Goal: Information Seeking & Learning: Learn about a topic

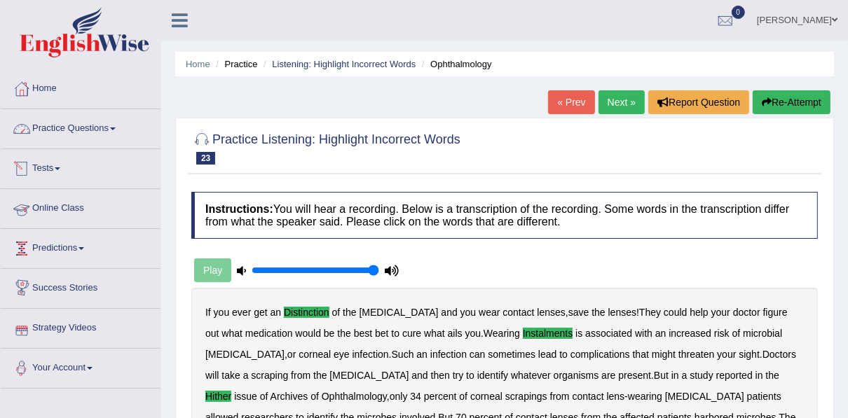
click at [82, 135] on link "Practice Questions" at bounding box center [81, 126] width 160 height 35
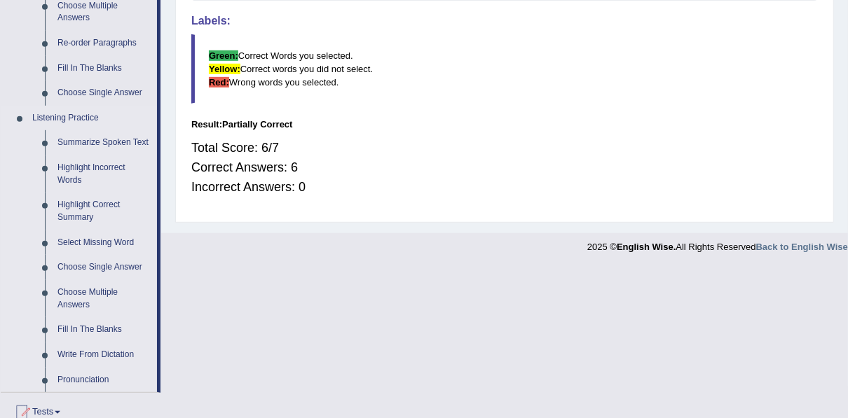
scroll to position [561, 0]
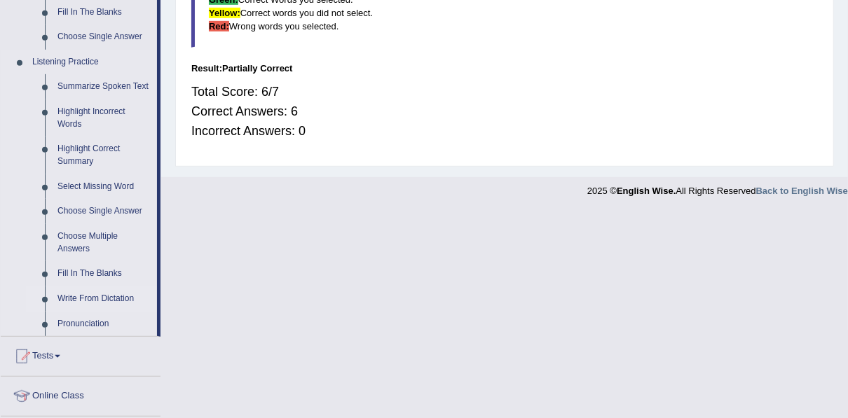
click at [107, 294] on link "Write From Dictation" at bounding box center [104, 299] width 106 height 25
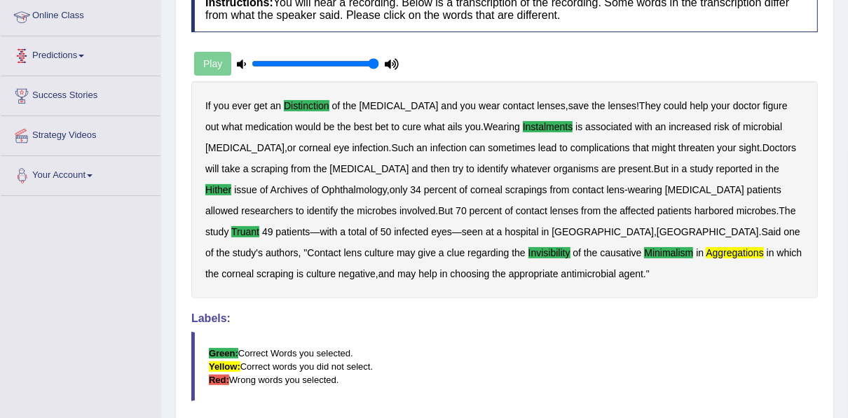
scroll to position [353, 0]
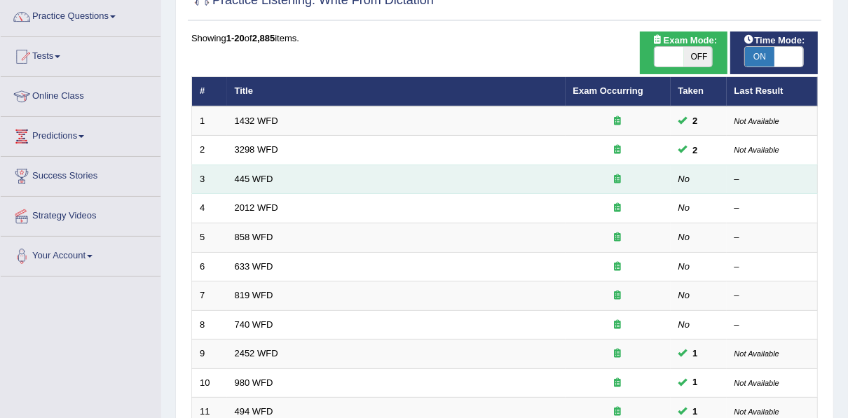
click at [254, 170] on td "445 WFD" at bounding box center [396, 179] width 339 height 29
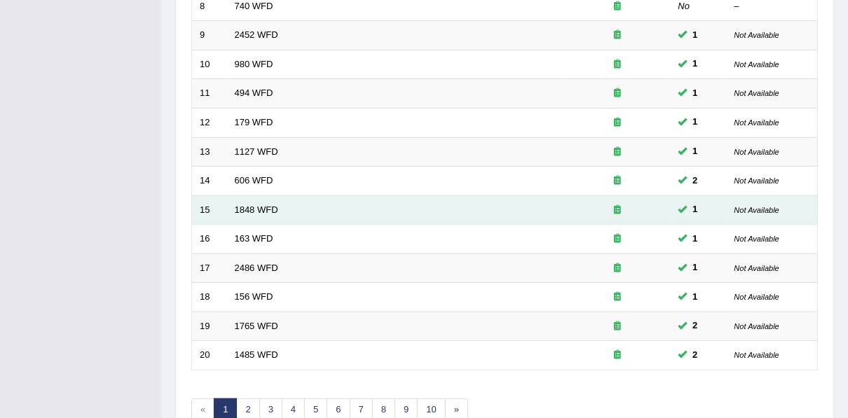
scroll to position [503, 0]
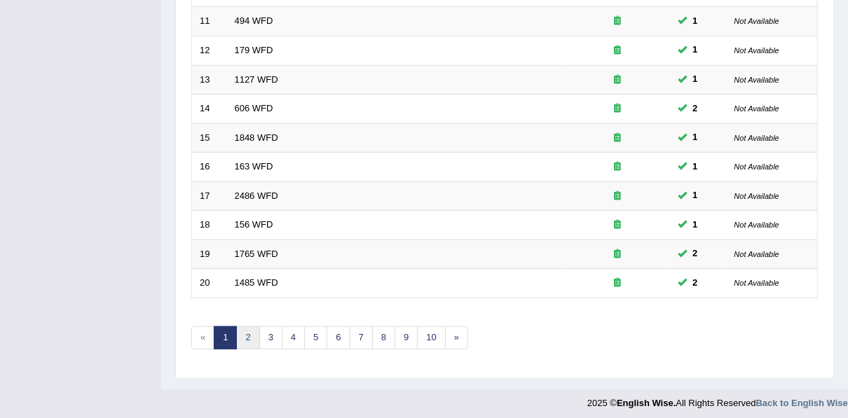
click at [250, 334] on link "2" at bounding box center [247, 338] width 23 height 23
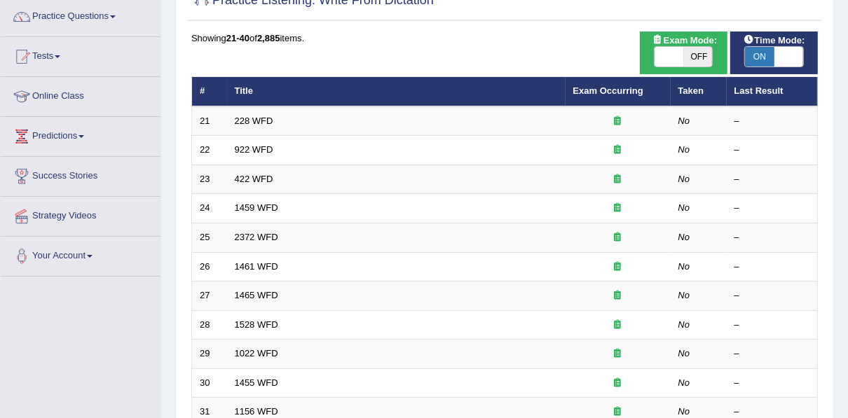
scroll to position [112, 0]
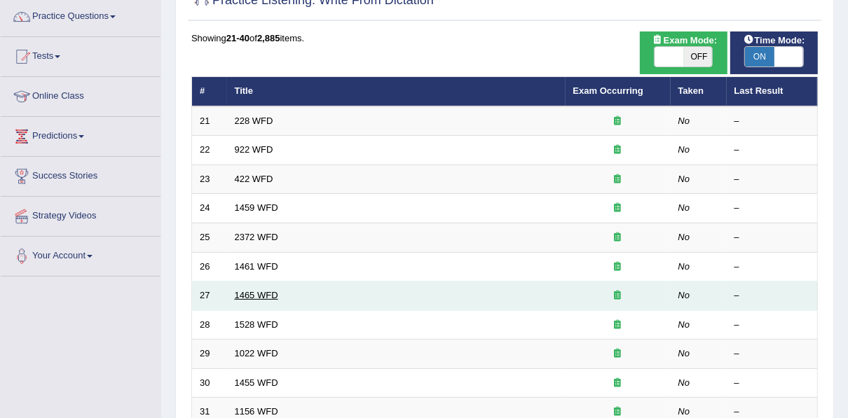
click at [260, 298] on link "1465 WFD" at bounding box center [256, 295] width 43 height 11
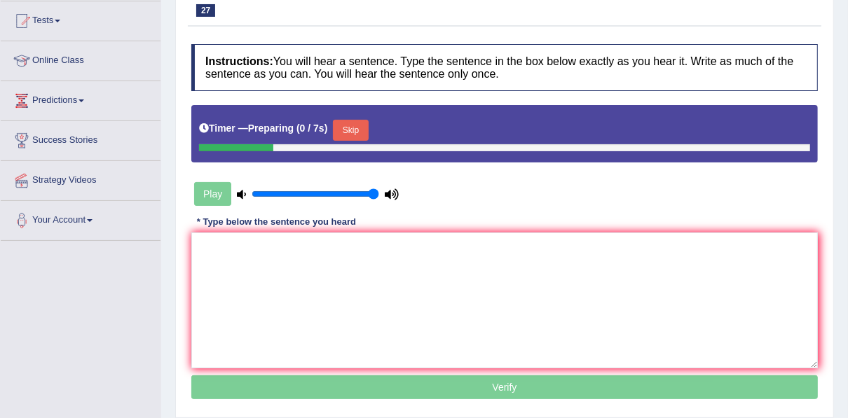
scroll to position [168, 0]
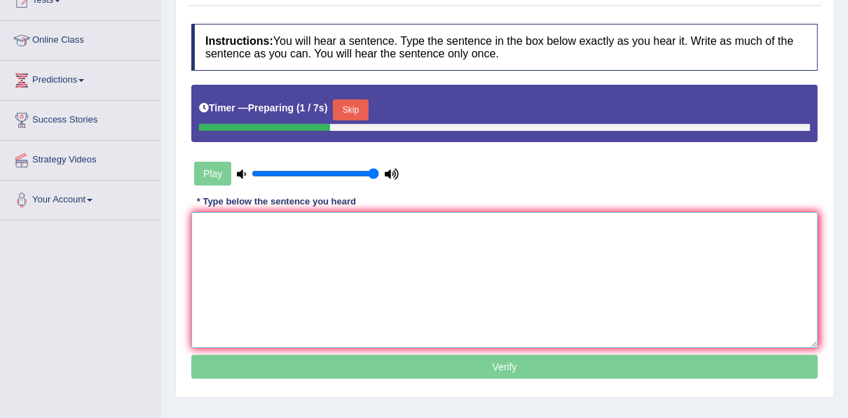
click at [336, 226] on textarea at bounding box center [504, 280] width 627 height 136
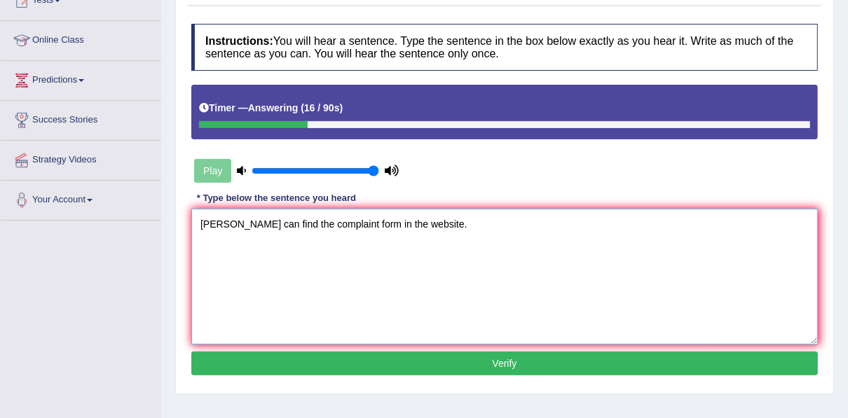
click at [203, 225] on textarea "Yu can find the complaint form in the website." at bounding box center [504, 277] width 627 height 136
click at [350, 229] on textarea "You can find the complaint form in the website." at bounding box center [504, 277] width 627 height 136
type textarea "You can find the complaint form on the website."
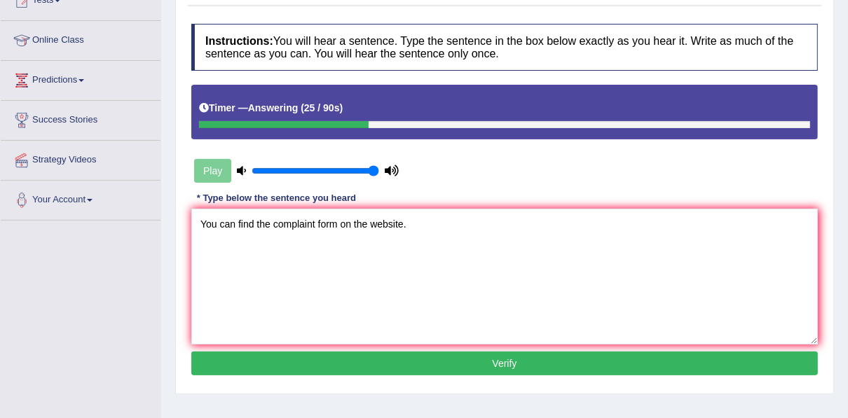
click at [387, 362] on button "Verify" at bounding box center [504, 364] width 627 height 24
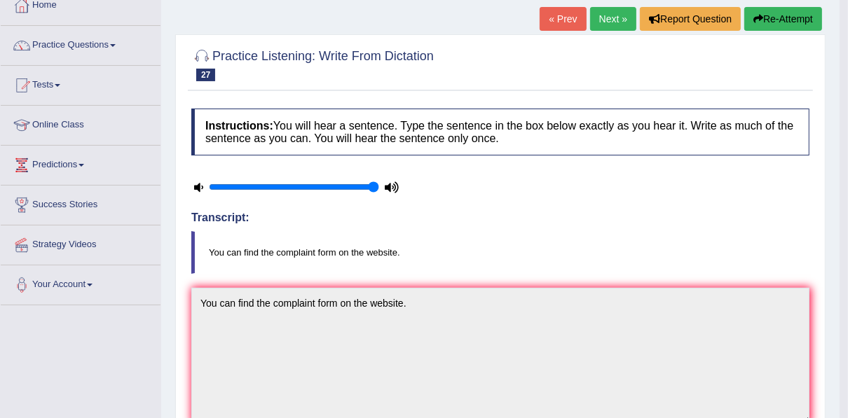
scroll to position [0, 0]
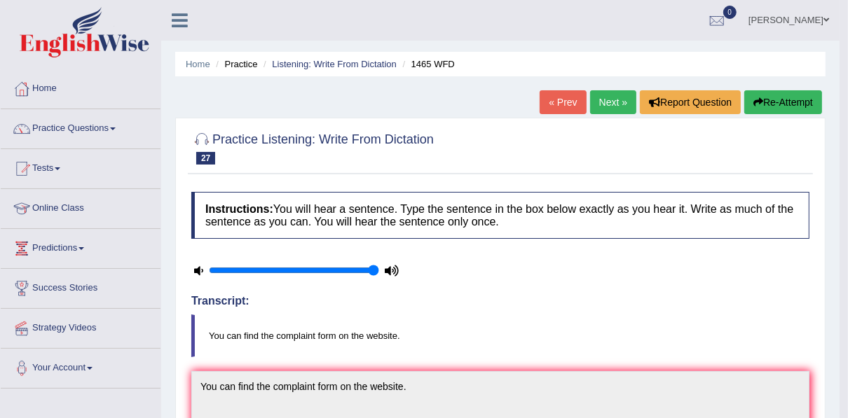
click at [594, 101] on link "Next »" at bounding box center [613, 102] width 46 height 24
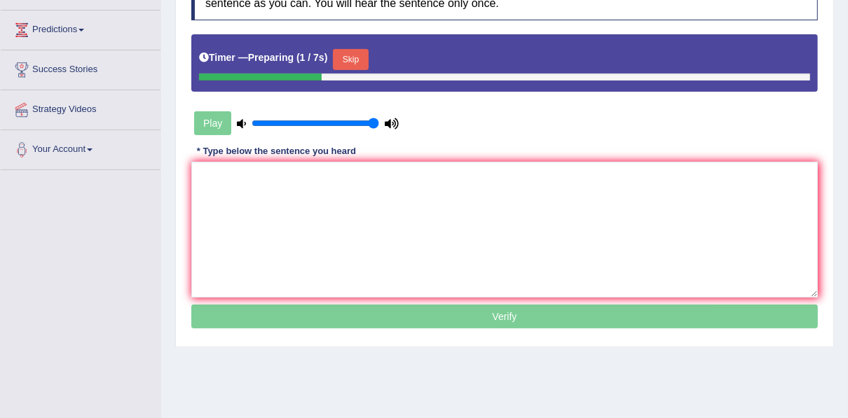
scroll to position [224, 0]
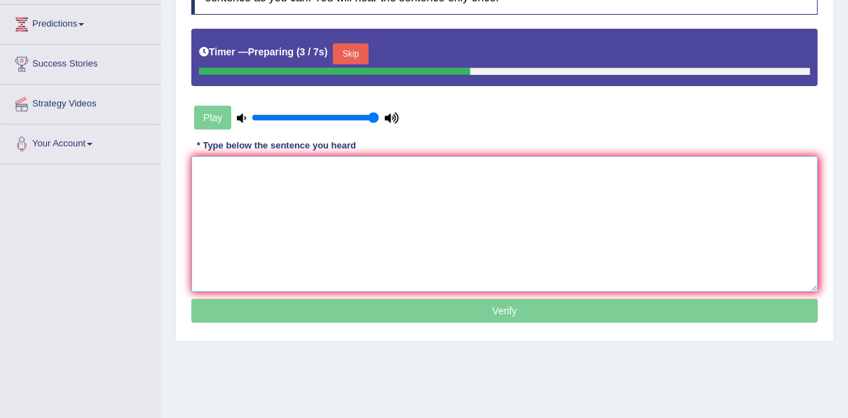
click at [427, 169] on textarea at bounding box center [504, 224] width 627 height 136
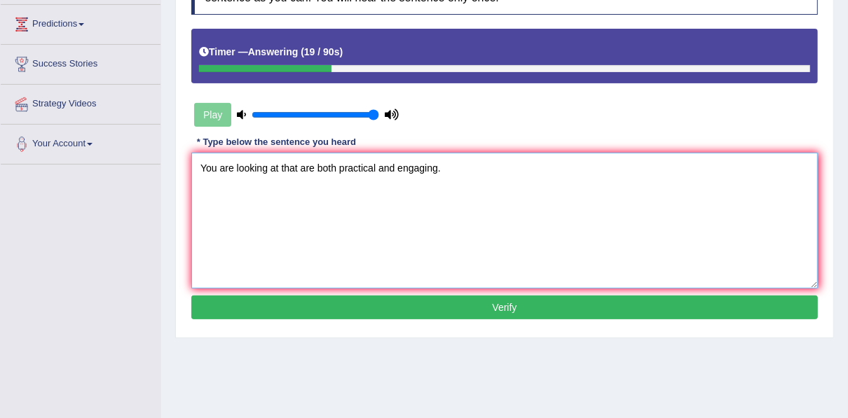
click at [281, 168] on textarea "You are looking at that are both practical and engaging." at bounding box center [504, 221] width 627 height 136
click at [207, 170] on textarea "You are looking at that are both practical and engaging." at bounding box center [504, 221] width 627 height 136
click at [278, 168] on textarea "We are looking at that are both practical and engaging." at bounding box center [504, 221] width 627 height 136
click at [289, 168] on textarea "We are looking at solition that are both practical and engaging." at bounding box center [504, 221] width 627 height 136
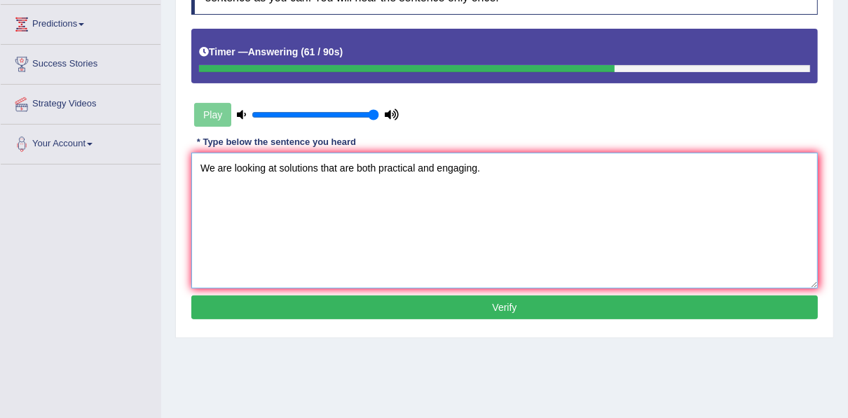
type textarea "We are looking at solutions that are both practical and engaging."
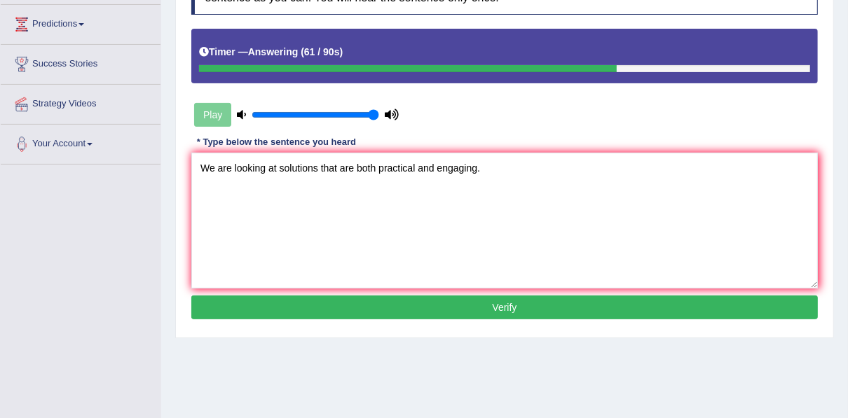
click at [462, 301] on button "Verify" at bounding box center [504, 308] width 627 height 24
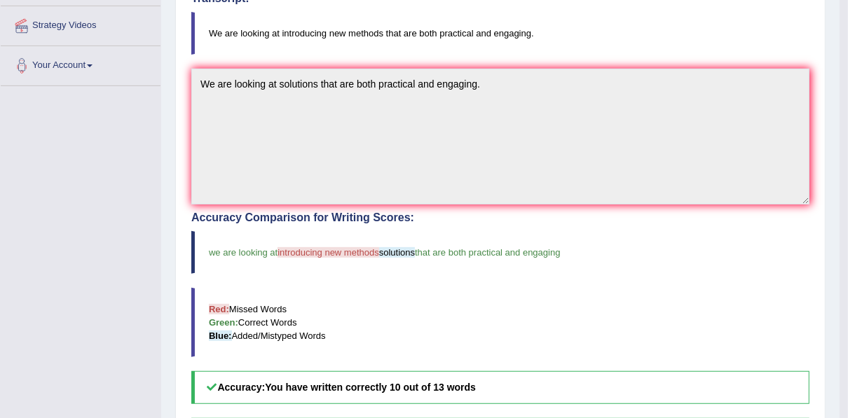
scroll to position [22, 0]
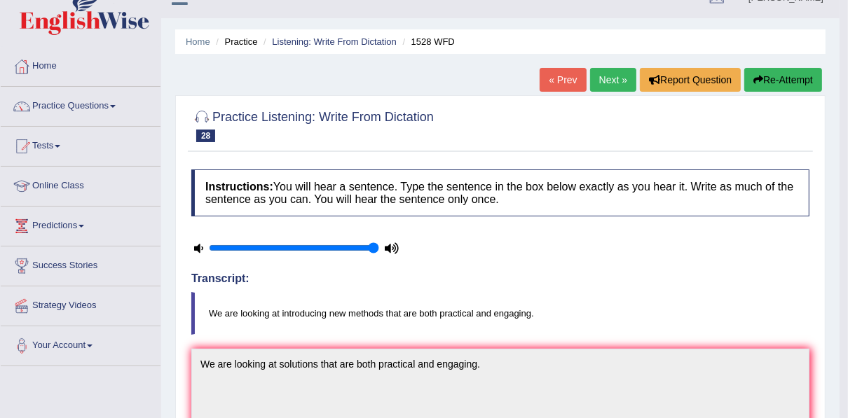
click at [606, 86] on link "Next »" at bounding box center [613, 80] width 46 height 24
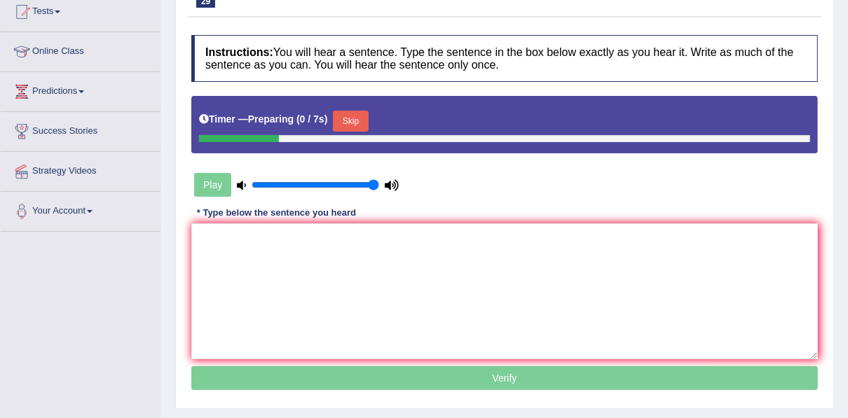
scroll to position [168, 0]
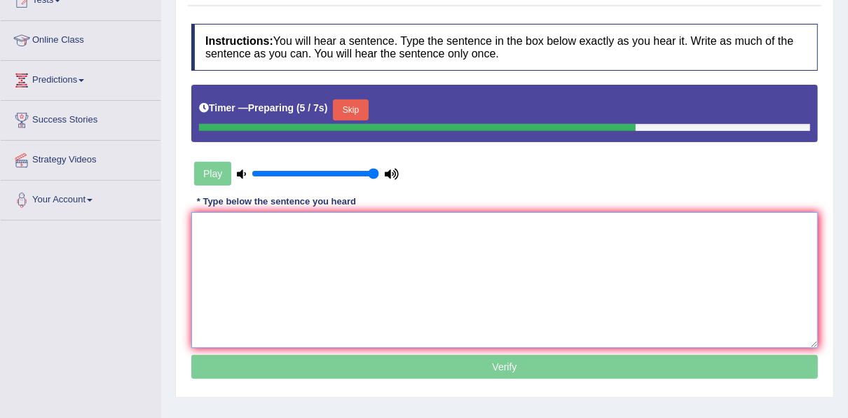
click at [350, 224] on textarea at bounding box center [504, 280] width 627 height 136
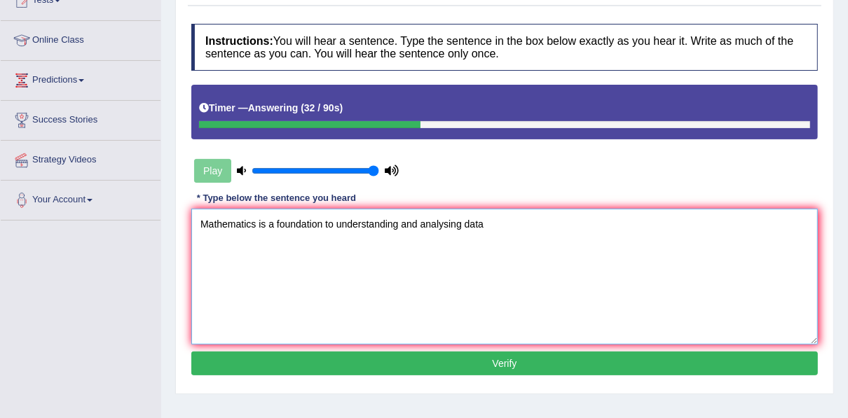
click at [326, 222] on textarea "Mathematics is a foundation to understanding and analysing data" at bounding box center [504, 277] width 627 height 136
click at [543, 219] on textarea "Mathematics is a foundation created to understanding and analysing data" at bounding box center [504, 277] width 627 height 136
click at [496, 222] on textarea "Mathematics is a foundation created to understanding and analysing data." at bounding box center [504, 277] width 627 height 136
type textarea "Mathematics is a foundation created to understanding and analysing the data."
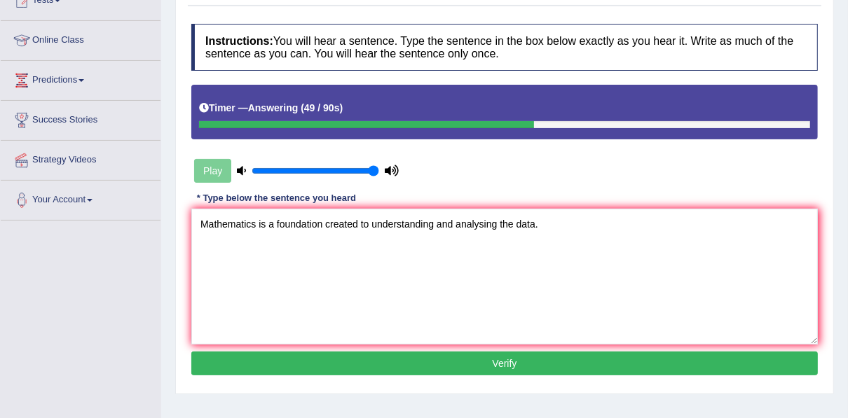
click at [506, 364] on button "Verify" at bounding box center [504, 364] width 627 height 24
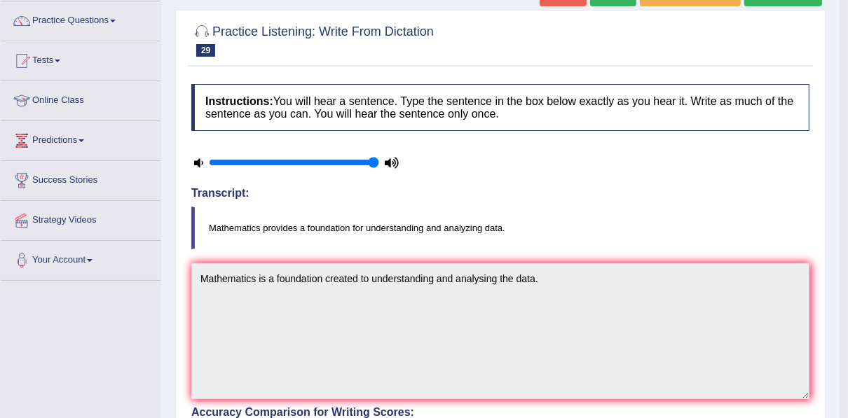
scroll to position [22, 0]
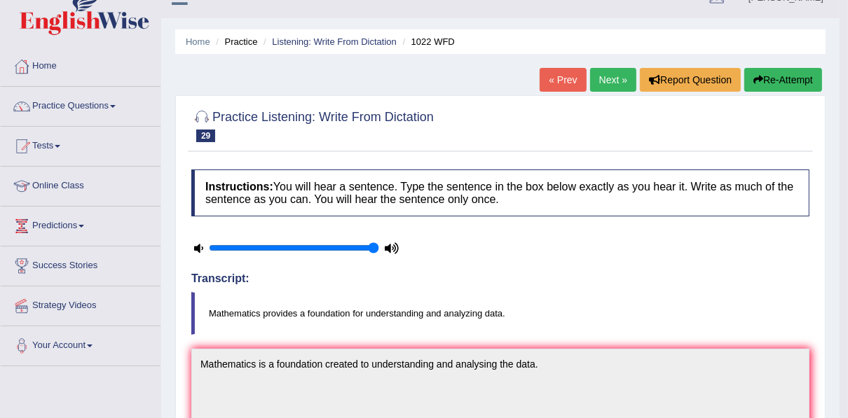
click at [604, 74] on link "Next »" at bounding box center [613, 80] width 46 height 24
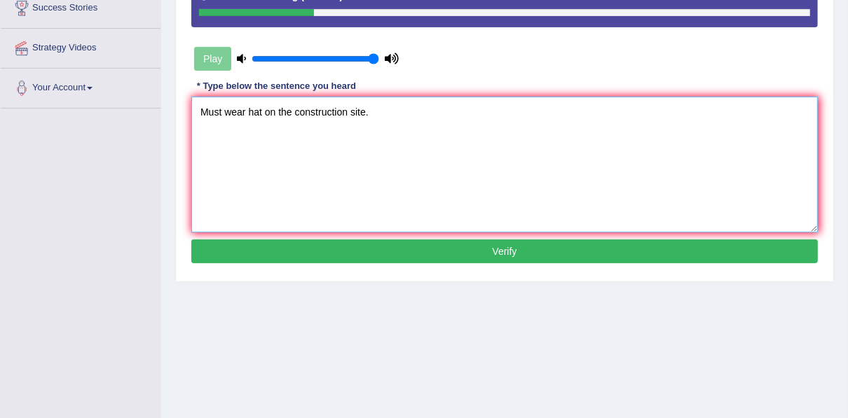
type textarea "Must wear hat on the construction site."
click at [372, 249] on button "Verify" at bounding box center [504, 252] width 627 height 24
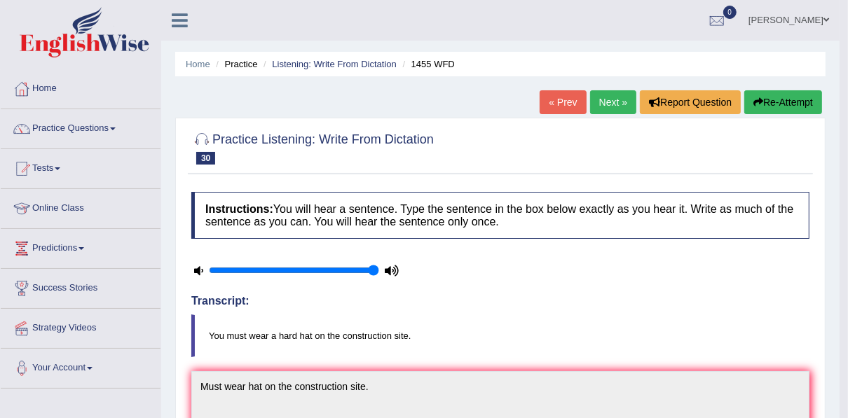
click at [599, 102] on link "Next »" at bounding box center [613, 102] width 46 height 24
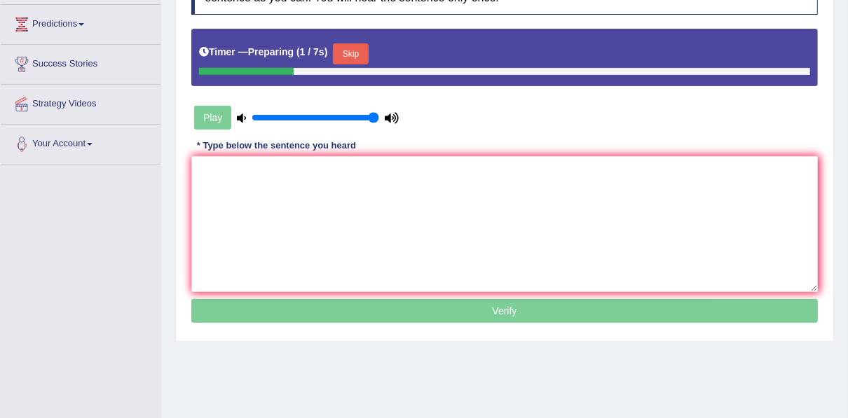
scroll to position [224, 0]
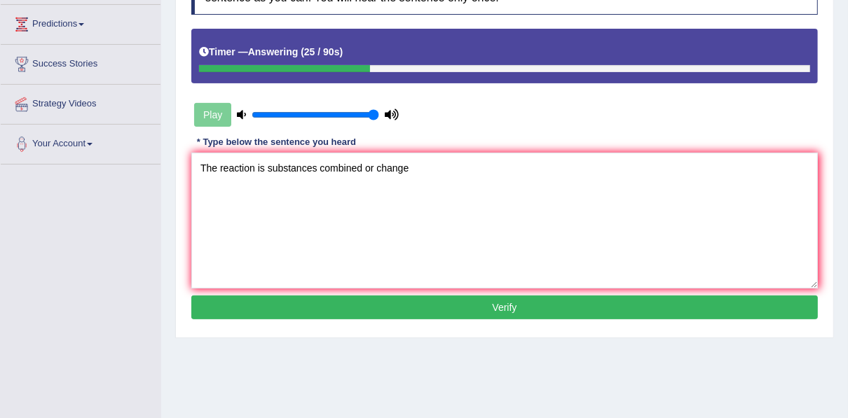
type textarea "The reaction is substances combined or change"
click at [398, 308] on button "Verify" at bounding box center [504, 308] width 627 height 24
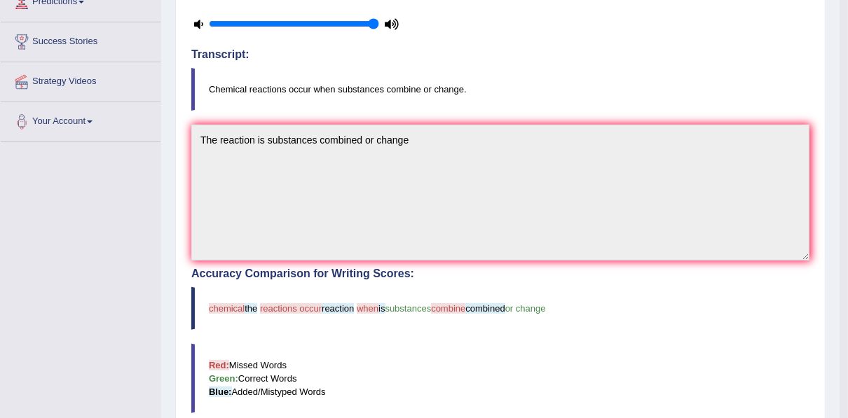
scroll to position [22, 0]
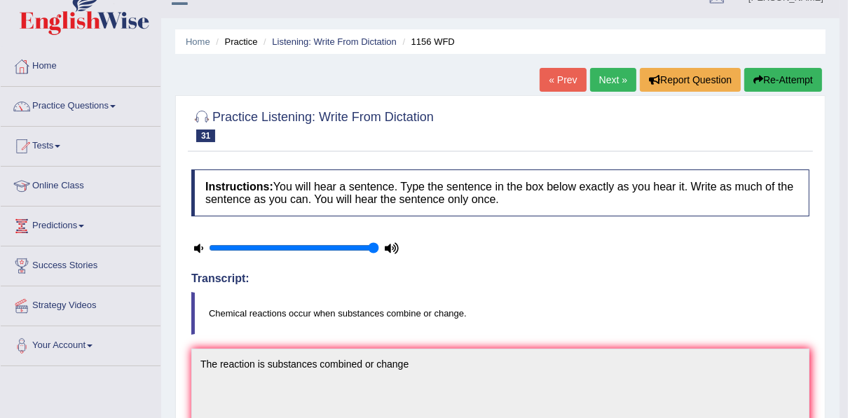
click at [775, 81] on button "Re-Attempt" at bounding box center [783, 80] width 78 height 24
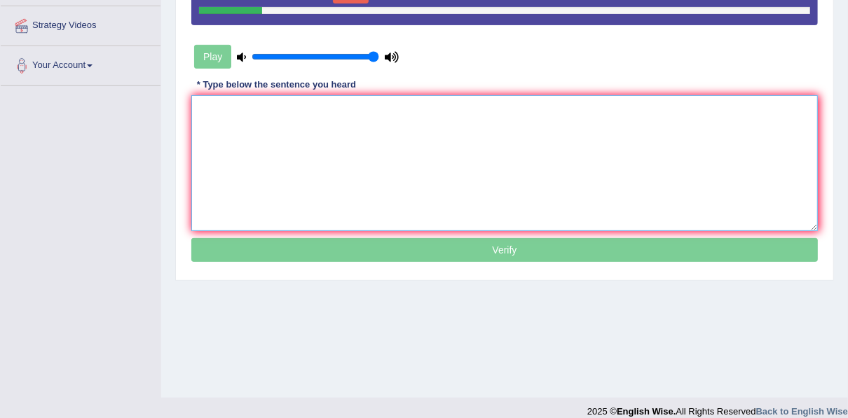
click at [301, 125] on textarea at bounding box center [504, 163] width 627 height 136
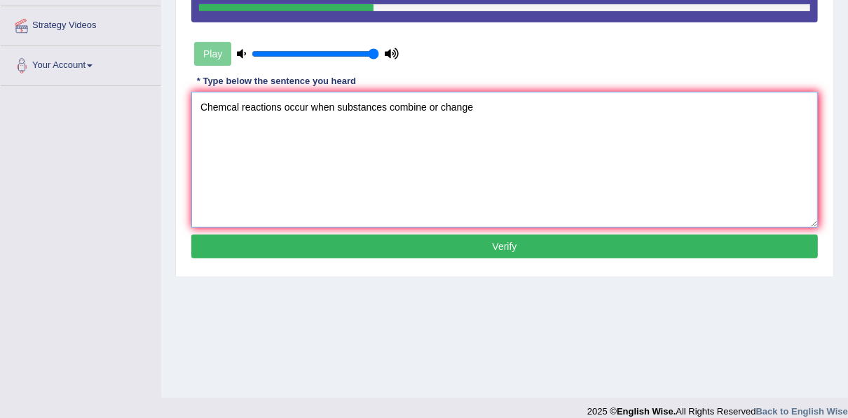
click at [224, 106] on textarea "Chemcal reactions occur when substances combine or change" at bounding box center [504, 160] width 627 height 136
click at [286, 105] on textarea "Chemical reactions occur when substances combine or change" at bounding box center [504, 160] width 627 height 136
type textarea "Chemical reactions occur when substances combine or change"
click at [437, 240] on button "Verify" at bounding box center [504, 247] width 627 height 24
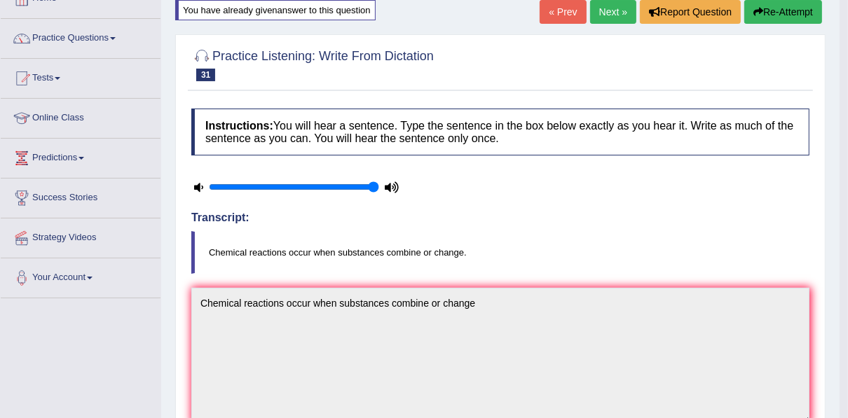
scroll to position [86, 0]
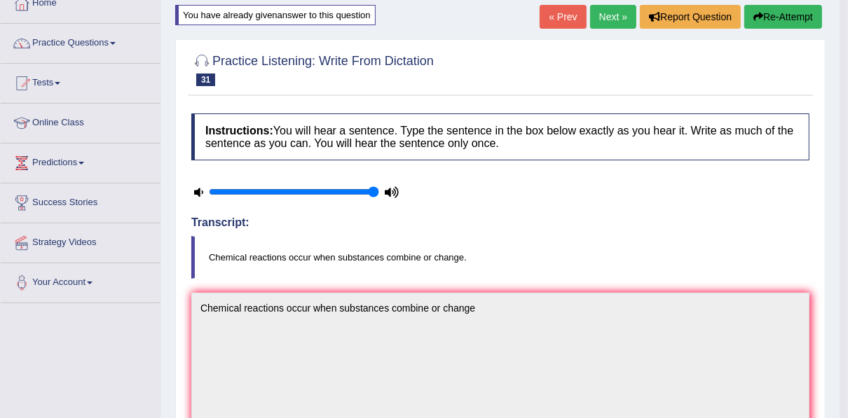
click at [605, 15] on link "Next »" at bounding box center [613, 17] width 46 height 24
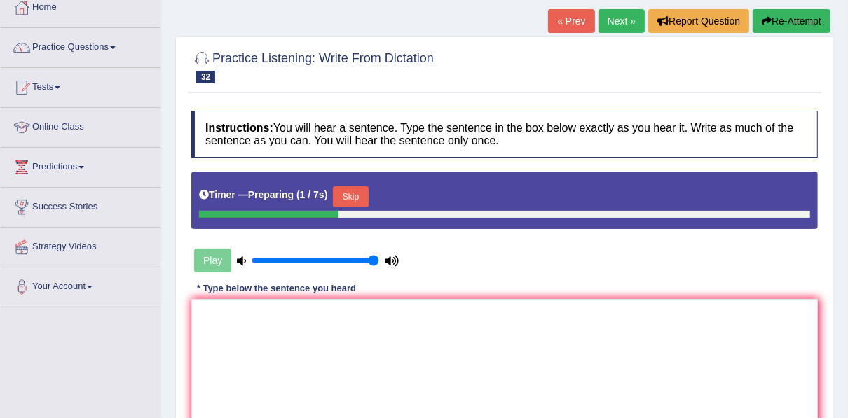
scroll to position [168, 0]
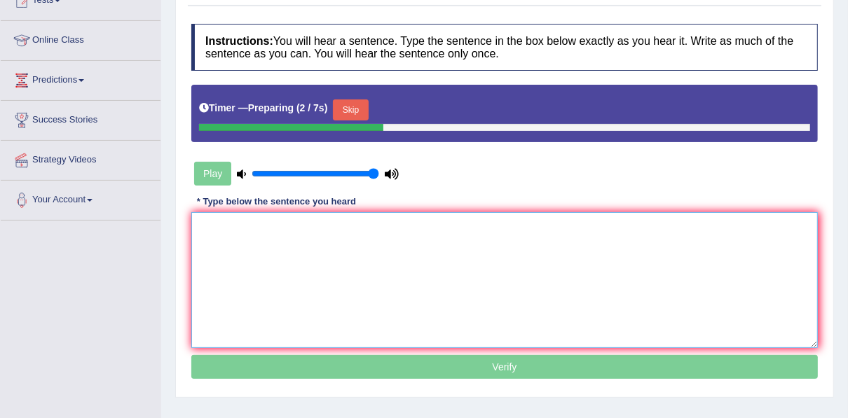
click at [311, 221] on textarea at bounding box center [504, 280] width 627 height 136
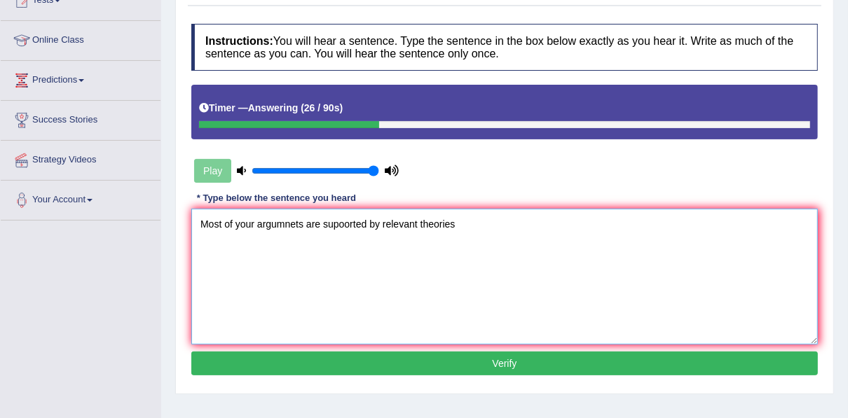
click at [285, 224] on textarea "Most of your argumnets are supoorted by relevant theories" at bounding box center [504, 277] width 627 height 136
click at [347, 224] on textarea "Most of your arguments should supoorted by relevant theories" at bounding box center [504, 277] width 627 height 136
click at [434, 225] on textarea "Most of your arguments should supported by relevant theories" at bounding box center [504, 277] width 627 height 136
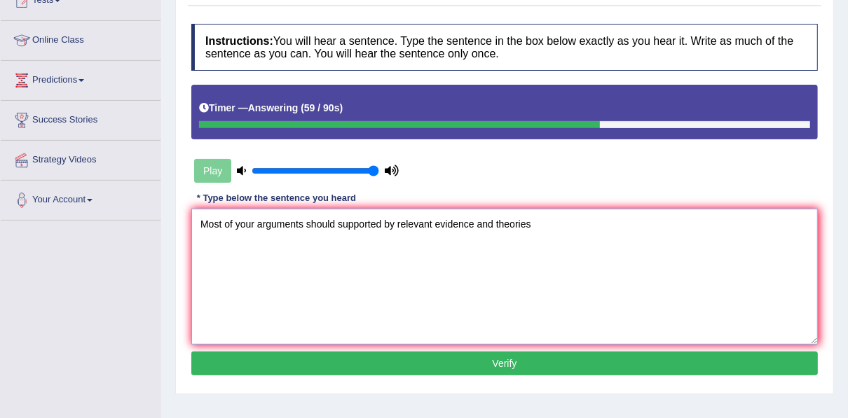
type textarea "Most of your arguments should supported by relevant evidence and theories"
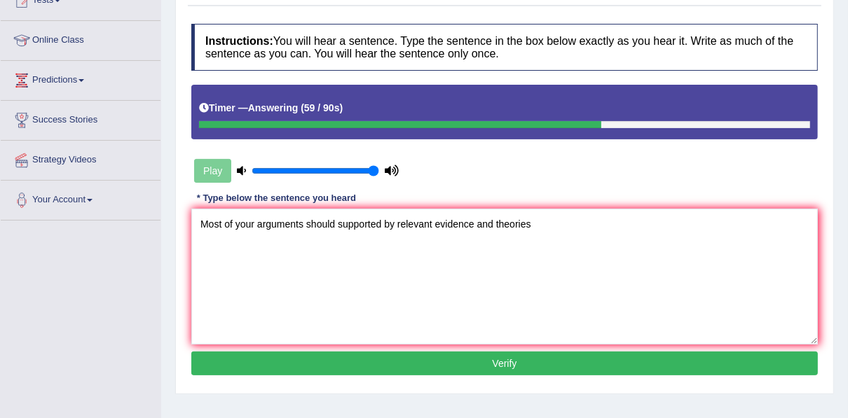
click at [449, 362] on button "Verify" at bounding box center [504, 364] width 627 height 24
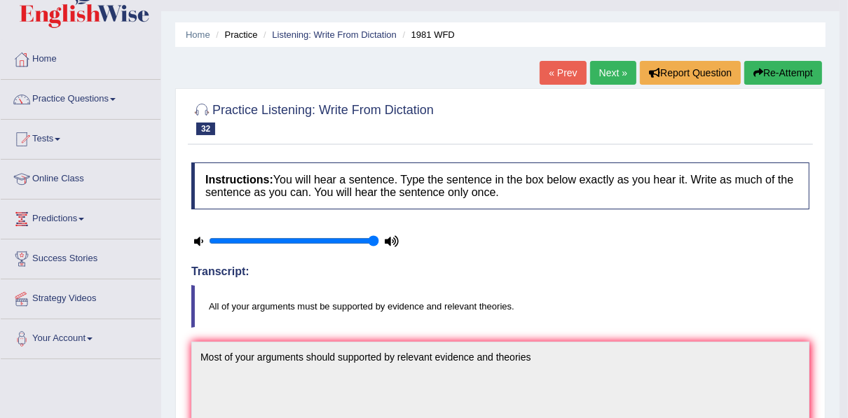
scroll to position [0, 0]
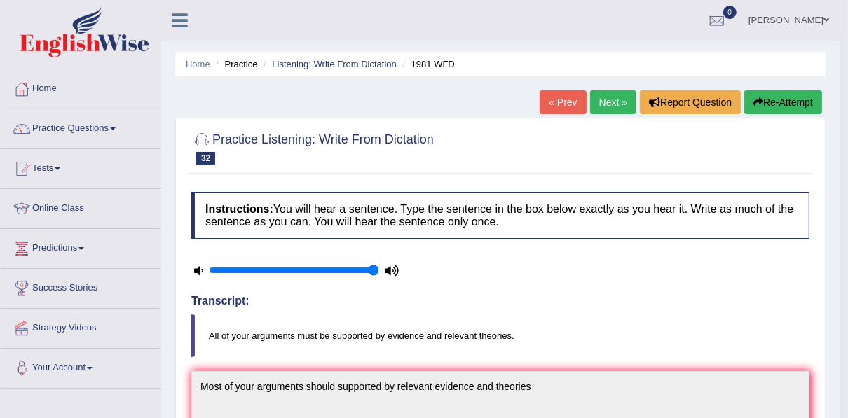
click at [605, 98] on link "Next »" at bounding box center [613, 102] width 46 height 24
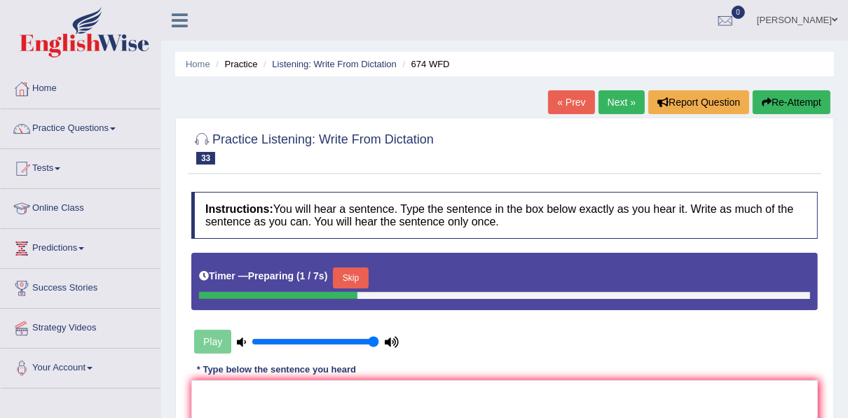
scroll to position [168, 0]
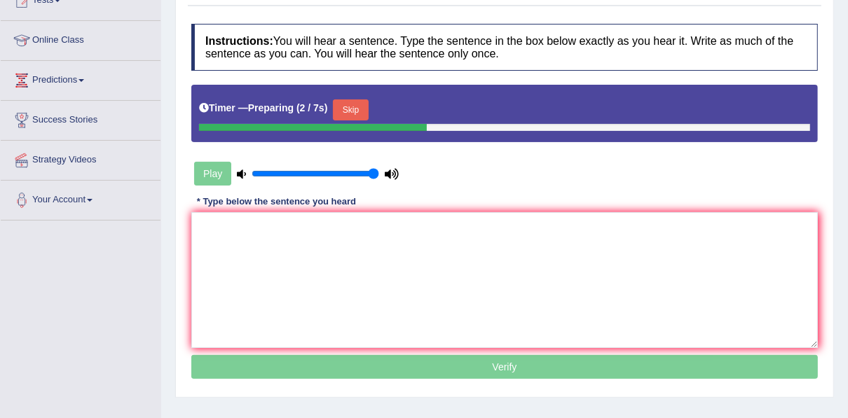
click at [355, 108] on button "Skip" at bounding box center [350, 110] width 35 height 21
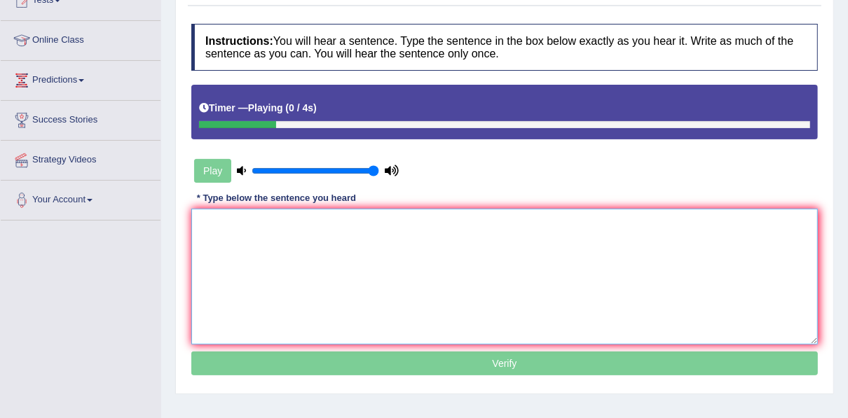
click at [336, 221] on textarea at bounding box center [504, 277] width 627 height 136
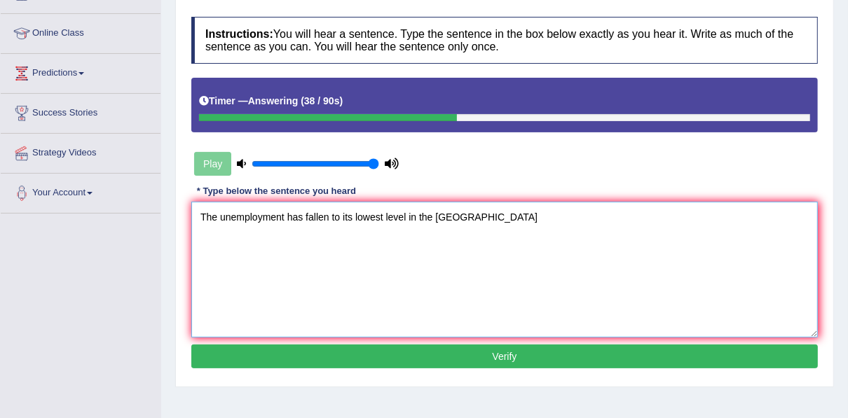
scroll to position [176, 0]
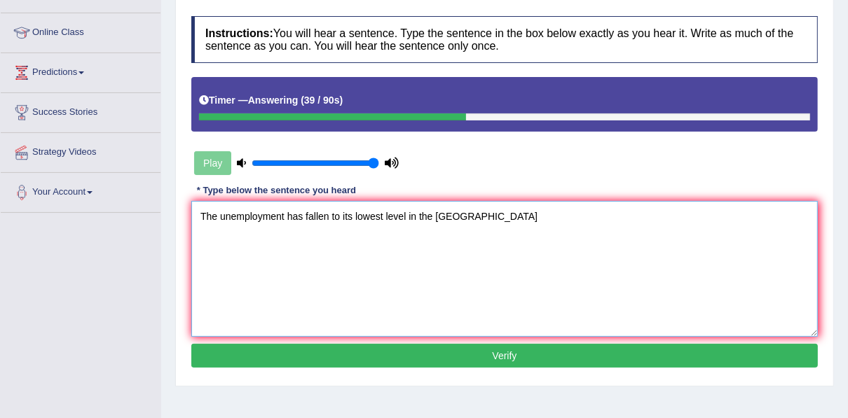
click at [461, 212] on textarea "The unemployment has fallen to its lowest level in the US" at bounding box center [504, 269] width 627 height 136
type textarea "The unemployment has fallen to its lowest level in the US."
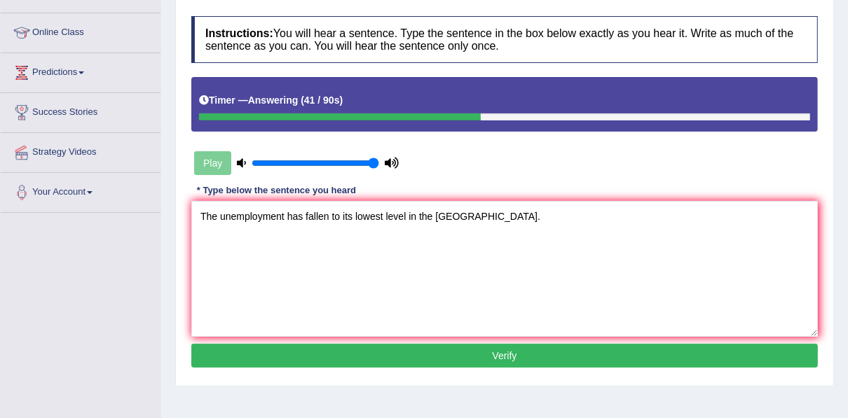
click at [471, 339] on div "Instructions: You will hear a sentence. Type the sentence in the box below exac…" at bounding box center [505, 194] width 634 height 370
click at [471, 359] on button "Verify" at bounding box center [504, 356] width 627 height 24
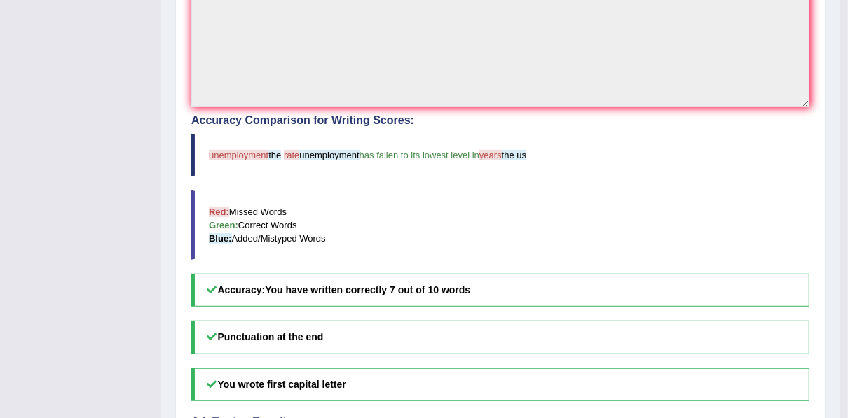
scroll to position [64, 0]
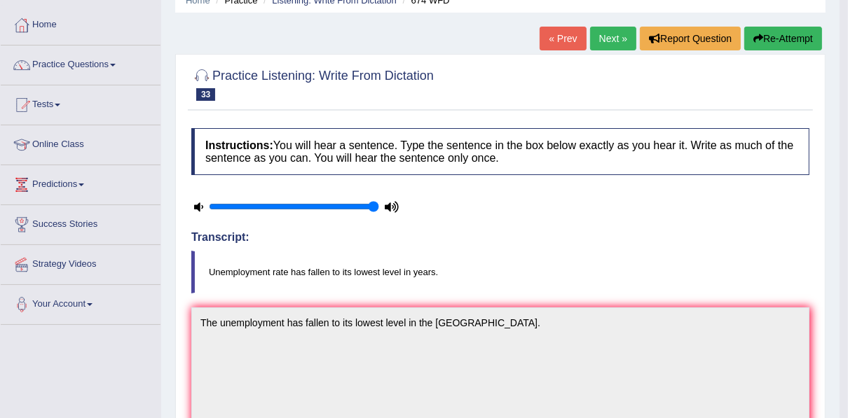
click at [588, 40] on div "« Prev Next » Report Question Re-Attempt" at bounding box center [683, 40] width 286 height 27
click at [594, 39] on link "Next »" at bounding box center [613, 39] width 46 height 24
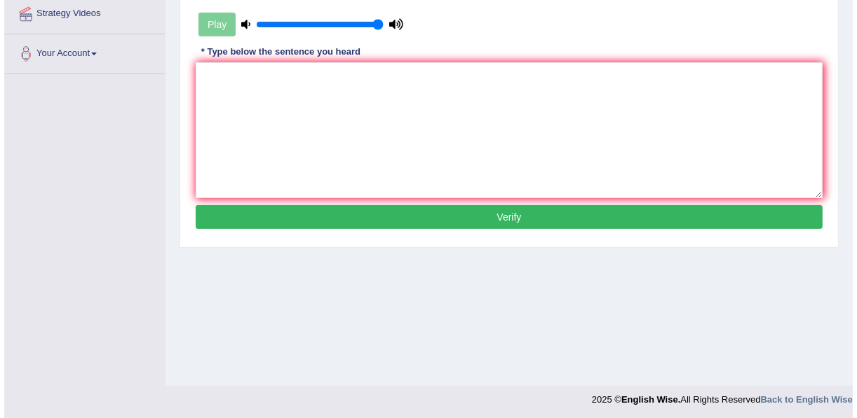
scroll to position [318, 0]
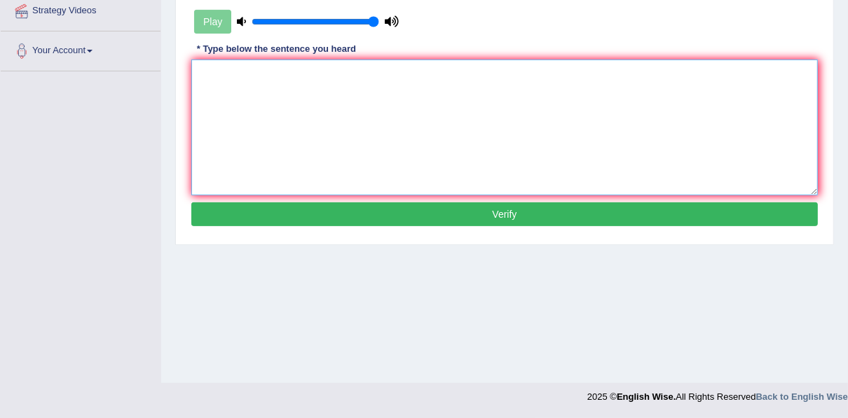
click at [377, 172] on textarea at bounding box center [504, 128] width 627 height 136
click at [219, 73] on textarea "the has the highest proportion of undergraduate students." at bounding box center [504, 128] width 627 height 136
type textarea "the government has the highest proportion of undergraduate students."
click at [385, 211] on button "Verify" at bounding box center [504, 215] width 627 height 24
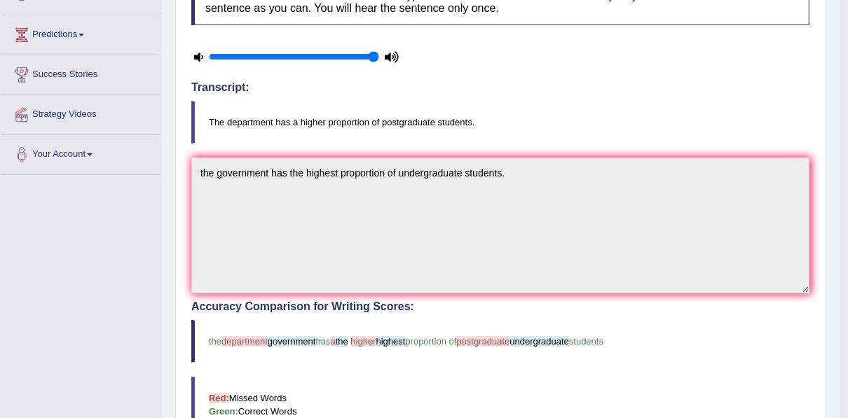
scroll to position [37, 0]
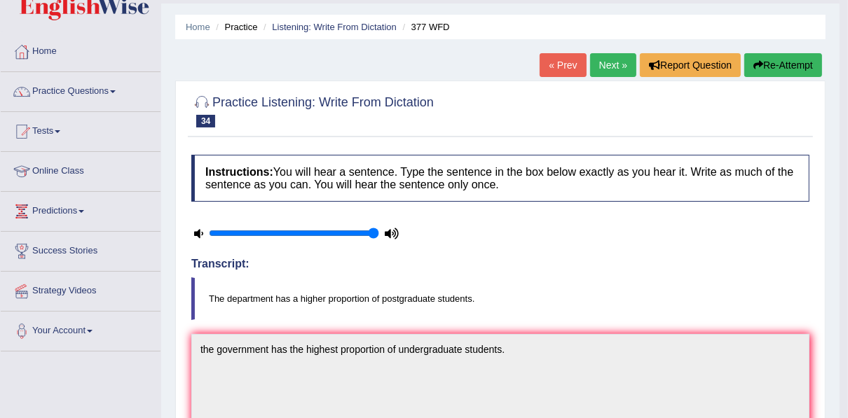
click at [798, 70] on button "Re-Attempt" at bounding box center [783, 65] width 78 height 24
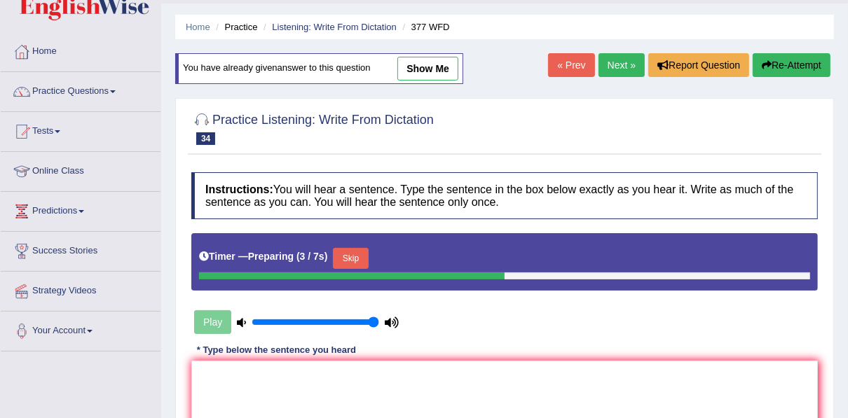
click at [346, 256] on button "Skip" at bounding box center [350, 258] width 35 height 21
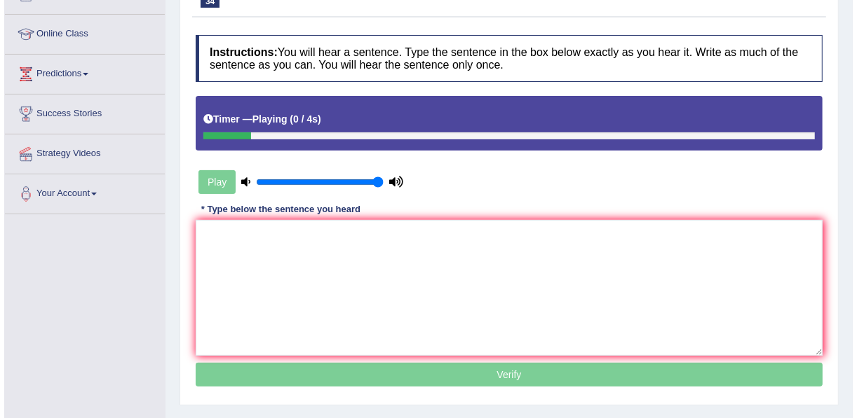
scroll to position [205, 0]
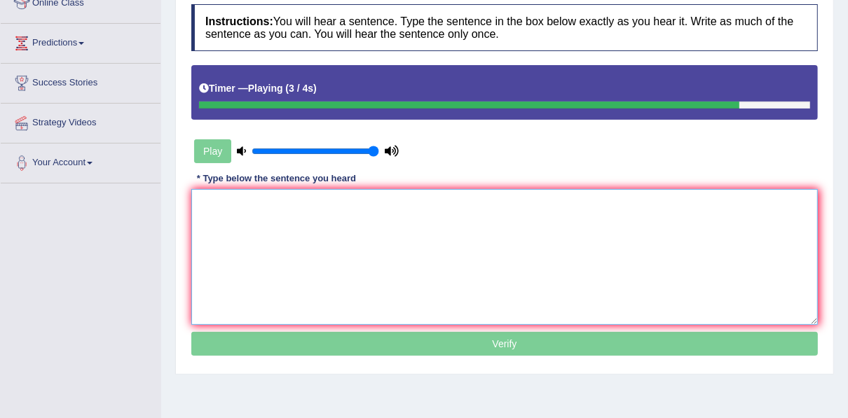
click at [359, 214] on textarea at bounding box center [504, 257] width 627 height 136
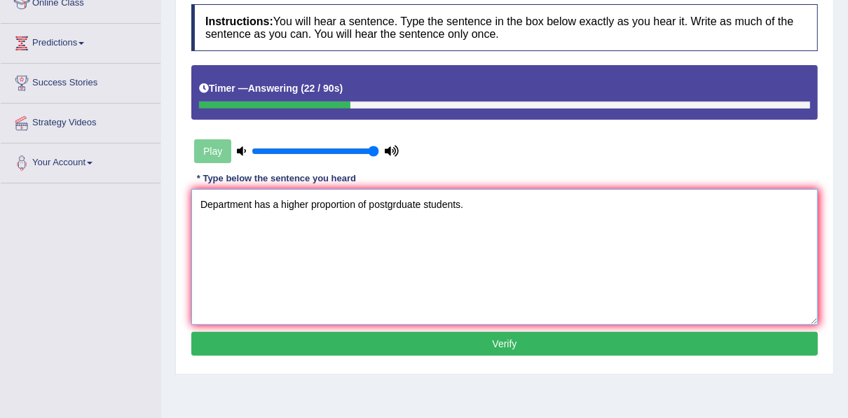
type textarea "Department has a higher proportion of postgrduate students."
click at [417, 337] on button "Verify" at bounding box center [504, 344] width 627 height 24
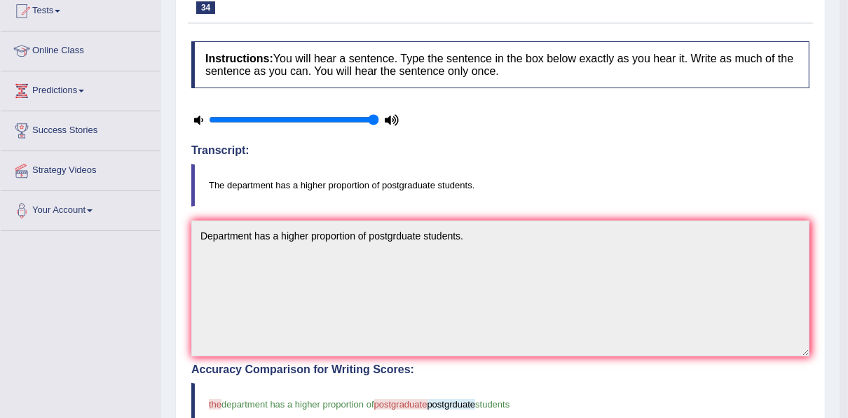
scroll to position [37, 0]
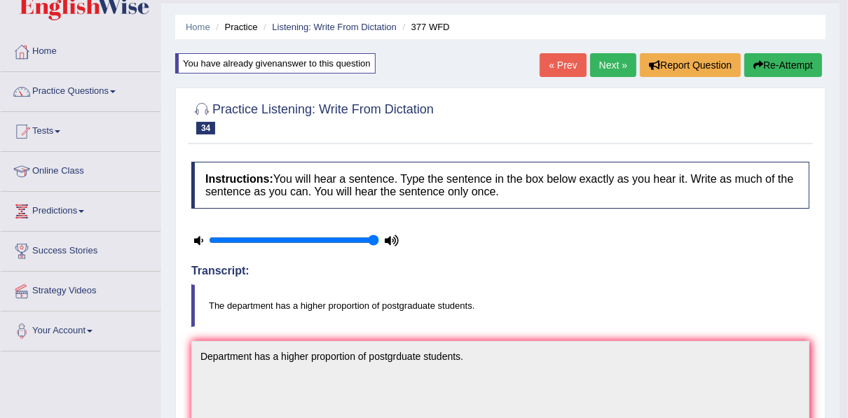
click at [791, 59] on button "Re-Attempt" at bounding box center [783, 65] width 78 height 24
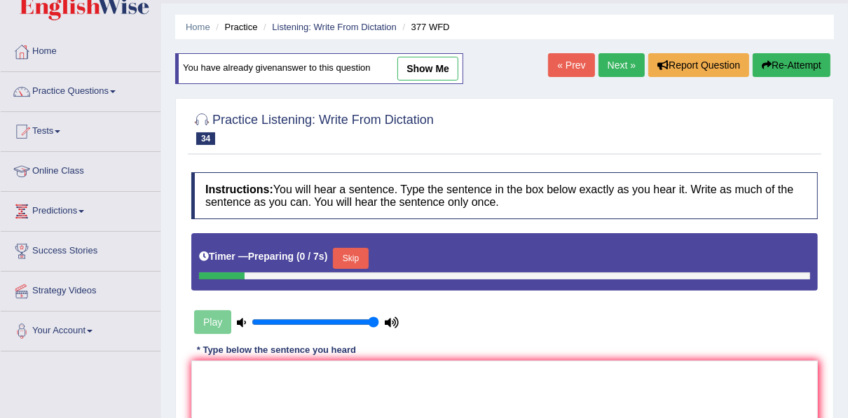
click at [361, 252] on button "Skip" at bounding box center [350, 258] width 35 height 21
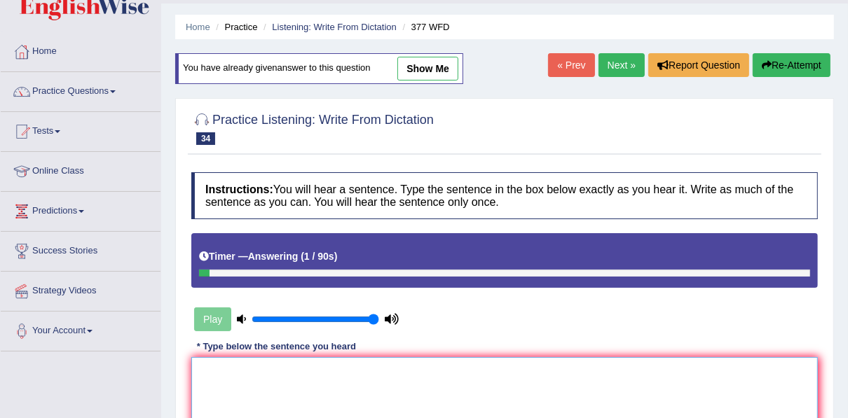
click at [355, 362] on textarea at bounding box center [504, 425] width 627 height 136
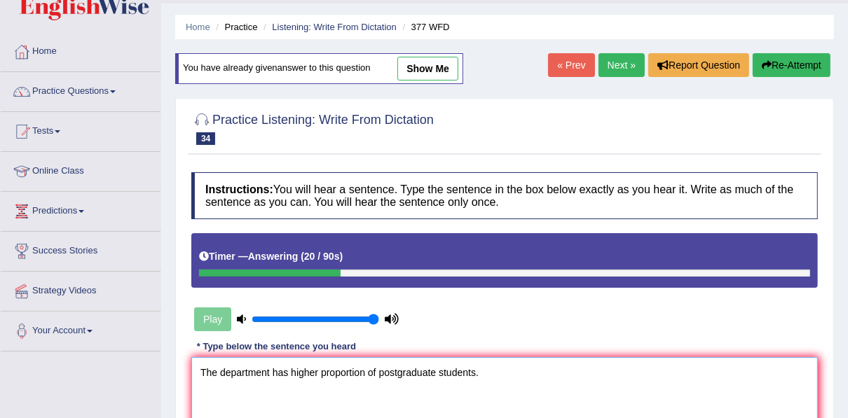
click at [290, 373] on textarea "The department has higher proportion of postgraduate students." at bounding box center [504, 425] width 627 height 136
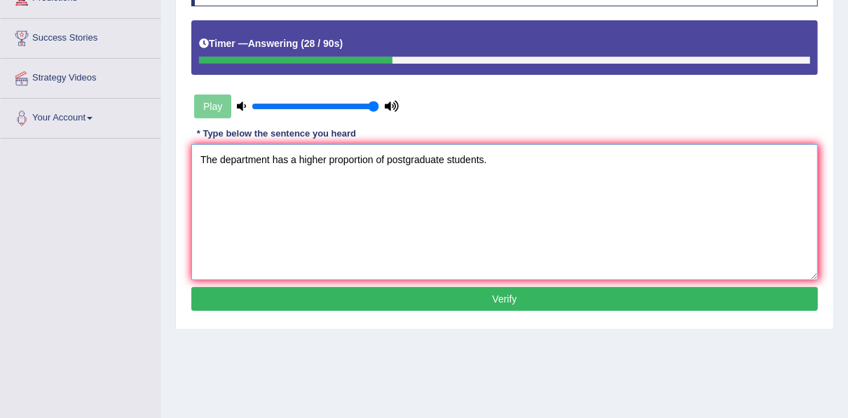
scroll to position [261, 0]
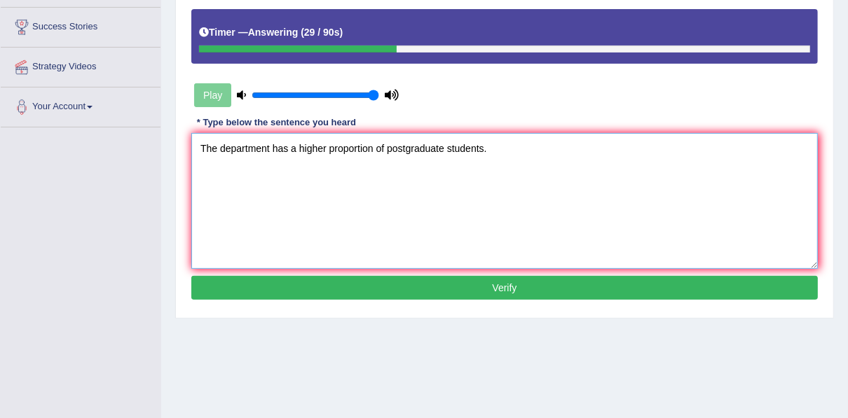
type textarea "The department has a higher proportion of postgraduate students."
click at [460, 286] on button "Verify" at bounding box center [504, 288] width 627 height 24
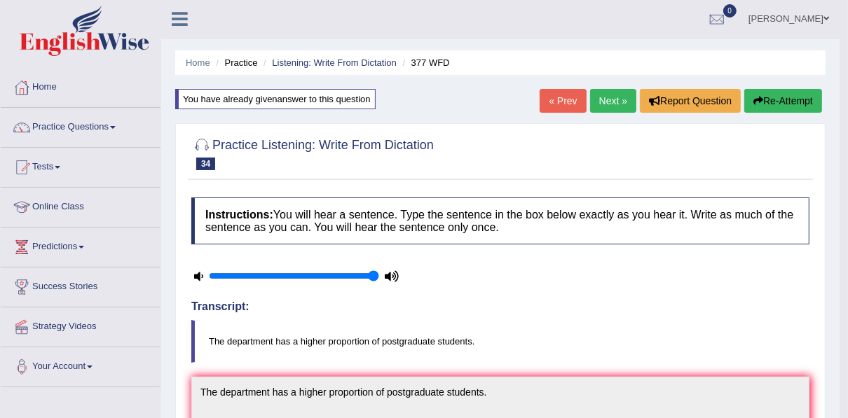
scroll to position [0, 0]
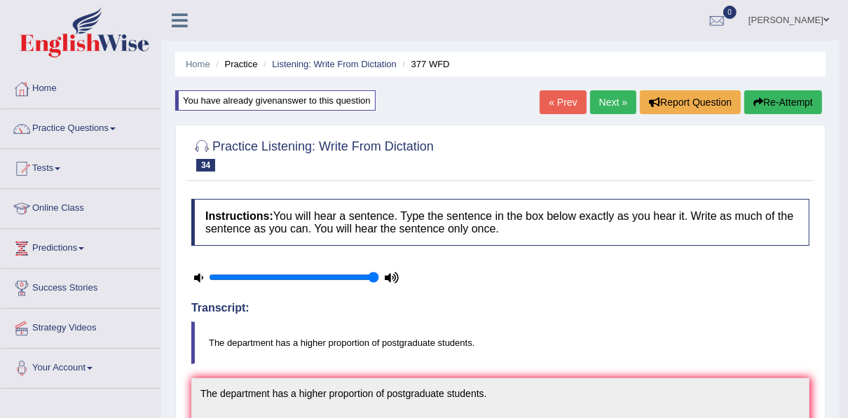
click at [613, 107] on link "Next »" at bounding box center [613, 102] width 46 height 24
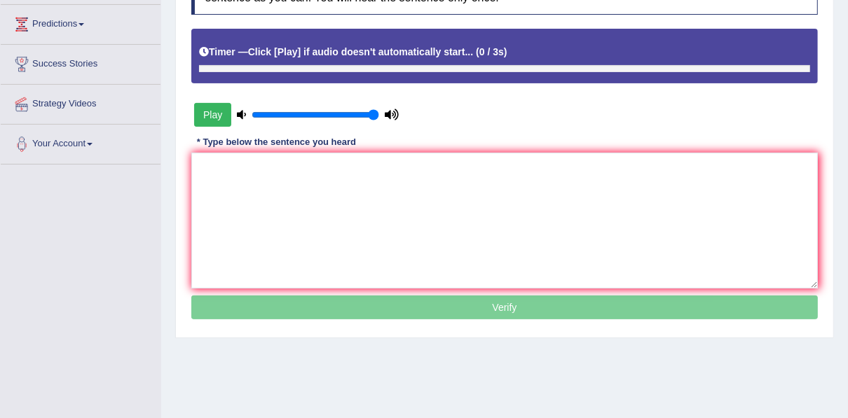
scroll to position [224, 0]
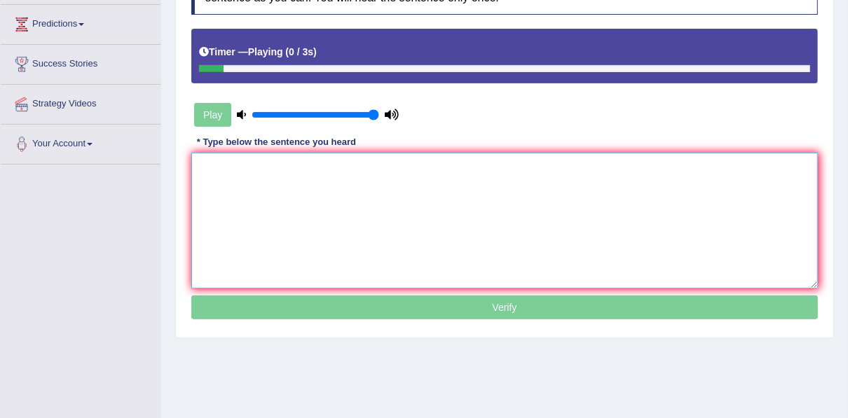
click at [373, 168] on textarea at bounding box center [504, 221] width 627 height 136
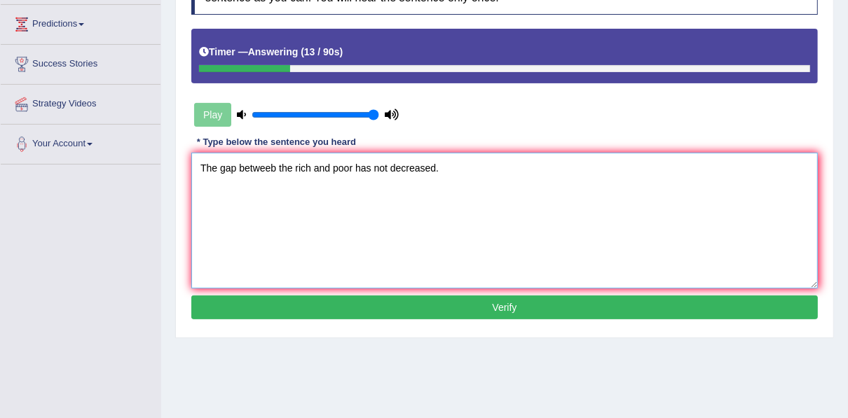
click at [274, 168] on textarea "The gap betweeb the rich and poor has not decreased." at bounding box center [504, 221] width 627 height 136
type textarea "The gap between the rich and poor has not decreased."
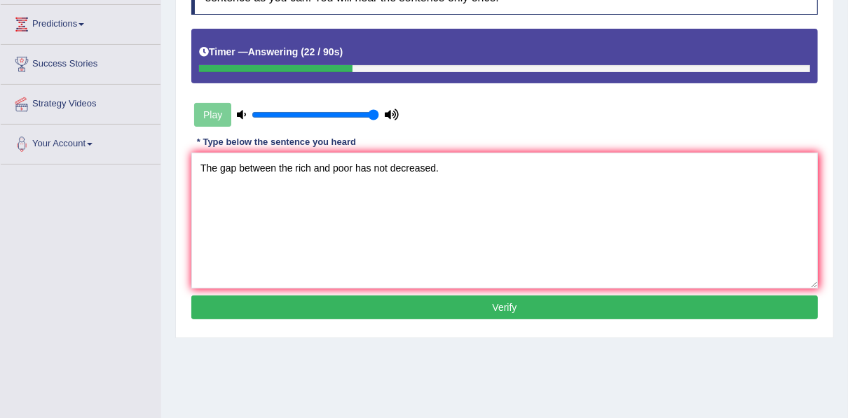
click at [425, 308] on button "Verify" at bounding box center [504, 308] width 627 height 24
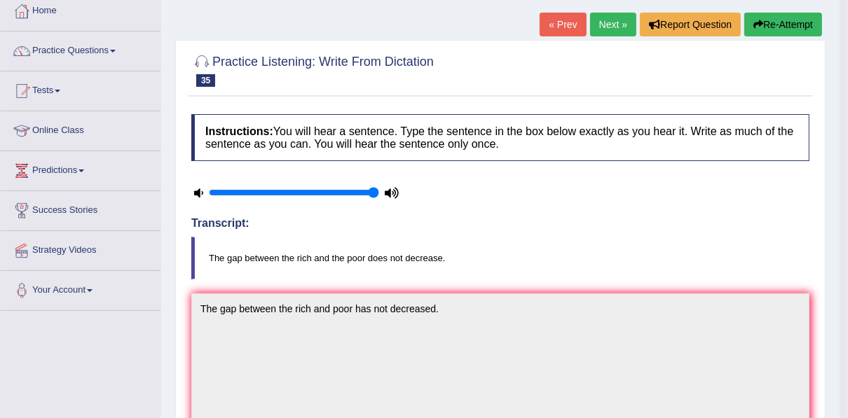
scroll to position [81, 0]
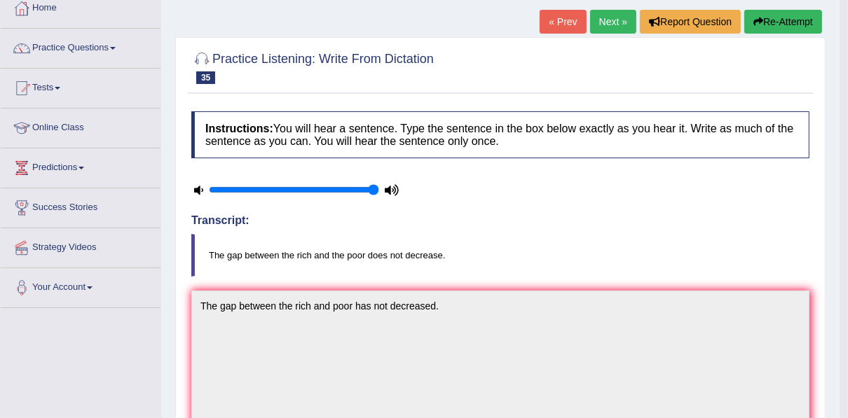
click at [600, 27] on link "Next »" at bounding box center [613, 22] width 46 height 24
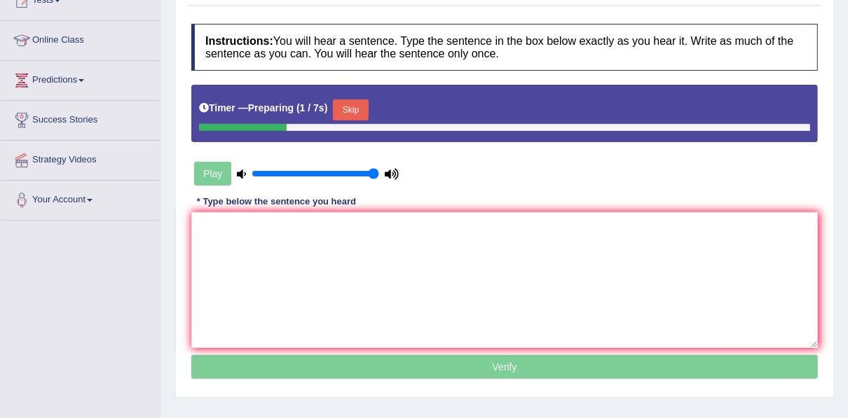
scroll to position [168, 0]
click at [357, 116] on button "Skip" at bounding box center [350, 110] width 35 height 21
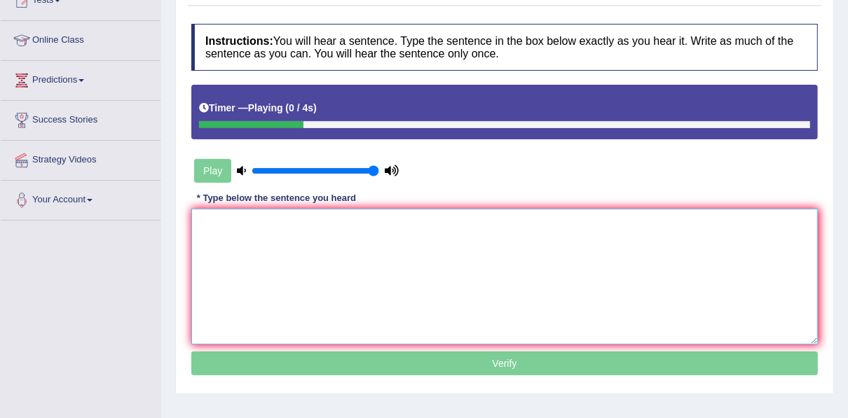
click at [349, 224] on textarea at bounding box center [504, 277] width 627 height 136
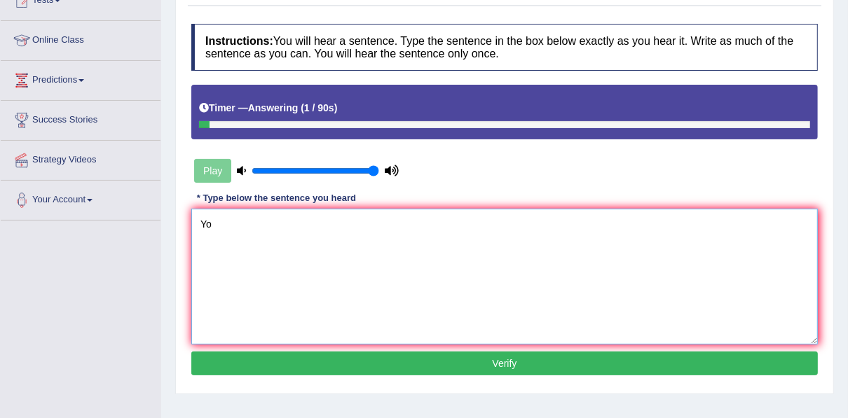
type textarea "Y"
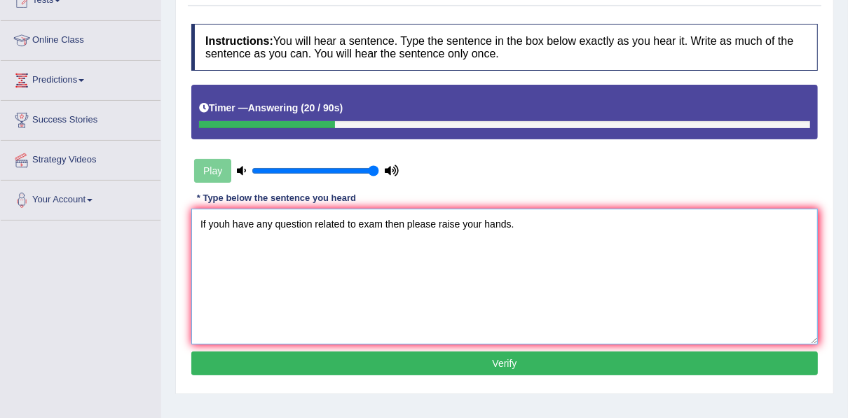
click at [230, 226] on textarea "If youh have any question related to exam then please raise your hands." at bounding box center [504, 277] width 627 height 136
click at [306, 226] on textarea "If you have any question related to exam then please raise your hands." at bounding box center [504, 277] width 627 height 136
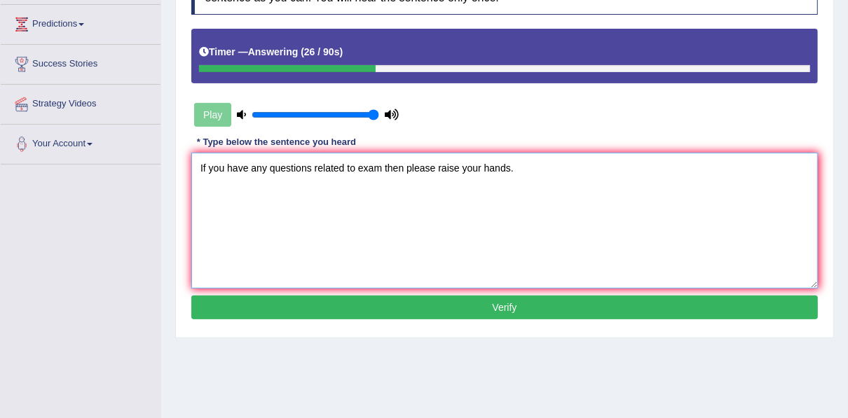
scroll to position [280, 0]
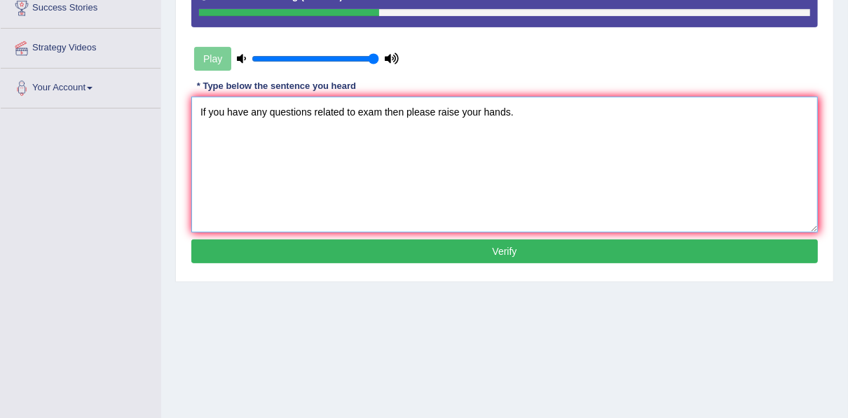
type textarea "If you have any questions related to exam then please raise your hands."
click at [465, 257] on button "Verify" at bounding box center [504, 252] width 627 height 24
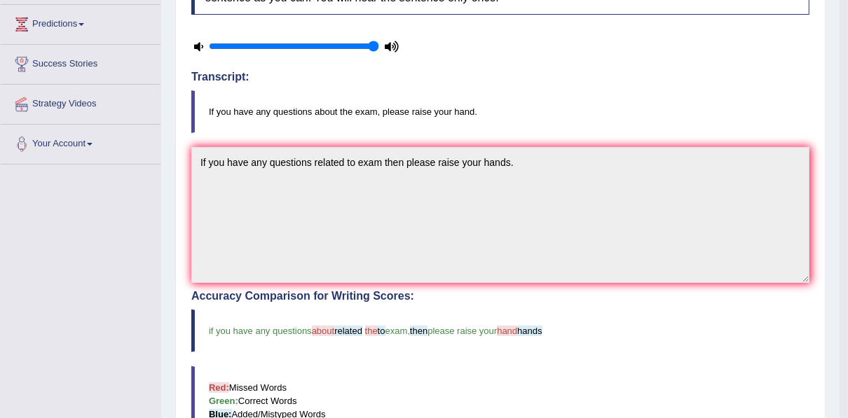
scroll to position [0, 0]
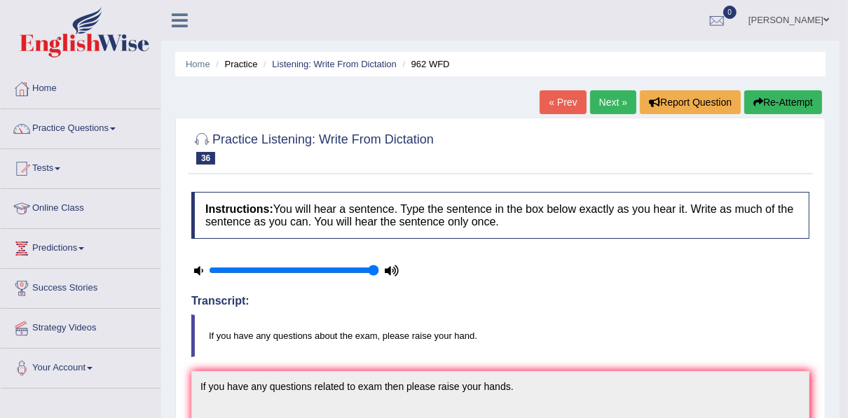
click at [603, 98] on link "Next »" at bounding box center [613, 102] width 46 height 24
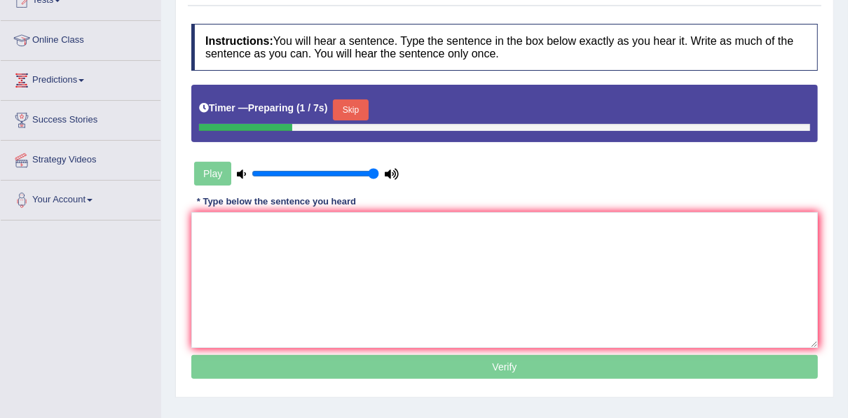
click at [343, 101] on button "Skip" at bounding box center [350, 110] width 35 height 21
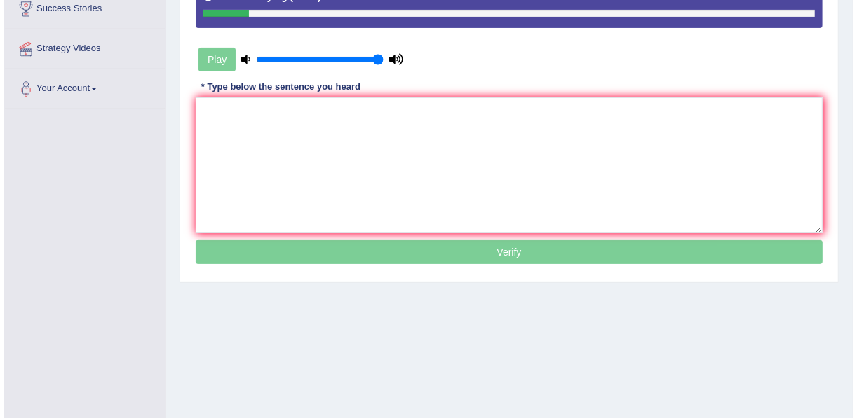
scroll to position [280, 0]
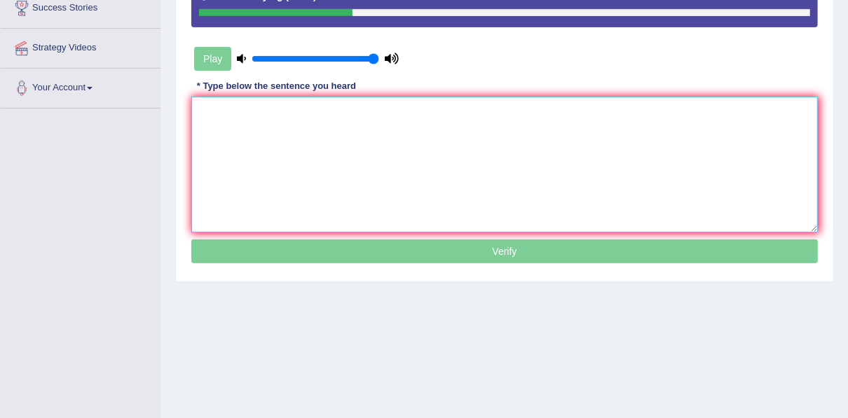
click at [303, 102] on textarea at bounding box center [504, 165] width 627 height 136
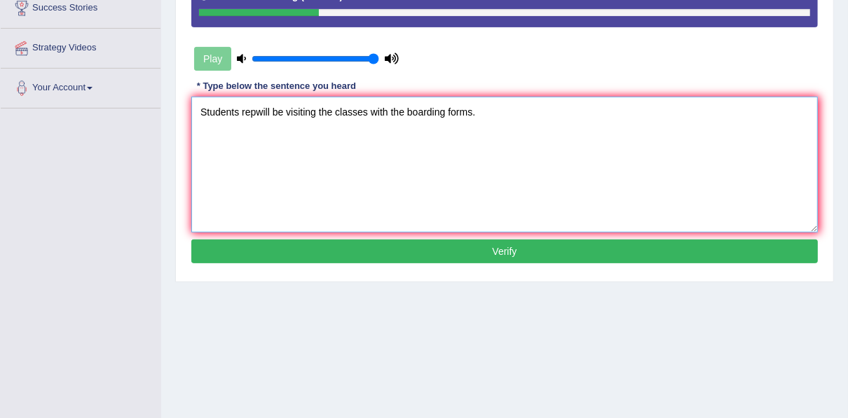
click at [252, 110] on textarea "Students repwill be visiting the classes with the boarding forms." at bounding box center [504, 165] width 627 height 136
type textarea "Students repersentatives will be visiting the classes with the boarding forms."
click at [524, 256] on button "Verify" at bounding box center [504, 252] width 627 height 24
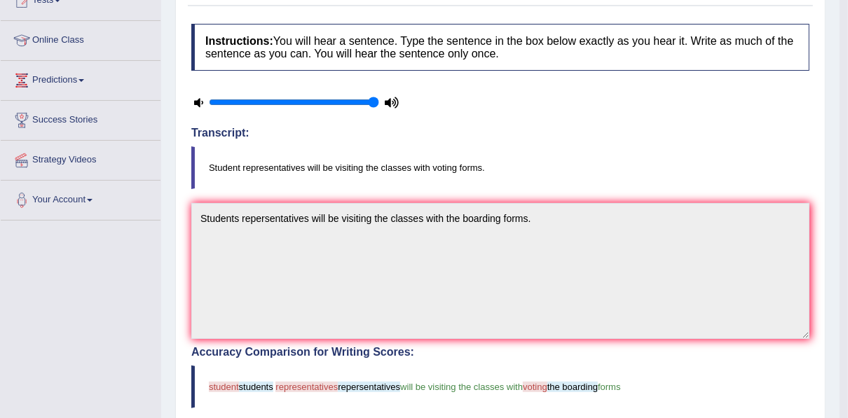
scroll to position [0, 0]
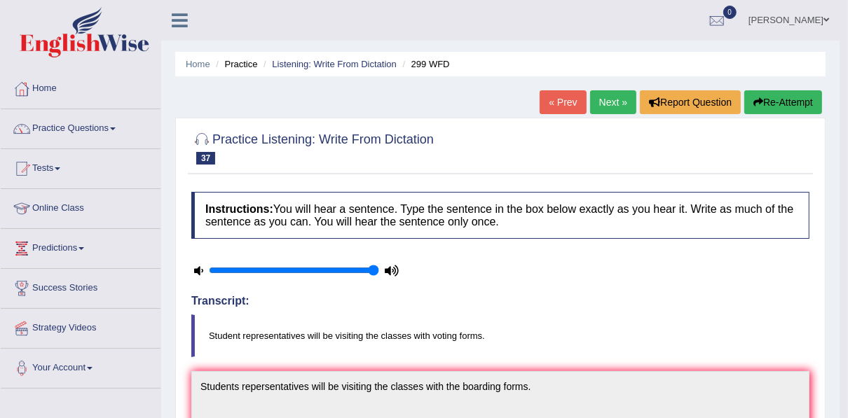
click at [618, 99] on link "Next »" at bounding box center [613, 102] width 46 height 24
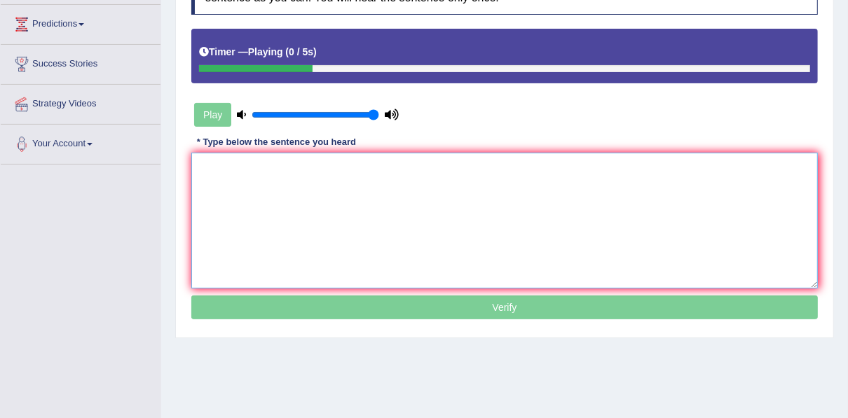
click at [363, 161] on textarea at bounding box center [504, 221] width 627 height 136
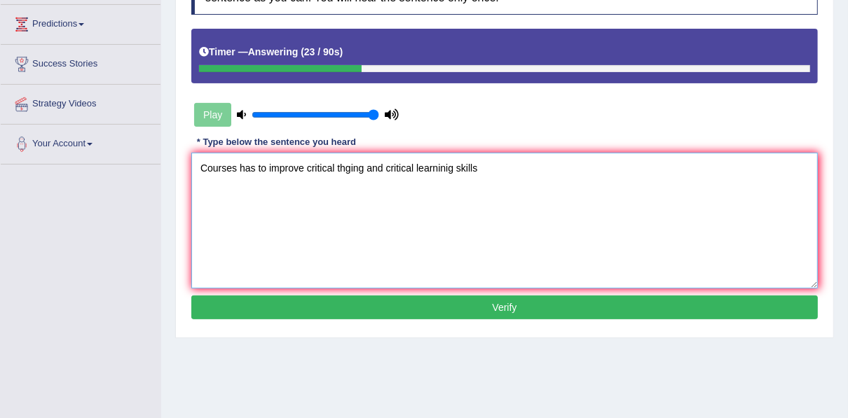
click at [350, 168] on textarea "Courses has to improve critical thging and critical learninig skills" at bounding box center [504, 221] width 627 height 136
click at [488, 168] on textarea "Courses has to improve critical thinking and critical learninig skills" at bounding box center [504, 221] width 627 height 136
type textarea "Courses has to improve critical thinking and critical learninig skills."
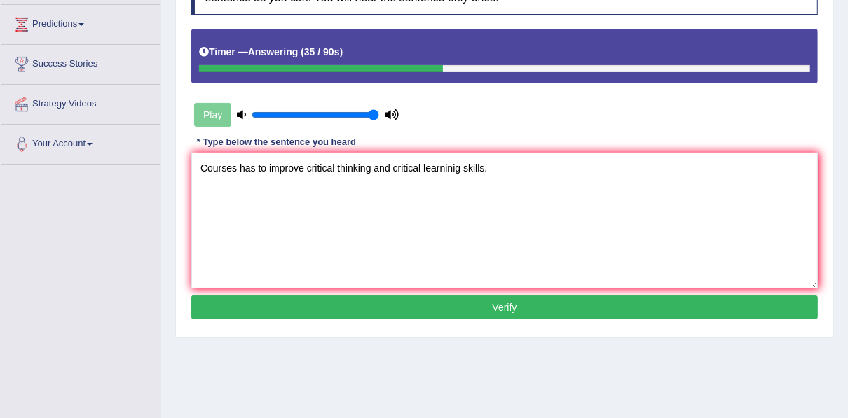
click at [388, 304] on button "Verify" at bounding box center [504, 308] width 627 height 24
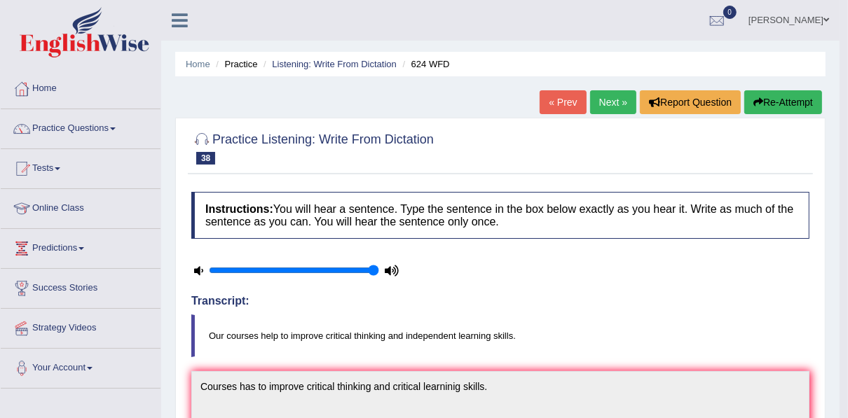
click at [600, 99] on link "Next »" at bounding box center [613, 102] width 46 height 24
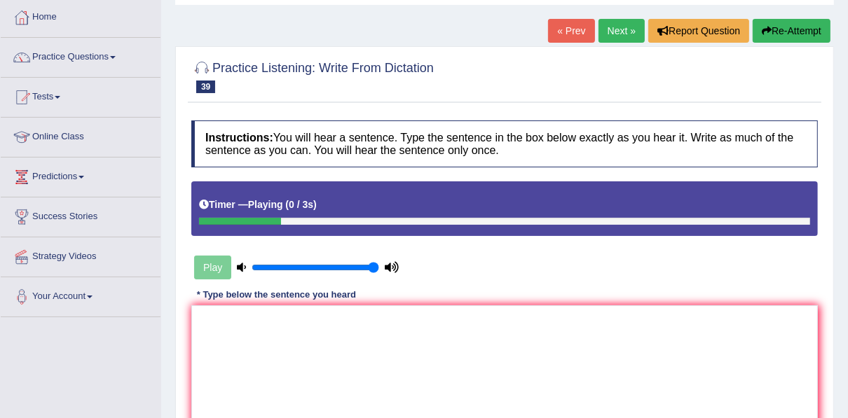
scroll to position [112, 0]
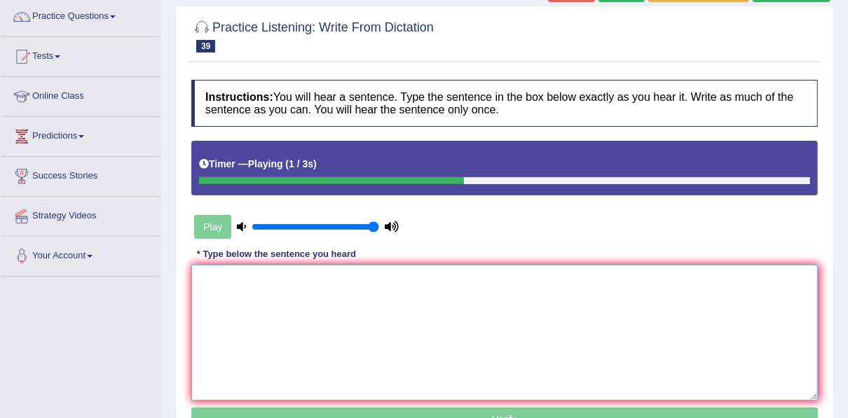
click at [353, 282] on textarea at bounding box center [504, 333] width 627 height 136
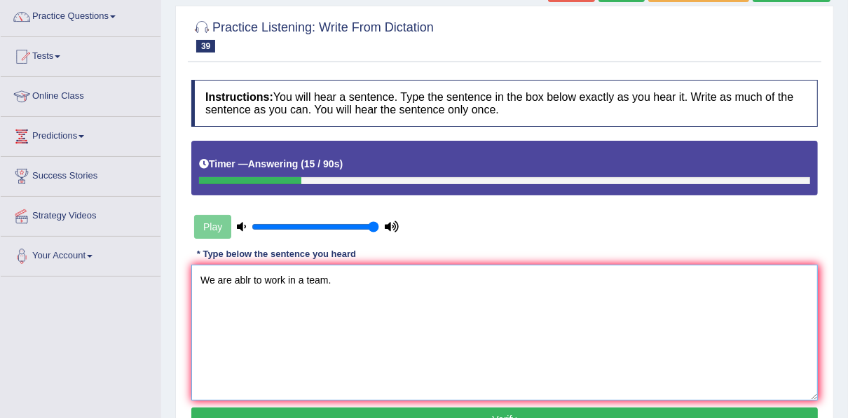
click at [249, 283] on textarea "We are ablr to work in a team." at bounding box center [504, 333] width 627 height 136
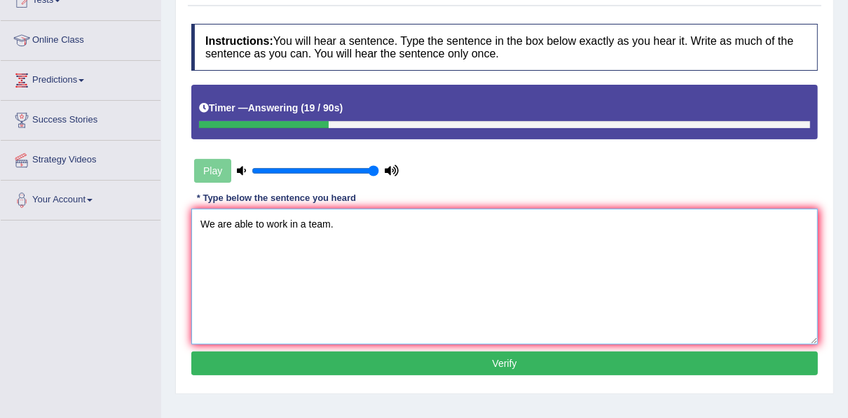
type textarea "We are able to work in a team."
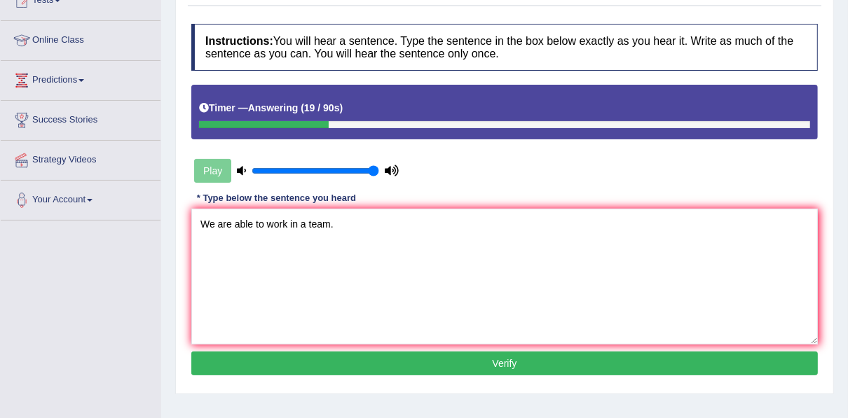
click at [278, 370] on button "Verify" at bounding box center [504, 364] width 627 height 24
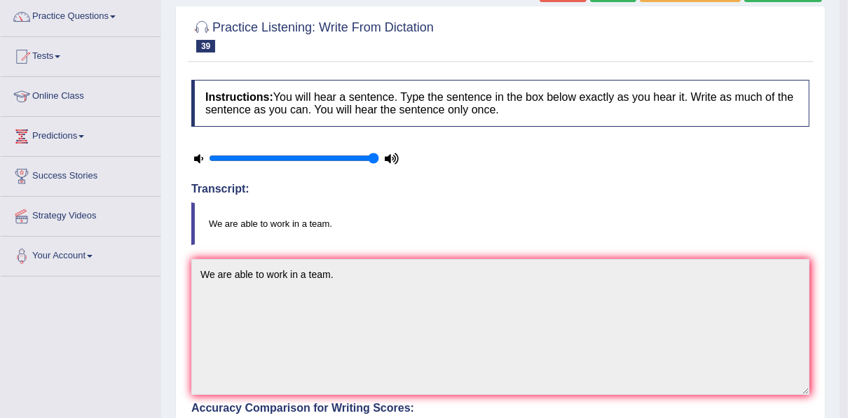
scroll to position [0, 0]
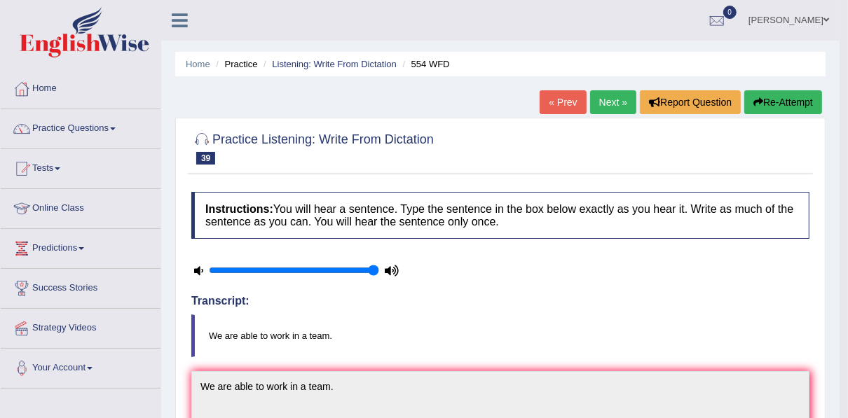
drag, startPoint x: 606, startPoint y: 95, endPoint x: 601, endPoint y: 110, distance: 15.3
click at [606, 95] on link "Next »" at bounding box center [613, 102] width 46 height 24
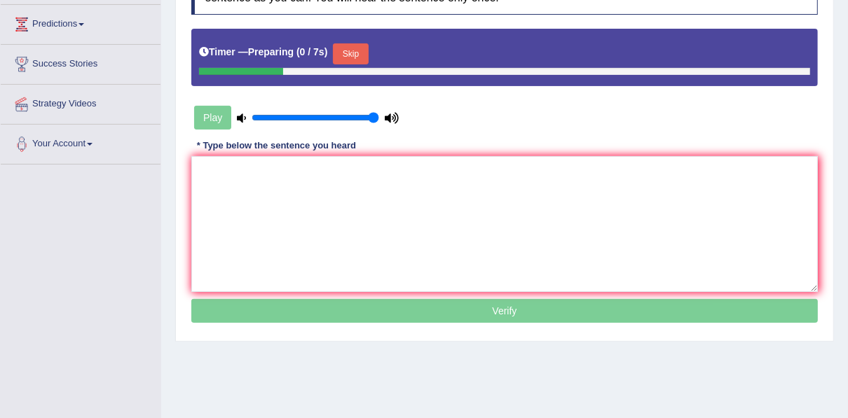
scroll to position [224, 0]
click at [339, 54] on button "Skip" at bounding box center [350, 53] width 35 height 21
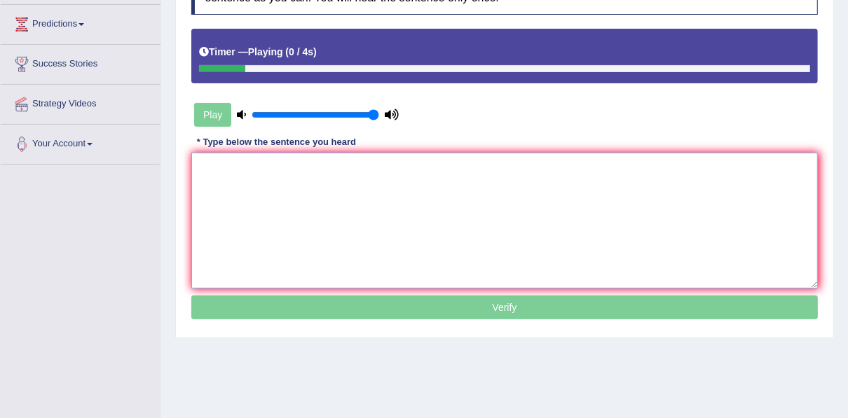
click at [327, 170] on textarea at bounding box center [504, 221] width 627 height 136
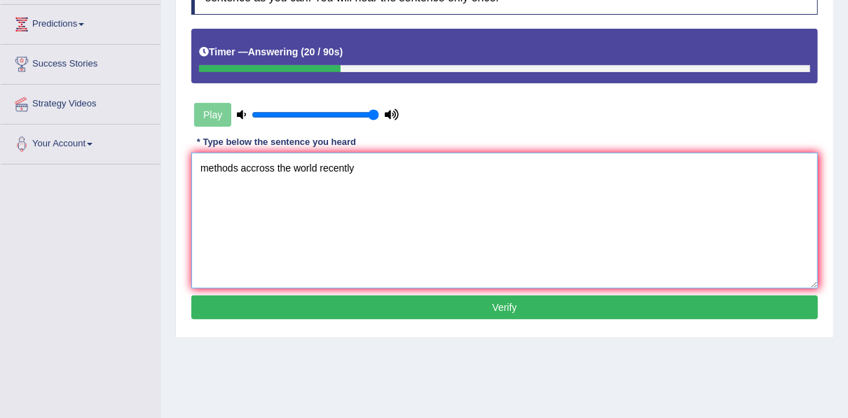
click at [371, 170] on textarea "methods accross the world recently" at bounding box center [504, 221] width 627 height 136
click at [198, 169] on textarea "methods accross the world recently." at bounding box center [504, 221] width 627 height 136
type textarea "Growing methods accross the world recently."
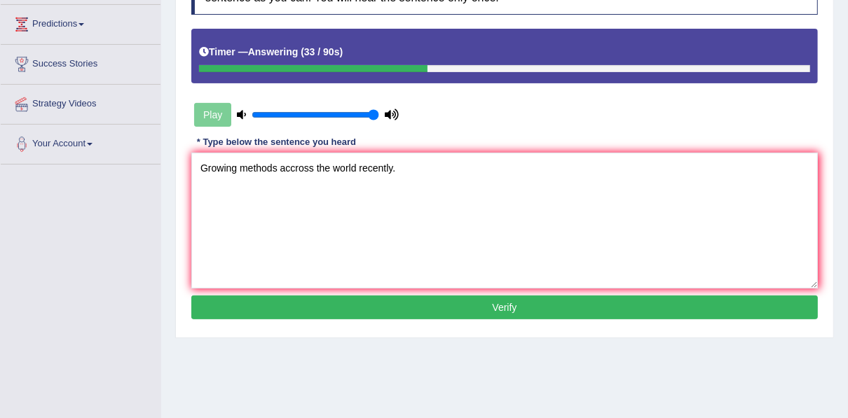
click at [302, 297] on button "Verify" at bounding box center [504, 308] width 627 height 24
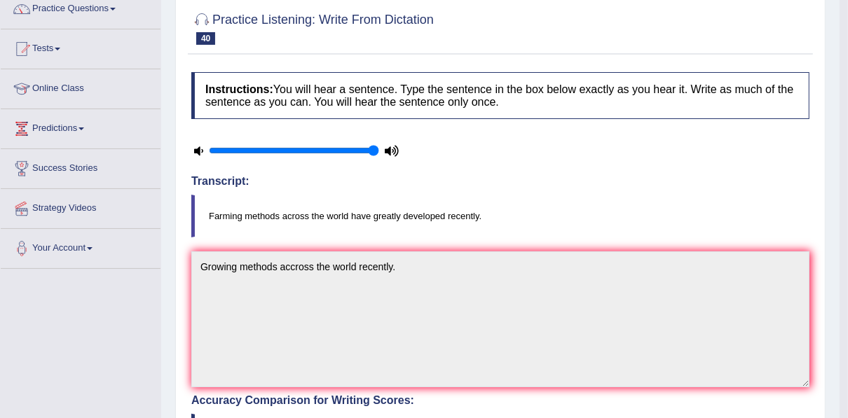
scroll to position [56, 0]
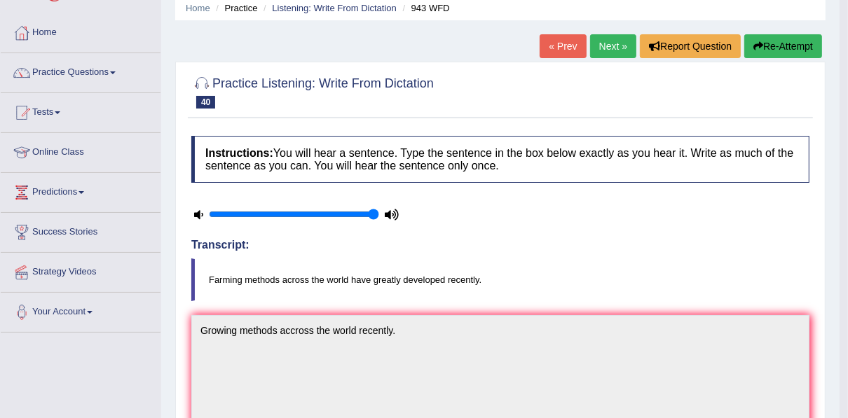
click at [765, 39] on button "Re-Attempt" at bounding box center [783, 46] width 78 height 24
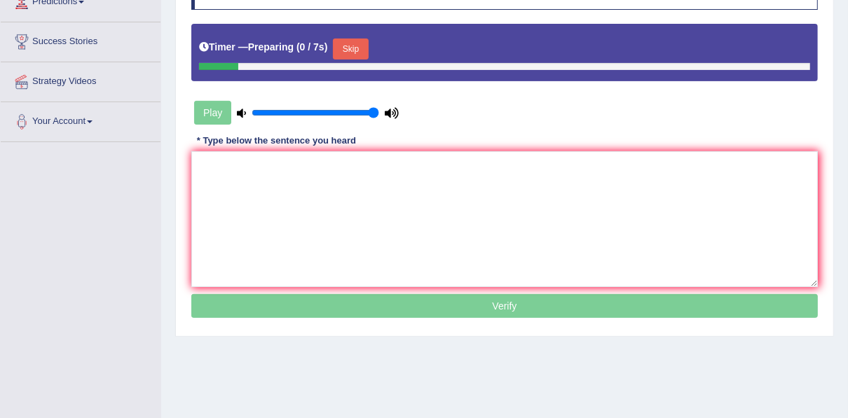
click at [358, 46] on button "Skip" at bounding box center [350, 49] width 35 height 21
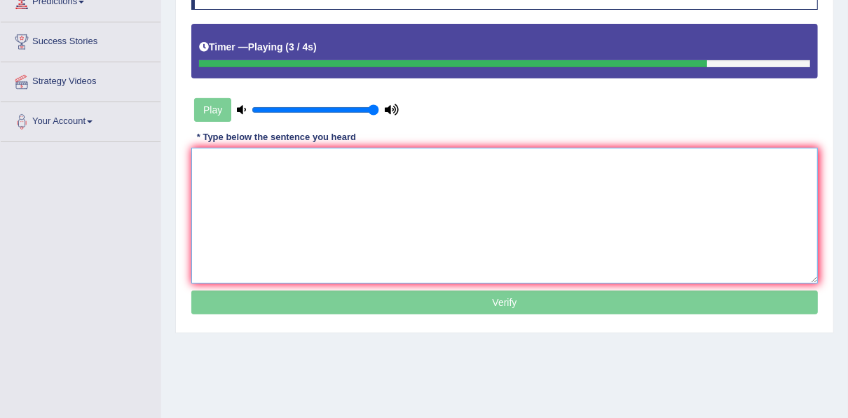
click at [357, 183] on textarea at bounding box center [504, 216] width 627 height 136
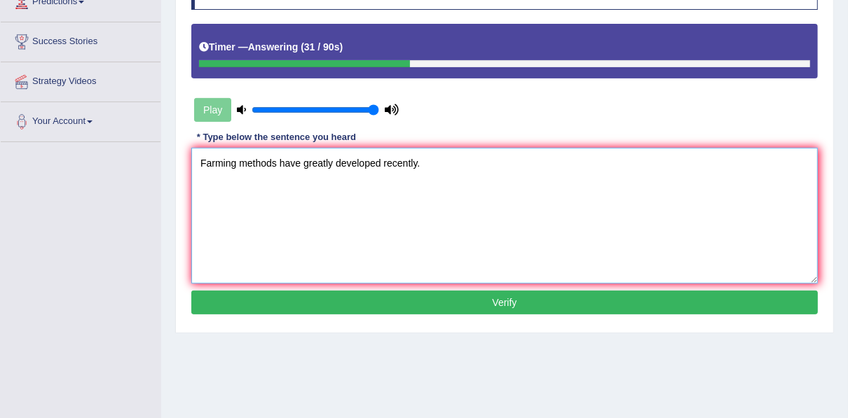
type textarea "Farming methods have greatly developed recently."
click at [390, 294] on button "Verify" at bounding box center [504, 303] width 627 height 24
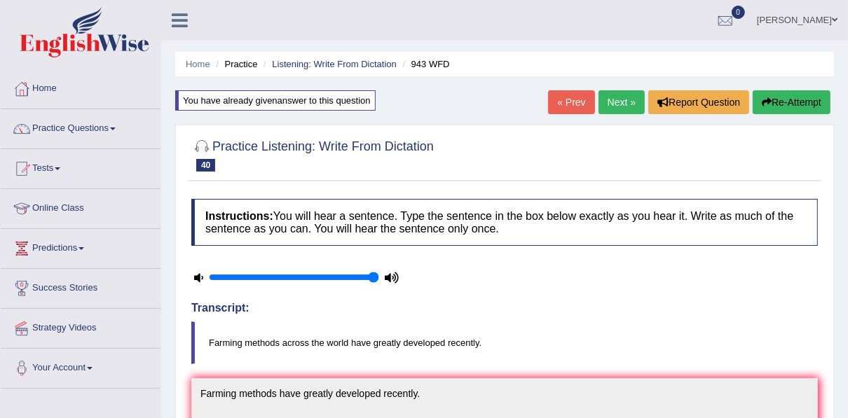
click at [616, 102] on link "Next »" at bounding box center [622, 102] width 46 height 24
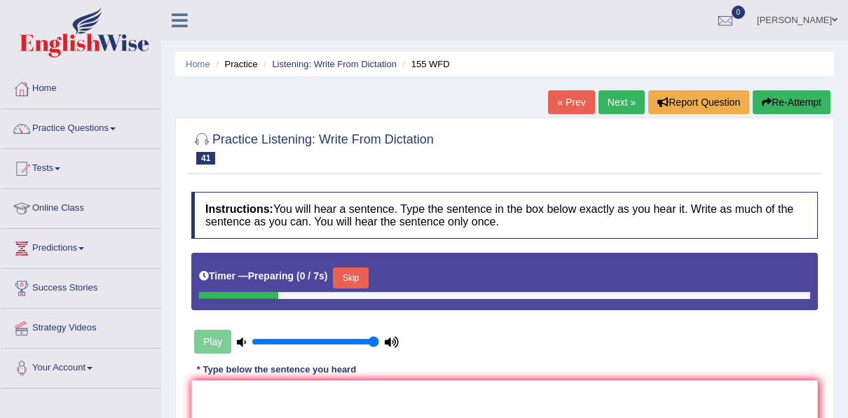
click at [348, 268] on button "Skip" at bounding box center [350, 278] width 35 height 21
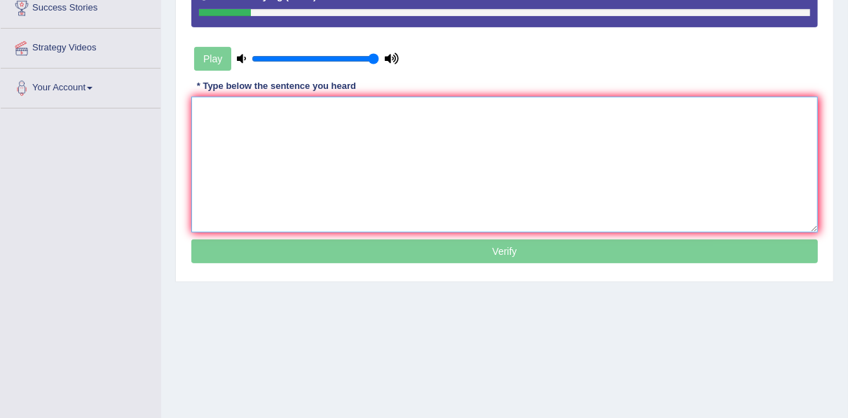
click at [366, 103] on textarea at bounding box center [504, 165] width 627 height 136
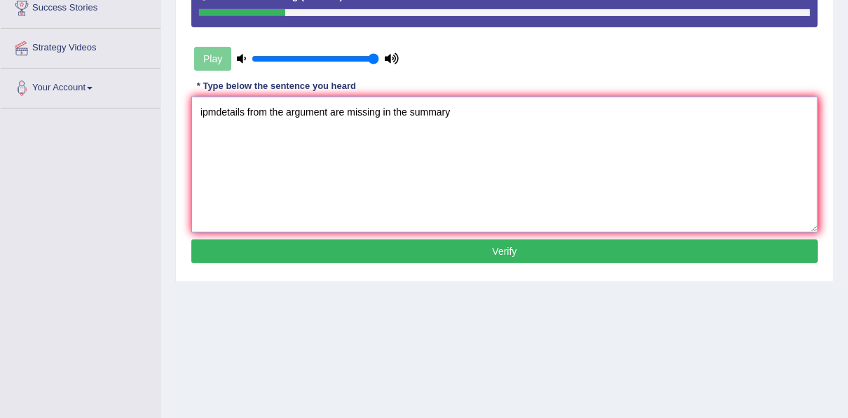
click at [216, 112] on textarea "ipmdetails from the argument are missing in the summary" at bounding box center [504, 165] width 627 height 136
click at [500, 111] on textarea "important details from the argument are missing in the summary" at bounding box center [504, 165] width 627 height 136
type textarea "important details from the argument are missing in the summary."
click at [417, 240] on button "Verify" at bounding box center [504, 252] width 627 height 24
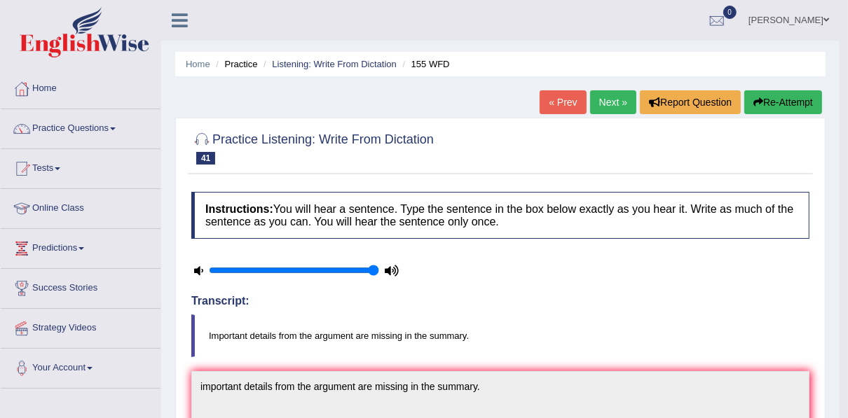
click at [613, 97] on link "Next »" at bounding box center [613, 102] width 46 height 24
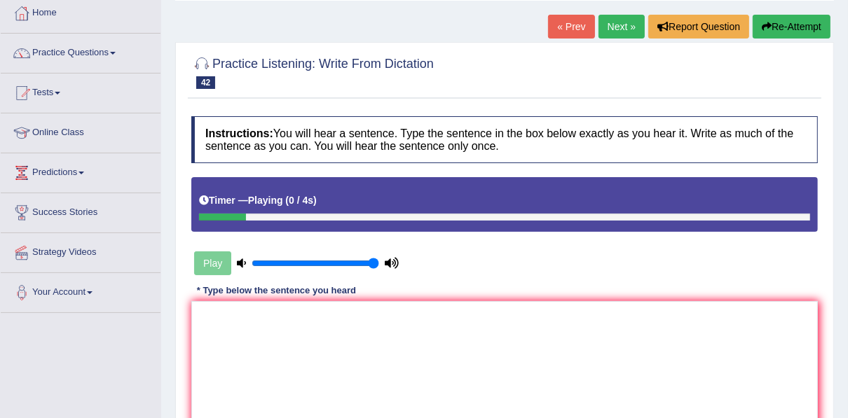
scroll to position [224, 0]
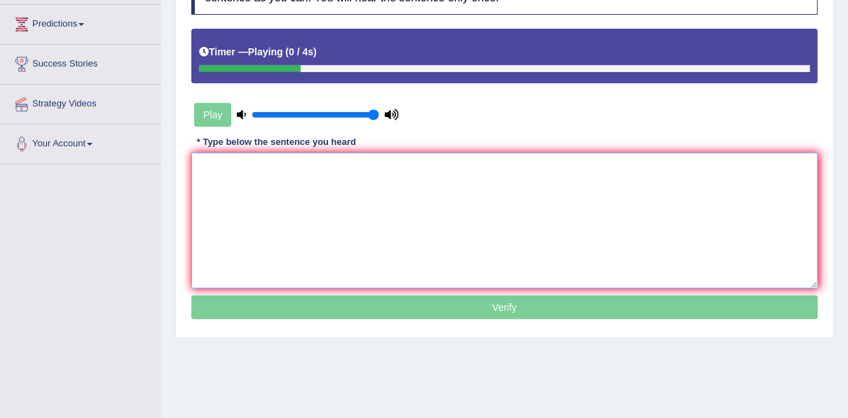
click at [355, 168] on textarea at bounding box center [504, 221] width 627 height 136
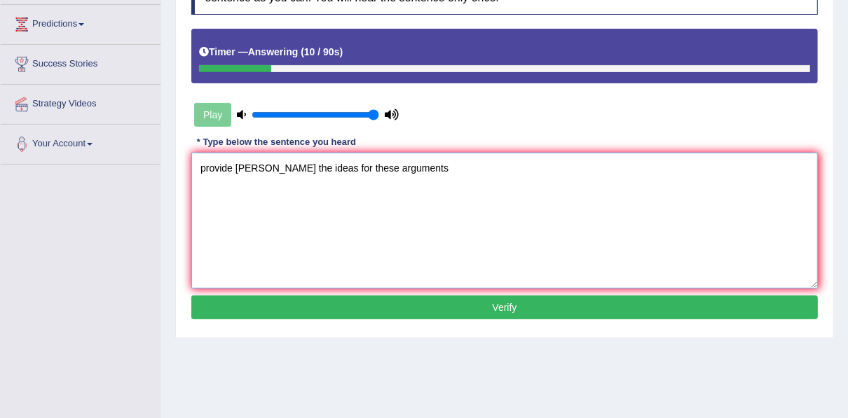
click at [200, 165] on textarea "provide [PERSON_NAME] the ideas for these arguments" at bounding box center [504, 221] width 627 height 136
click at [266, 168] on textarea "Please provide [PERSON_NAME] the ideas for these arguments" at bounding box center [504, 221] width 627 height 136
click at [318, 170] on textarea "Please provide the report [PERSON_NAME] the ideas for these arguments" at bounding box center [504, 221] width 627 height 136
click at [503, 168] on textarea "Please provide the report to support the ideas for these arguments" at bounding box center [504, 221] width 627 height 136
type textarea "Please provide the report to support the ideas for these arguments."
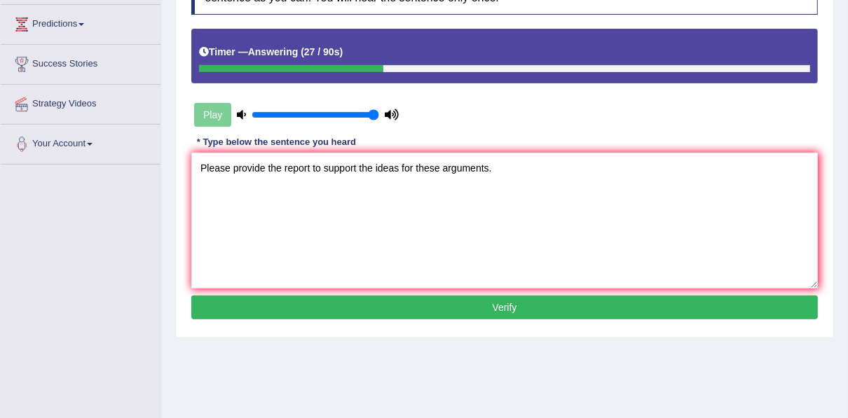
click at [438, 303] on button "Verify" at bounding box center [504, 308] width 627 height 24
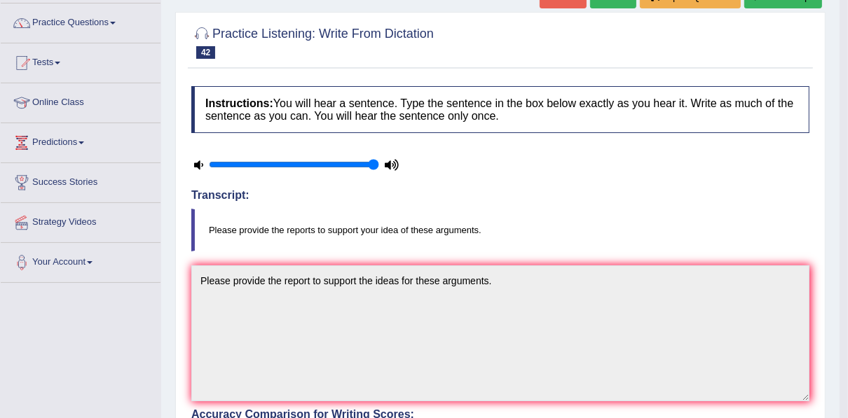
scroll to position [0, 0]
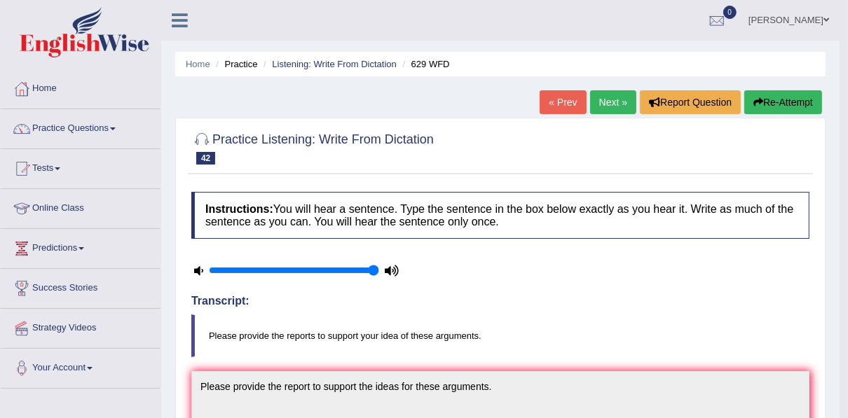
click at [605, 97] on link "Next »" at bounding box center [613, 102] width 46 height 24
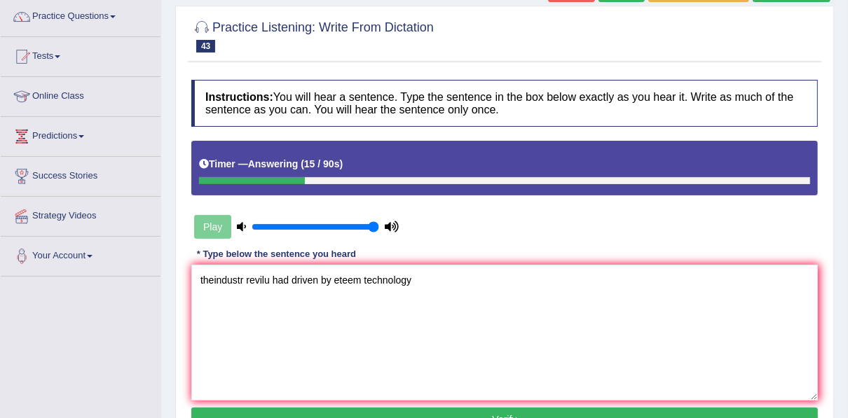
click at [214, 283] on textarea "theindustr revilu had driven by eteem technology" at bounding box center [504, 333] width 627 height 136
click at [247, 282] on textarea "the industr revilu had driven by eteem technology" at bounding box center [504, 333] width 627 height 136
click at [461, 280] on textarea "the industrial revolution had driven by esteem technology" at bounding box center [504, 333] width 627 height 136
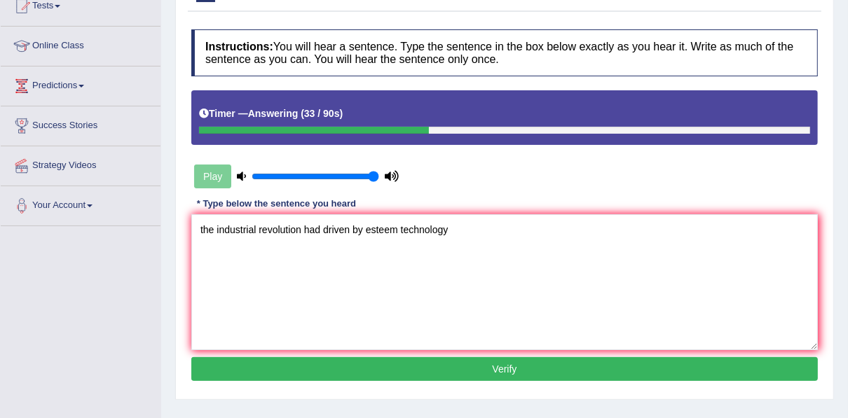
scroll to position [224, 0]
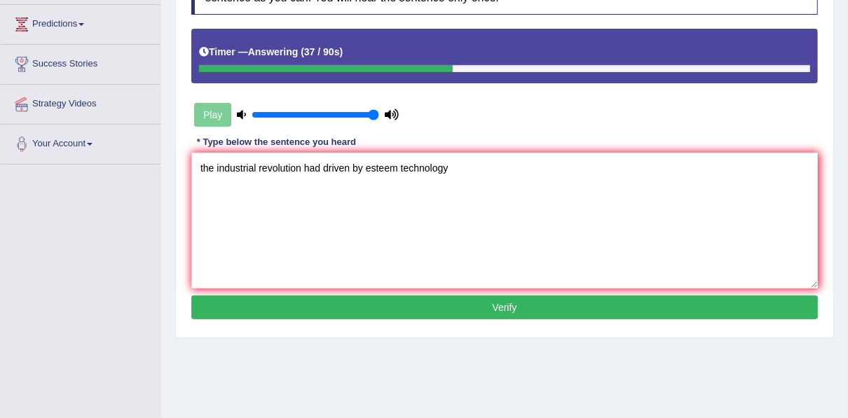
type textarea "the industrial revolution had driven by esteem technology"
click at [388, 306] on button "Verify" at bounding box center [504, 308] width 627 height 24
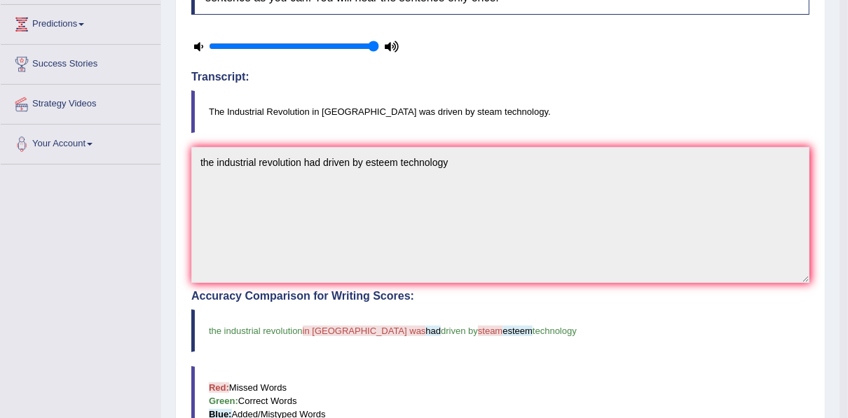
scroll to position [56, 0]
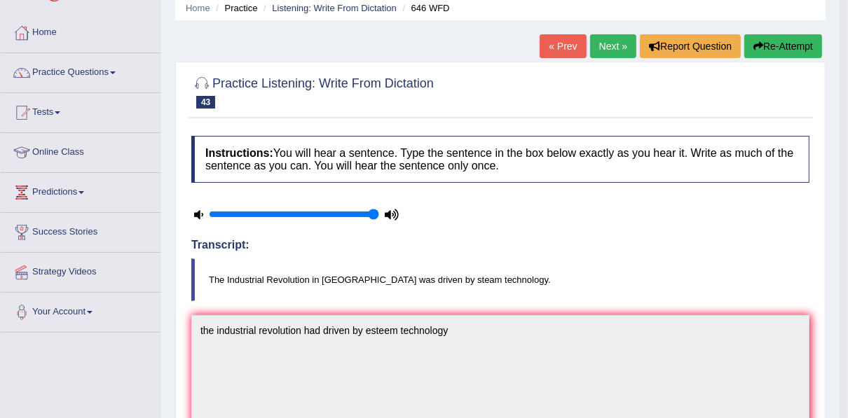
click at [769, 36] on button "Re-Attempt" at bounding box center [783, 46] width 78 height 24
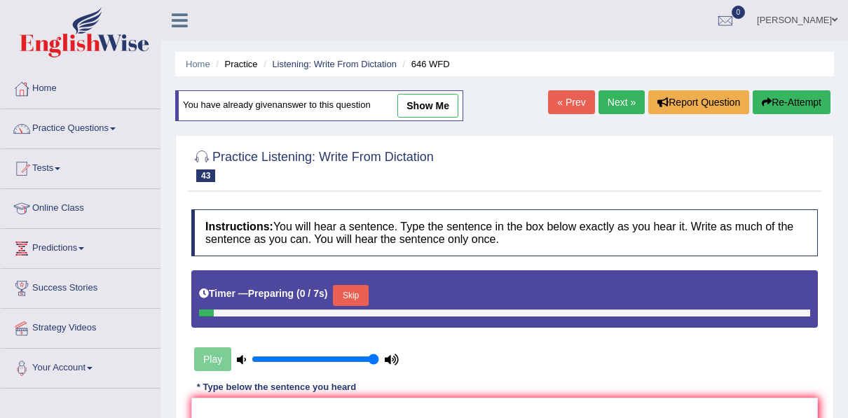
click at [352, 285] on button "Skip" at bounding box center [350, 295] width 35 height 21
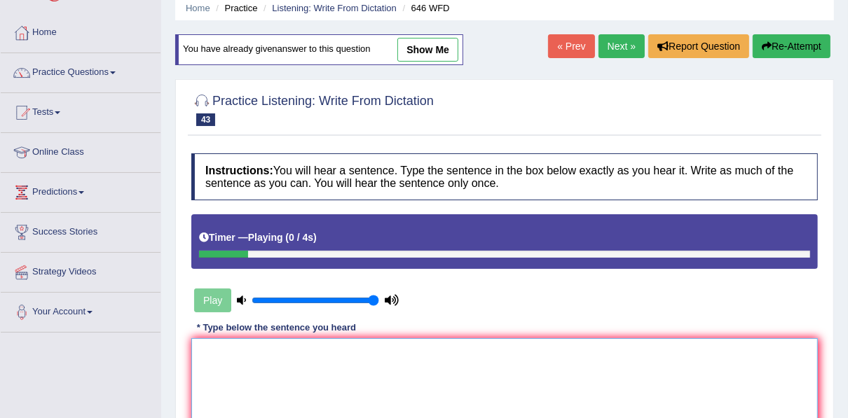
click at [348, 358] on textarea at bounding box center [504, 407] width 627 height 136
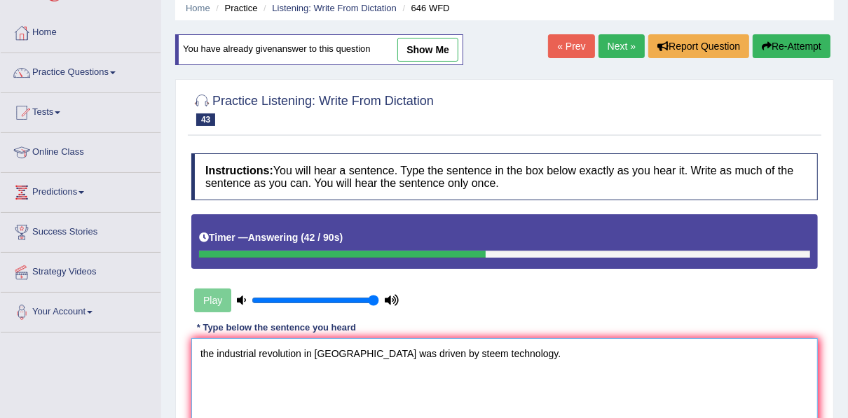
scroll to position [112, 0]
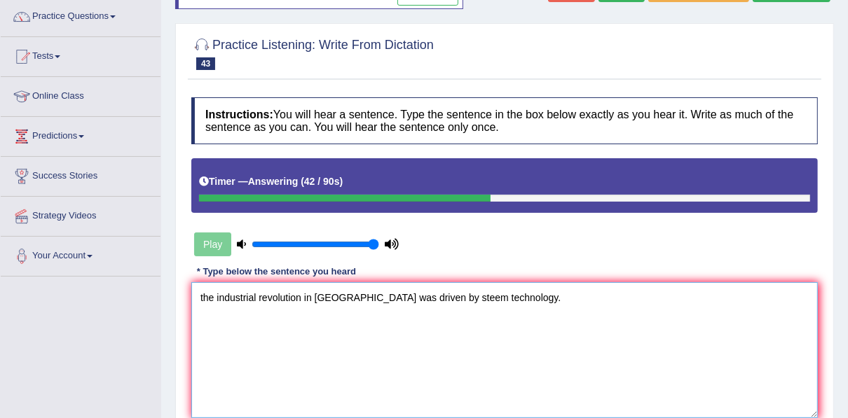
click at [409, 303] on textarea "the industrial revolution in Europe was driven by steem technology." at bounding box center [504, 350] width 627 height 136
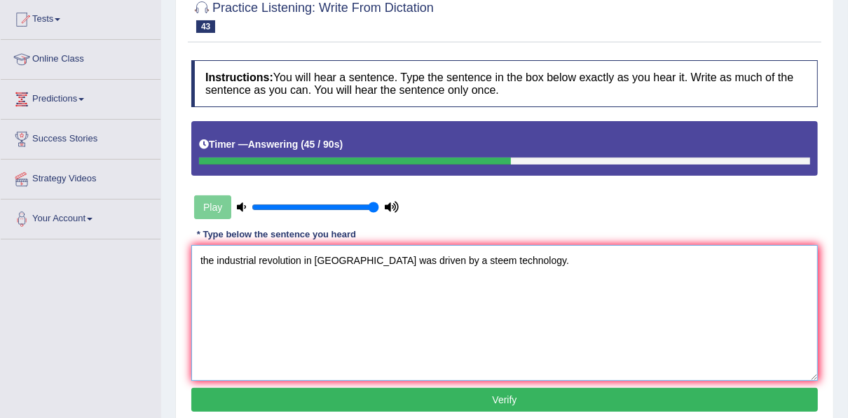
scroll to position [168, 0]
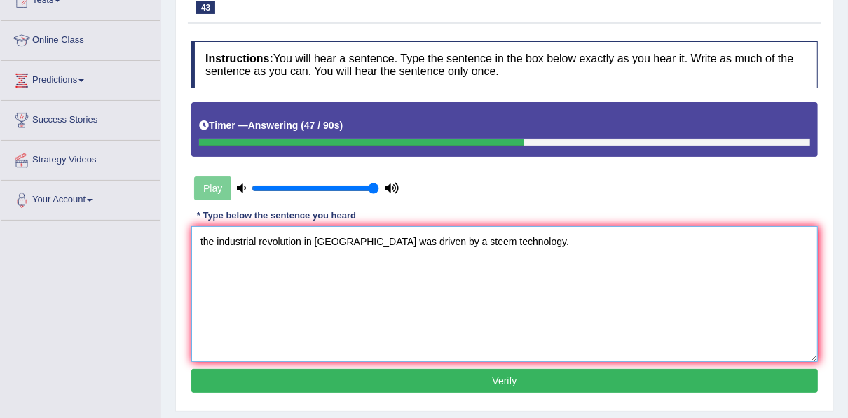
click at [460, 240] on textarea "the industrial revolution in Europe was driven by a steem technology." at bounding box center [504, 294] width 627 height 136
type textarea "the industrial revolution in Europe was driven by a steem company."
click at [482, 373] on button "Verify" at bounding box center [504, 381] width 627 height 24
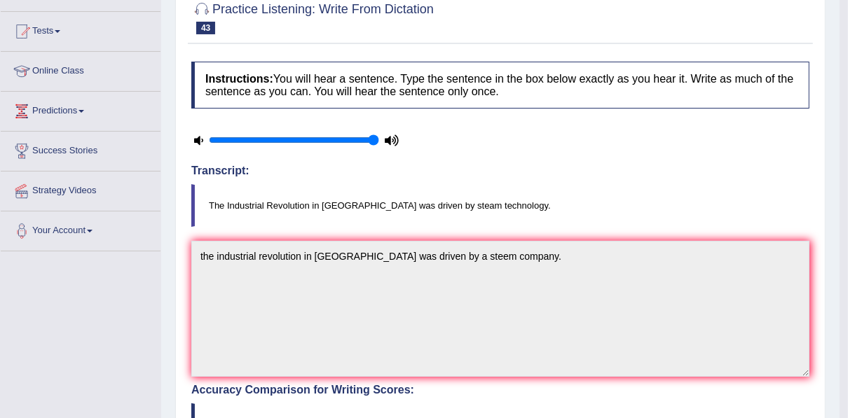
scroll to position [0, 0]
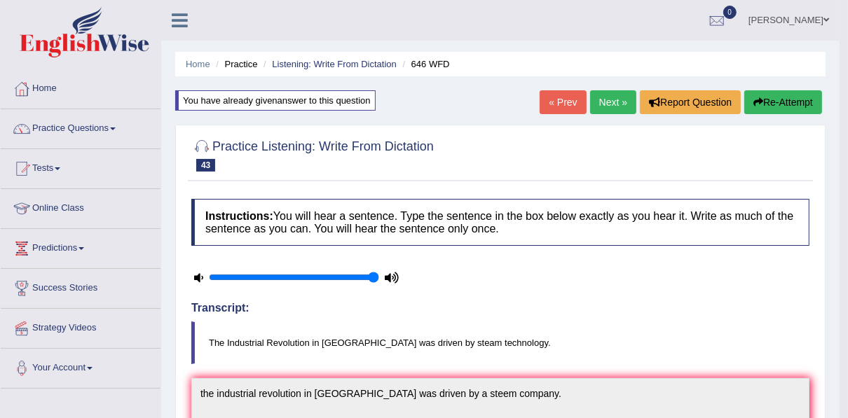
click at [594, 101] on link "Next »" at bounding box center [613, 102] width 46 height 24
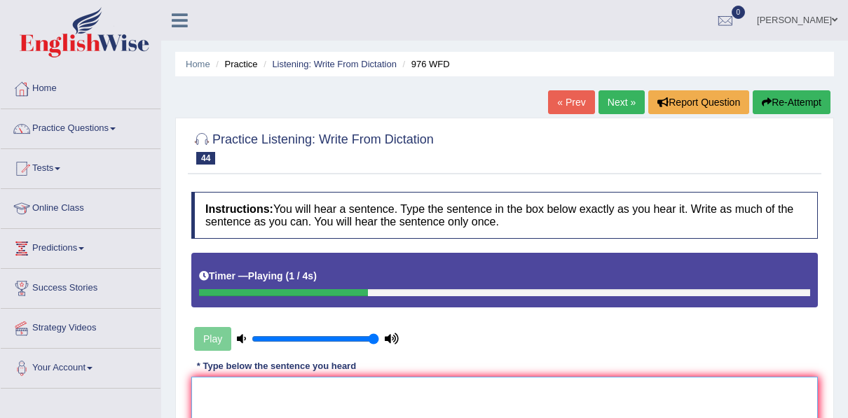
scroll to position [56, 0]
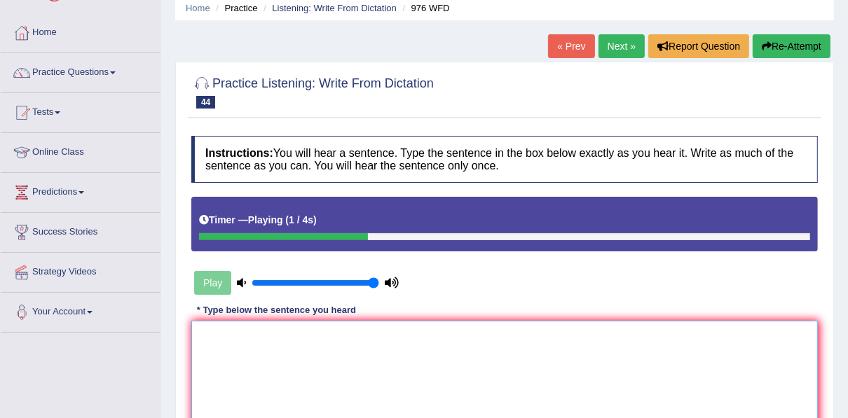
click at [404, 333] on textarea at bounding box center [504, 389] width 627 height 136
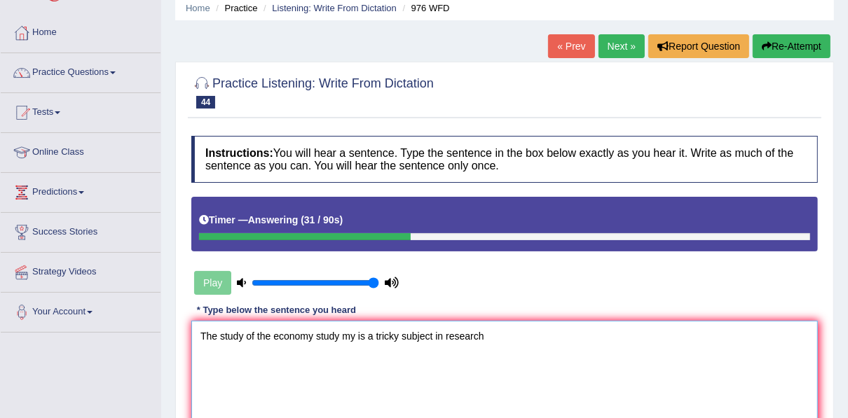
click at [320, 339] on textarea "The study of the economy study my is a tricky subject in research" at bounding box center [504, 389] width 627 height 136
click at [464, 336] on textarea "The study of the economy is a tricky subject in research" at bounding box center [504, 389] width 627 height 136
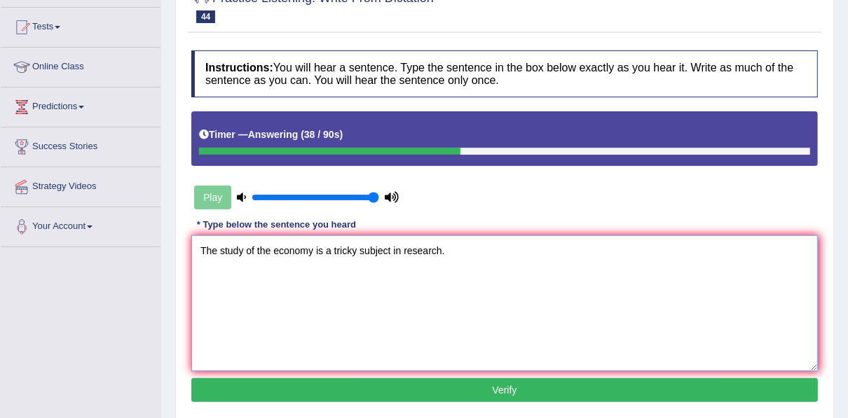
scroll to position [168, 0]
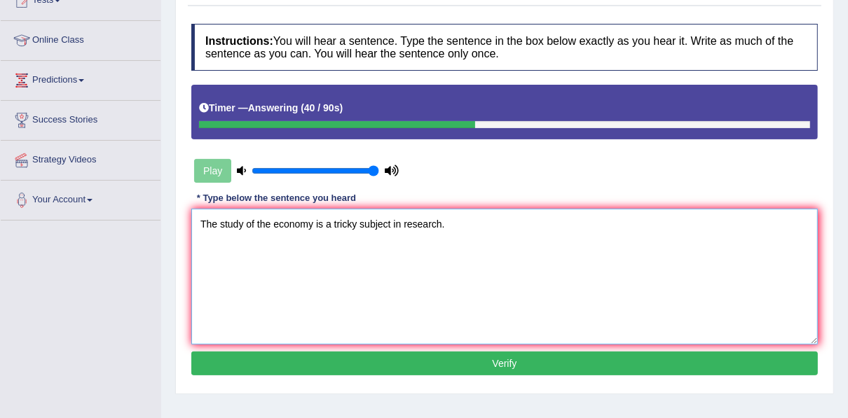
click at [261, 224] on textarea "The study of the economy is a tricky subject in research." at bounding box center [504, 277] width 627 height 136
type textarea "The study of economy is a tricky subject in research."
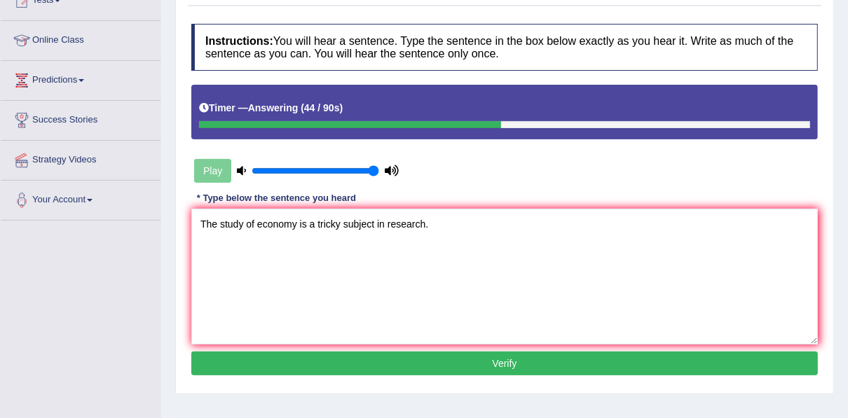
click at [446, 364] on button "Verify" at bounding box center [504, 364] width 627 height 24
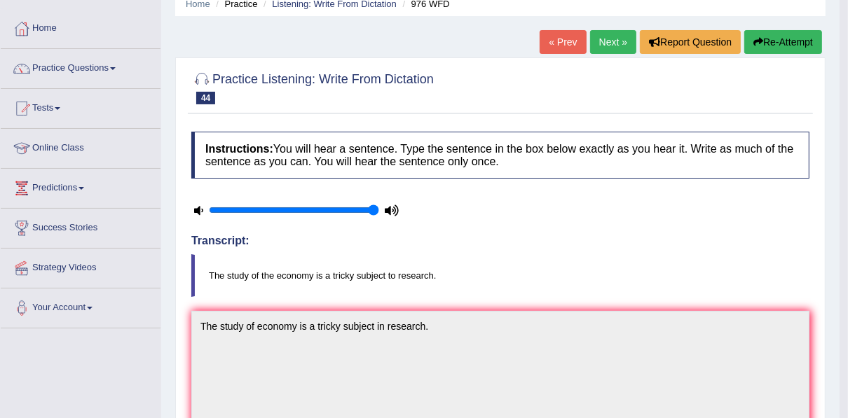
scroll to position [0, 0]
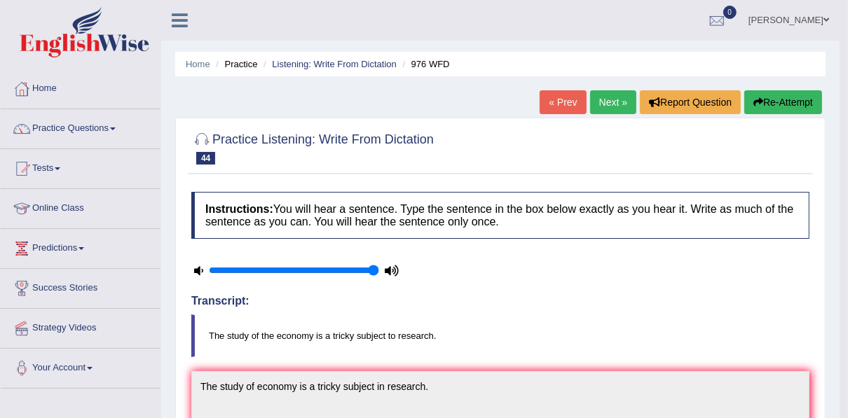
drag, startPoint x: 606, startPoint y: 102, endPoint x: 597, endPoint y: 122, distance: 21.9
click at [606, 102] on link "Next »" at bounding box center [613, 102] width 46 height 24
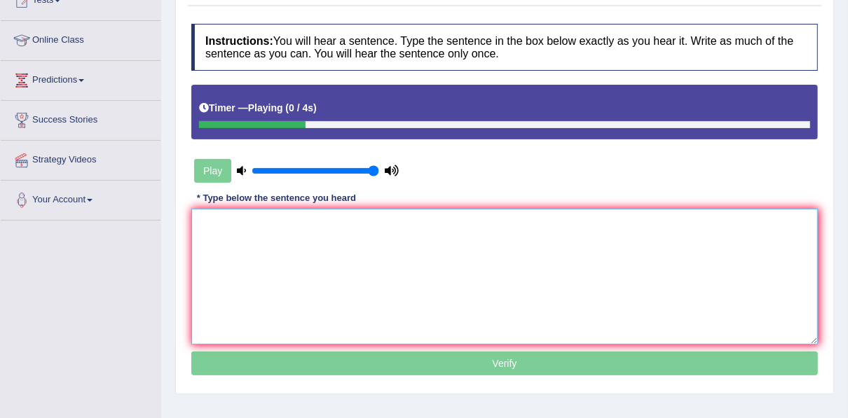
click at [366, 236] on textarea at bounding box center [504, 277] width 627 height 136
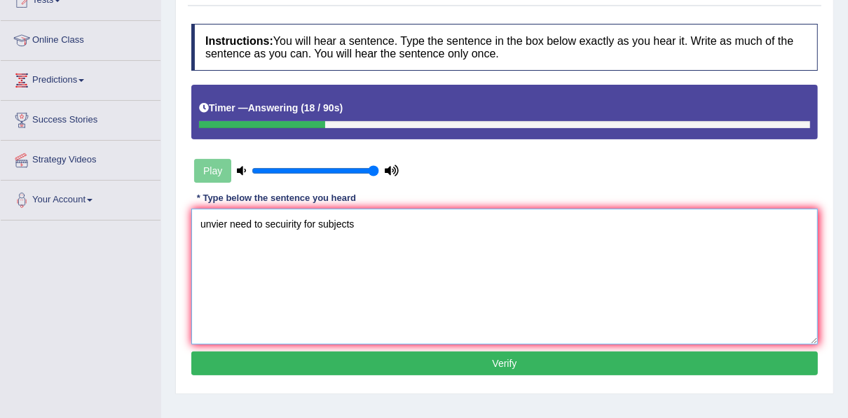
click at [205, 224] on textarea "unvier need to secuirity for subjects" at bounding box center [504, 277] width 627 height 136
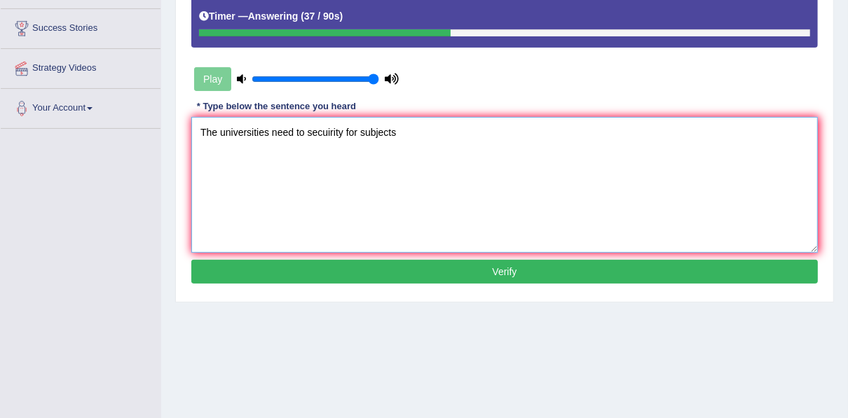
scroll to position [280, 0]
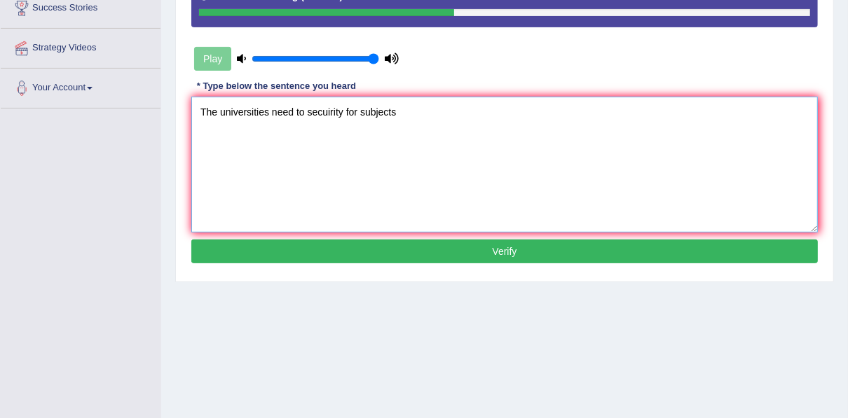
type textarea "The universities need to secuirity for subjects"
click at [346, 252] on button "Verify" at bounding box center [504, 252] width 627 height 24
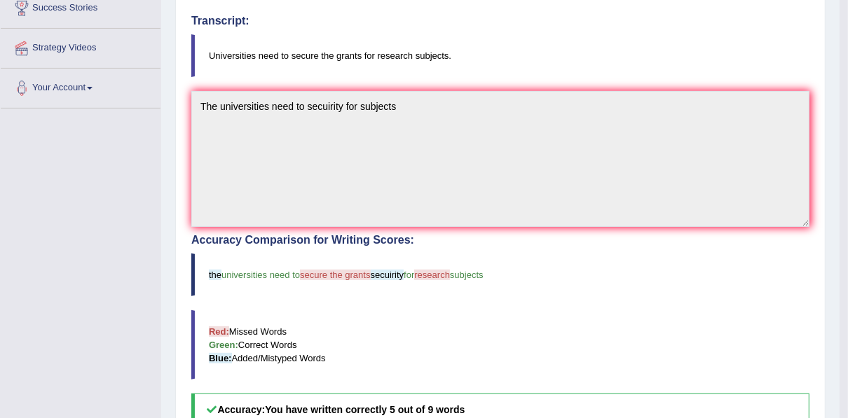
scroll to position [0, 0]
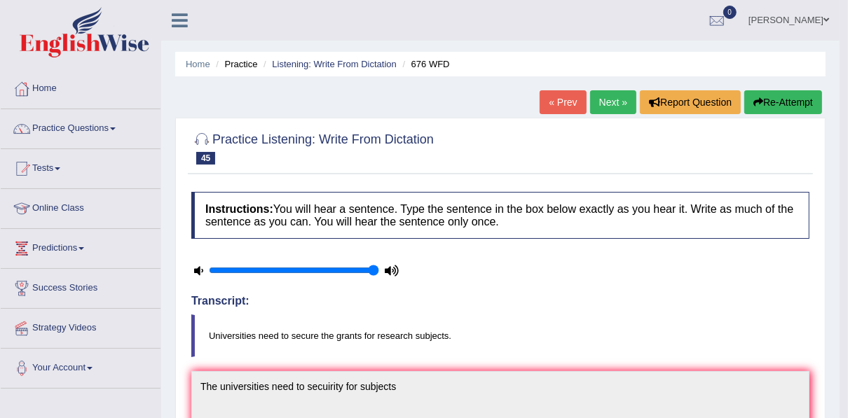
click at [597, 95] on link "Next »" at bounding box center [613, 102] width 46 height 24
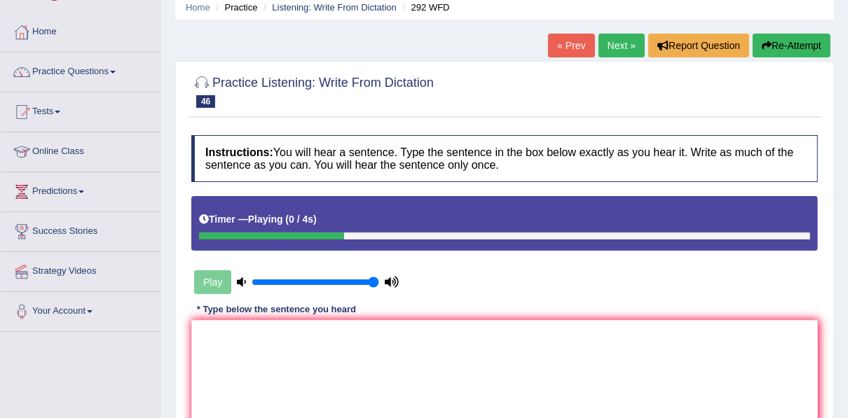
scroll to position [112, 0]
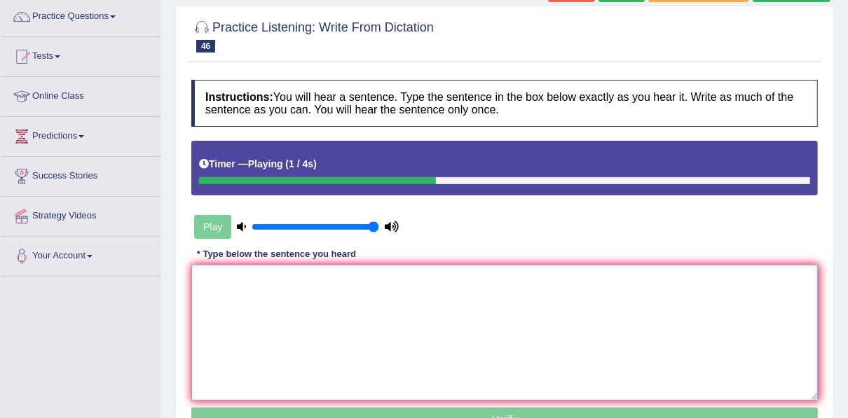
click at [360, 275] on textarea at bounding box center [504, 333] width 627 height 136
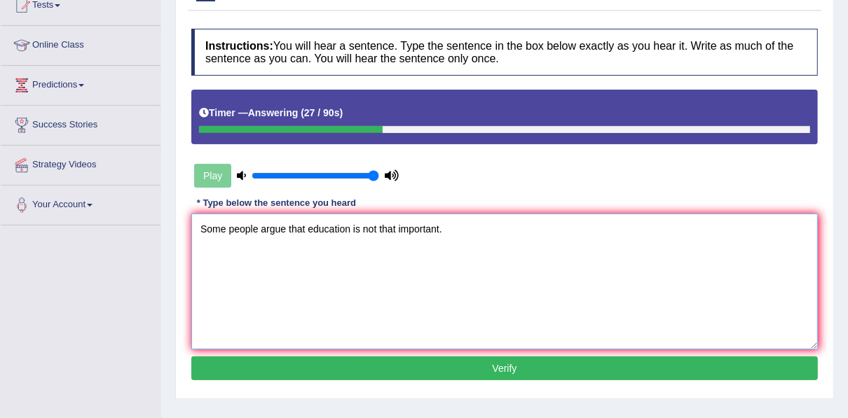
scroll to position [224, 0]
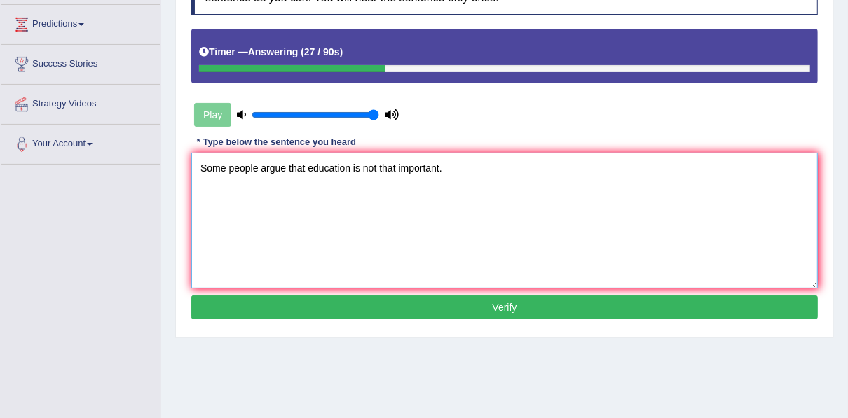
type textarea "Some people argue that education is not that important."
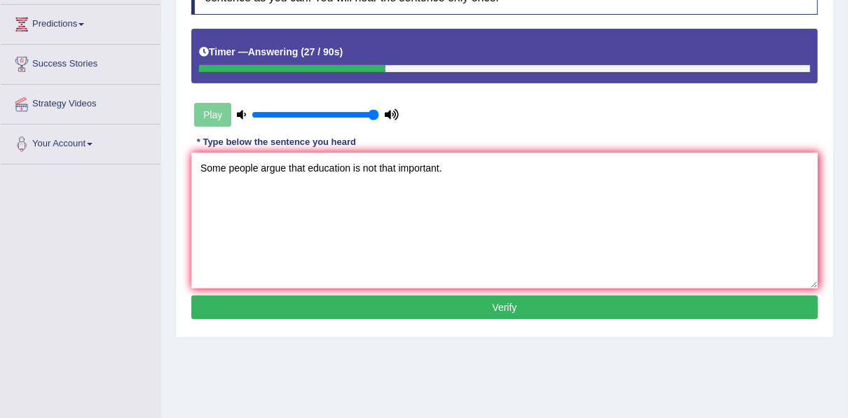
click at [387, 303] on button "Verify" at bounding box center [504, 308] width 627 height 24
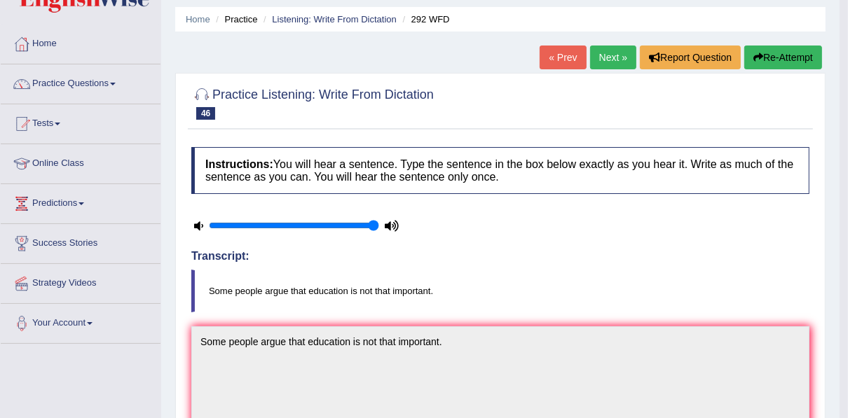
scroll to position [0, 0]
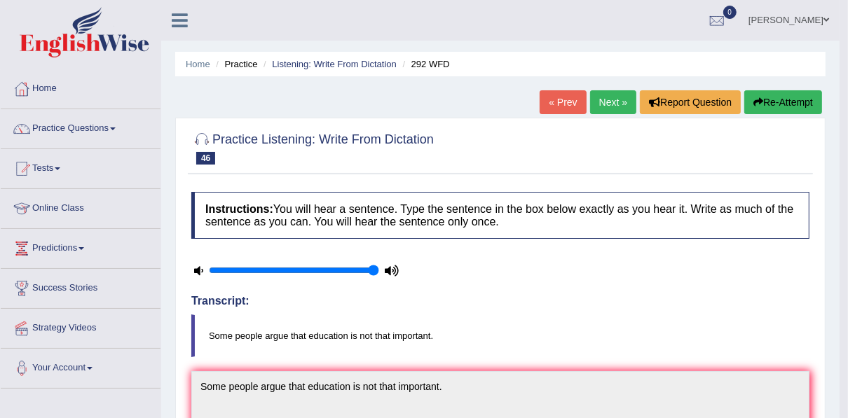
click at [605, 107] on link "Next »" at bounding box center [613, 102] width 46 height 24
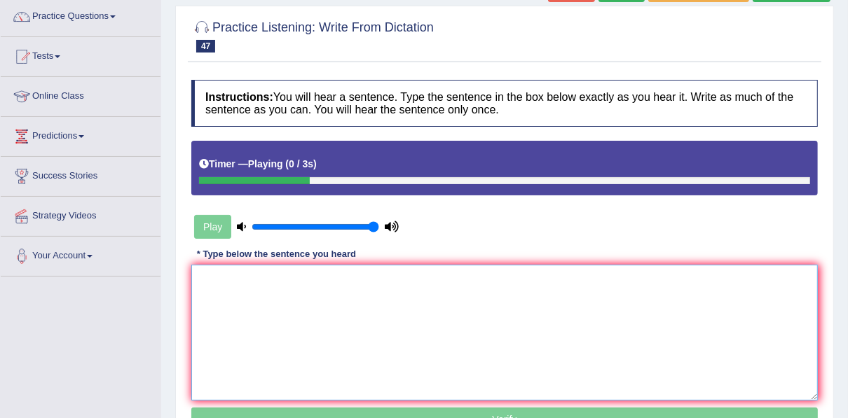
click at [353, 281] on textarea at bounding box center [504, 333] width 627 height 136
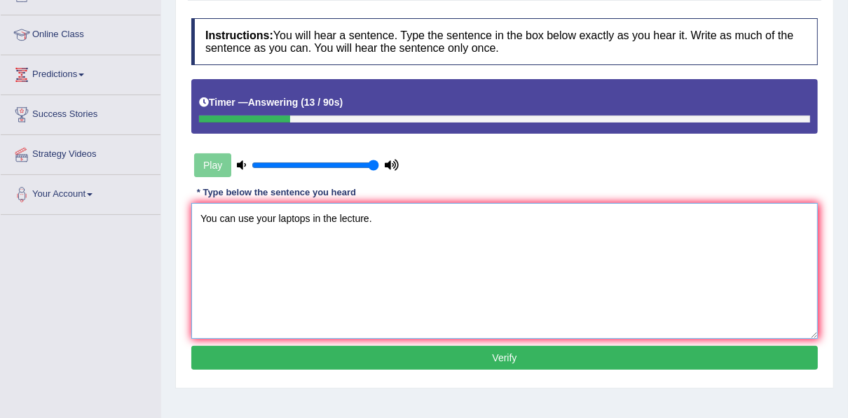
scroll to position [224, 0]
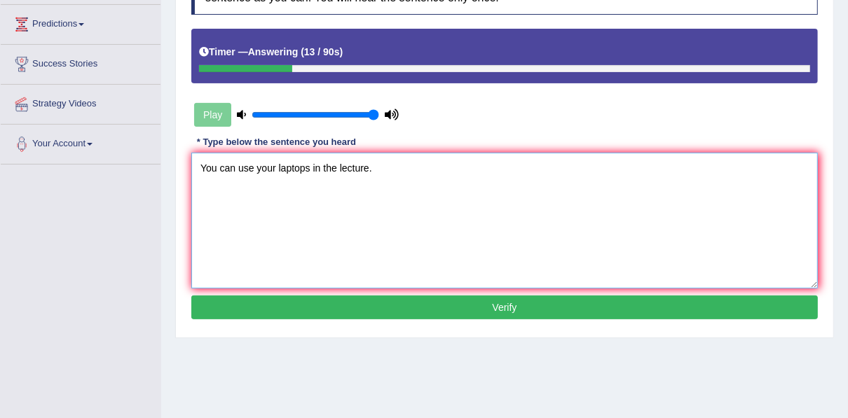
type textarea "You can use your laptops in the lecture."
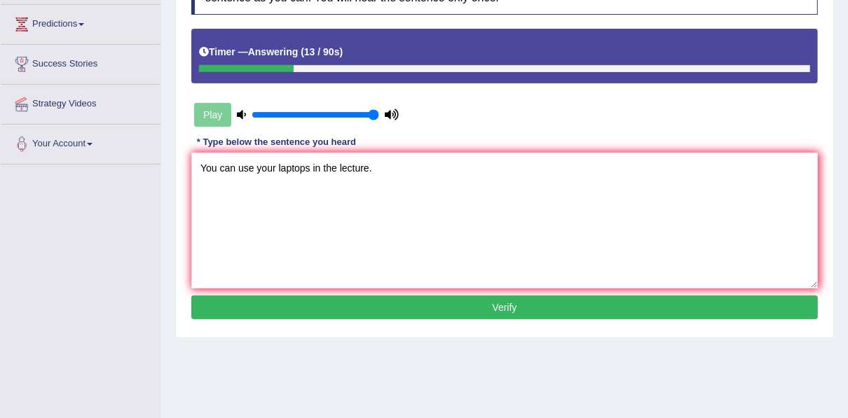
click at [355, 299] on button "Verify" at bounding box center [504, 308] width 627 height 24
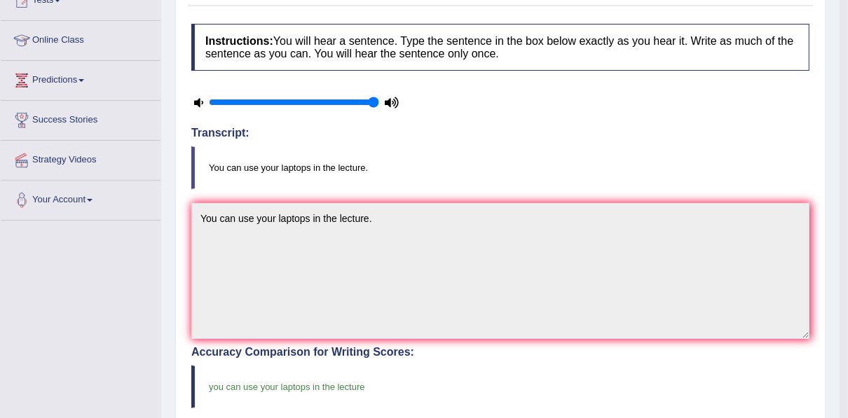
scroll to position [0, 0]
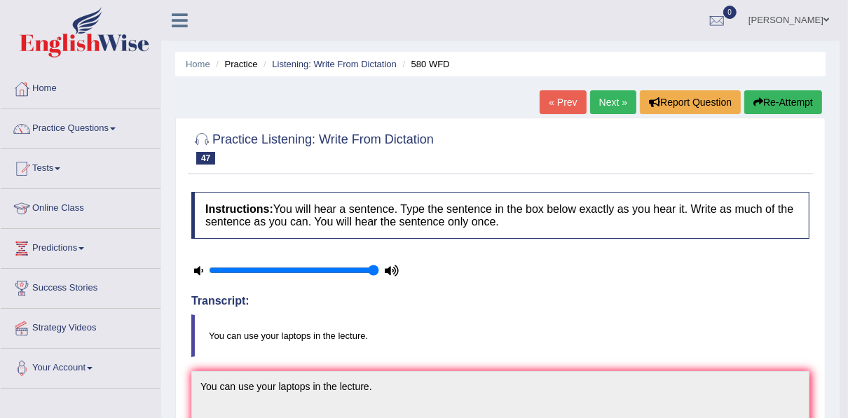
click at [599, 95] on link "Next »" at bounding box center [613, 102] width 46 height 24
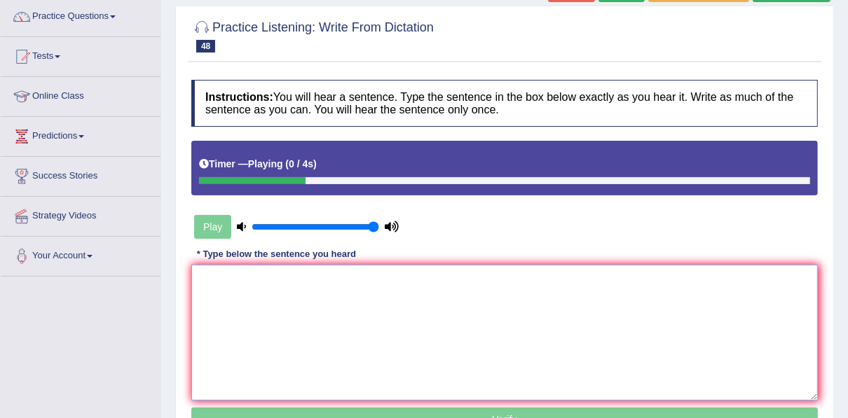
click at [332, 283] on textarea at bounding box center [504, 333] width 627 height 136
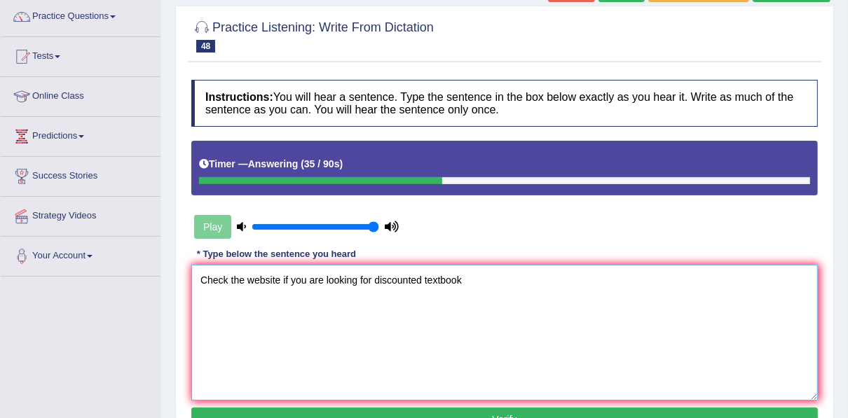
click at [462, 281] on textarea "Check the website if you are looking for discounted textbook" at bounding box center [504, 333] width 627 height 136
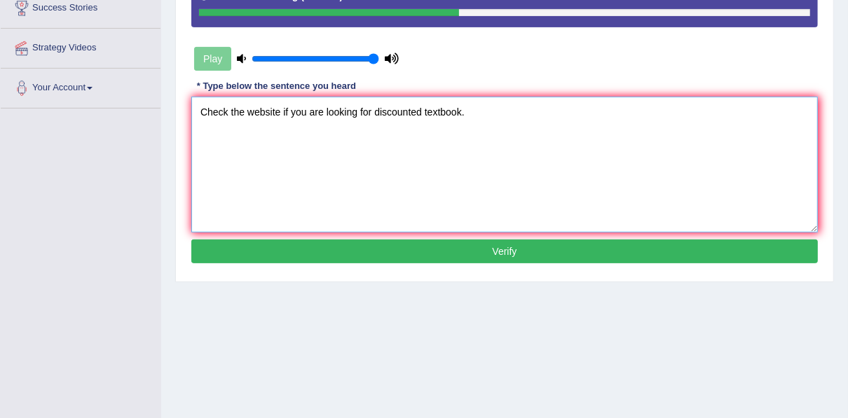
type textarea "Check the website if you are looking for discounted textbook."
click at [461, 252] on button "Verify" at bounding box center [504, 252] width 627 height 24
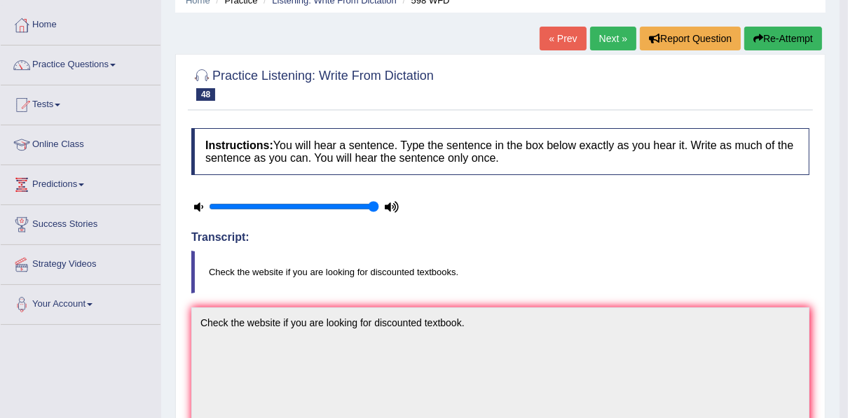
scroll to position [56, 0]
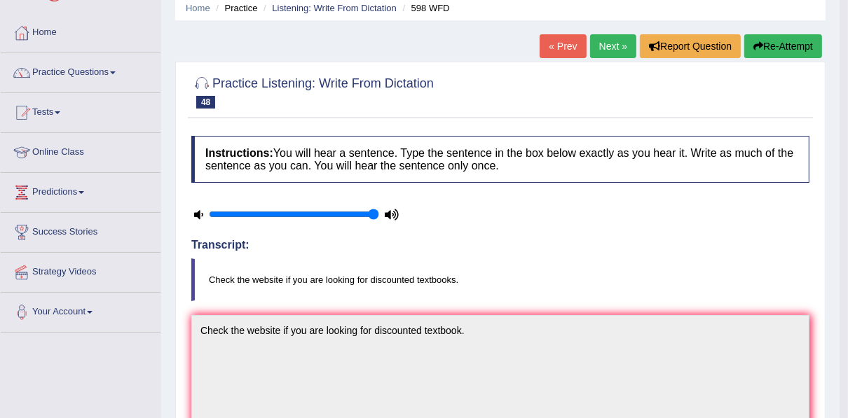
click at [618, 47] on link "Next »" at bounding box center [613, 46] width 46 height 24
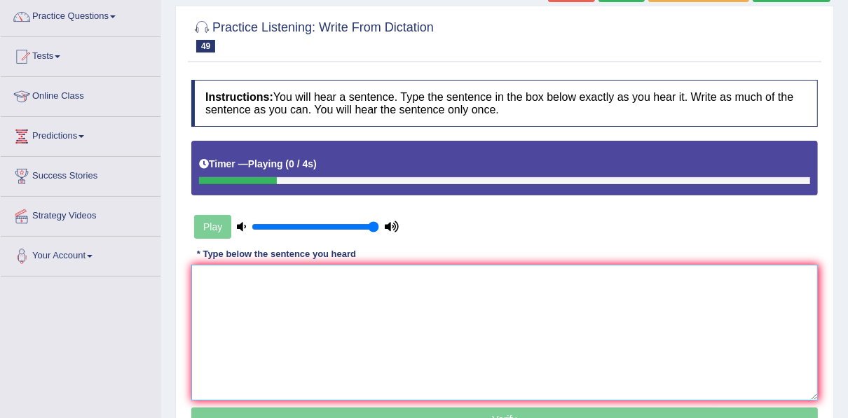
click at [360, 268] on textarea at bounding box center [504, 333] width 627 height 136
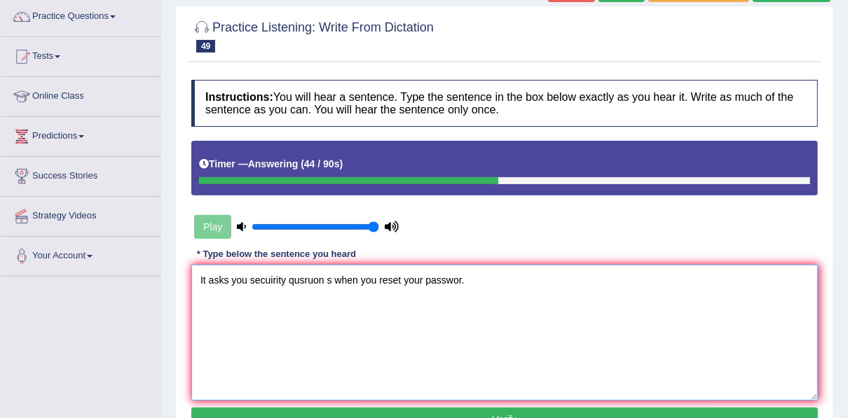
click at [313, 282] on textarea "It asks you secuirity qusruon s when you reset your passwor." at bounding box center [504, 333] width 627 height 136
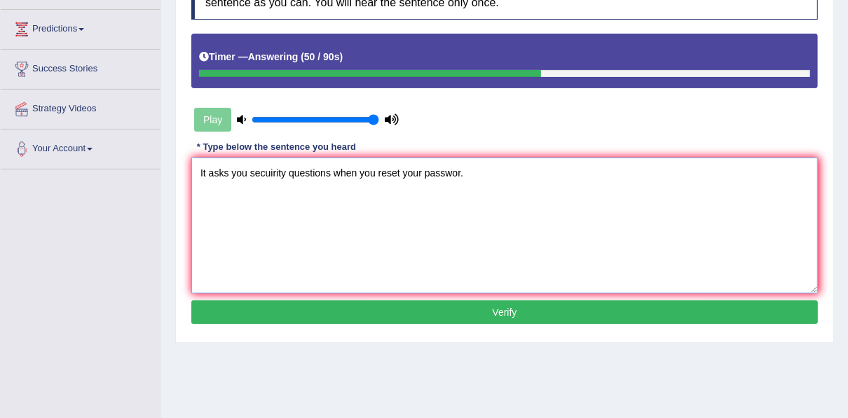
scroll to position [224, 0]
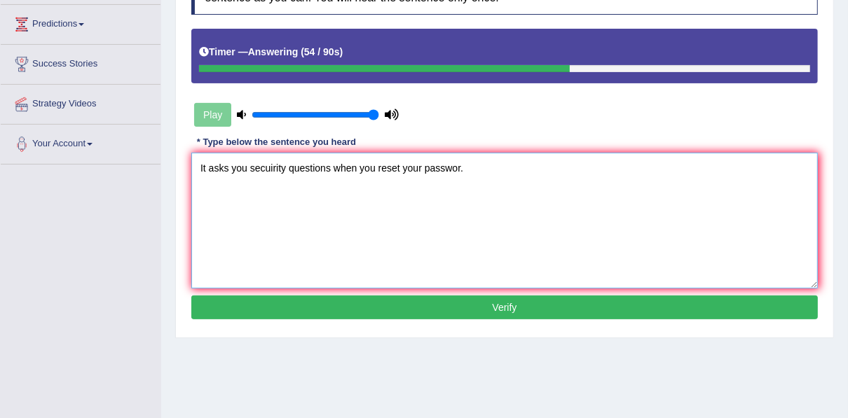
click at [461, 168] on textarea "It asks you secuirity questions when you reset your passwor." at bounding box center [504, 221] width 627 height 136
type textarea "It asks you secuirity questions when you reset your password."
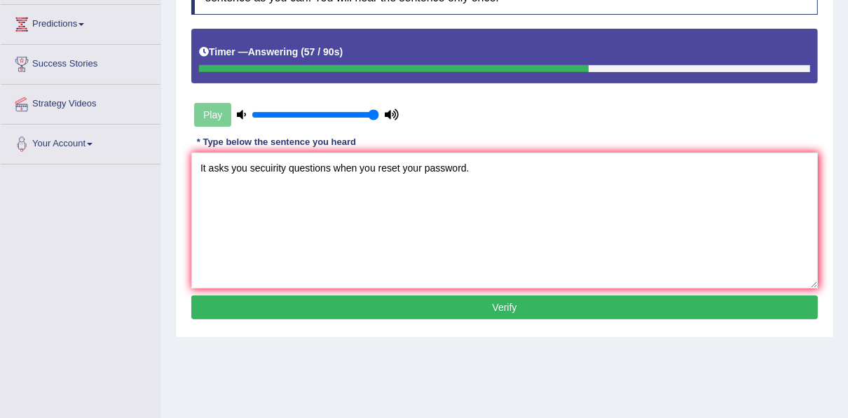
click at [478, 308] on button "Verify" at bounding box center [504, 308] width 627 height 24
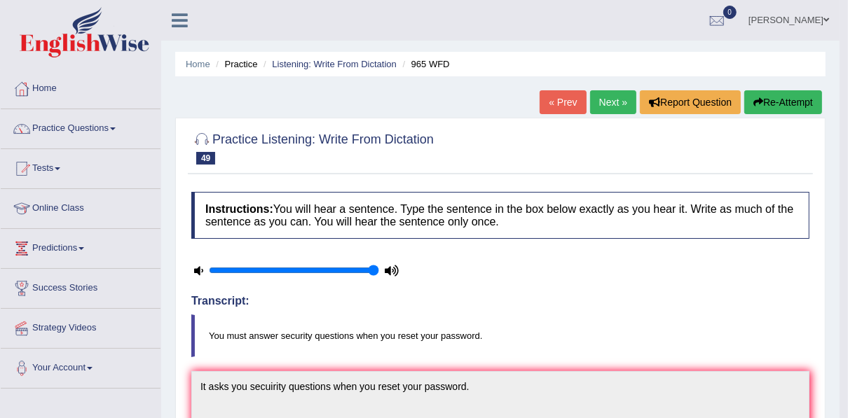
scroll to position [0, 0]
click at [618, 91] on link "Next »" at bounding box center [613, 102] width 46 height 24
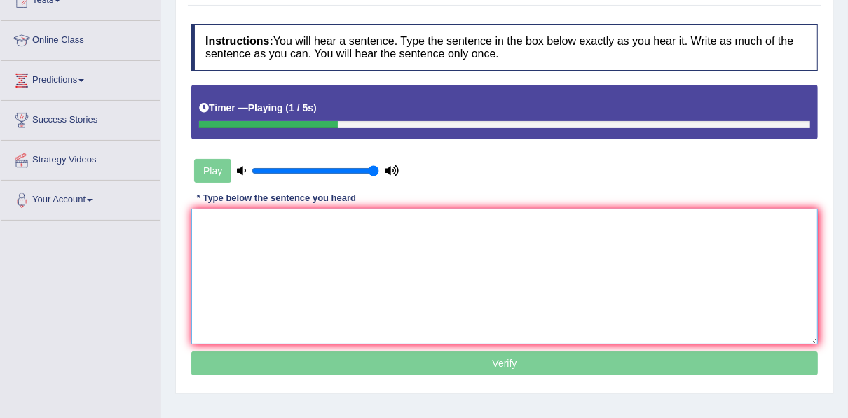
click at [344, 222] on textarea at bounding box center [504, 277] width 627 height 136
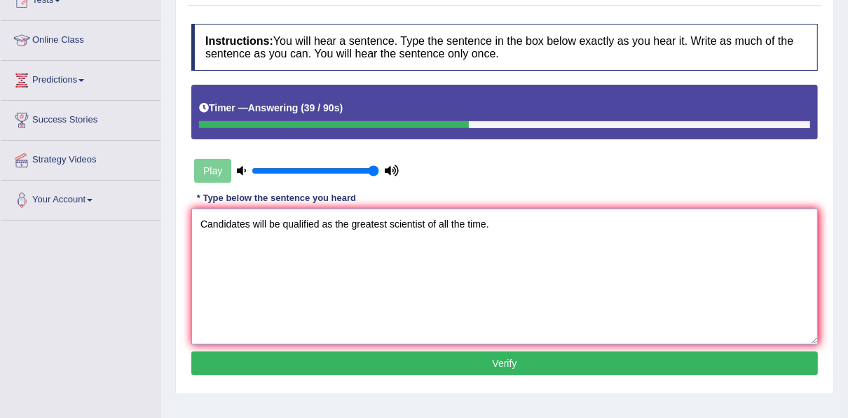
type textarea "Candidates will be qualified as the greatest scientist of all the time."
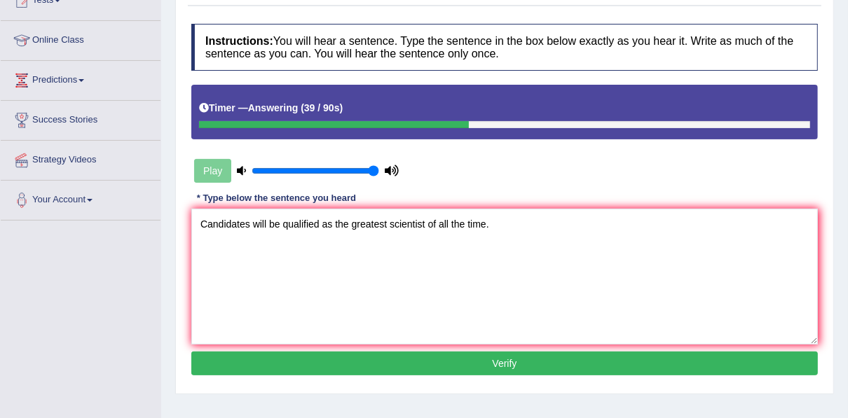
click at [442, 355] on button "Verify" at bounding box center [504, 364] width 627 height 24
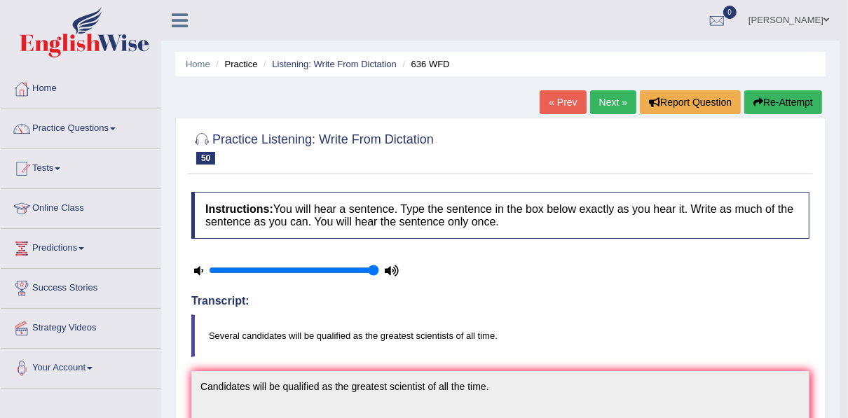
click at [604, 104] on link "Next »" at bounding box center [613, 102] width 46 height 24
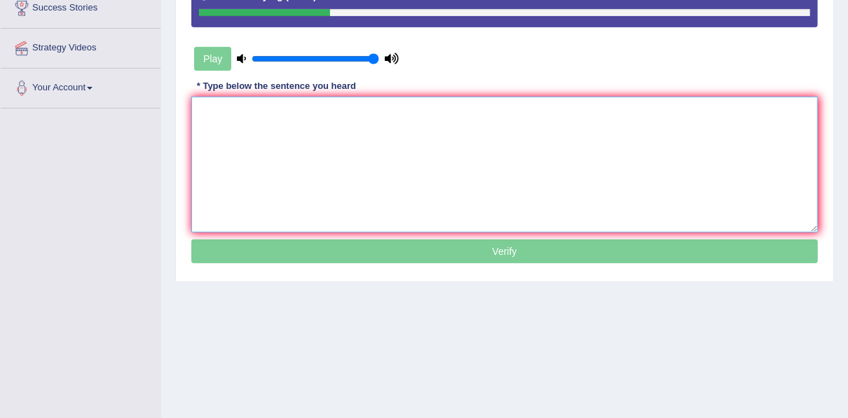
click at [301, 123] on textarea at bounding box center [504, 165] width 627 height 136
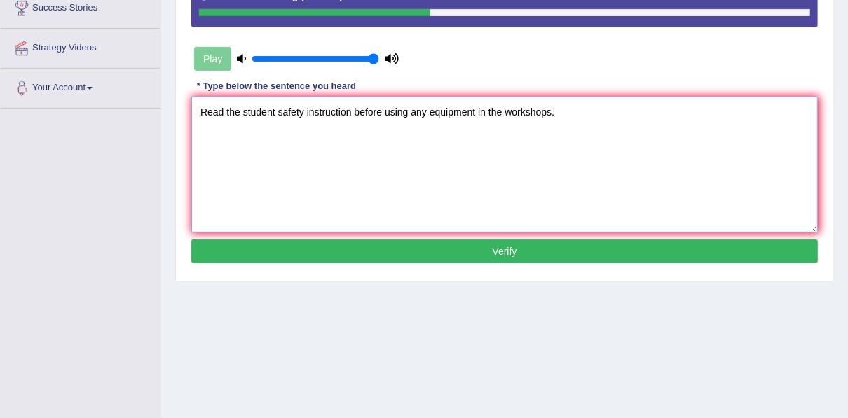
click at [348, 114] on textarea "Read the student safety instruction before using any equipment in the workshops." at bounding box center [504, 165] width 627 height 136
type textarea "Read the student safety instructions before using any equipment in the workshop…"
click at [505, 247] on button "Verify" at bounding box center [504, 252] width 627 height 24
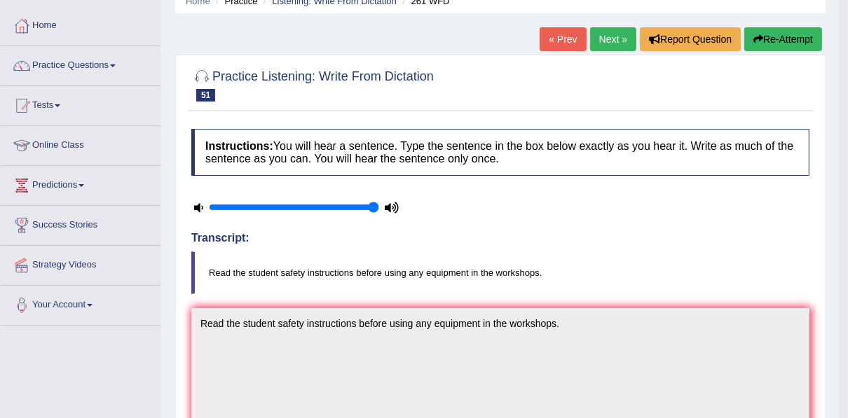
scroll to position [56, 0]
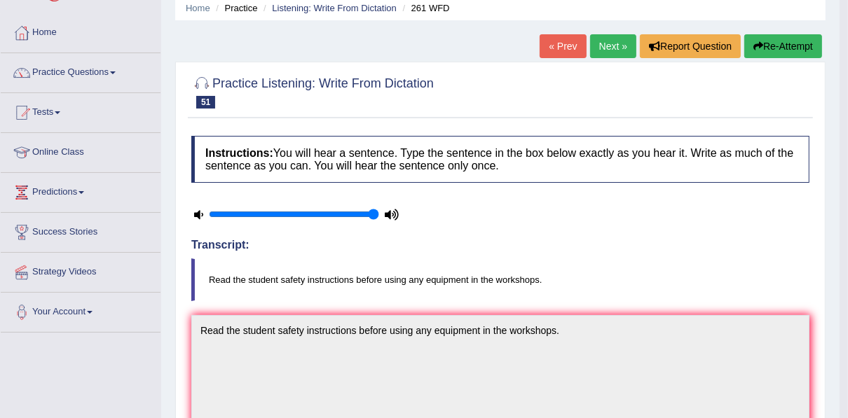
click at [604, 50] on link "Next »" at bounding box center [613, 46] width 46 height 24
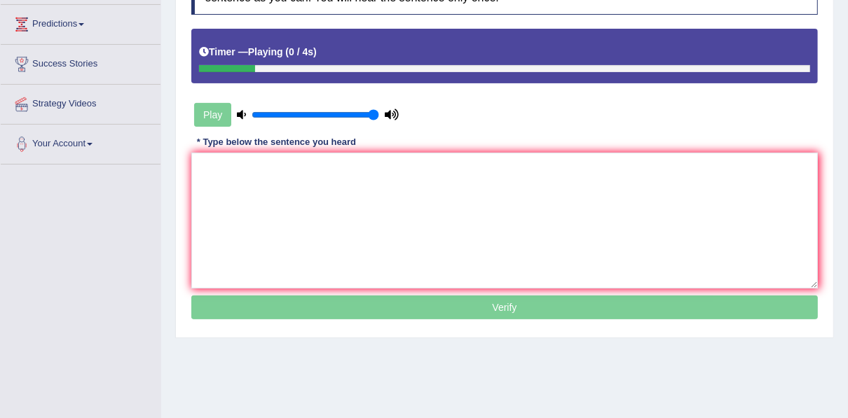
scroll to position [224, 0]
click at [342, 172] on textarea at bounding box center [504, 221] width 627 height 136
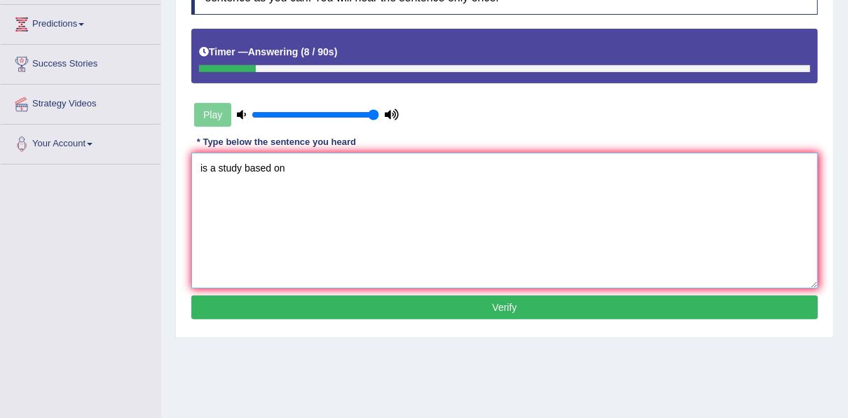
type textarea "is a study based on"
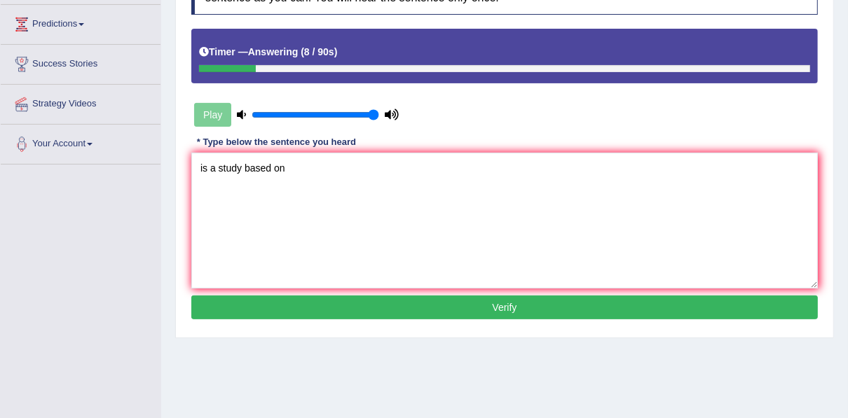
click at [420, 298] on button "Verify" at bounding box center [504, 308] width 627 height 24
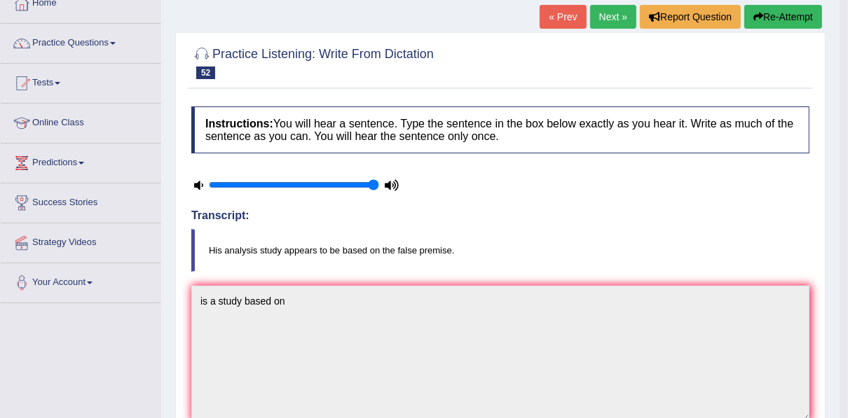
scroll to position [56, 0]
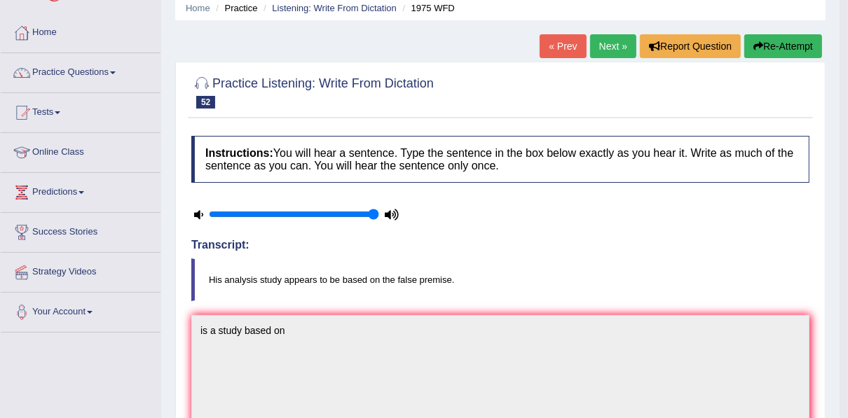
click at [772, 38] on button "Re-Attempt" at bounding box center [783, 46] width 78 height 24
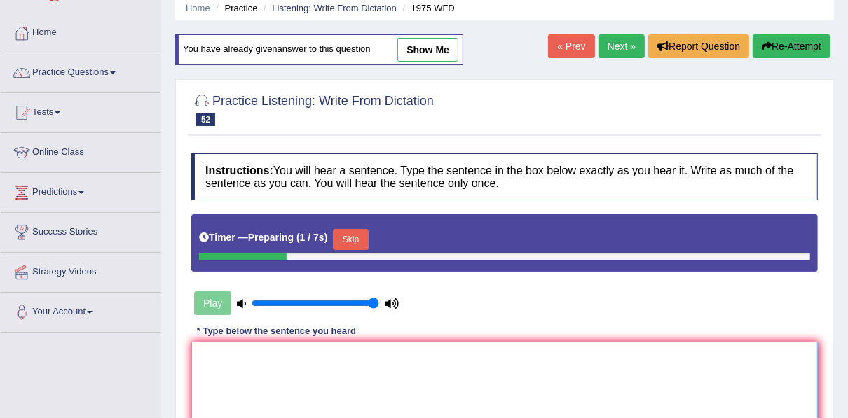
click at [264, 353] on textarea at bounding box center [504, 410] width 627 height 136
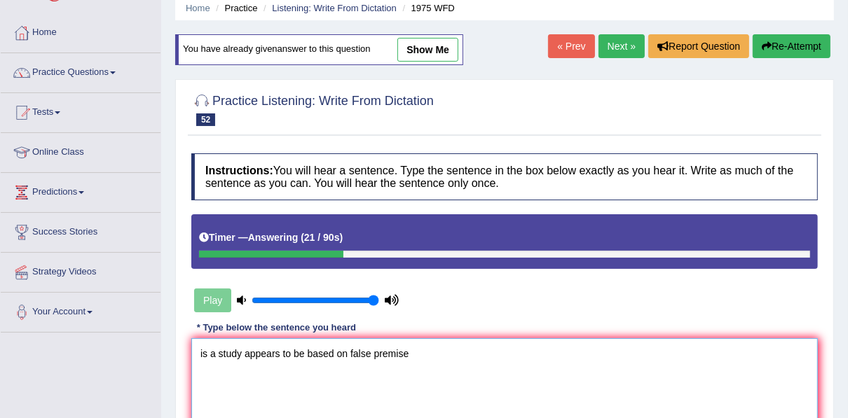
click at [426, 350] on textarea "is a study appears to be based on false premise" at bounding box center [504, 407] width 627 height 136
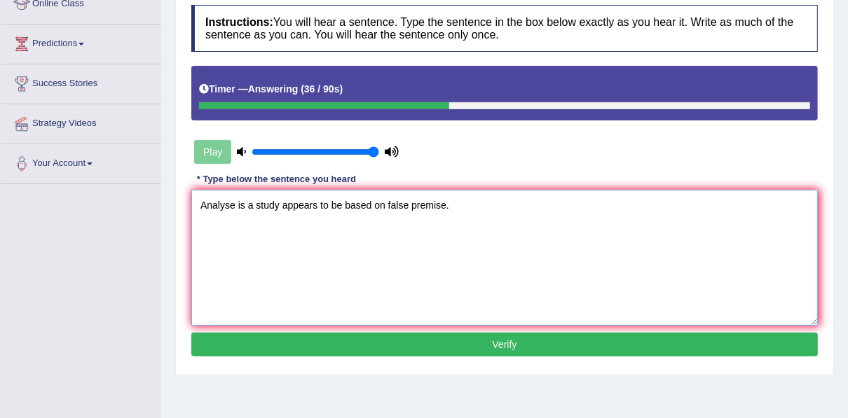
scroll to position [224, 0]
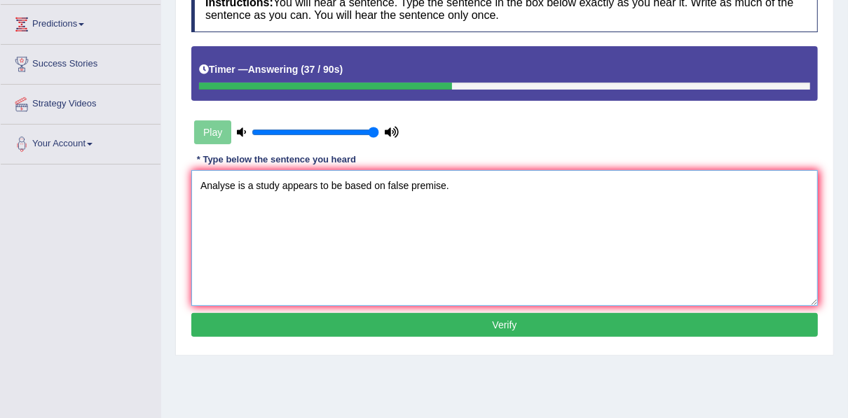
type textarea "Analyse is a study appears to be based on false premise."
click at [406, 315] on button "Verify" at bounding box center [504, 325] width 627 height 24
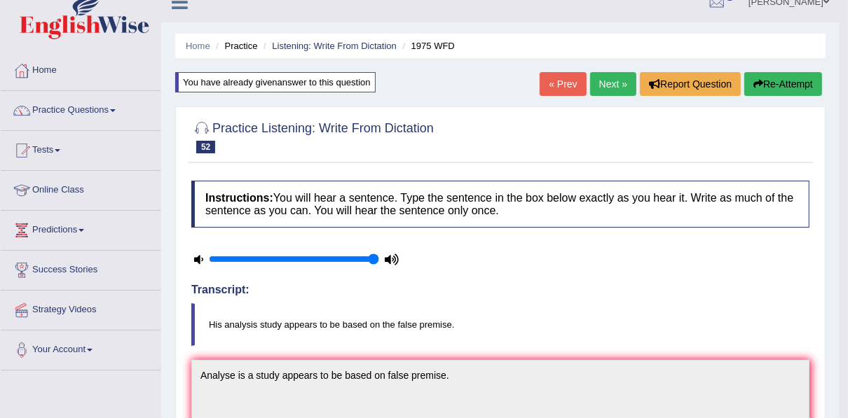
scroll to position [0, 0]
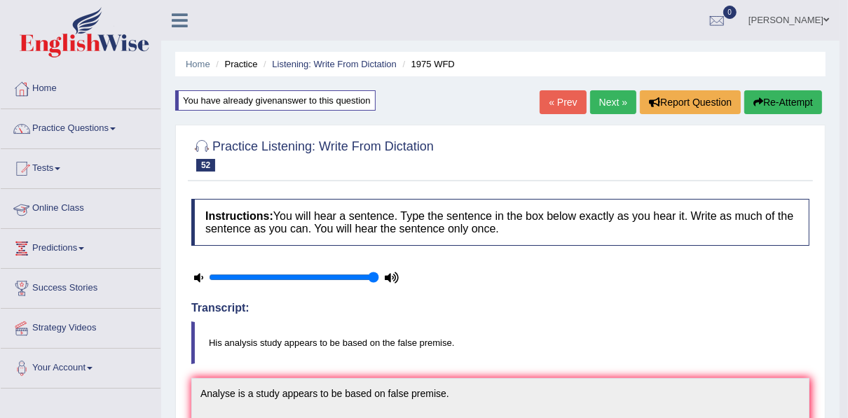
click at [47, 169] on link "Tests" at bounding box center [81, 166] width 160 height 35
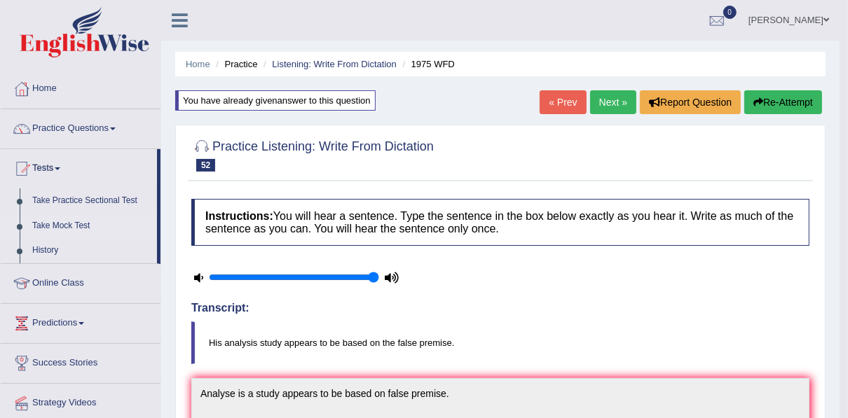
scroll to position [56, 0]
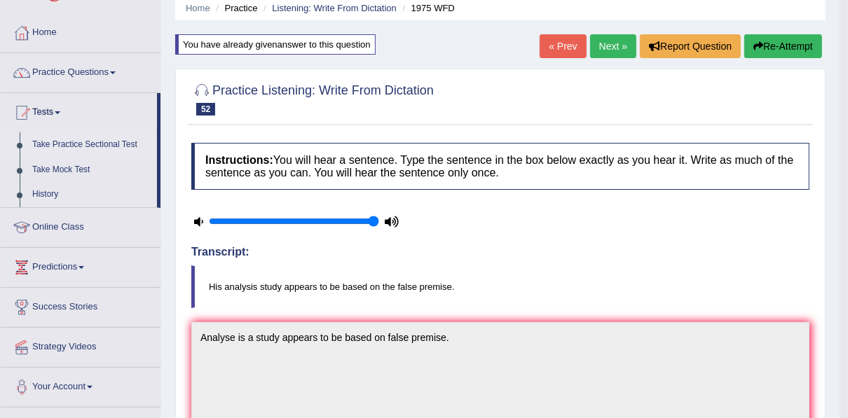
click at [67, 147] on link "Take Practice Sectional Test" at bounding box center [91, 144] width 131 height 25
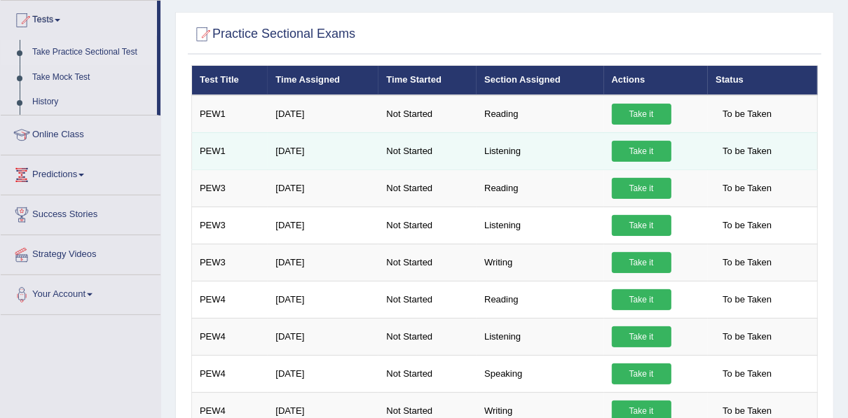
scroll to position [168, 0]
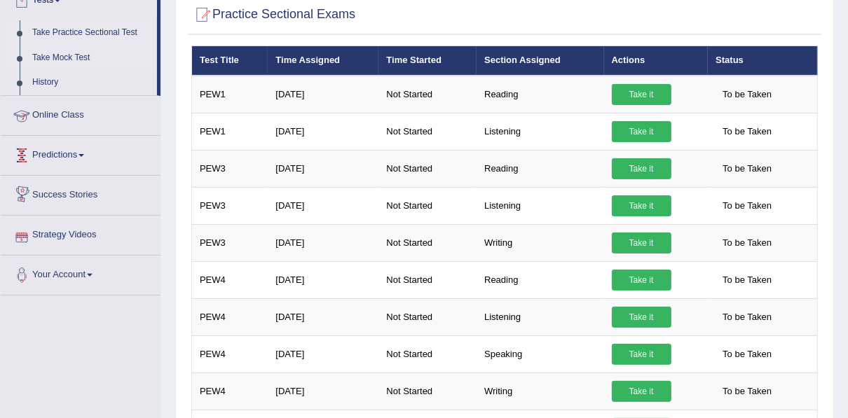
click at [50, 62] on link "Take Mock Test" at bounding box center [91, 58] width 131 height 25
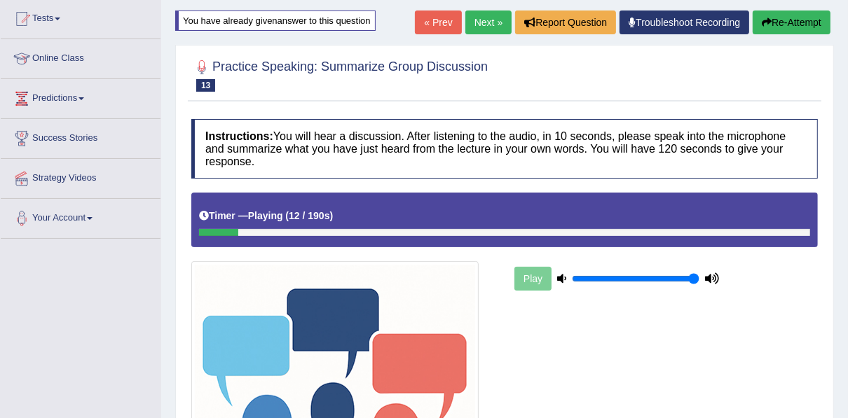
scroll to position [105, 0]
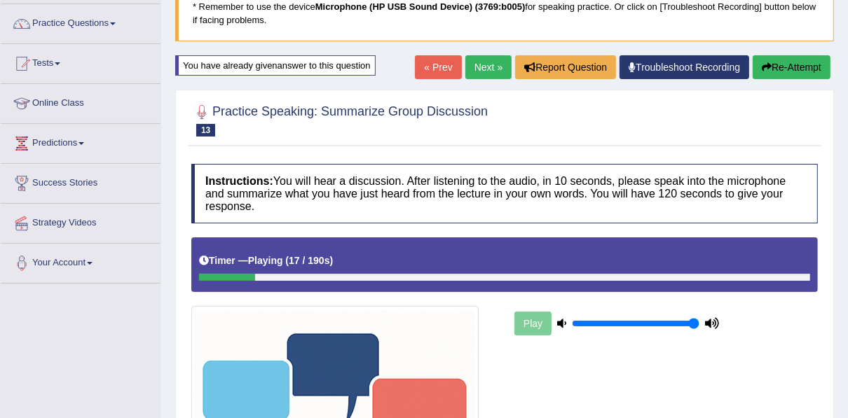
click at [430, 69] on link "« Prev" at bounding box center [438, 67] width 46 height 24
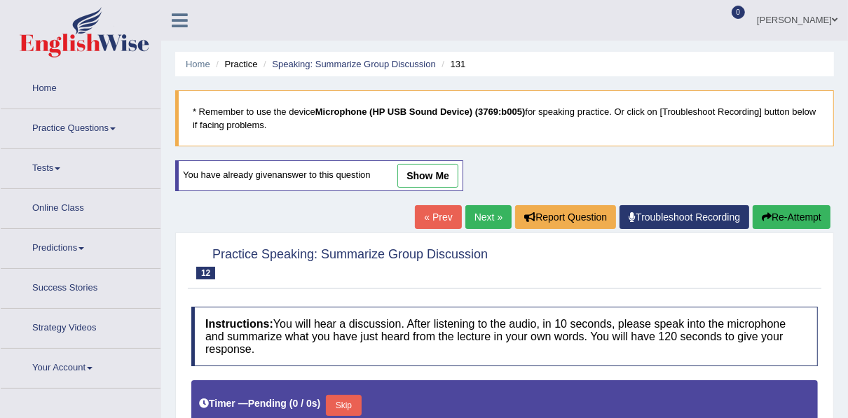
type input "1"
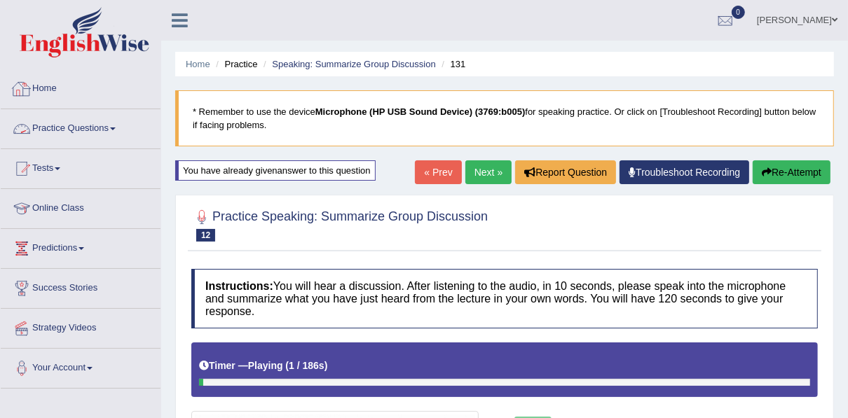
click at [48, 86] on link "Home" at bounding box center [81, 86] width 160 height 35
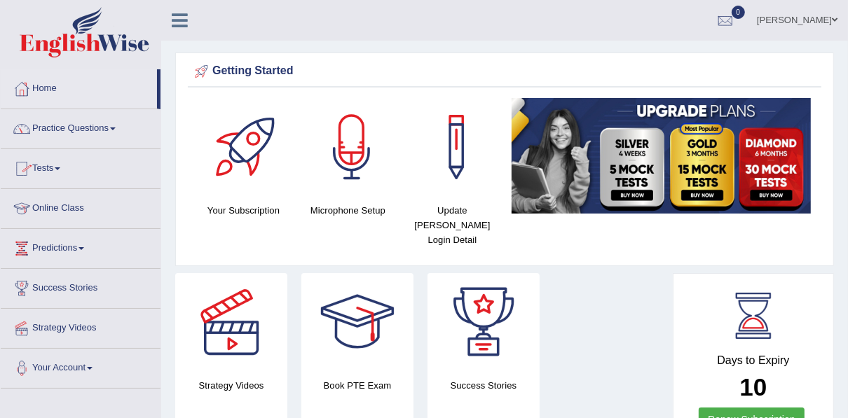
click at [55, 170] on link "Tests" at bounding box center [81, 166] width 160 height 35
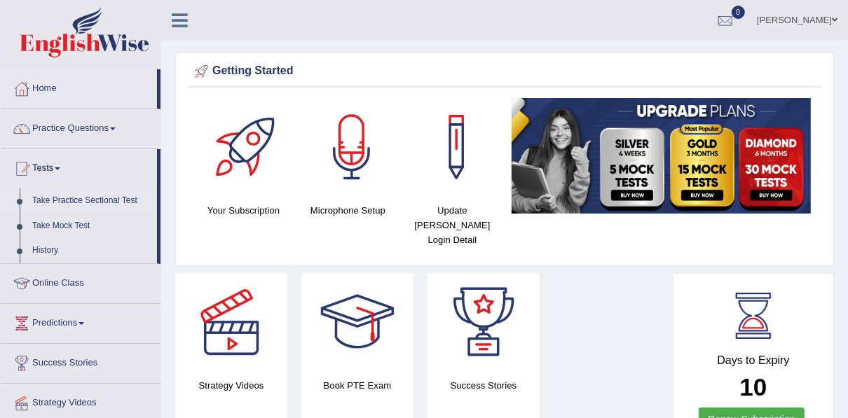
click at [64, 197] on link "Take Practice Sectional Test" at bounding box center [91, 201] width 131 height 25
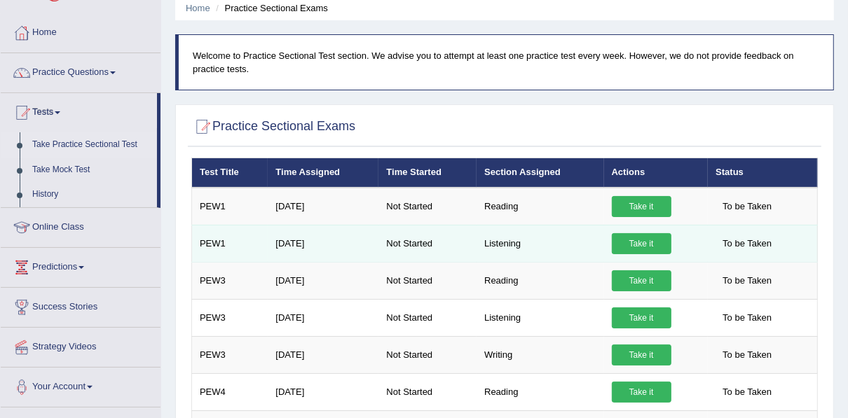
click at [639, 245] on link "Take it" at bounding box center [642, 243] width 60 height 21
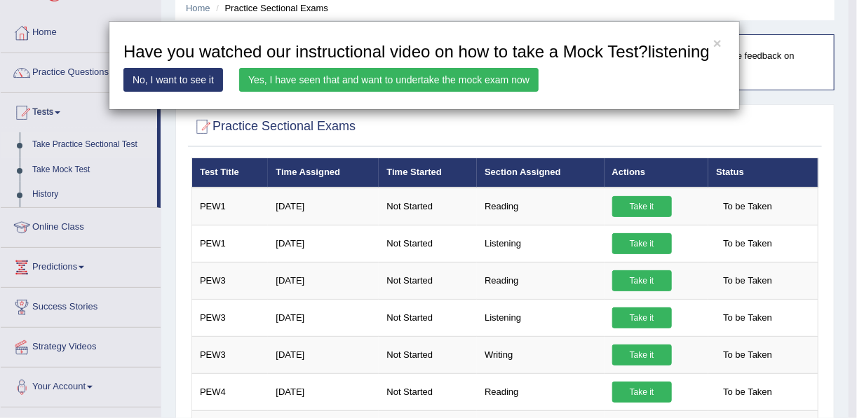
click at [280, 76] on link "Yes, I have seen that and want to undertake the mock exam now" at bounding box center [388, 80] width 299 height 24
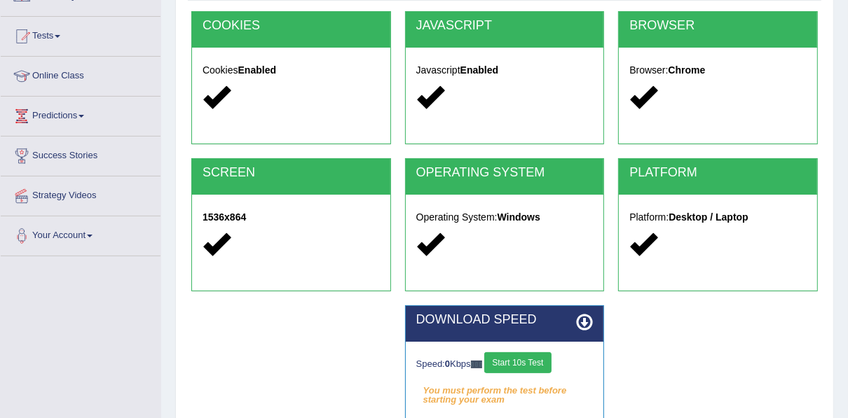
scroll to position [168, 0]
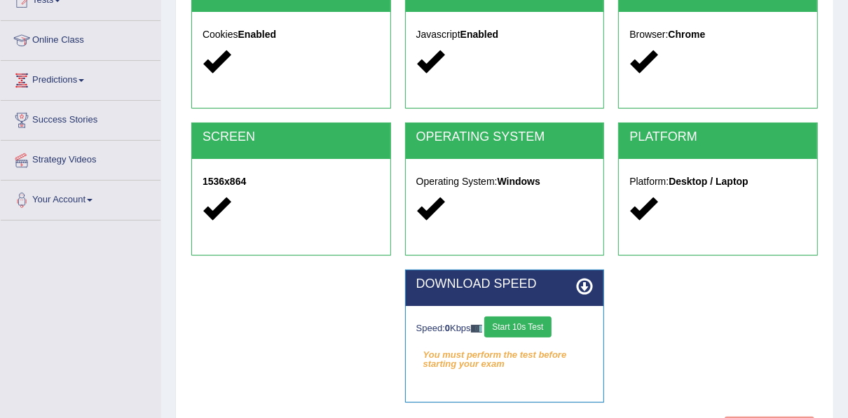
click at [538, 320] on button "Start 10s Test" at bounding box center [517, 327] width 67 height 21
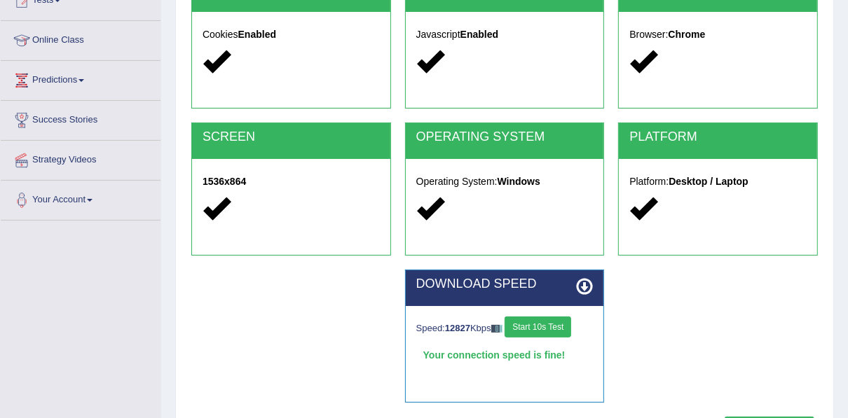
click at [538, 320] on button "Start 10s Test" at bounding box center [538, 327] width 67 height 21
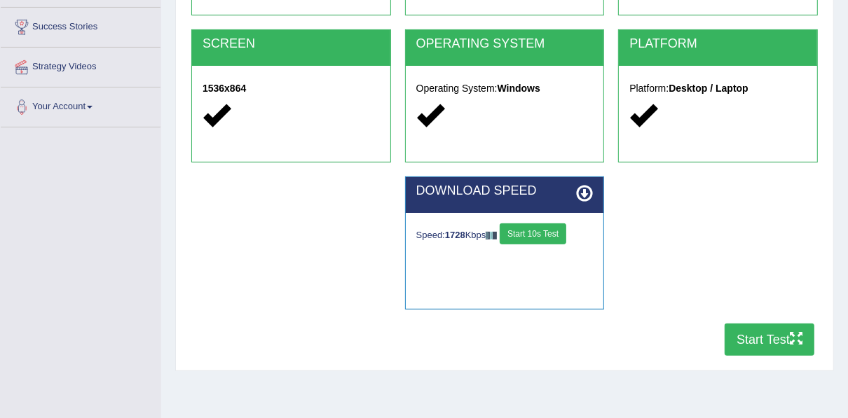
scroll to position [318, 0]
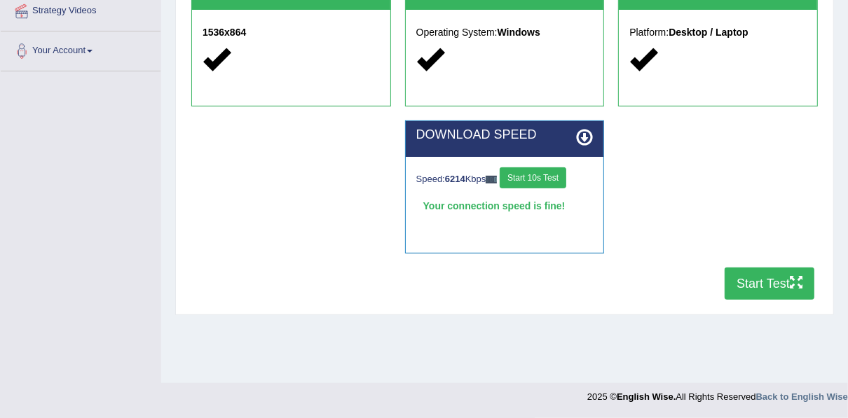
click at [750, 287] on button "Start Test" at bounding box center [770, 284] width 90 height 32
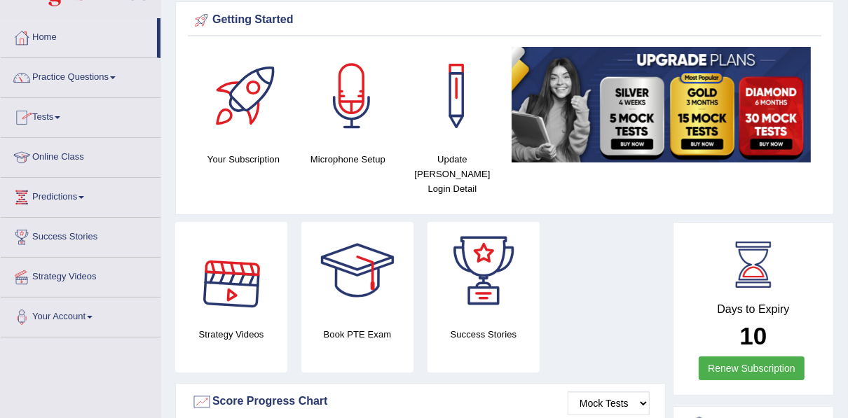
scroll to position [112, 0]
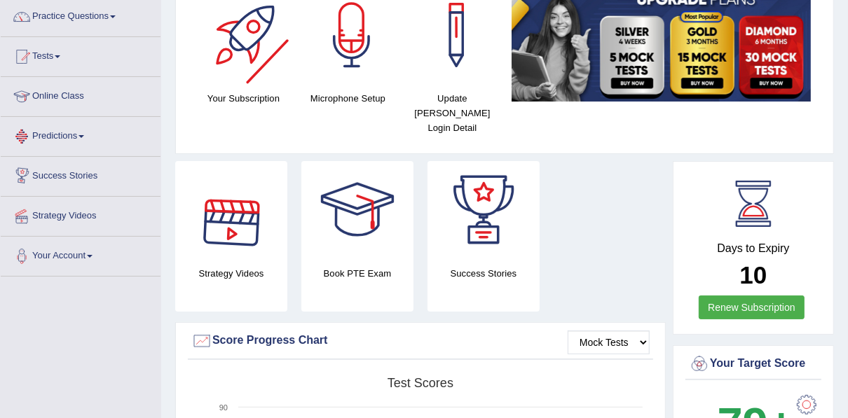
click at [236, 73] on div at bounding box center [247, 35] width 98 height 98
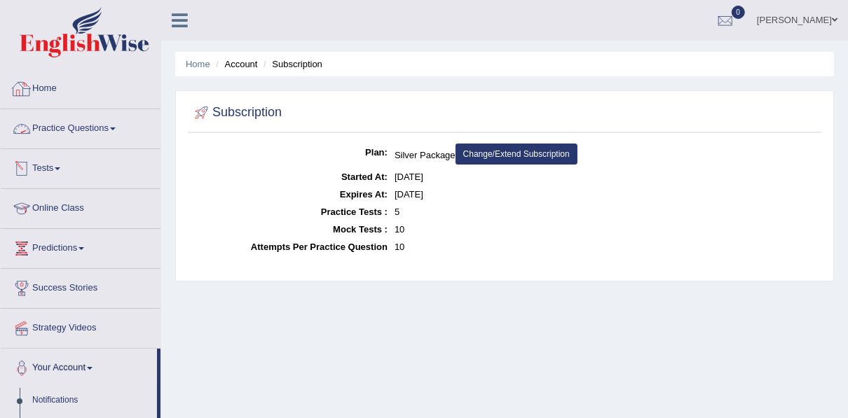
click at [34, 85] on link "Home" at bounding box center [81, 86] width 160 height 35
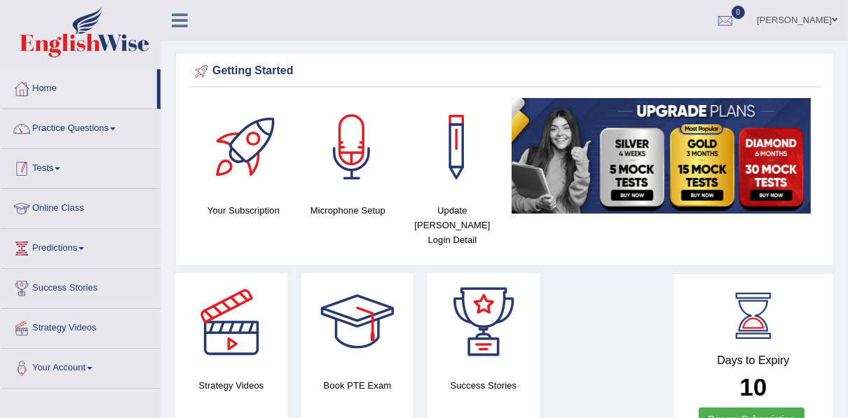
click at [50, 165] on link "Tests" at bounding box center [81, 166] width 160 height 35
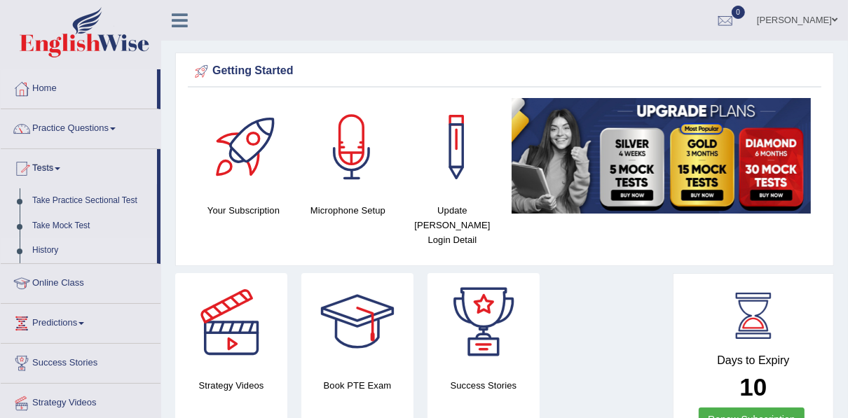
click at [55, 254] on link "History" at bounding box center [91, 250] width 131 height 25
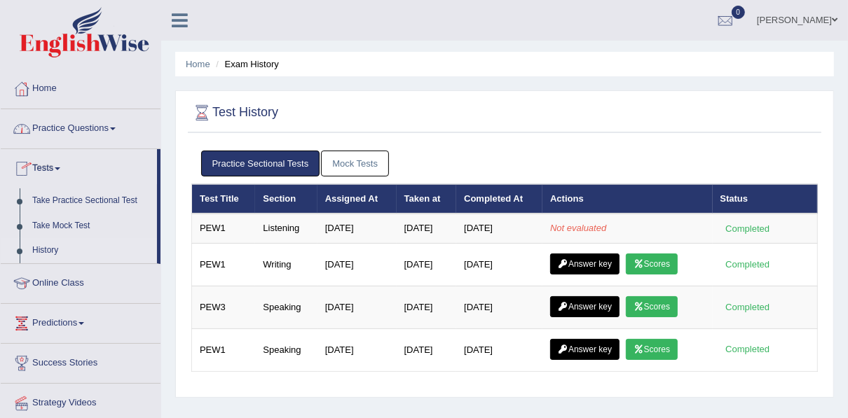
click at [71, 132] on link "Practice Questions" at bounding box center [81, 126] width 160 height 35
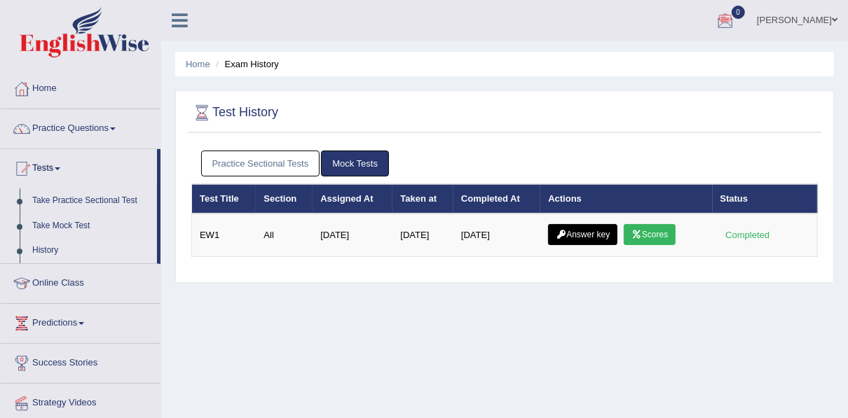
click at [733, 23] on div at bounding box center [725, 21] width 21 height 21
click at [718, 130] on div "Test History" at bounding box center [505, 115] width 634 height 35
click at [79, 130] on link "Practice Questions" at bounding box center [81, 126] width 160 height 35
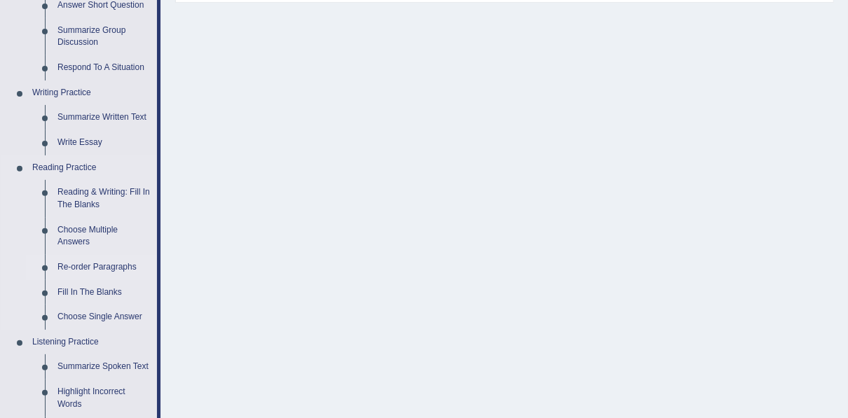
scroll to position [336, 0]
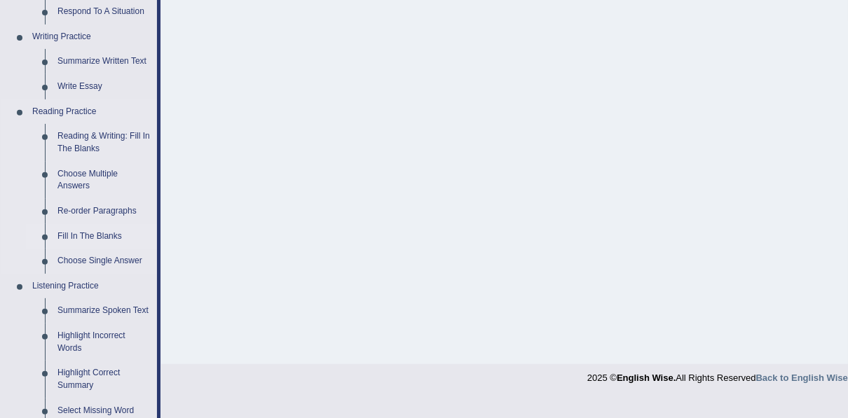
click at [93, 235] on link "Fill In The Blanks" at bounding box center [104, 236] width 106 height 25
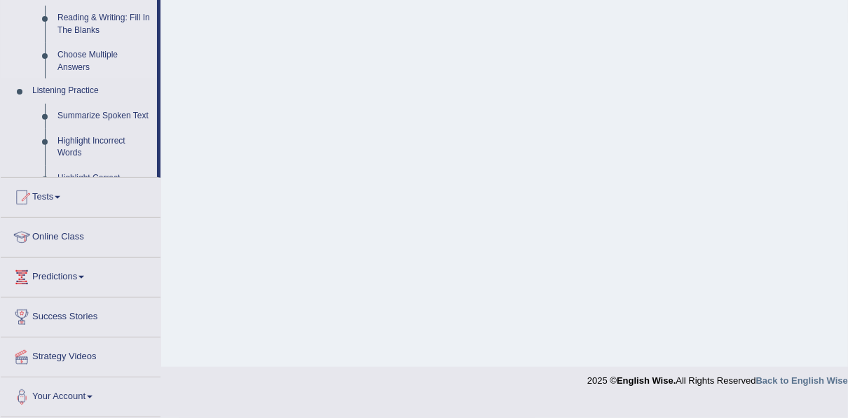
scroll to position [318, 0]
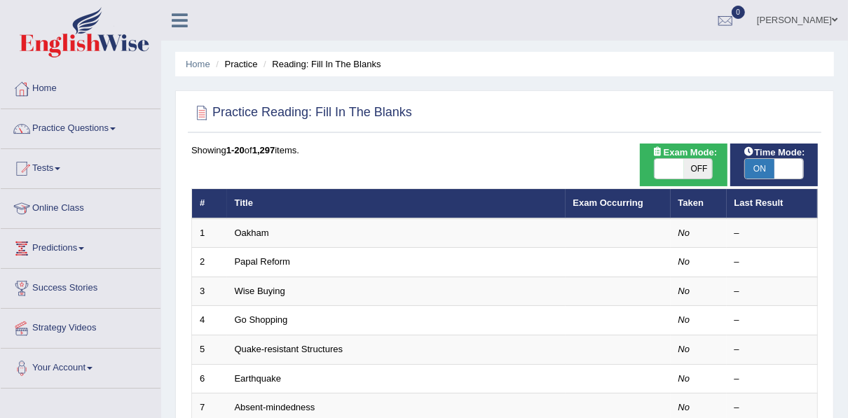
scroll to position [224, 0]
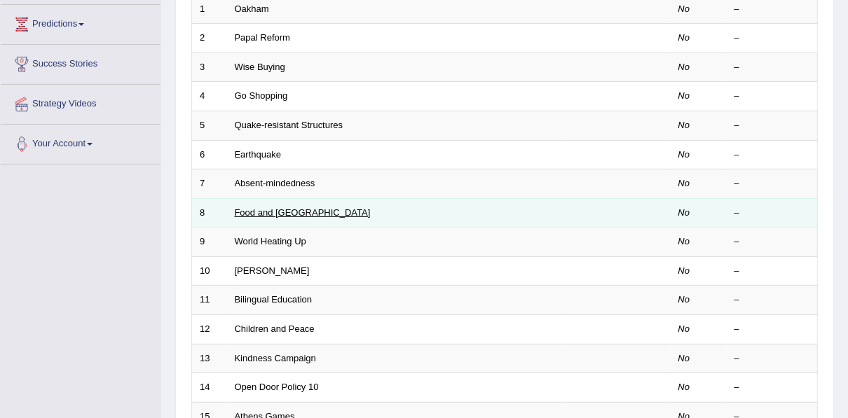
click at [266, 207] on link "Food and US" at bounding box center [303, 212] width 136 height 11
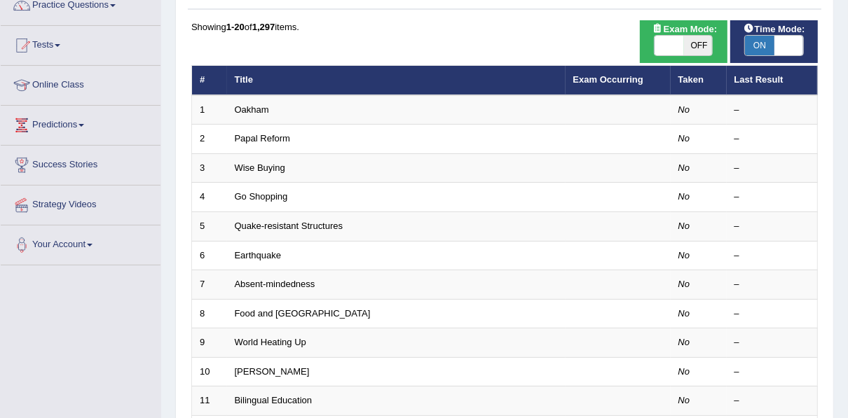
scroll to position [67, 0]
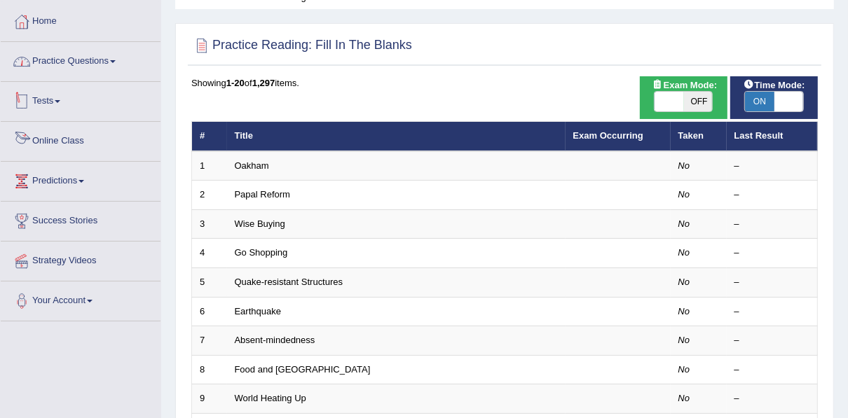
click at [72, 59] on link "Practice Questions" at bounding box center [81, 59] width 160 height 35
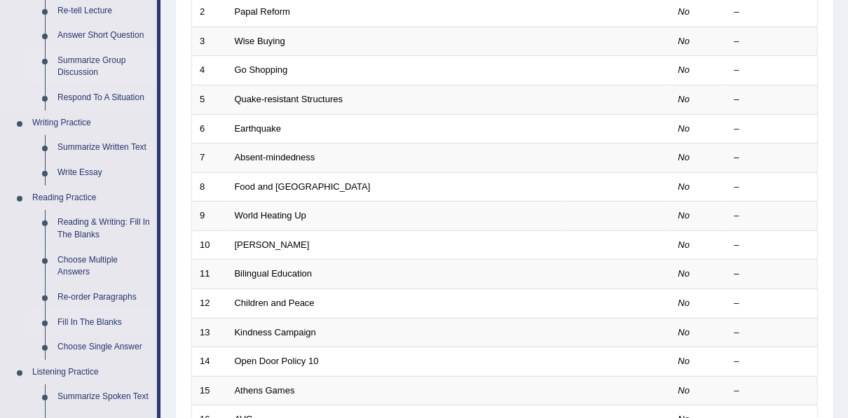
scroll to position [292, 0]
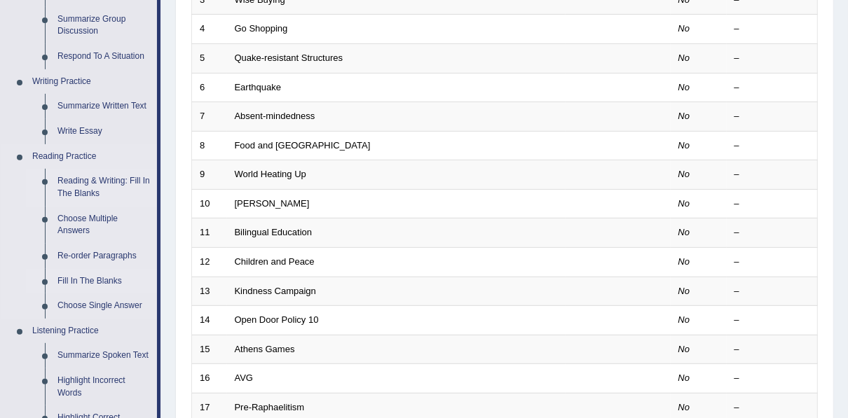
click at [80, 176] on link "Reading & Writing: Fill In The Blanks" at bounding box center [104, 187] width 106 height 37
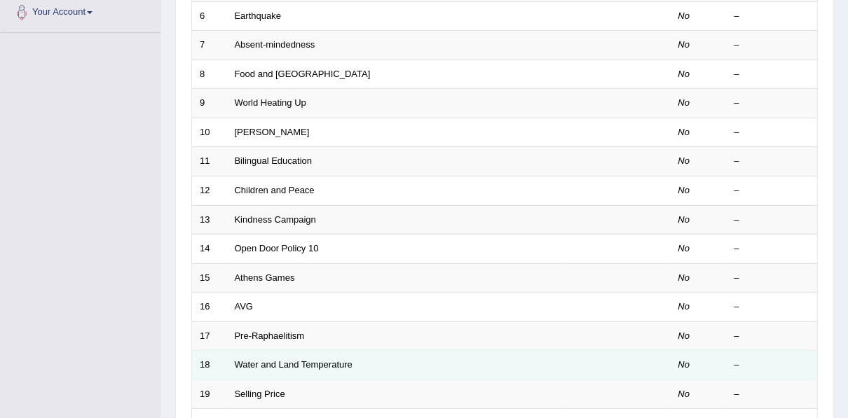
scroll to position [498, 0]
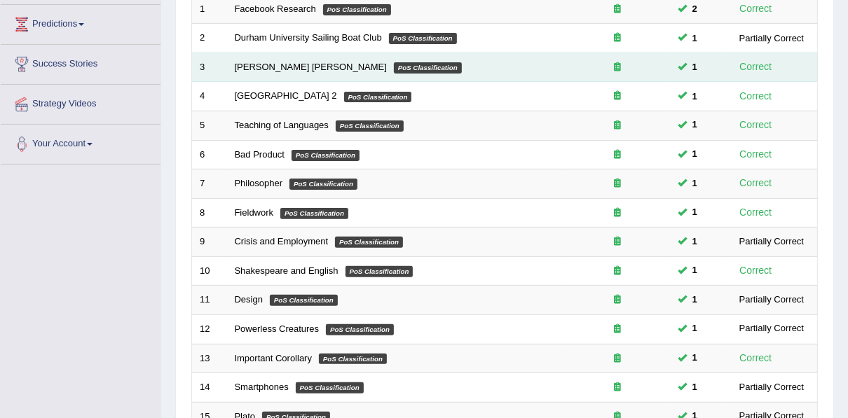
scroll to position [449, 0]
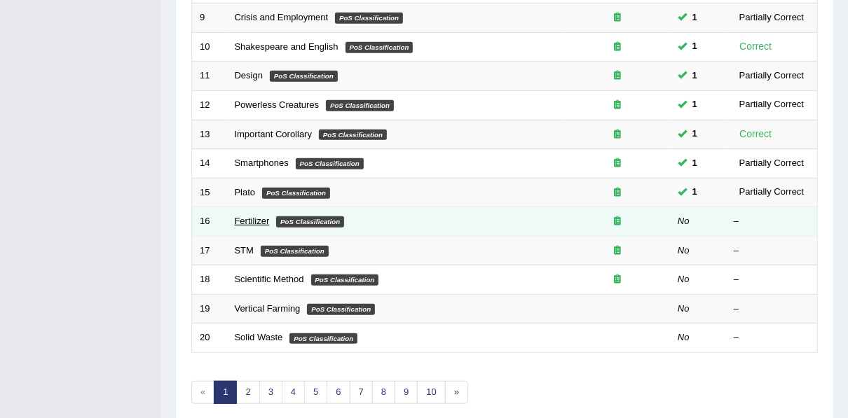
click at [250, 219] on link "Fertilizer" at bounding box center [252, 221] width 35 height 11
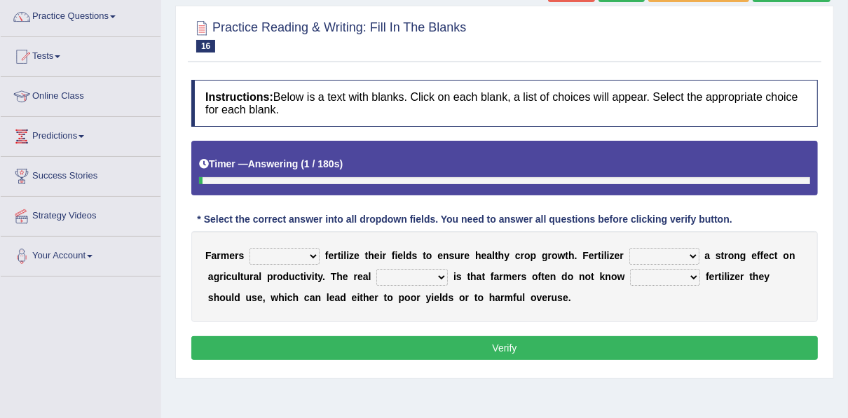
click at [290, 254] on select "must should need can" at bounding box center [285, 256] width 70 height 17
select select "must"
click at [250, 248] on select "must should need can" at bounding box center [285, 256] width 70 height 17
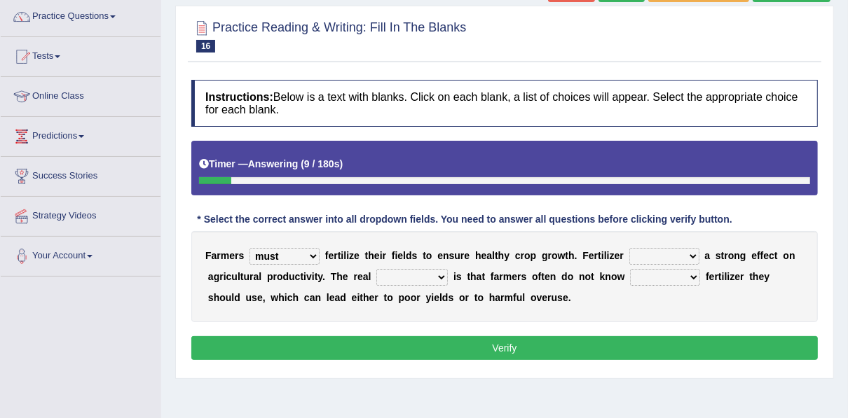
click at [641, 256] on select "has had have having" at bounding box center [664, 256] width 70 height 17
select select "has"
click at [629, 248] on select "has had have having" at bounding box center [664, 256] width 70 height 17
click at [391, 280] on select "problem question conclusion answer" at bounding box center [411, 277] width 71 height 17
select select "problem"
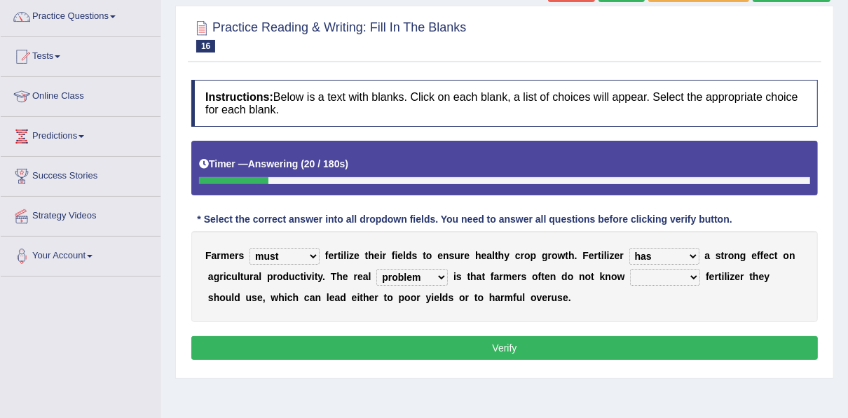
click at [376, 269] on select "problem question conclusion answer" at bounding box center [411, 277] width 71 height 17
click at [630, 278] on select "how much how many however so much" at bounding box center [665, 277] width 70 height 17
select select "how much"
click at [630, 269] on select "how much how many however so much" at bounding box center [665, 277] width 70 height 17
click at [580, 349] on button "Verify" at bounding box center [504, 348] width 627 height 24
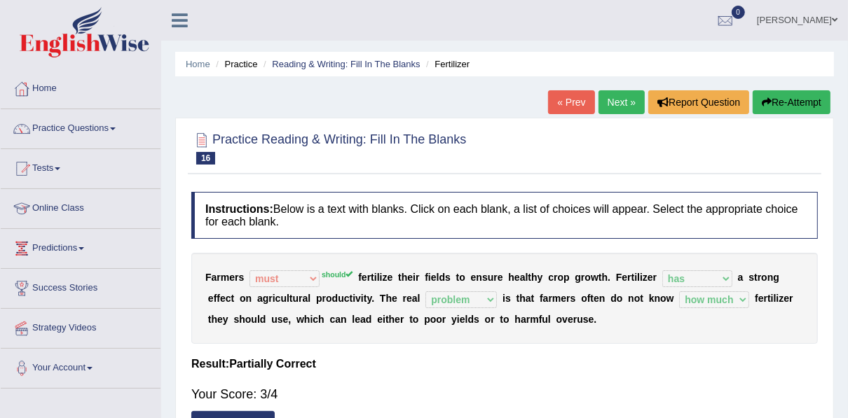
click at [619, 103] on link "Next »" at bounding box center [622, 102] width 46 height 24
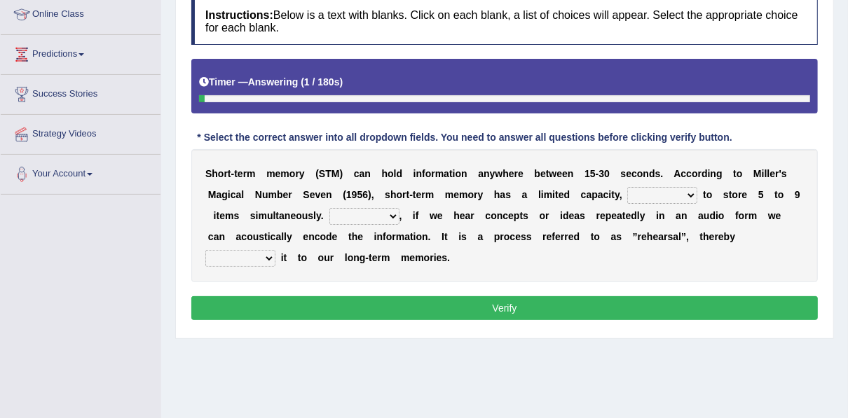
click at [627, 197] on select "being able is able be able unable" at bounding box center [662, 195] width 70 height 17
select select "unable"
click at [627, 187] on select "being able is able be able unable" at bounding box center [662, 195] width 70 height 17
click at [329, 216] on select "However So Moreover Therefore" at bounding box center [364, 216] width 70 height 17
select select "However"
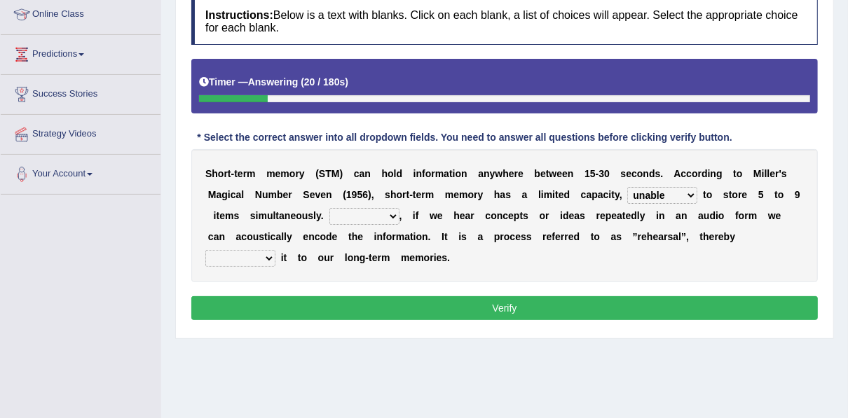
click at [329, 208] on select "However So Moreover Therefore" at bounding box center [364, 216] width 70 height 17
click at [275, 250] on select "commit commits commiting commited" at bounding box center [240, 258] width 70 height 17
select select "commiting"
click at [275, 250] on select "commit commits commiting commited" at bounding box center [240, 258] width 70 height 17
click at [643, 304] on button "Verify" at bounding box center [504, 309] width 627 height 24
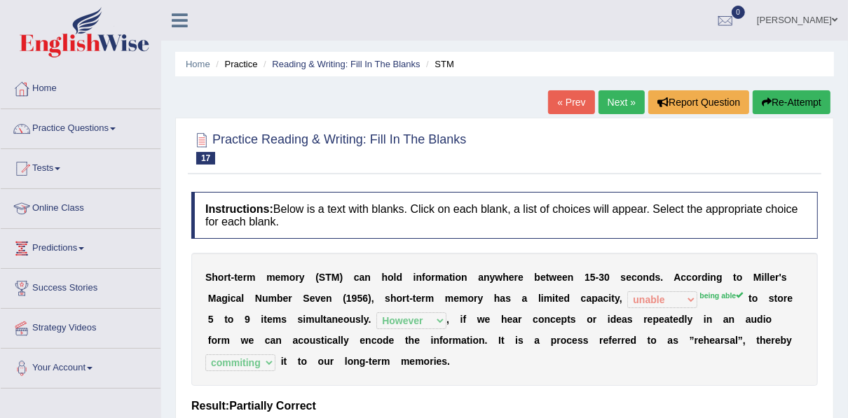
click at [609, 100] on link "Next »" at bounding box center [622, 102] width 46 height 24
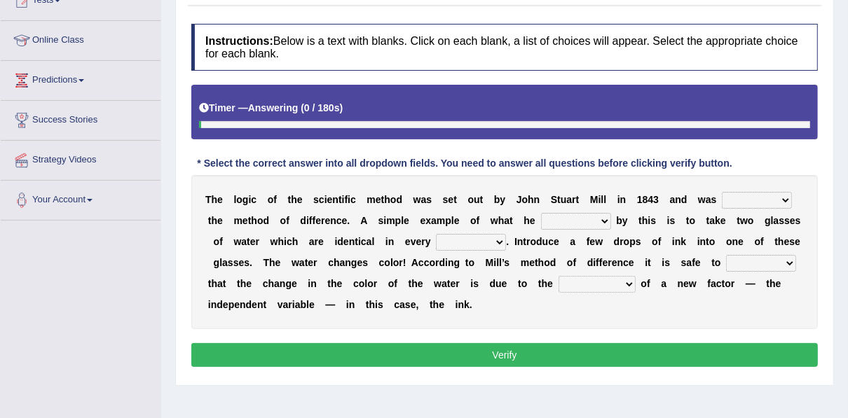
scroll to position [168, 0]
click at [726, 198] on select "pointed claimed demanded named" at bounding box center [757, 200] width 70 height 17
select select "pointed"
click at [722, 192] on select "pointed claimed demanded named" at bounding box center [757, 200] width 70 height 17
click at [541, 219] on select "capped charged found meant" at bounding box center [576, 221] width 70 height 17
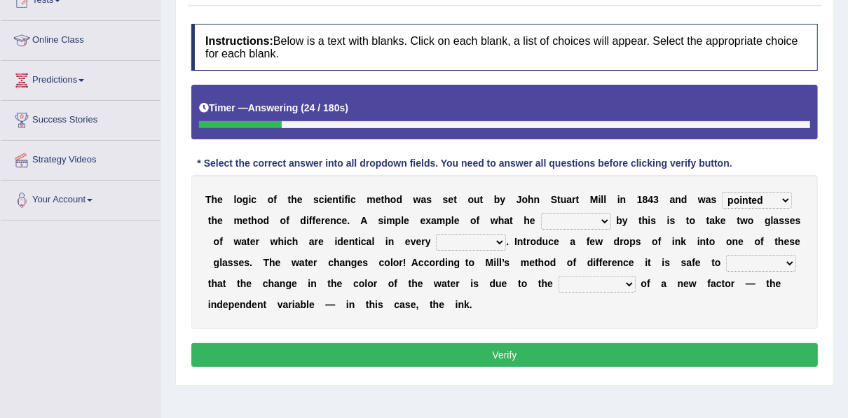
select select "meant"
click at [541, 213] on select "capped charged found meant" at bounding box center [576, 221] width 70 height 17
click at [732, 203] on select "pointed claimed demanded named" at bounding box center [757, 200] width 70 height 17
click at [722, 192] on select "pointed claimed demanded named" at bounding box center [757, 200] width 70 height 17
click at [722, 198] on select "pointed claimed demanded named" at bounding box center [757, 200] width 70 height 17
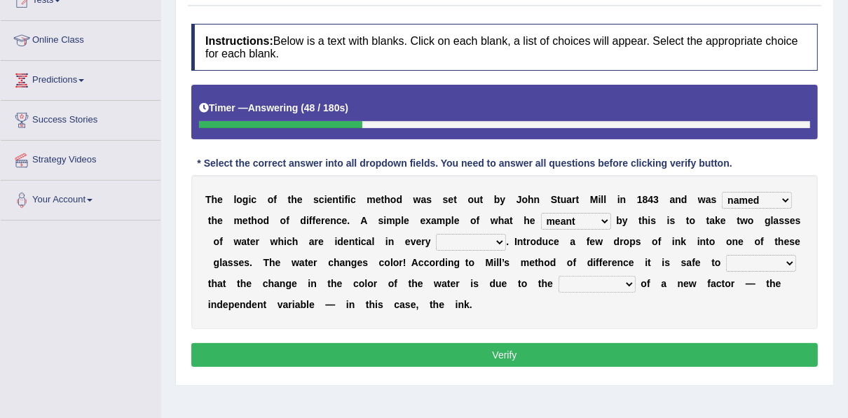
select select "claimed"
click at [722, 192] on select "pointed claimed demanded named" at bounding box center [757, 200] width 70 height 17
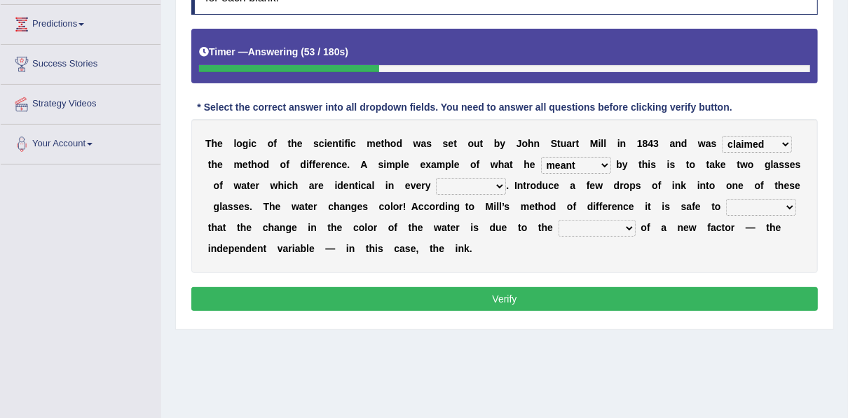
click at [541, 163] on select "capped charged found meant" at bounding box center [576, 165] width 70 height 17
click at [541, 157] on select "capped charged found meant" at bounding box center [576, 165] width 70 height 17
click at [561, 168] on select "capped charged found meant" at bounding box center [576, 165] width 70 height 17
select select "found"
click at [541, 157] on select "capped charged found meant" at bounding box center [576, 165] width 70 height 17
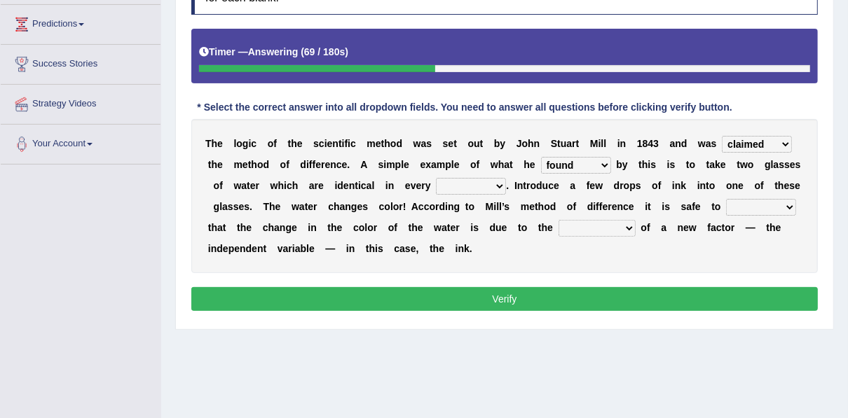
click at [436, 185] on select "thought identity measure respect" at bounding box center [471, 186] width 70 height 17
select select "respect"
click at [436, 178] on select "thought identity measure respect" at bounding box center [471, 186] width 70 height 17
click at [726, 206] on select "assume discuss prefer acclaim" at bounding box center [761, 207] width 70 height 17
select select "discuss"
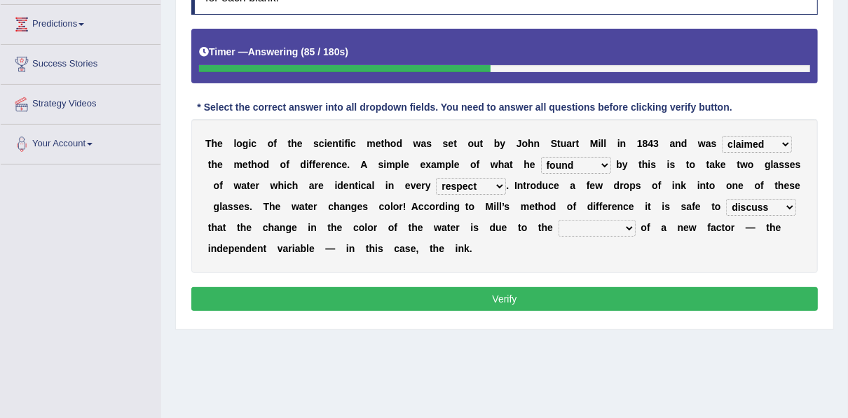
click at [726, 199] on select "assume discuss prefer acclaim" at bounding box center [761, 207] width 70 height 17
click at [559, 230] on select "introduction magnitude preparation purification" at bounding box center [597, 228] width 77 height 17
select select "magnitude"
click at [559, 220] on select "introduction magnitude preparation purification" at bounding box center [597, 228] width 77 height 17
click at [559, 230] on select "introduction magnitude preparation purification" at bounding box center [597, 228] width 77 height 17
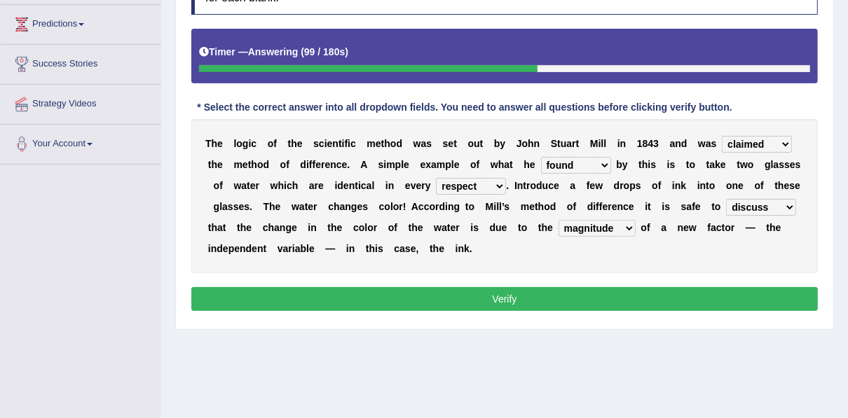
click at [538, 264] on div "T h e l o g i c o f t h e s c i e n t i f i c m e t h o d w a s s e t o u t b y…" at bounding box center [504, 196] width 627 height 154
click at [726, 205] on select "assume discuss prefer acclaim" at bounding box center [761, 207] width 70 height 17
select select "acclaim"
click at [726, 199] on select "assume discuss prefer acclaim" at bounding box center [761, 207] width 70 height 17
click at [559, 231] on select "introduction magnitude preparation purification" at bounding box center [597, 228] width 77 height 17
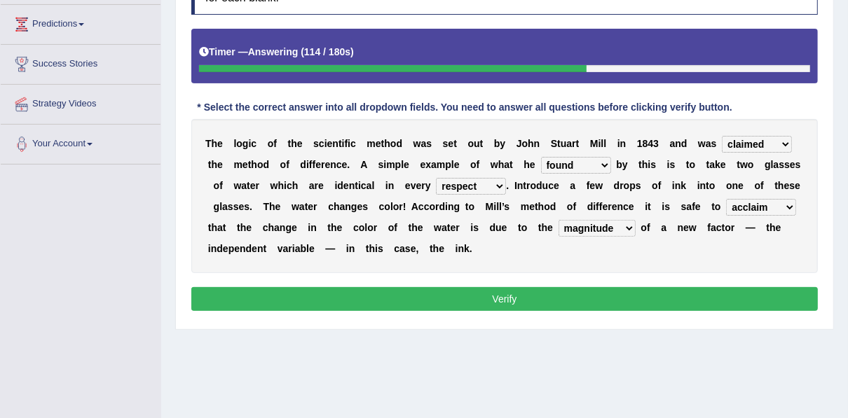
click at [461, 318] on div "Instructions: Below is a text with blanks. Click on each blank, a list of choic…" at bounding box center [505, 142] width 634 height 362
drag, startPoint x: 460, startPoint y: 223, endPoint x: 458, endPoint y: 231, distance: 8.0
click at [559, 223] on select "introduction magnitude preparation purification" at bounding box center [597, 228] width 77 height 17
click at [559, 220] on select "introduction magnitude preparation purification" at bounding box center [597, 228] width 77 height 17
click at [559, 229] on select "introduction magnitude preparation purification" at bounding box center [597, 228] width 77 height 17
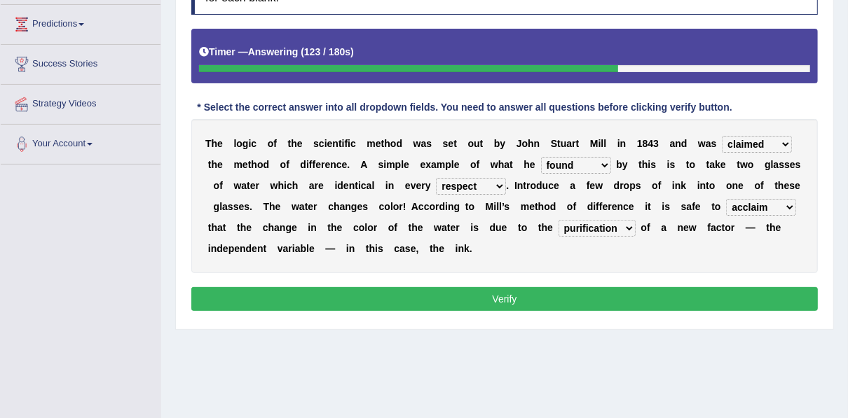
select select "preparation"
click at [559, 220] on select "introduction magnitude preparation purification" at bounding box center [597, 228] width 77 height 17
click at [456, 293] on button "Verify" at bounding box center [504, 299] width 627 height 24
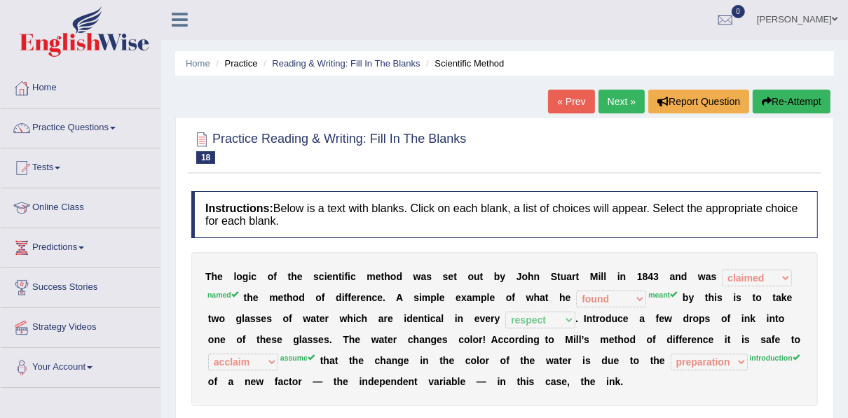
scroll to position [0, 0]
drag, startPoint x: 622, startPoint y: 104, endPoint x: 607, endPoint y: 112, distance: 17.2
click at [622, 104] on link "Next »" at bounding box center [622, 102] width 46 height 24
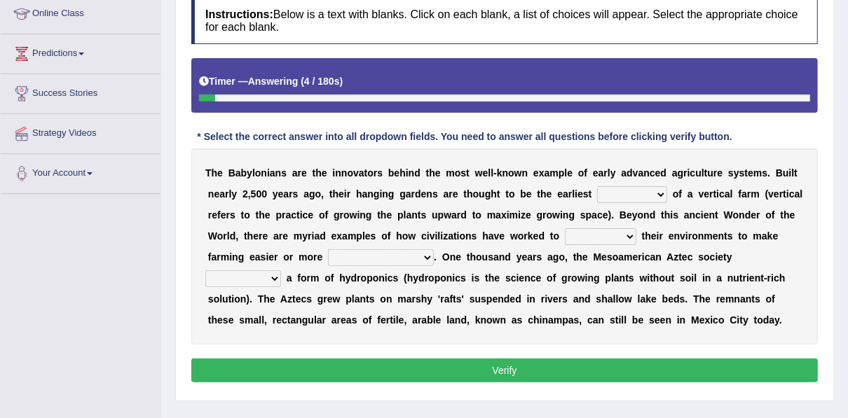
scroll to position [194, 0]
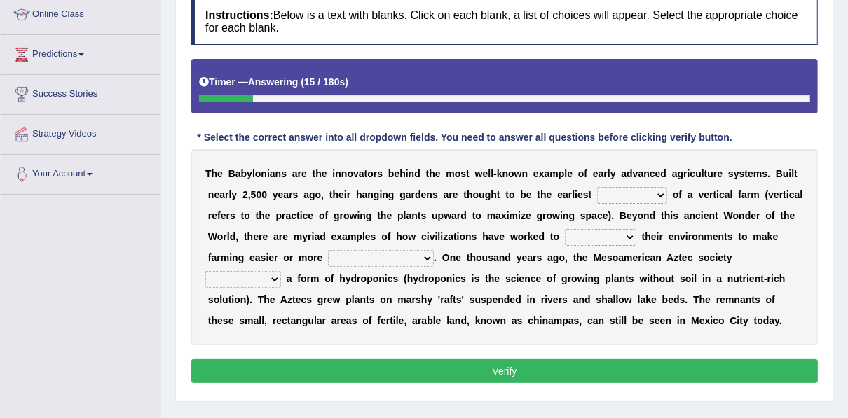
click at [597, 192] on select "prototype failure discredit protocol" at bounding box center [632, 195] width 70 height 17
select select "prototype"
click at [597, 187] on select "prototype failure discredit protocol" at bounding box center [632, 195] width 70 height 17
click at [565, 240] on select "manipulate escape respect disarrange" at bounding box center [600, 237] width 71 height 17
select select "manipulate"
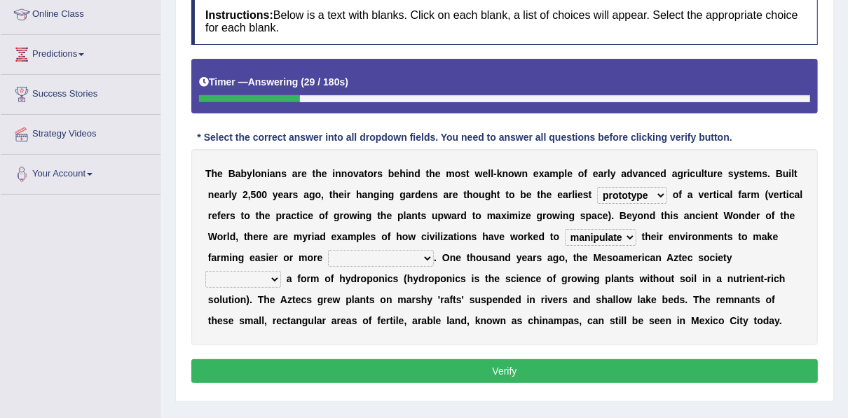
click at [565, 229] on select "manipulate escape respect disarrange" at bounding box center [600, 237] width 71 height 17
click at [328, 252] on select "productive constructive connective counterproductive" at bounding box center [381, 258] width 106 height 17
select select "productive"
click at [328, 250] on select "productive constructive connective counterproductive" at bounding box center [381, 258] width 106 height 17
click at [281, 271] on select "domineered volunteered pioneered engineered" at bounding box center [243, 279] width 76 height 17
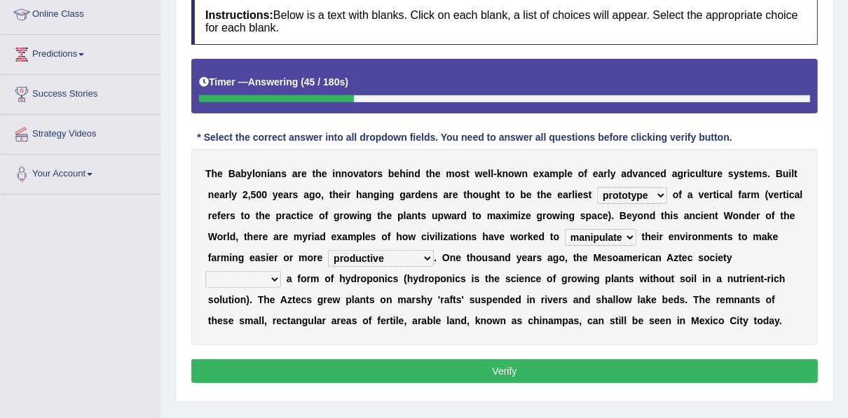
select select "engineered"
click at [281, 271] on select "domineered volunteered pioneered engineered" at bounding box center [243, 279] width 76 height 17
click at [428, 363] on button "Verify" at bounding box center [504, 372] width 627 height 24
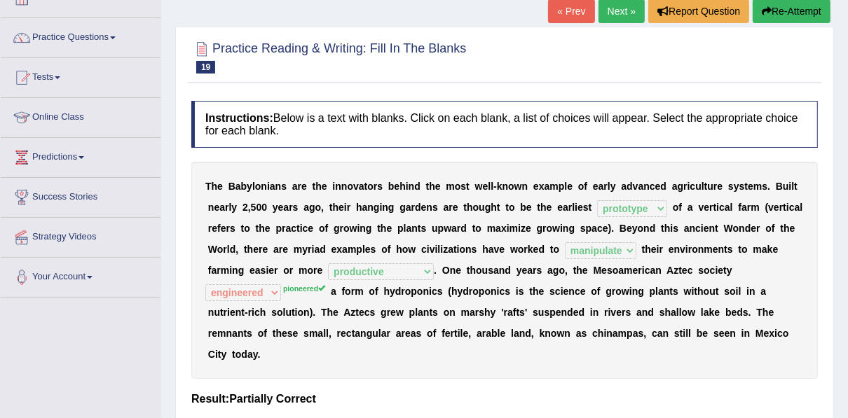
scroll to position [0, 0]
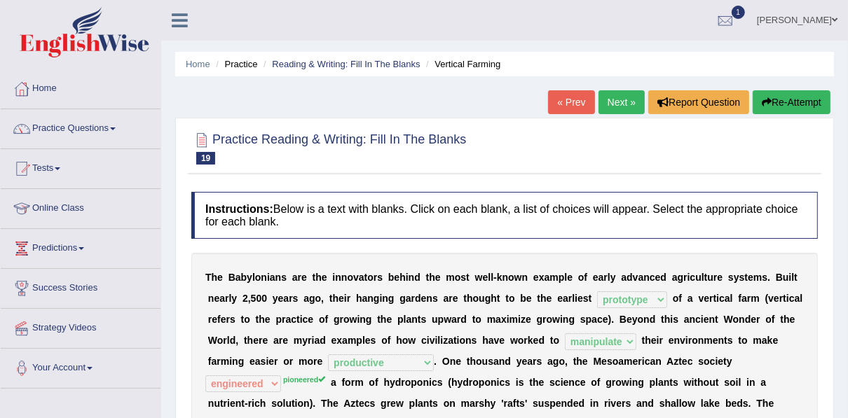
click at [620, 99] on link "Next »" at bounding box center [622, 102] width 46 height 24
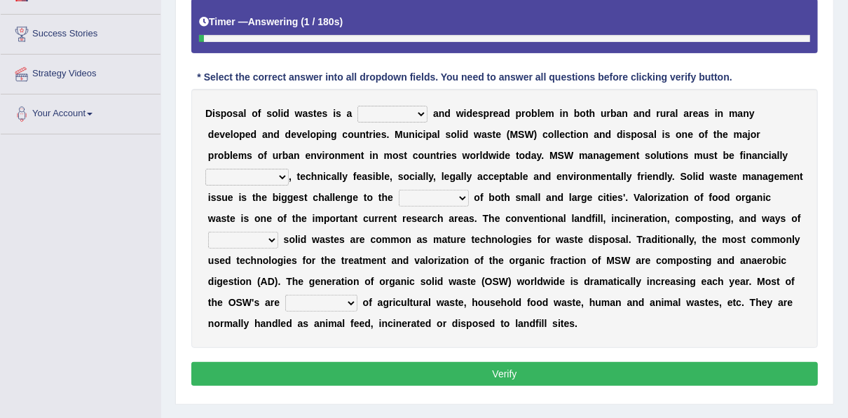
click at [365, 110] on select "slanting stinging stalling shafting" at bounding box center [392, 114] width 70 height 17
select select "stinging"
click at [357, 106] on select "slanting stinging stalling shafting" at bounding box center [392, 114] width 70 height 17
click at [289, 169] on select "unattainable sustainable objectionable treasonable" at bounding box center [246, 177] width 83 height 17
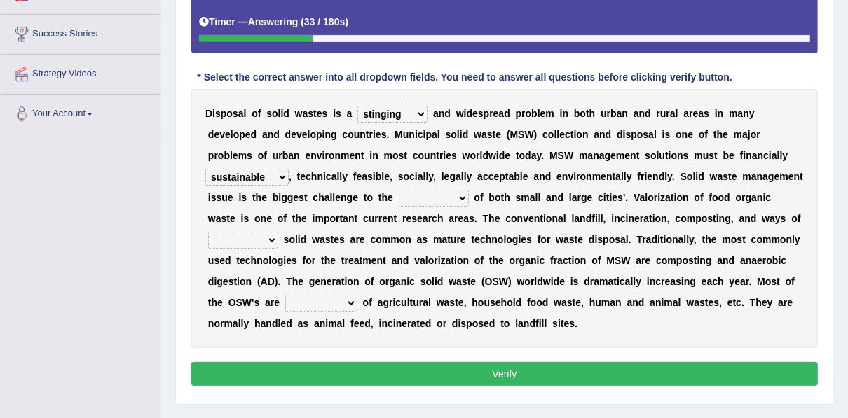
click at [289, 169] on select "unattainable sustainable objectionable treasonable" at bounding box center [246, 177] width 83 height 17
select select "unattainable"
click at [289, 169] on select "unattainable sustainable objectionable treasonable" at bounding box center [246, 177] width 83 height 17
click at [399, 195] on select "plants culture authorities history" at bounding box center [434, 198] width 70 height 17
select select "authorities"
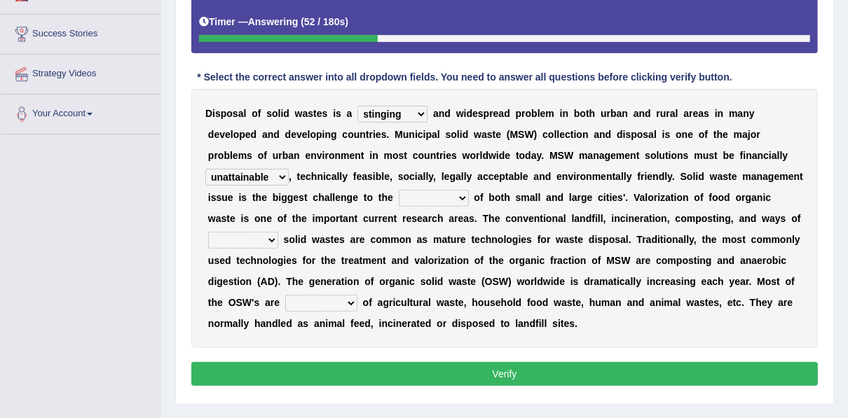
click at [399, 190] on select "plants culture authorities history" at bounding box center [434, 198] width 70 height 17
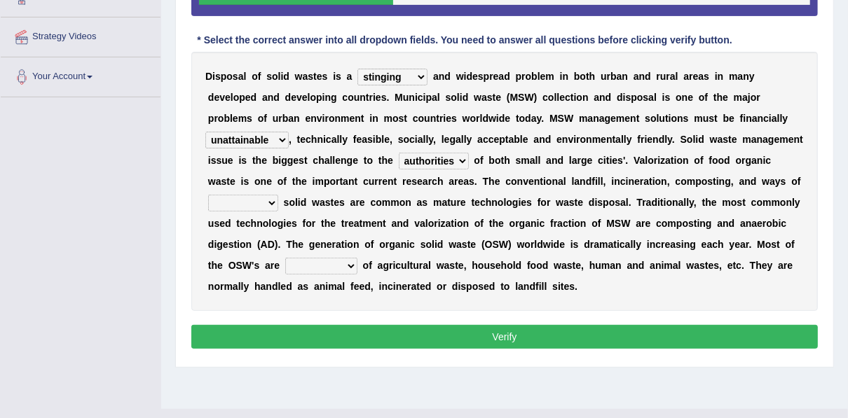
scroll to position [311, 0]
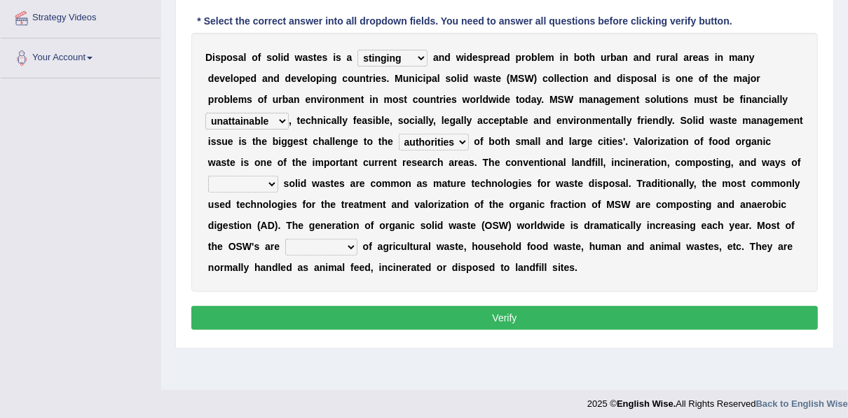
click at [278, 176] on select "reserving preserving deserving handling" at bounding box center [243, 184] width 70 height 17
select select "handling"
click at [278, 176] on select "reserving preserving deserving handling" at bounding box center [243, 184] width 70 height 17
click at [357, 239] on select "composed disposed composing disposing" at bounding box center [321, 247] width 72 height 17
select select "composed"
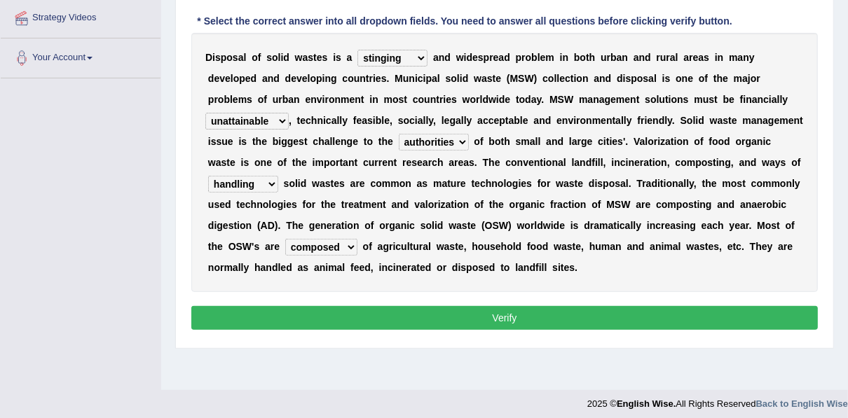
click at [357, 239] on select "composed disposed composing disposing" at bounding box center [321, 247] width 72 height 17
click at [569, 306] on button "Verify" at bounding box center [504, 318] width 627 height 24
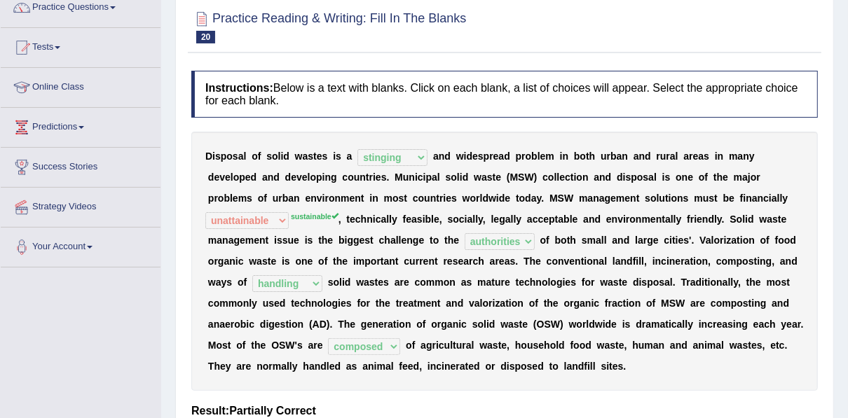
scroll to position [0, 0]
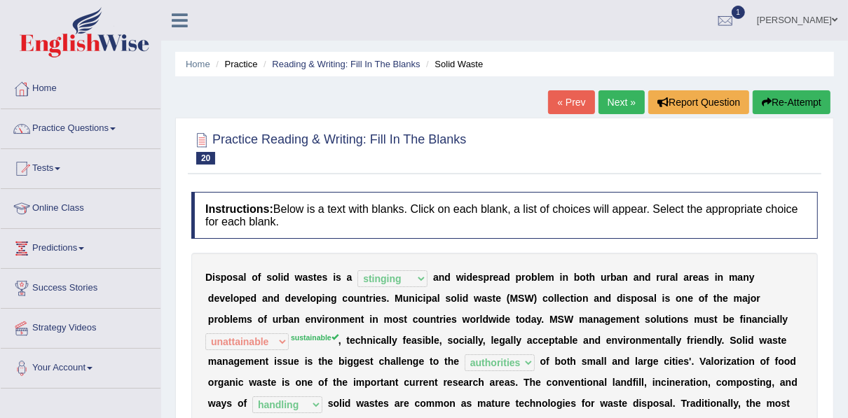
click at [610, 109] on link "Next »" at bounding box center [622, 102] width 46 height 24
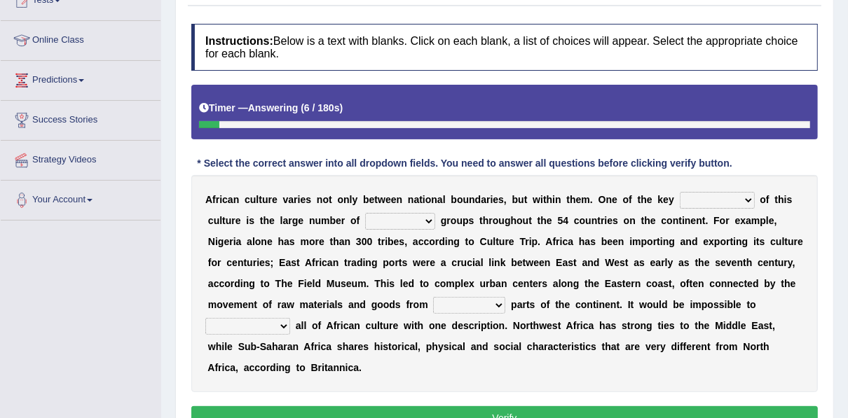
click at [680, 196] on select "conjectures features issues doubts" at bounding box center [717, 200] width 75 height 17
select select "features"
click at [680, 192] on select "conjectures features issues doubts" at bounding box center [717, 200] width 75 height 17
click at [365, 224] on select "ethic ethnic eugenic epic" at bounding box center [400, 221] width 70 height 17
select select "ethnic"
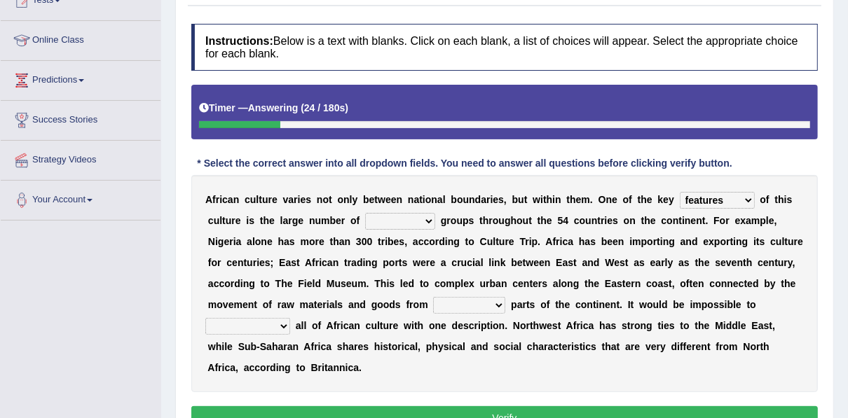
click at [365, 213] on select "ethic ethnic eugenic epic" at bounding box center [400, 221] width 70 height 17
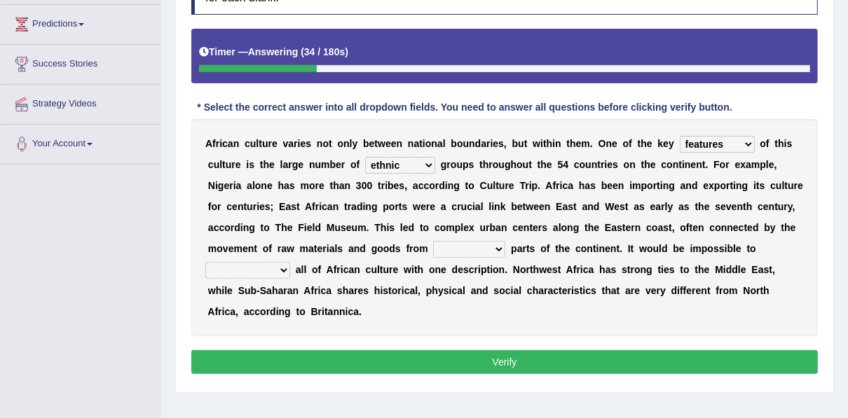
click at [433, 250] on select "forelocked interlocked unlocked landlocked" at bounding box center [469, 249] width 72 height 17
select select "landlocked"
click at [433, 241] on select "forelocked interlocked unlocked landlocked" at bounding box center [469, 249] width 72 height 17
click at [290, 262] on select "characterize conceptualize symbolize synthesize" at bounding box center [247, 270] width 85 height 17
select select "characterize"
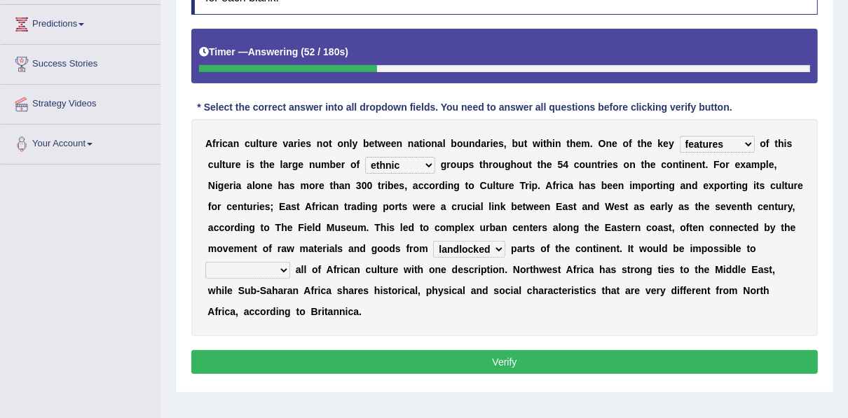
click at [290, 262] on select "characterize conceptualize symbolize synthesize" at bounding box center [247, 270] width 85 height 17
click at [532, 350] on button "Verify" at bounding box center [504, 362] width 627 height 24
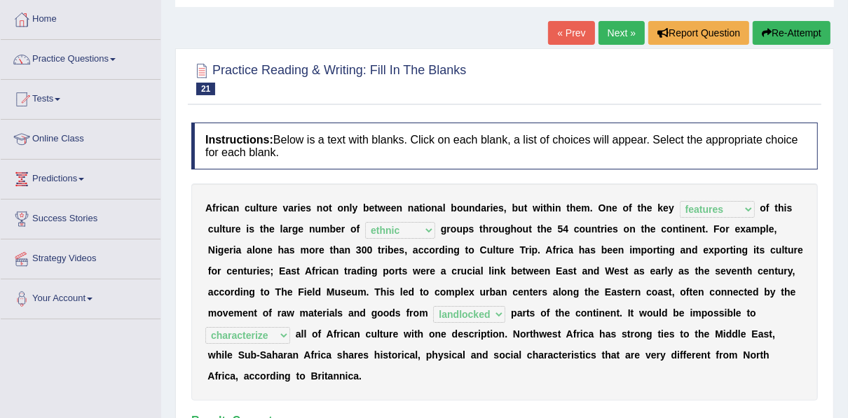
scroll to position [0, 0]
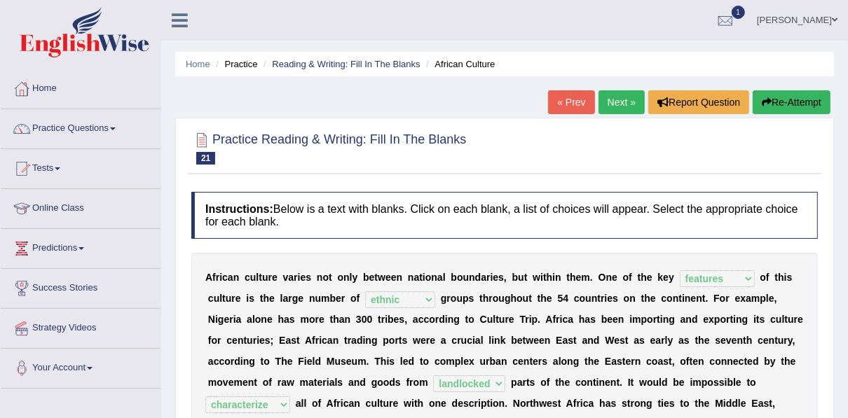
click at [620, 90] on link "Next »" at bounding box center [622, 102] width 46 height 24
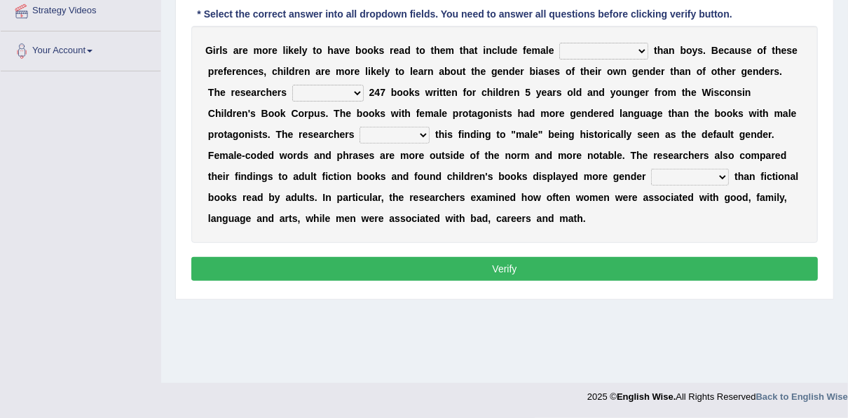
scroll to position [318, 0]
click at [559, 48] on select "protagonists cosmogonists agonists expressionists" at bounding box center [603, 51] width 89 height 17
select select "protagonists"
click at [559, 43] on select "protagonists cosmogonists agonists expressionists" at bounding box center [603, 51] width 89 height 17
click at [292, 93] on select "hydrolyzed paralyzed catalyzed analyzed" at bounding box center [327, 93] width 71 height 17
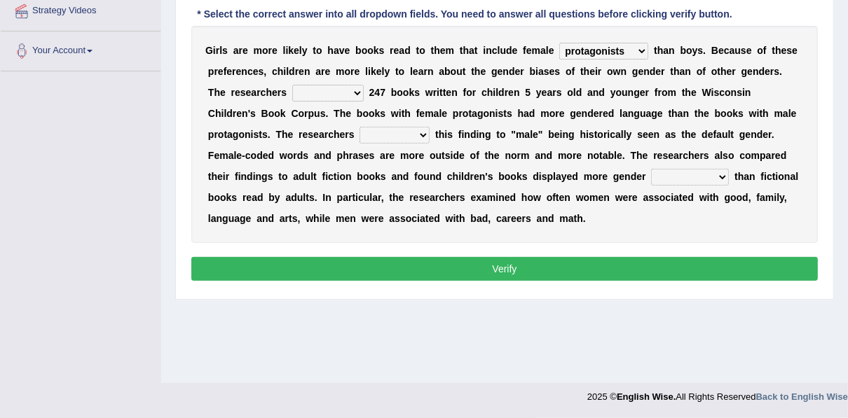
select select "analyzed"
click at [292, 85] on select "hydrolyzed paralyzed catalyzed analyzed" at bounding box center [327, 93] width 71 height 17
click at [360, 135] on select "contribute tribute distribute attribute" at bounding box center [395, 135] width 70 height 17
select select "tribute"
click at [360, 127] on select "contribute tribute distribute attribute" at bounding box center [395, 135] width 70 height 17
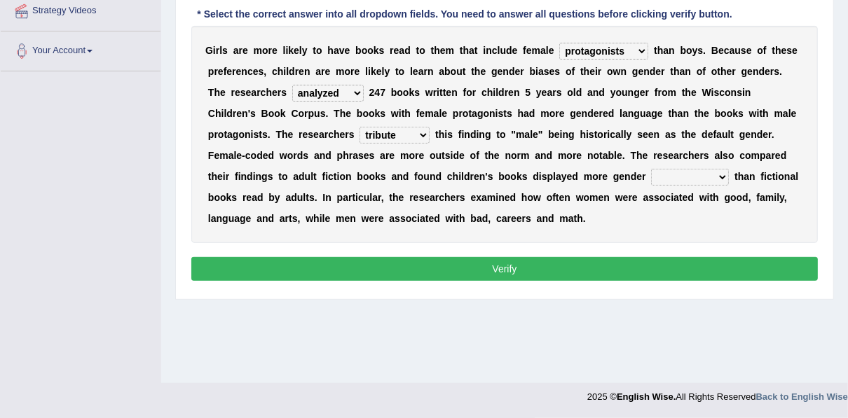
click at [651, 172] on select "stereotypes teletypes prototypes electrotypes" at bounding box center [690, 177] width 78 height 17
select select "prototypes"
click at [651, 169] on select "stereotypes teletypes prototypes electrotypes" at bounding box center [690, 177] width 78 height 17
click at [483, 261] on button "Verify" at bounding box center [504, 269] width 627 height 24
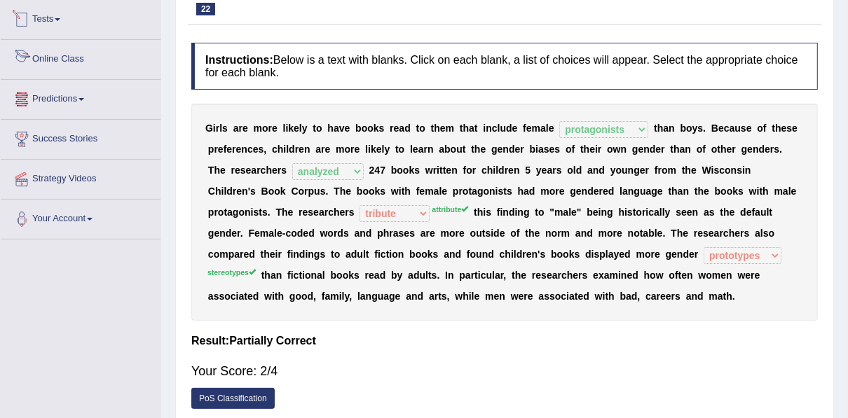
scroll to position [0, 0]
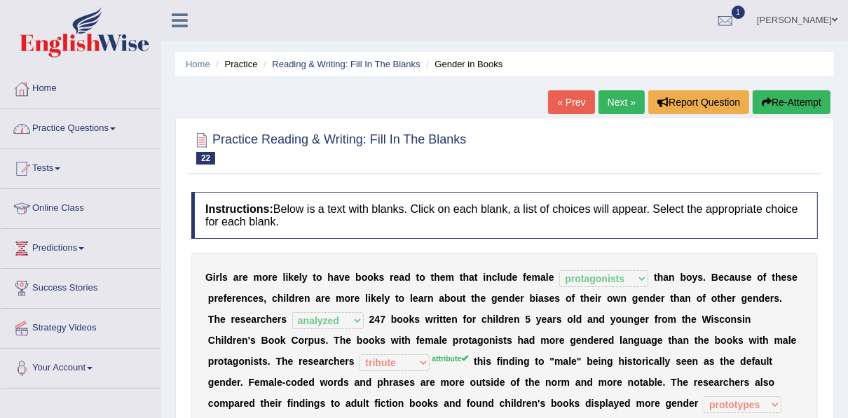
click at [46, 95] on link "Home" at bounding box center [81, 86] width 160 height 35
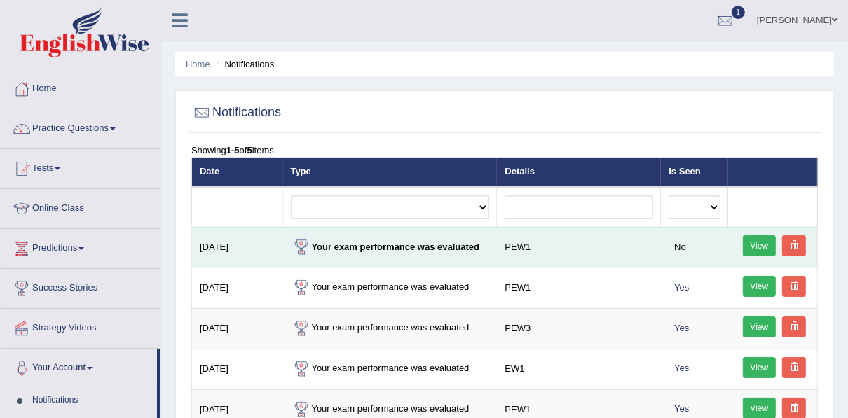
click at [761, 246] on link "View" at bounding box center [760, 246] width 34 height 21
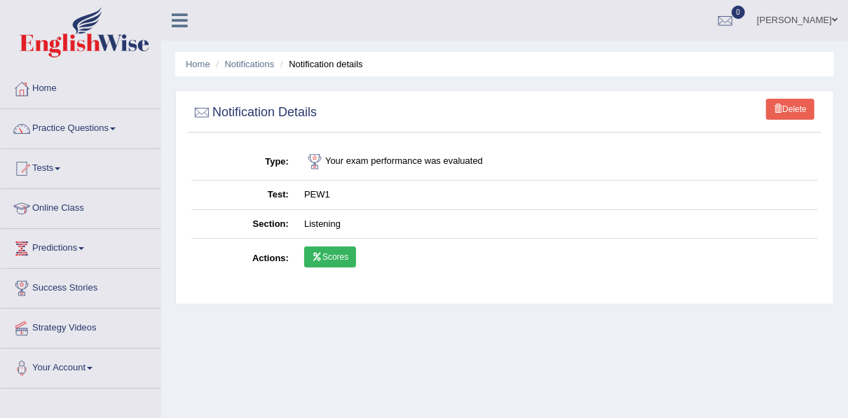
click at [333, 257] on link "Scores" at bounding box center [330, 257] width 52 height 21
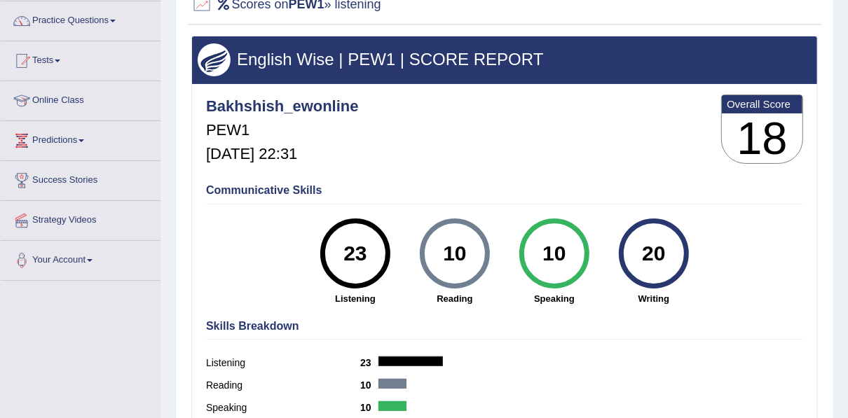
scroll to position [56, 0]
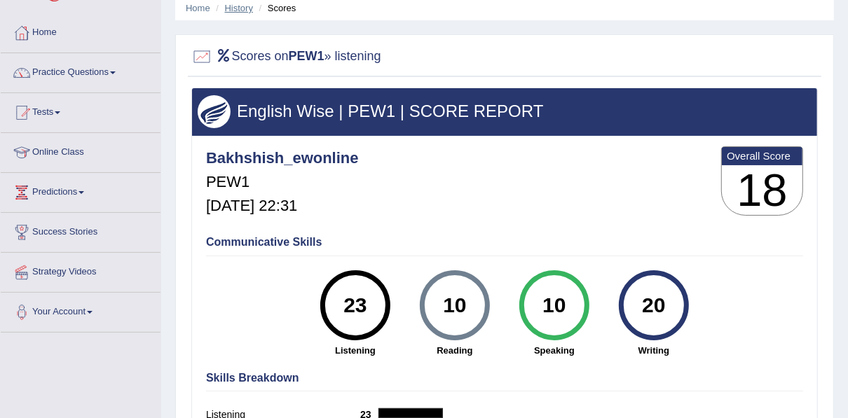
click at [241, 5] on link "History" at bounding box center [239, 8] width 28 height 11
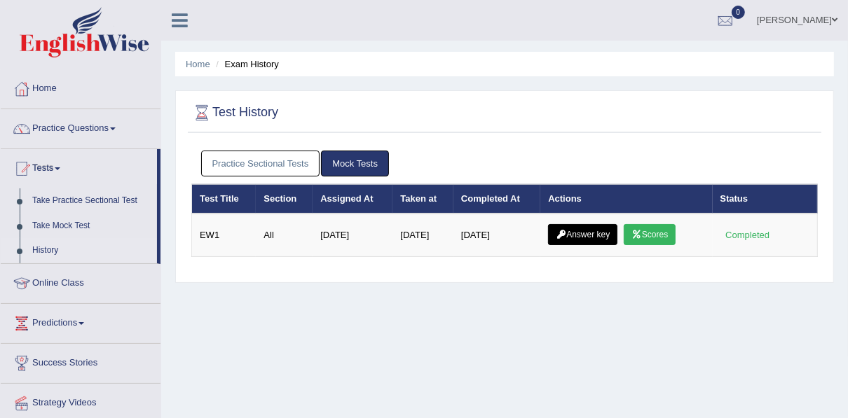
click at [271, 162] on link "Practice Sectional Tests" at bounding box center [260, 164] width 119 height 26
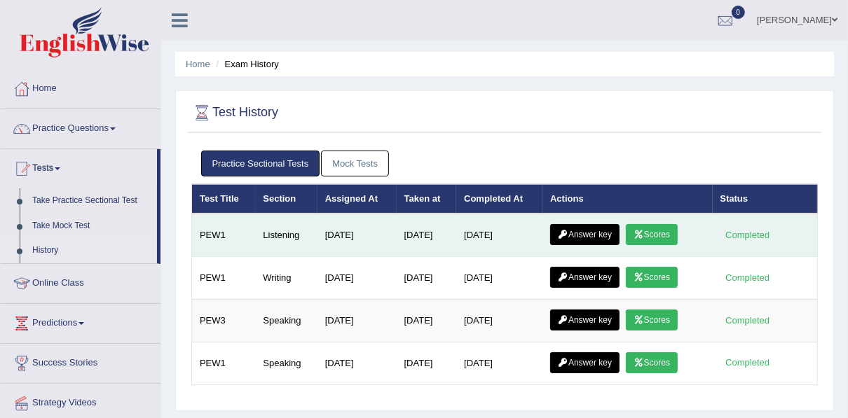
click at [583, 233] on link "Answer key" at bounding box center [584, 234] width 69 height 21
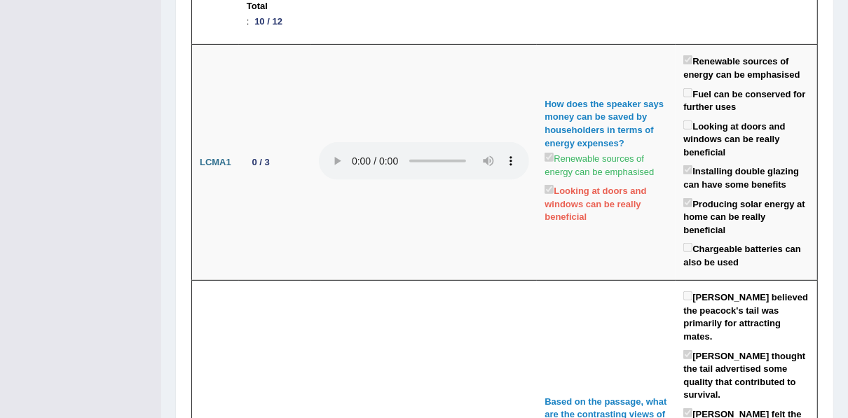
scroll to position [149, 0]
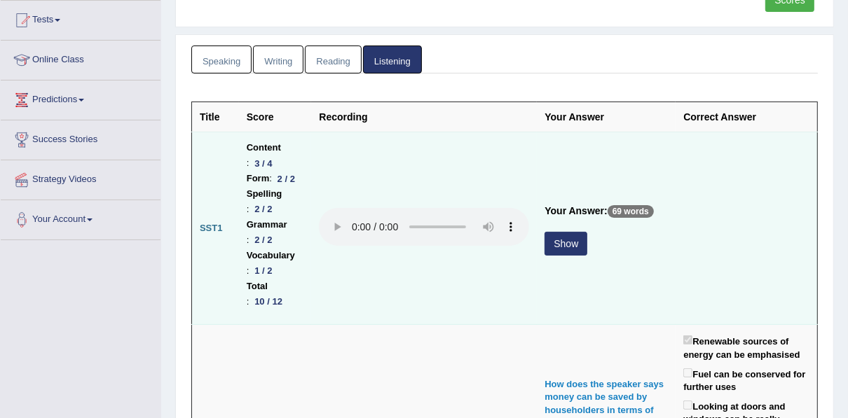
click at [587, 232] on button "Show" at bounding box center [566, 244] width 43 height 24
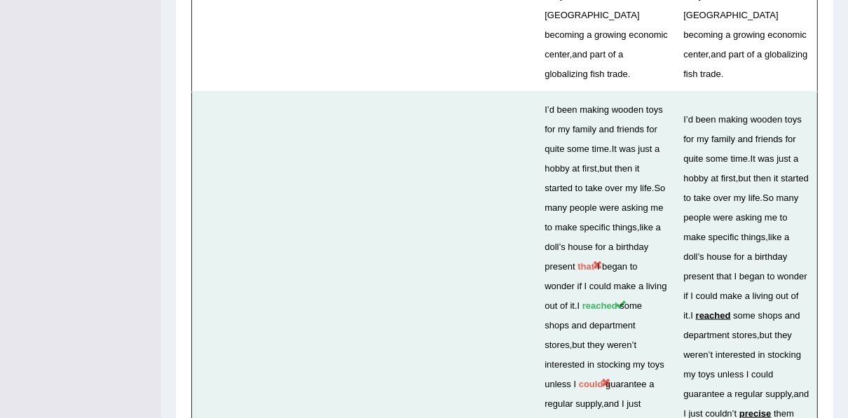
scroll to position [4305, 0]
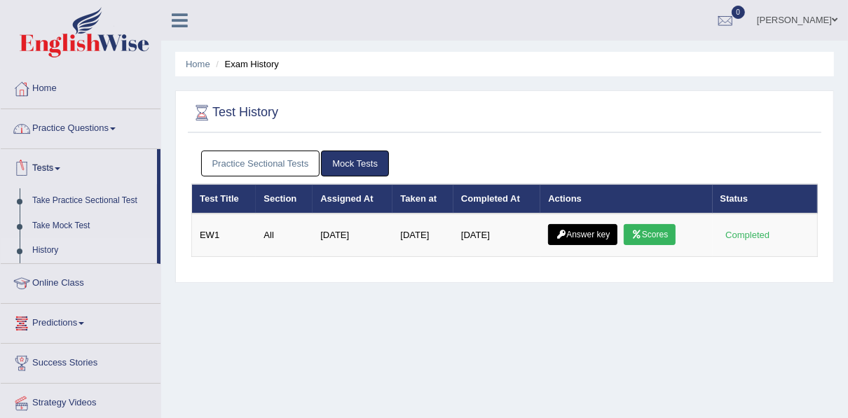
click at [69, 118] on link "Practice Questions" at bounding box center [81, 126] width 160 height 35
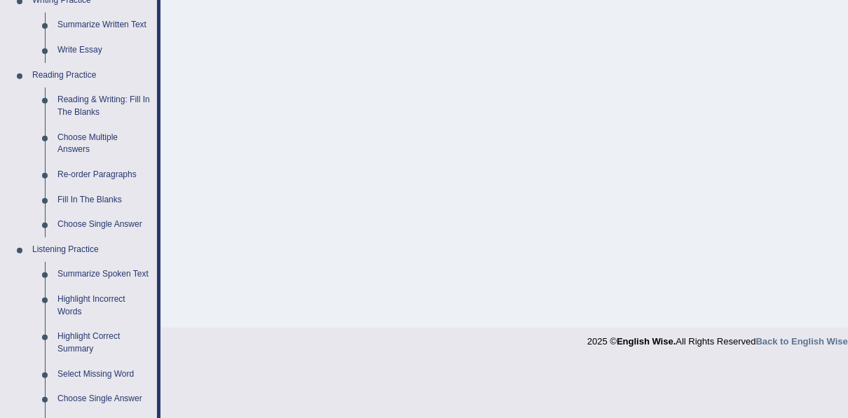
scroll to position [393, 0]
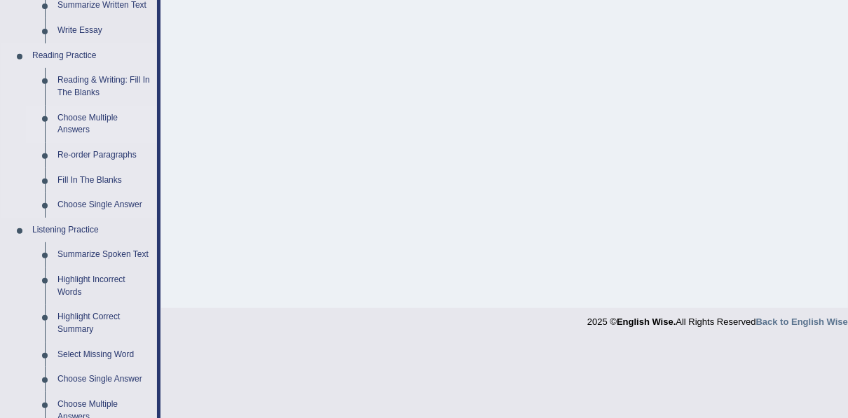
click at [75, 125] on link "Choose Multiple Answers" at bounding box center [104, 124] width 106 height 37
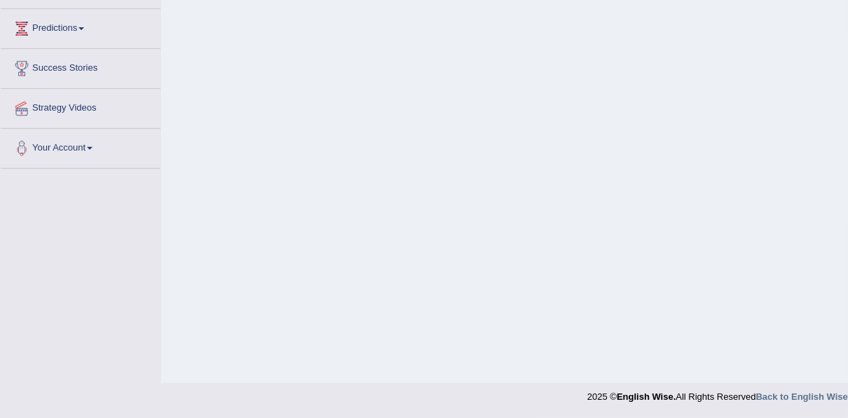
scroll to position [163, 0]
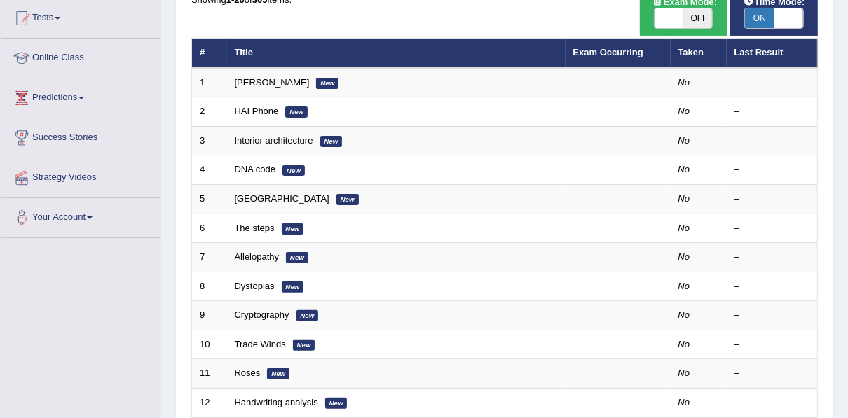
scroll to position [168, 0]
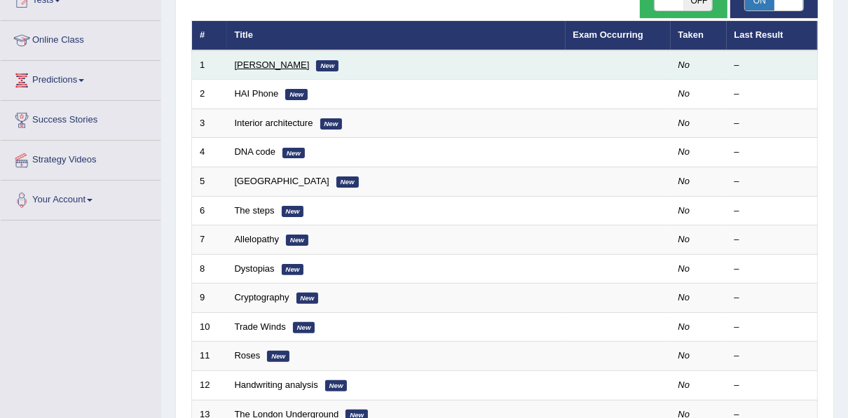
click at [263, 67] on link "[PERSON_NAME]" at bounding box center [272, 65] width 75 height 11
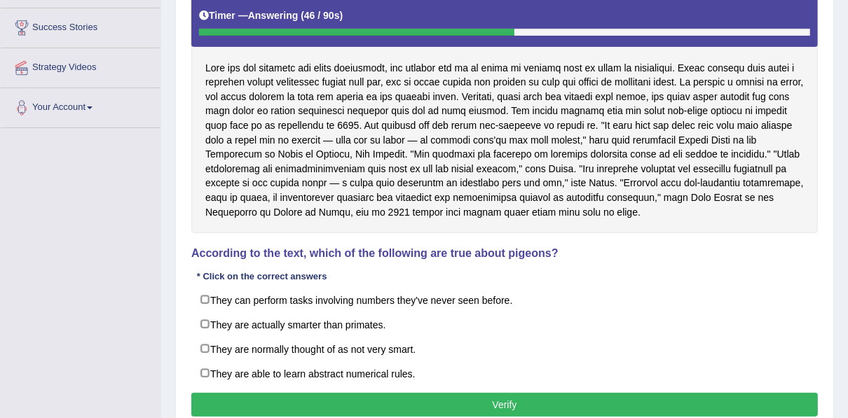
scroll to position [280, 0]
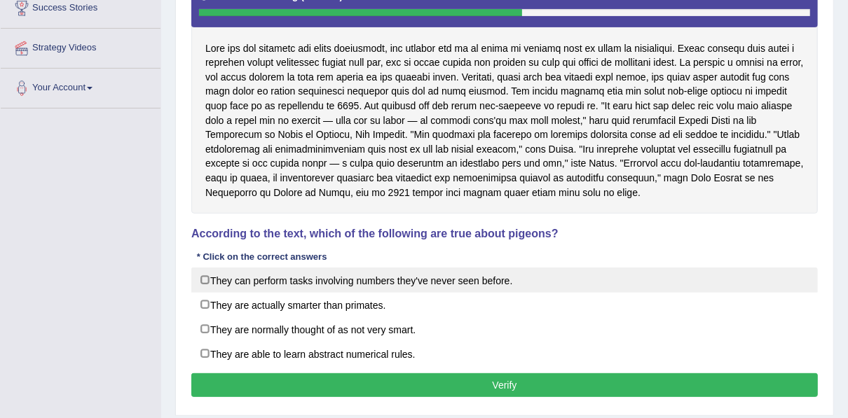
click at [404, 277] on label "They can perform tasks involving numbers they've never seen before." at bounding box center [504, 280] width 627 height 25
checkbox input "true"
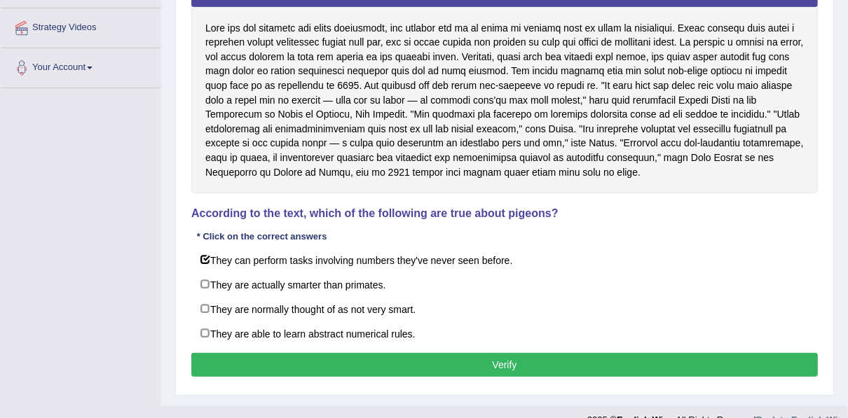
scroll to position [320, 0]
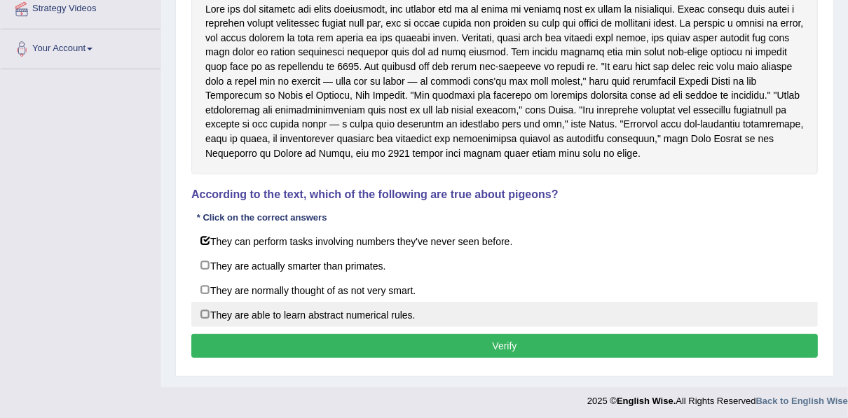
click at [344, 306] on label "They are able to learn abstract numerical rules." at bounding box center [504, 314] width 627 height 25
checkbox input "true"
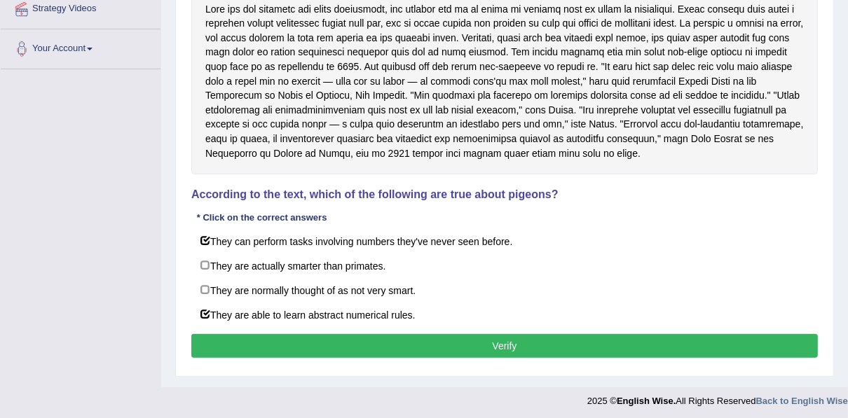
click at [348, 341] on button "Verify" at bounding box center [504, 346] width 627 height 24
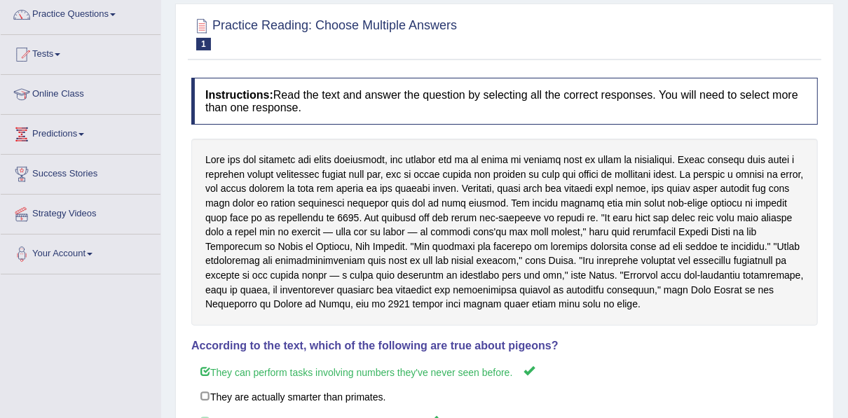
scroll to position [37, 0]
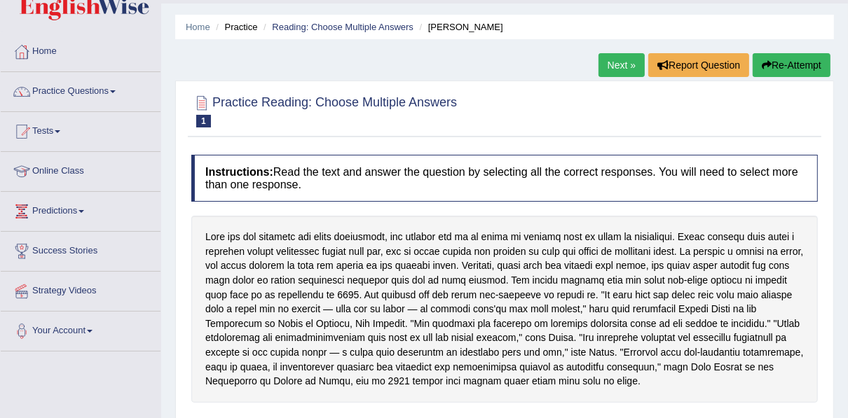
click at [606, 64] on link "Next »" at bounding box center [622, 65] width 46 height 24
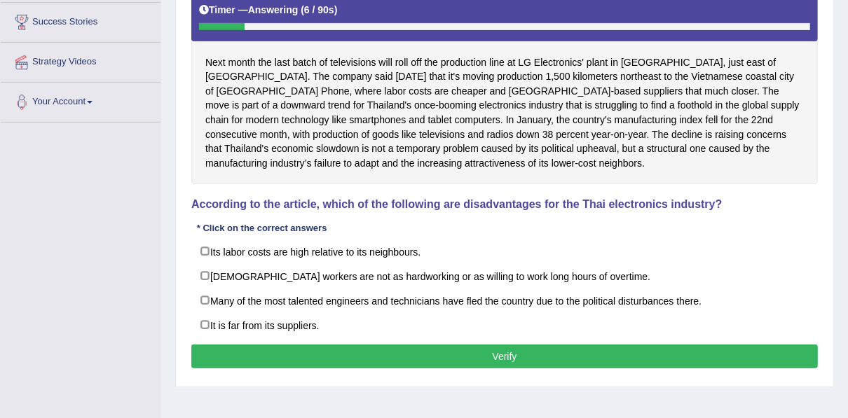
scroll to position [318, 0]
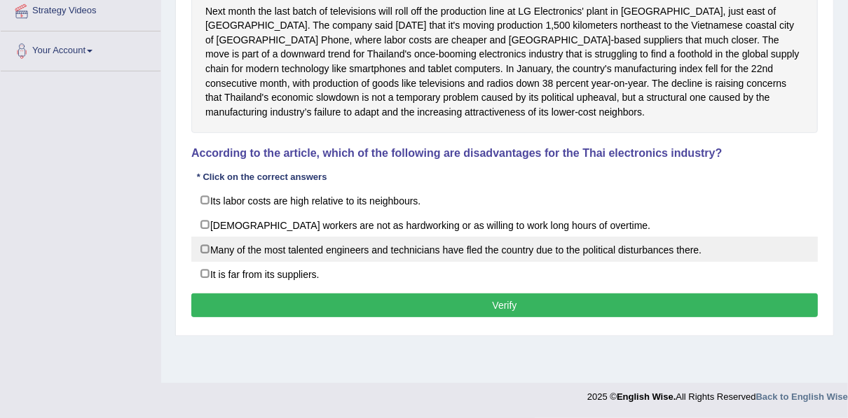
click at [330, 242] on label "Many of the most talented engineers and technicians have fled the country due t…" at bounding box center [504, 249] width 627 height 25
checkbox input "true"
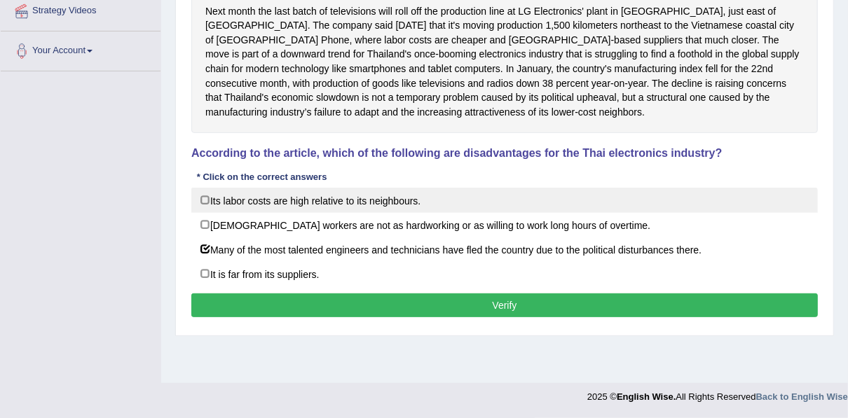
click at [313, 208] on label "Its labor costs are high relative to its neighbours." at bounding box center [504, 200] width 627 height 25
checkbox input "true"
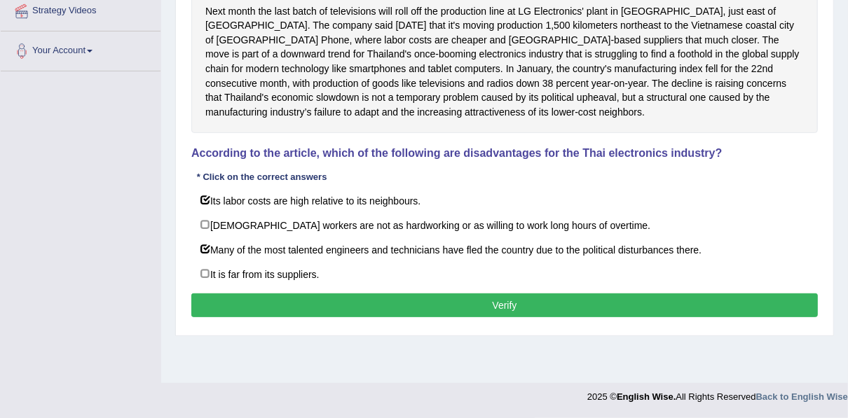
click at [306, 294] on button "Verify" at bounding box center [504, 306] width 627 height 24
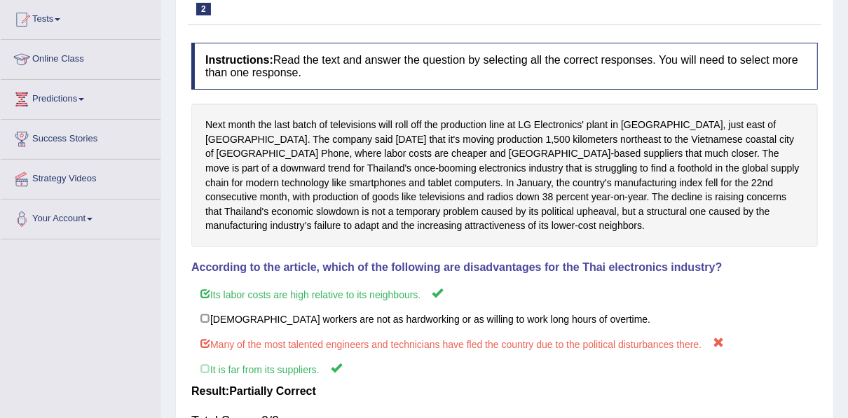
scroll to position [0, 0]
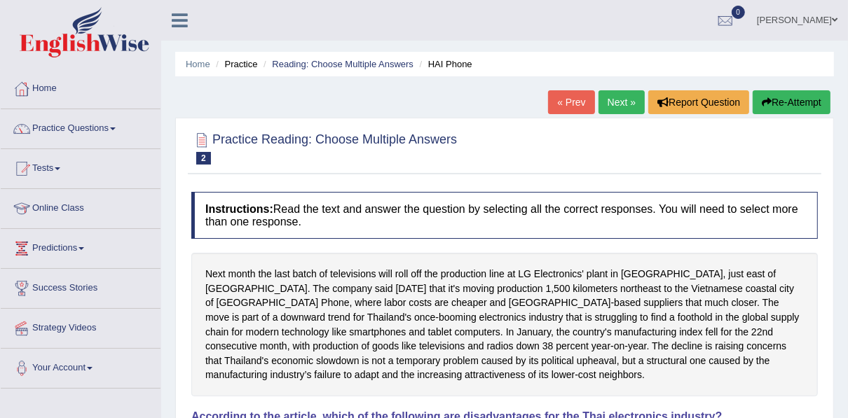
click at [614, 105] on link "Next »" at bounding box center [622, 102] width 46 height 24
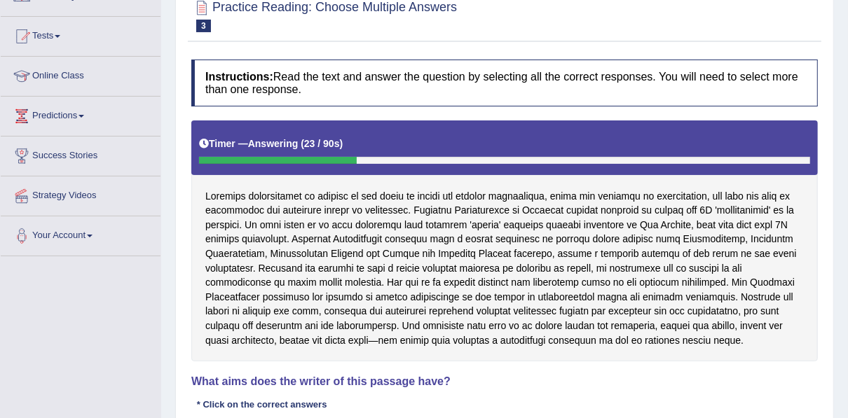
scroll to position [151, 0]
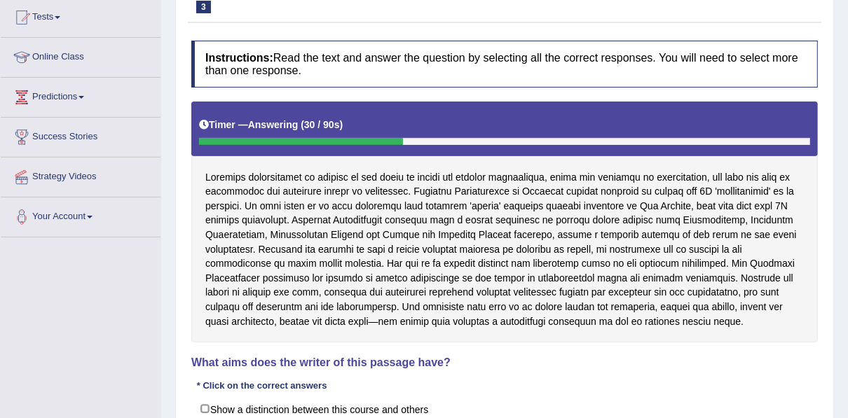
click at [566, 250] on div at bounding box center [504, 222] width 627 height 241
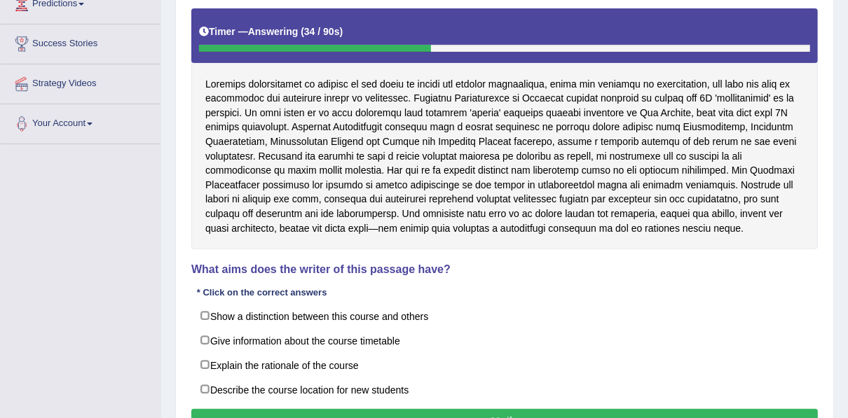
scroll to position [264, 0]
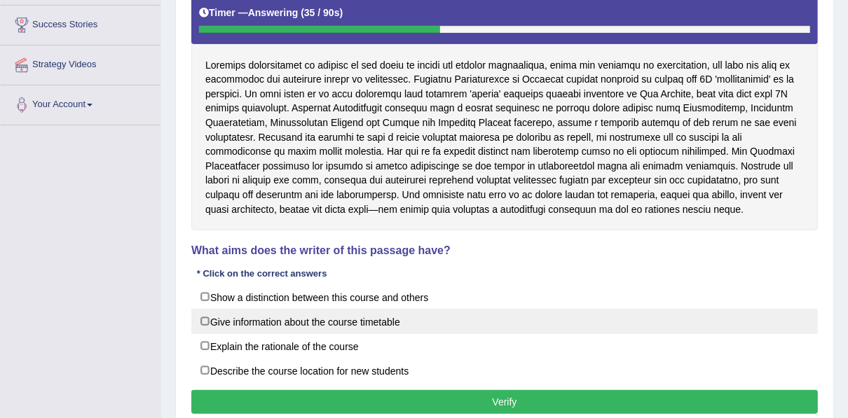
click at [393, 320] on label "Give information about the course timetable" at bounding box center [504, 321] width 627 height 25
click at [325, 325] on label "Give information about the course timetable" at bounding box center [504, 321] width 627 height 25
checkbox input "false"
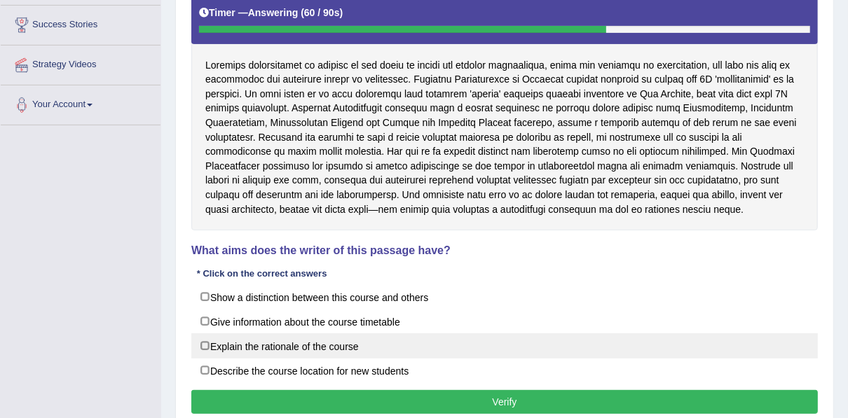
click at [310, 343] on label "Explain the rationale of the course" at bounding box center [504, 346] width 627 height 25
checkbox input "true"
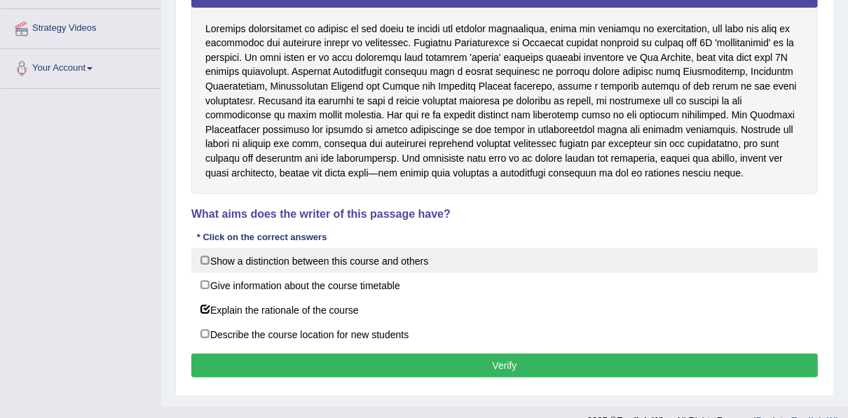
scroll to position [320, 0]
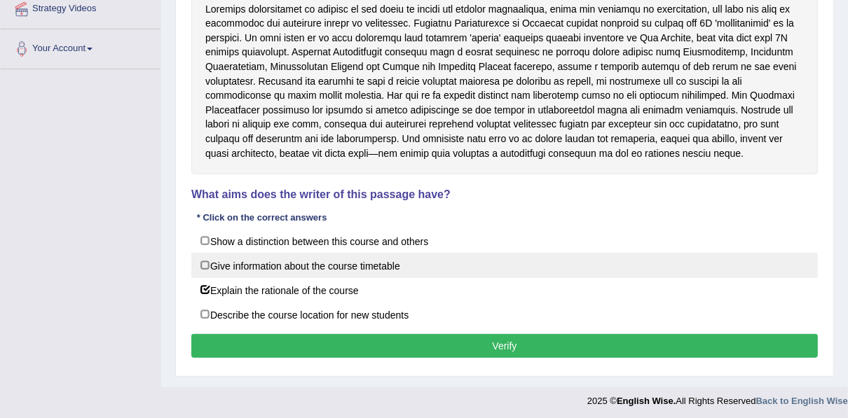
click at [352, 260] on label "Give information about the course timetable" at bounding box center [504, 265] width 627 height 25
checkbox input "true"
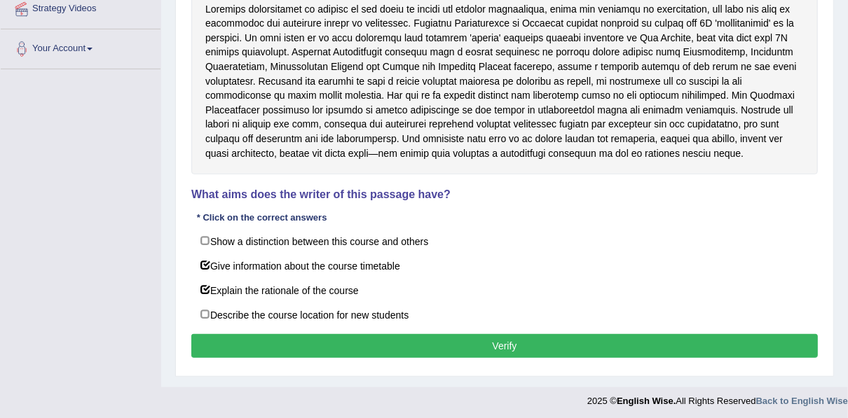
click at [357, 343] on button "Verify" at bounding box center [504, 346] width 627 height 24
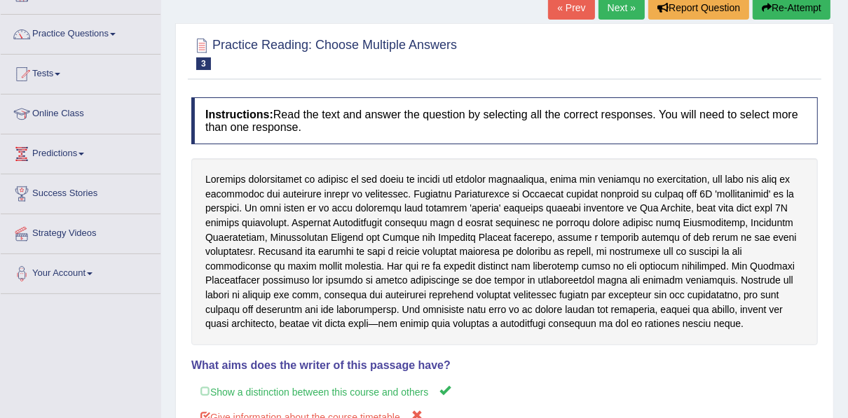
scroll to position [37, 0]
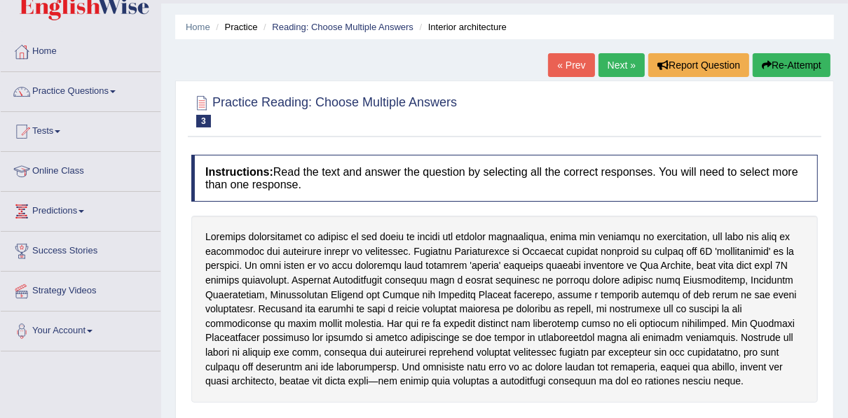
click at [609, 64] on link "Next »" at bounding box center [622, 65] width 46 height 24
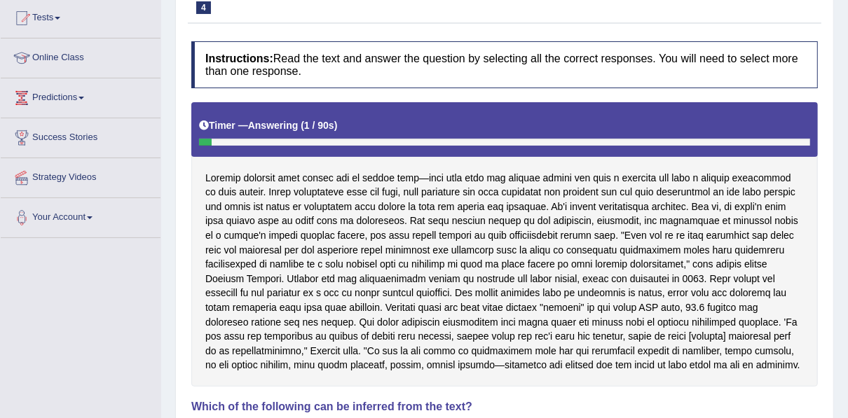
scroll to position [56, 0]
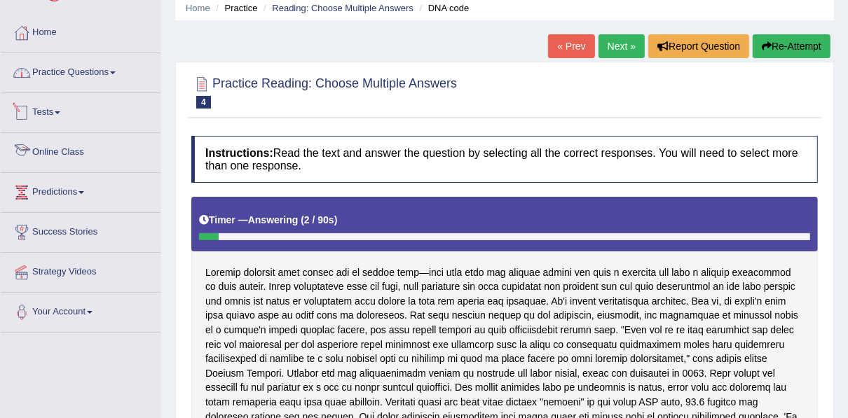
click at [102, 81] on link "Practice Questions" at bounding box center [81, 70] width 160 height 35
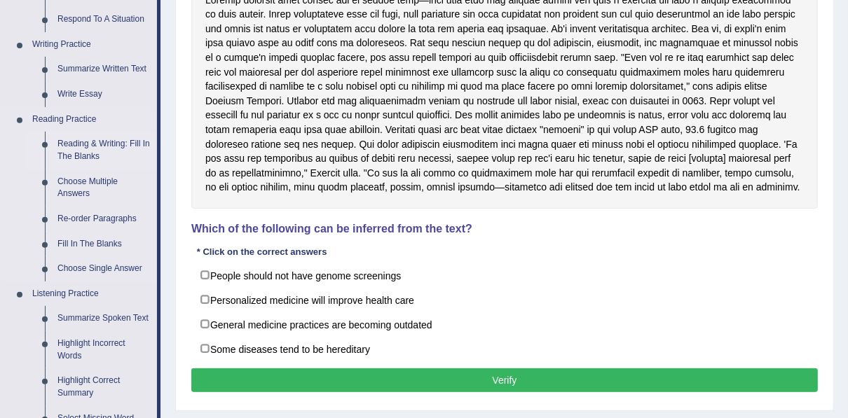
scroll to position [336, 0]
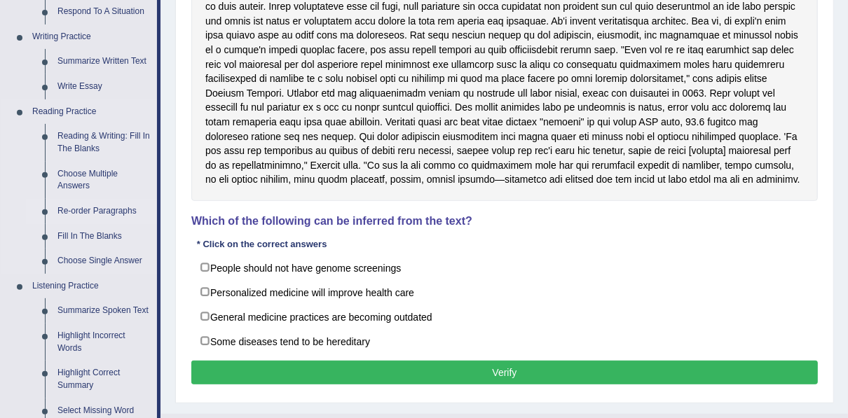
click at [90, 207] on link "Re-order Paragraphs" at bounding box center [104, 211] width 106 height 25
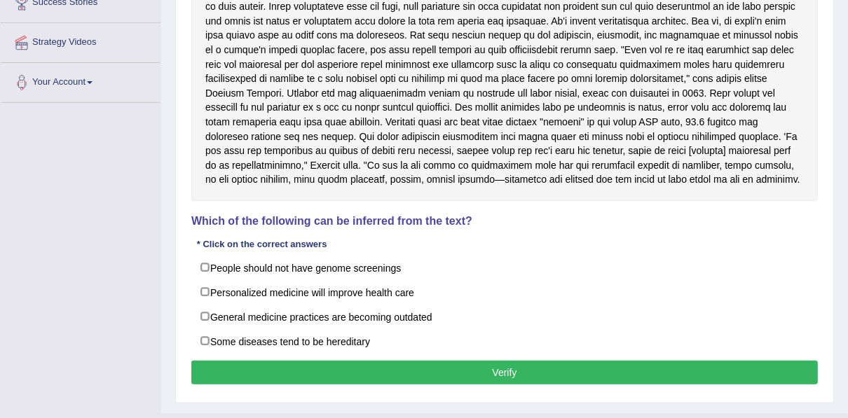
scroll to position [364, 0]
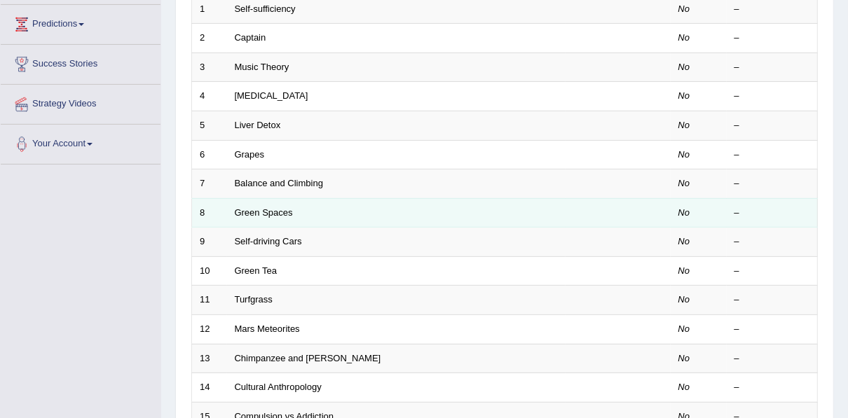
click at [267, 217] on td "Green Spaces" at bounding box center [396, 212] width 339 height 29
drag, startPoint x: 267, startPoint y: 217, endPoint x: 250, endPoint y: 211, distance: 17.7
click at [252, 211] on link "Green Spaces" at bounding box center [264, 212] width 58 height 11
click at [250, 211] on link "Green Spaces" at bounding box center [264, 212] width 58 height 11
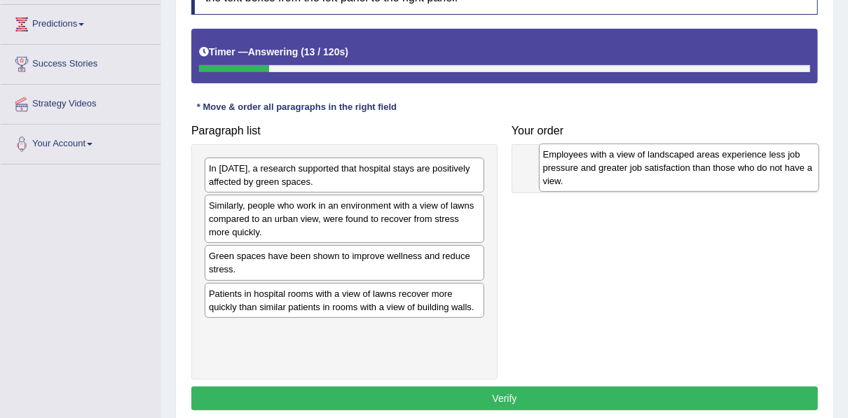
drag, startPoint x: 333, startPoint y: 215, endPoint x: 668, endPoint y: 163, distance: 339.2
click at [668, 163] on div "Employees with a view of landscaped areas experience less job pressure and grea…" at bounding box center [679, 168] width 280 height 48
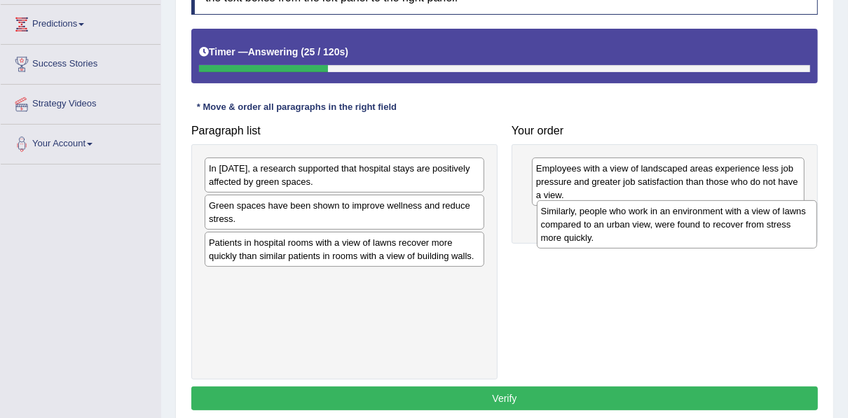
drag, startPoint x: 238, startPoint y: 210, endPoint x: 571, endPoint y: 216, distance: 332.3
click at [571, 216] on div "Similarly, people who work in an environment with a view of lawns compared to a…" at bounding box center [677, 224] width 280 height 48
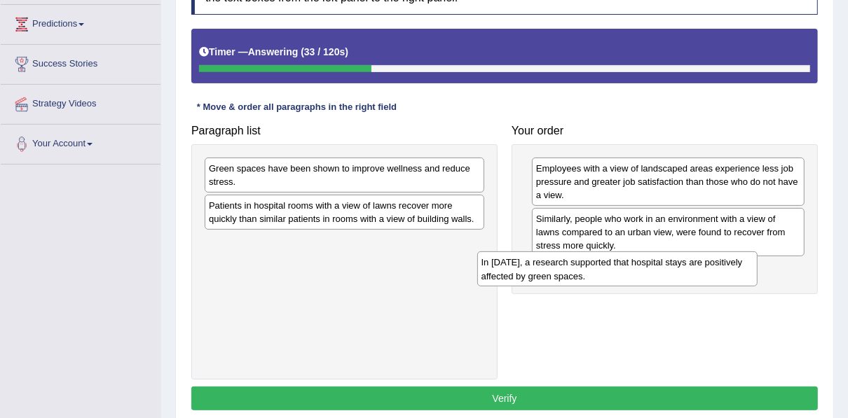
drag, startPoint x: 313, startPoint y: 181, endPoint x: 592, endPoint y: 279, distance: 295.7
click at [592, 279] on div "In 2002, a research supported that hospital stays are positively affected by gr…" at bounding box center [617, 269] width 280 height 35
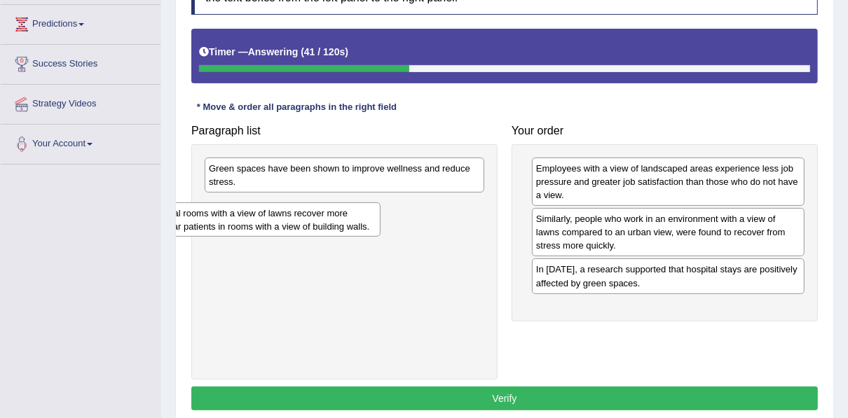
drag, startPoint x: 362, startPoint y: 212, endPoint x: 256, endPoint y: 203, distance: 106.9
click at [257, 212] on div "Patients in hospital rooms with a view of lawns recover more quickly than simil…" at bounding box center [240, 220] width 280 height 35
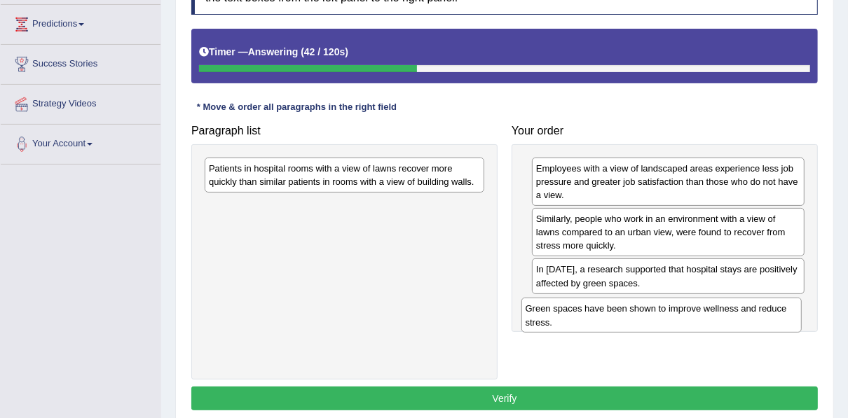
drag, startPoint x: 257, startPoint y: 179, endPoint x: 573, endPoint y: 320, distance: 346.8
click at [573, 320] on div "Green spaces have been shown to improve wellness and reduce stress." at bounding box center [662, 315] width 280 height 35
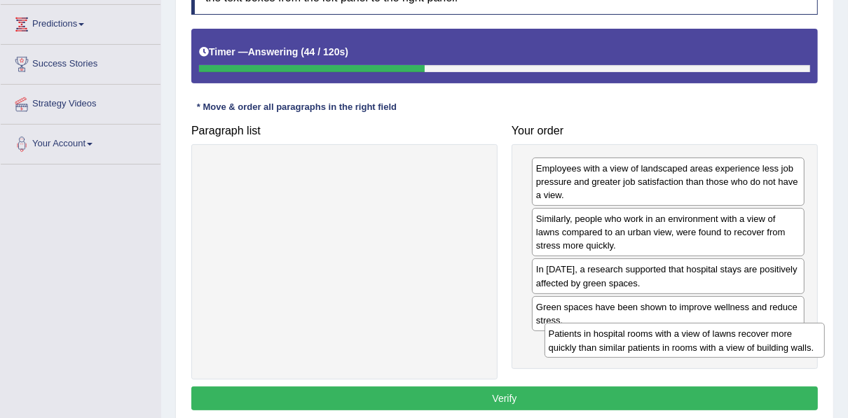
drag, startPoint x: 346, startPoint y: 178, endPoint x: 681, endPoint y: 332, distance: 368.6
click at [681, 332] on div "Patients in hospital rooms with a view of lawns recover more quickly than simil…" at bounding box center [685, 340] width 280 height 35
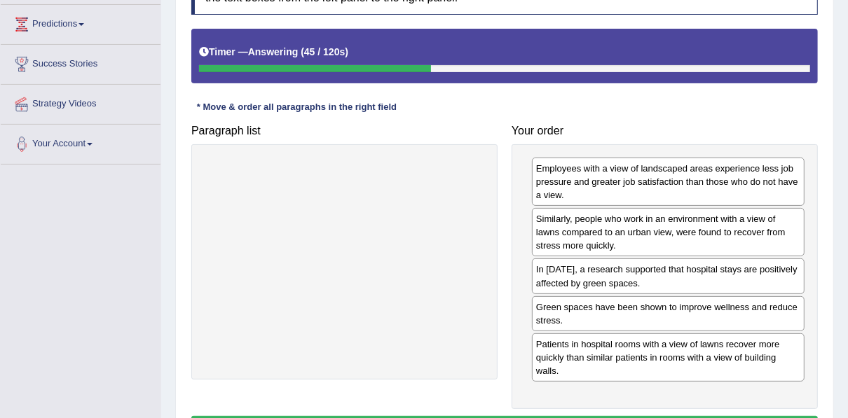
scroll to position [318, 0]
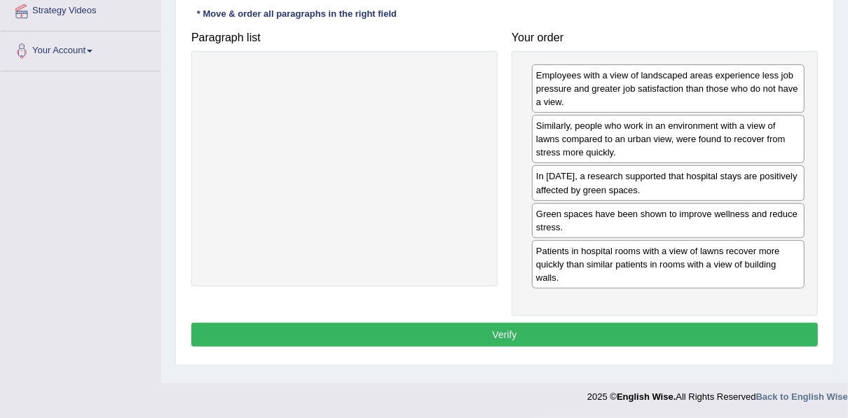
click at [529, 334] on button "Verify" at bounding box center [504, 335] width 627 height 24
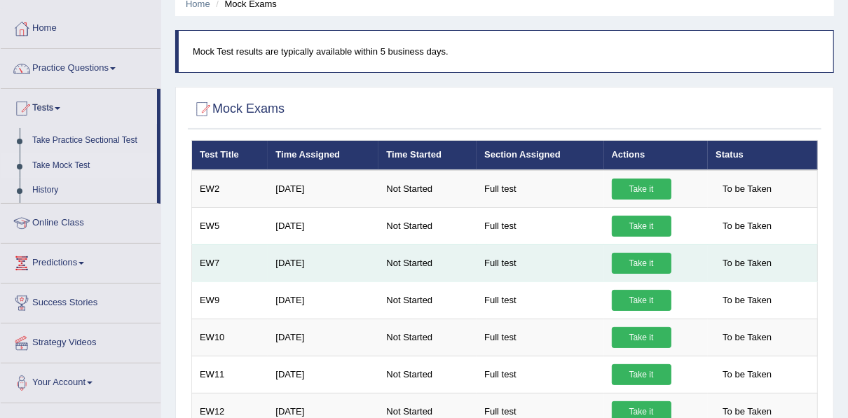
scroll to position [56, 0]
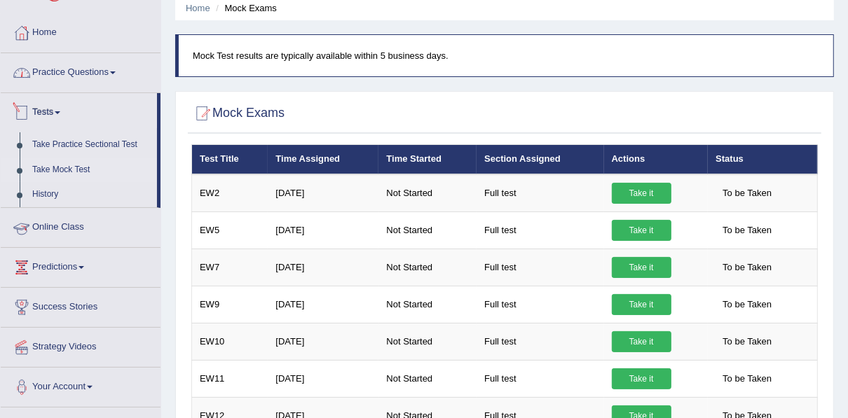
click at [61, 68] on link "Practice Questions" at bounding box center [81, 70] width 160 height 35
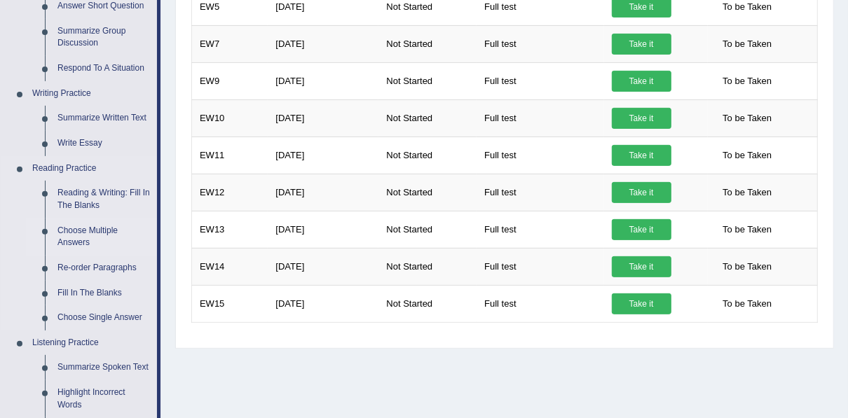
scroll to position [280, 0]
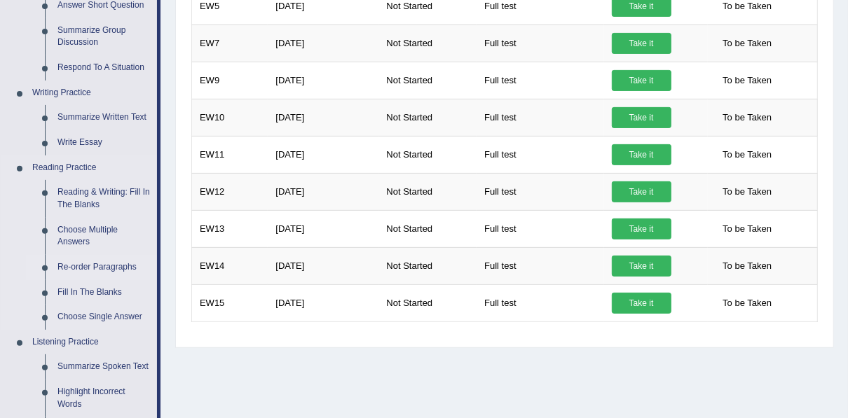
click at [82, 267] on link "Re-order Paragraphs" at bounding box center [104, 267] width 106 height 25
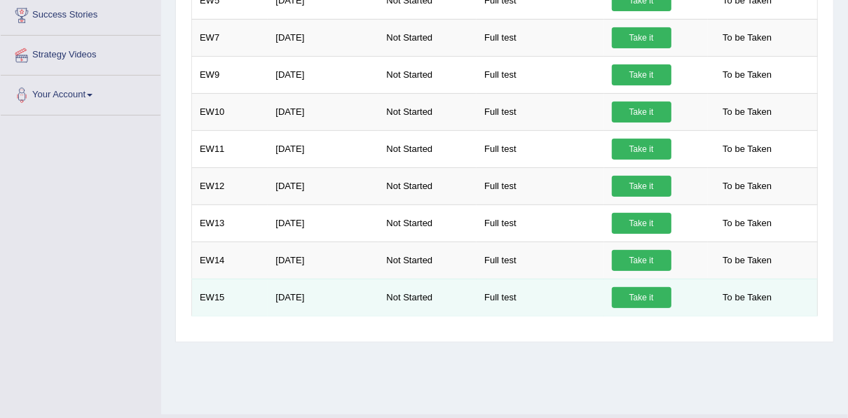
scroll to position [318, 0]
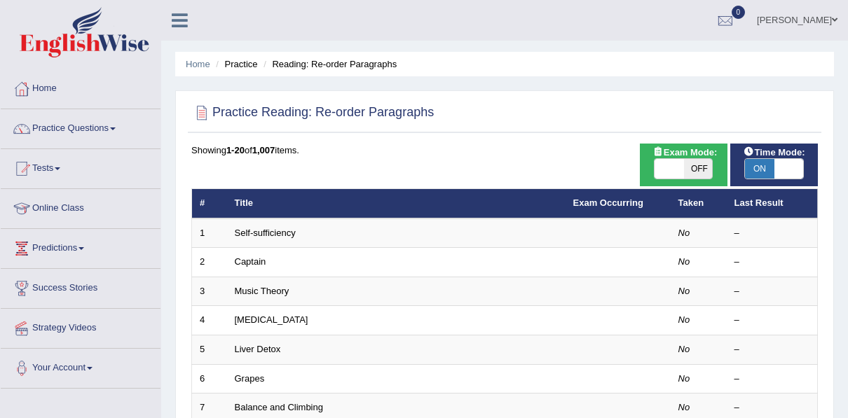
click at [267, 290] on link "Music Theory" at bounding box center [262, 291] width 55 height 11
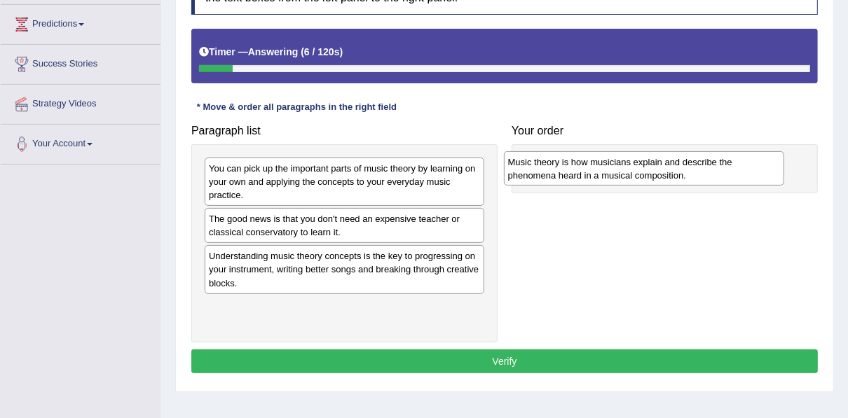
drag, startPoint x: 301, startPoint y: 267, endPoint x: 599, endPoint y: 174, distance: 312.8
click at [599, 174] on div "Music theory is how musicians explain and describe the phenomena heard in a mus…" at bounding box center [644, 168] width 280 height 35
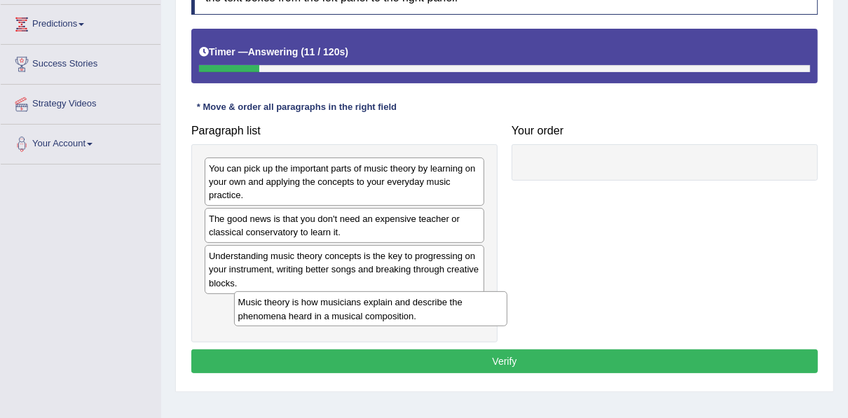
drag, startPoint x: 612, startPoint y: 163, endPoint x: 313, endPoint y: 294, distance: 326.1
click at [314, 295] on div "Music theory is how musicians explain and describe the phenomena heard in a mus…" at bounding box center [370, 309] width 273 height 35
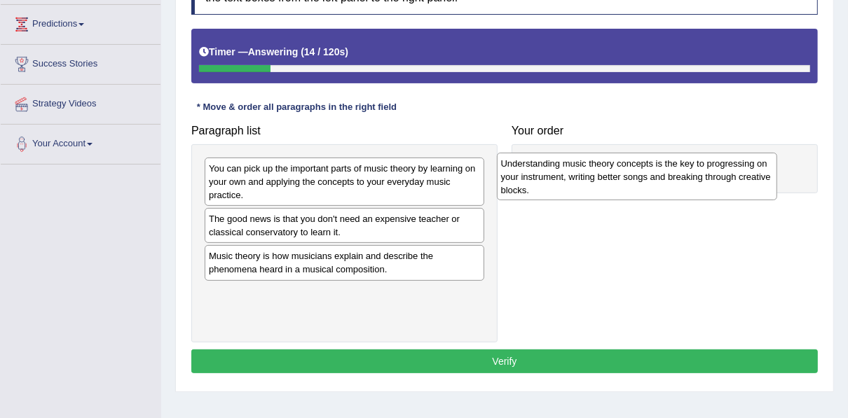
drag, startPoint x: 315, startPoint y: 262, endPoint x: 607, endPoint y: 170, distance: 306.6
click at [607, 170] on div "Understanding music theory concepts is the key to progressing on your instrumen…" at bounding box center [637, 177] width 280 height 48
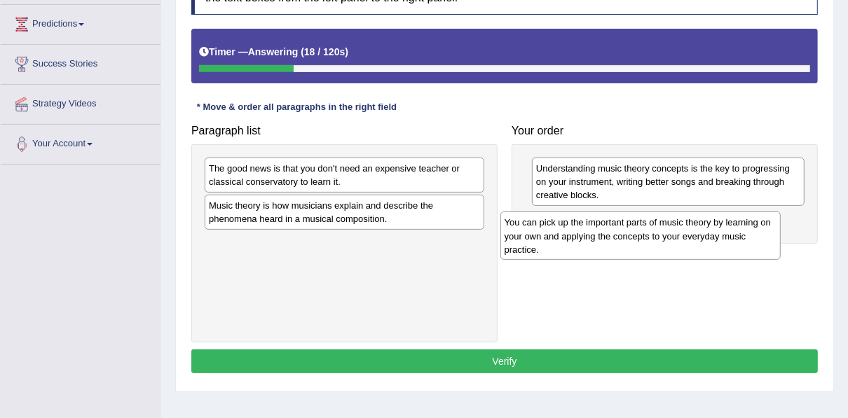
drag, startPoint x: 337, startPoint y: 185, endPoint x: 633, endPoint y: 240, distance: 300.8
click at [633, 240] on div "You can pick up the important parts of music theory by learning on your own and…" at bounding box center [640, 236] width 280 height 48
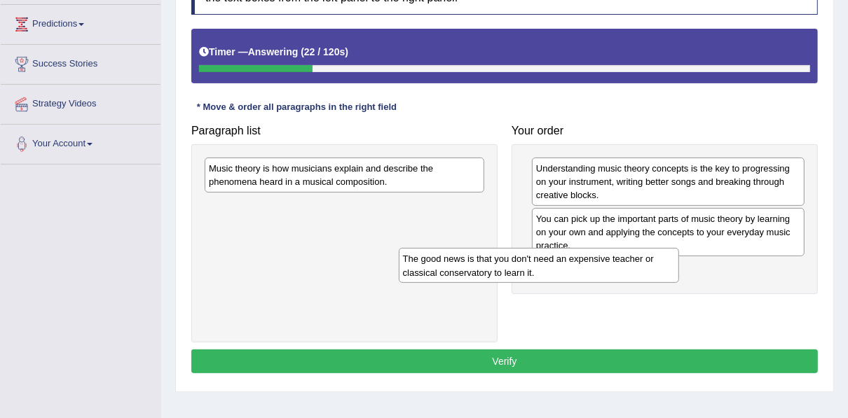
drag, startPoint x: 417, startPoint y: 175, endPoint x: 639, endPoint y: 268, distance: 241.0
click at [639, 268] on div "The good news is that you don't need an expensive teacher or classical conserva…" at bounding box center [539, 265] width 280 height 35
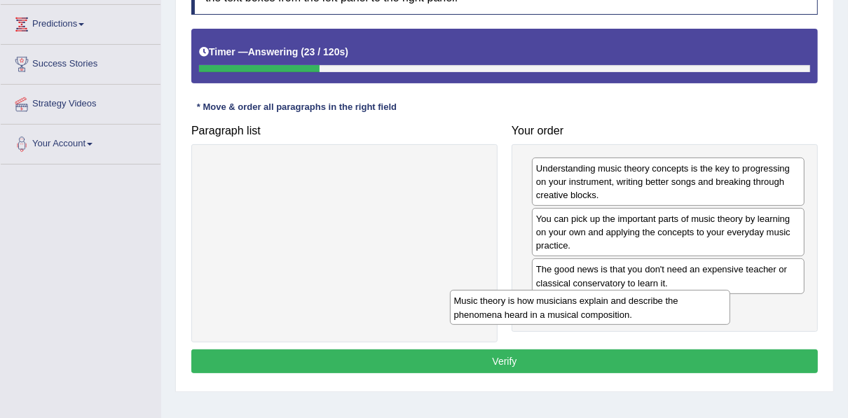
drag, startPoint x: 409, startPoint y: 185, endPoint x: 659, endPoint y: 318, distance: 283.5
click at [659, 318] on div "Music theory is how musicians explain and describe the phenomena heard in a mus…" at bounding box center [590, 307] width 280 height 35
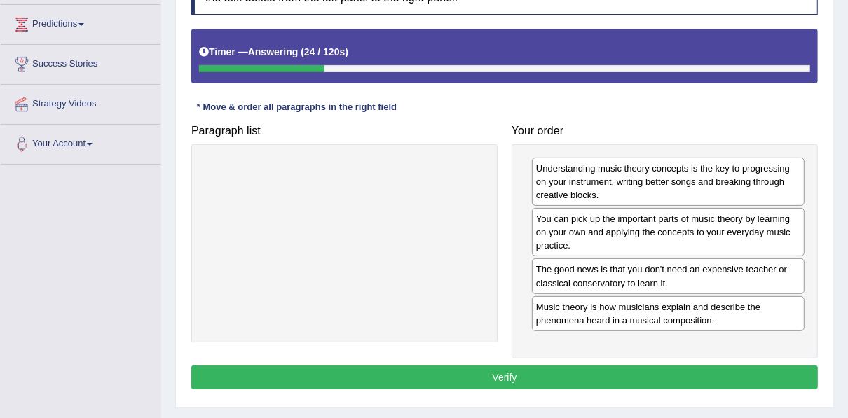
click at [559, 371] on button "Verify" at bounding box center [504, 378] width 627 height 24
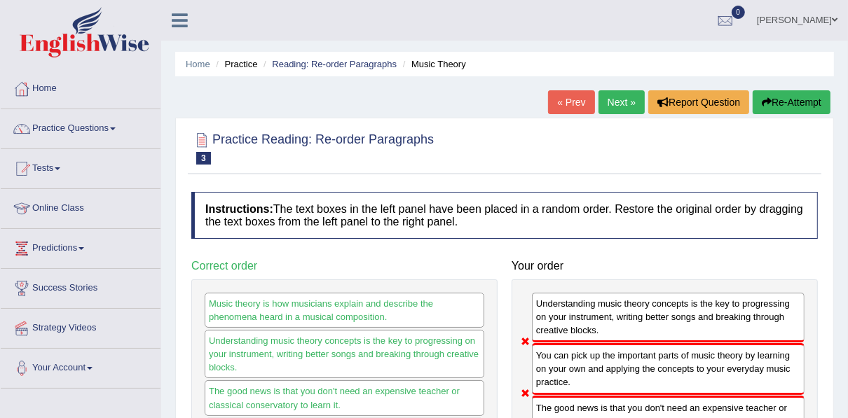
click at [770, 107] on button "Re-Attempt" at bounding box center [792, 102] width 78 height 24
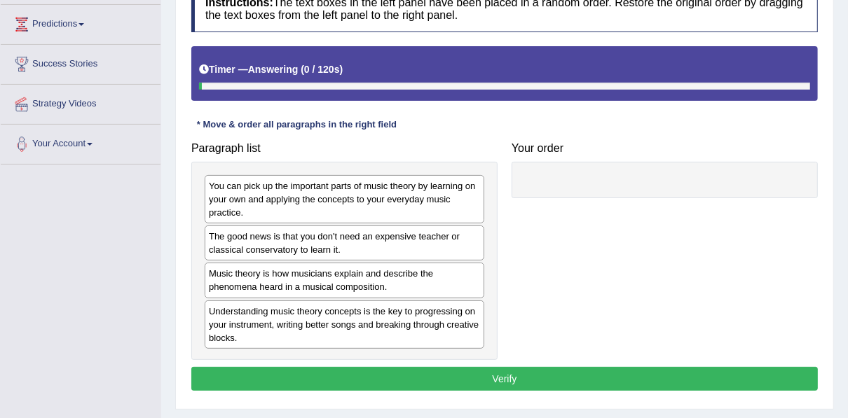
scroll to position [224, 0]
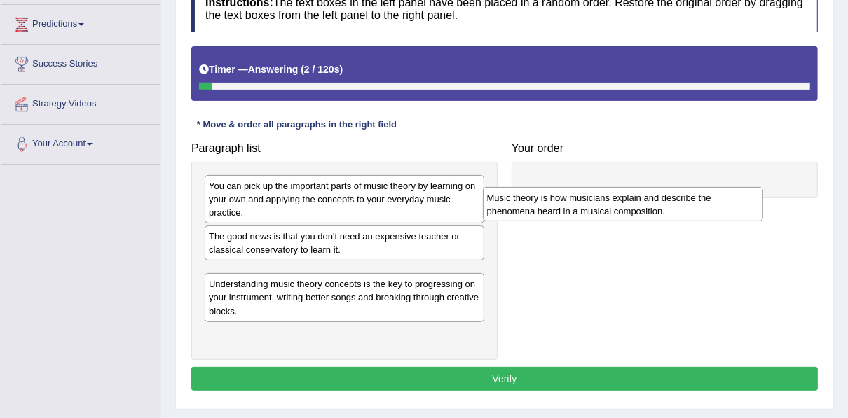
drag, startPoint x: 301, startPoint y: 275, endPoint x: 574, endPoint y: 197, distance: 283.6
click at [574, 197] on div "Music theory is how musicians explain and describe the phenomena heard in a mus…" at bounding box center [623, 204] width 280 height 35
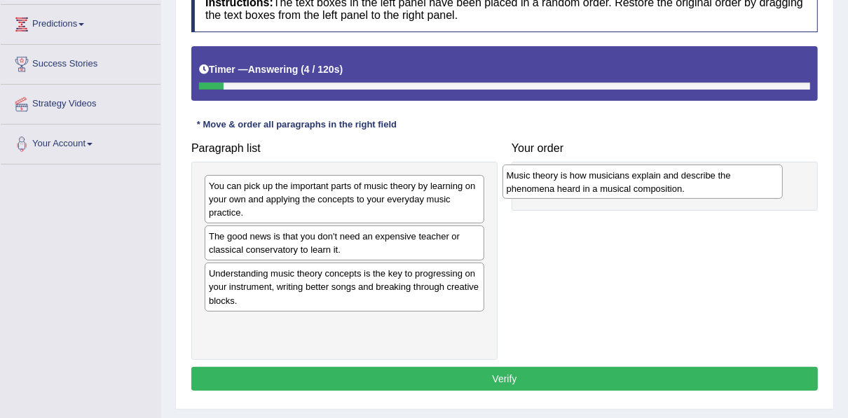
drag, startPoint x: 383, startPoint y: 275, endPoint x: 681, endPoint y: 178, distance: 313.4
click at [681, 178] on div "Music theory is how musicians explain and describe the phenomena heard in a mus…" at bounding box center [643, 182] width 280 height 35
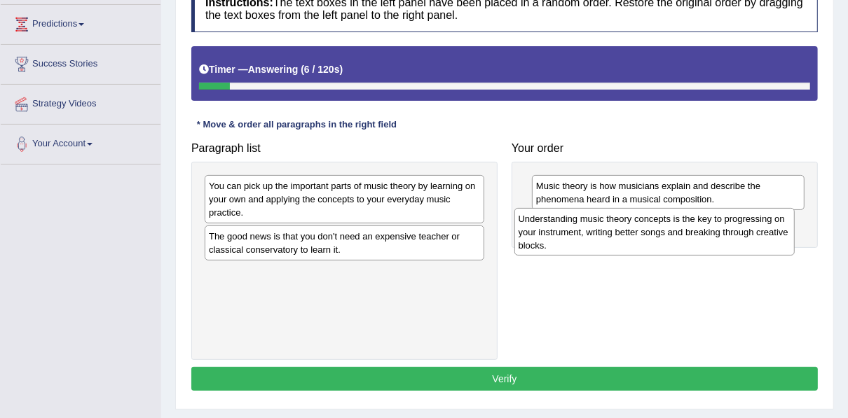
drag, startPoint x: 372, startPoint y: 296, endPoint x: 686, endPoint y: 240, distance: 319.0
click at [686, 240] on div "Understanding music theory concepts is the key to progressing on your instrumen…" at bounding box center [655, 232] width 280 height 48
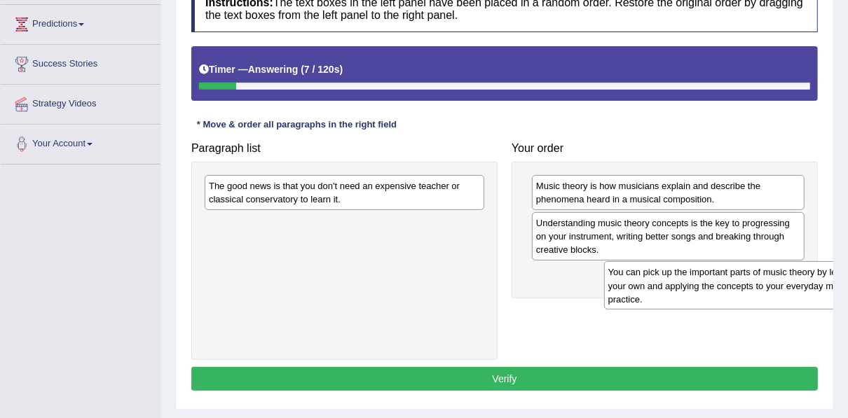
drag, startPoint x: 252, startPoint y: 193, endPoint x: 651, endPoint y: 280, distance: 408.9
click at [651, 280] on div "You can pick up the important parts of music theory by learning on your own and…" at bounding box center [744, 285] width 280 height 48
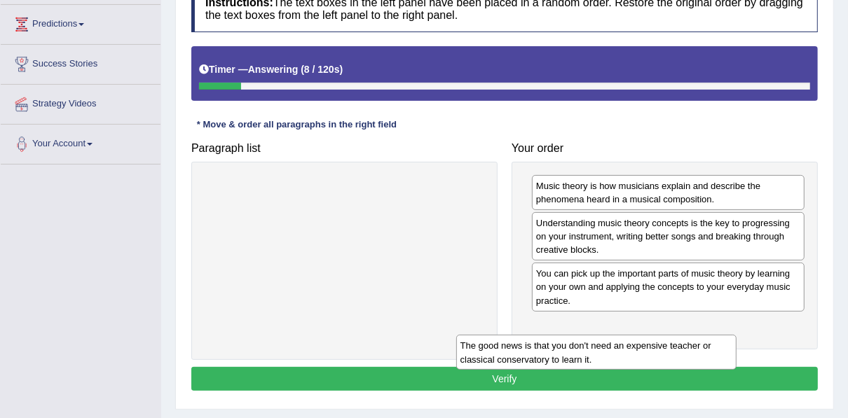
drag, startPoint x: 404, startPoint y: 204, endPoint x: 655, endPoint y: 365, distance: 298.5
click at [655, 365] on div "The good news is that you don't need an expensive teacher or classical conserva…" at bounding box center [596, 352] width 280 height 35
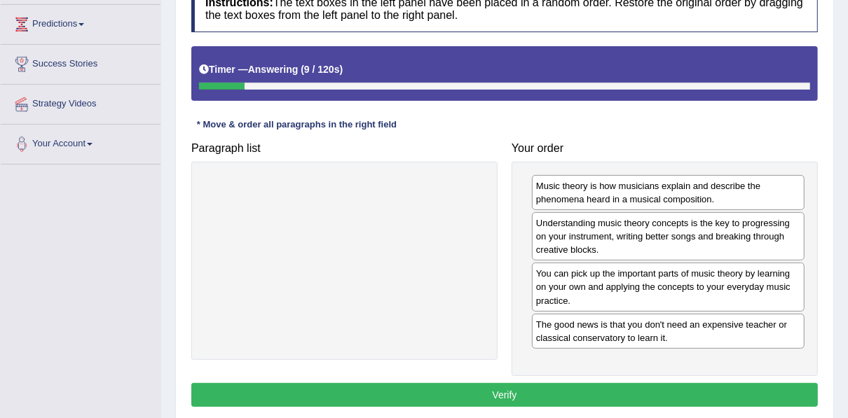
click at [648, 394] on button "Verify" at bounding box center [504, 395] width 627 height 24
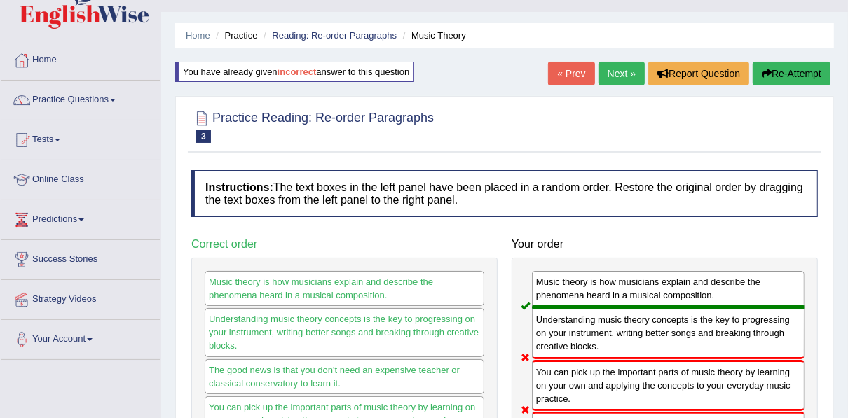
scroll to position [0, 0]
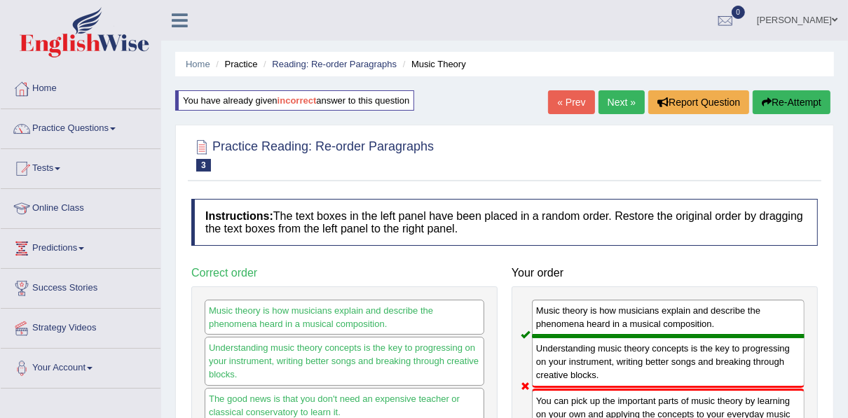
click at [620, 97] on link "Next »" at bounding box center [622, 102] width 46 height 24
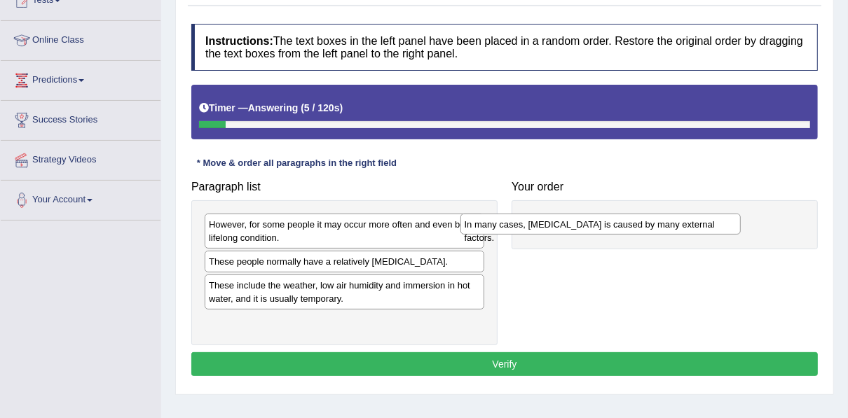
drag, startPoint x: 324, startPoint y: 269, endPoint x: 589, endPoint y: 229, distance: 268.0
click at [589, 229] on div "In many cases, [MEDICAL_DATA] is caused by many external factors." at bounding box center [601, 224] width 280 height 21
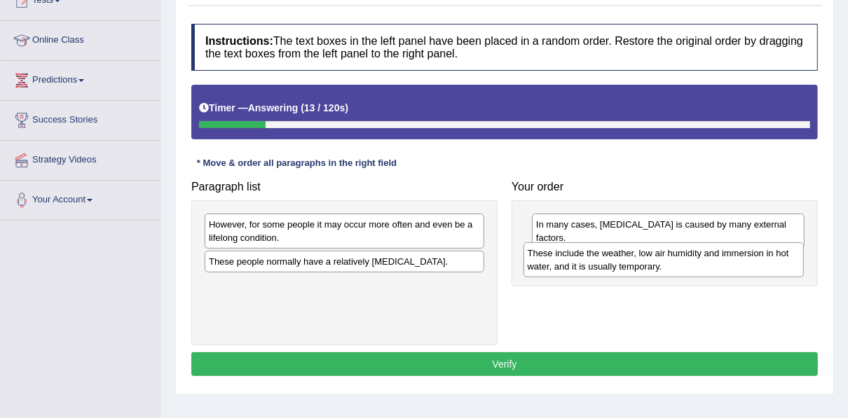
drag, startPoint x: 301, startPoint y: 292, endPoint x: 620, endPoint y: 261, distance: 320.4
click at [620, 261] on div "These include the weather, low air humidity and immersion in hot water, and it …" at bounding box center [664, 260] width 280 height 35
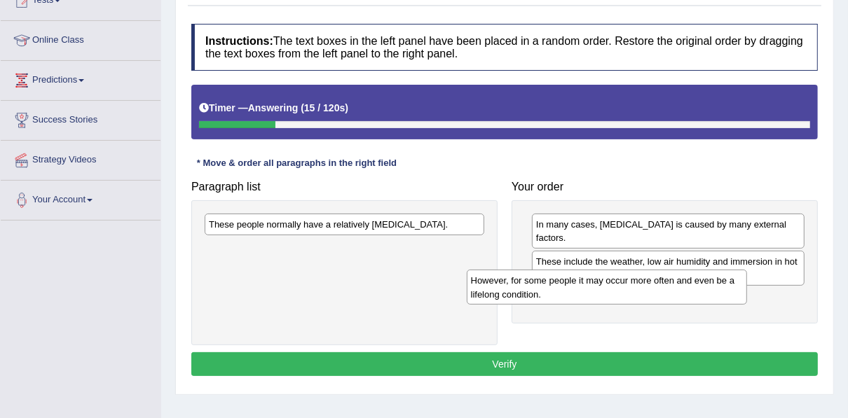
drag, startPoint x: 332, startPoint y: 233, endPoint x: 610, endPoint y: 290, distance: 283.3
click at [610, 290] on div "However, for some people it may occur more often and even be a lifelong conditi…" at bounding box center [607, 287] width 280 height 35
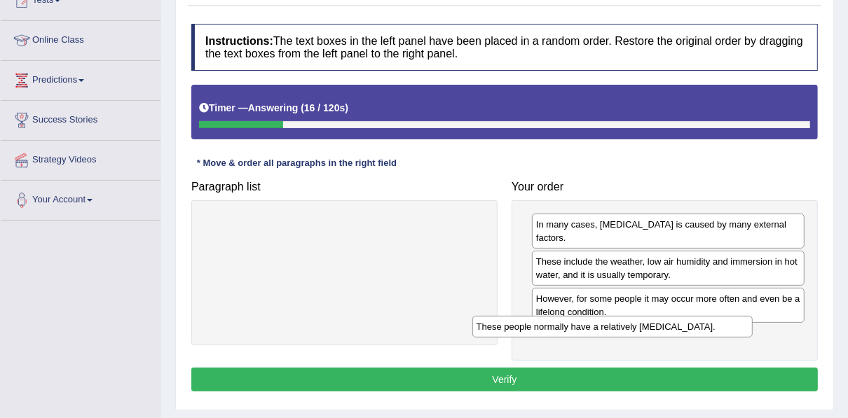
drag, startPoint x: 404, startPoint y: 236, endPoint x: 679, endPoint y: 332, distance: 290.6
click at [679, 332] on div "These people normally have a relatively [MEDICAL_DATA]." at bounding box center [612, 326] width 280 height 21
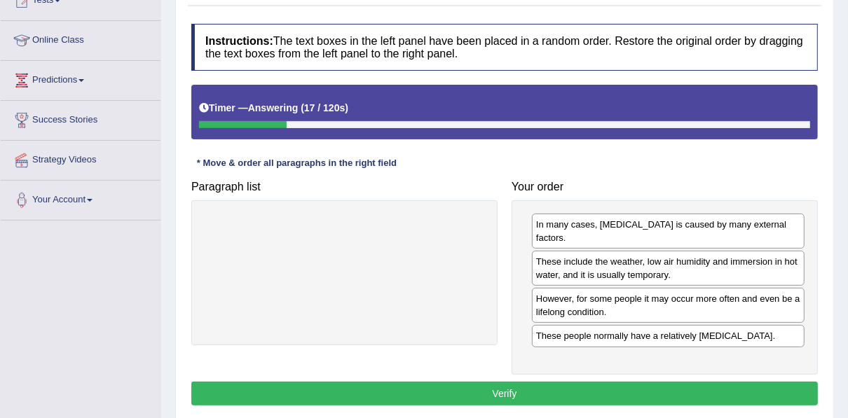
click at [620, 382] on button "Verify" at bounding box center [504, 394] width 627 height 24
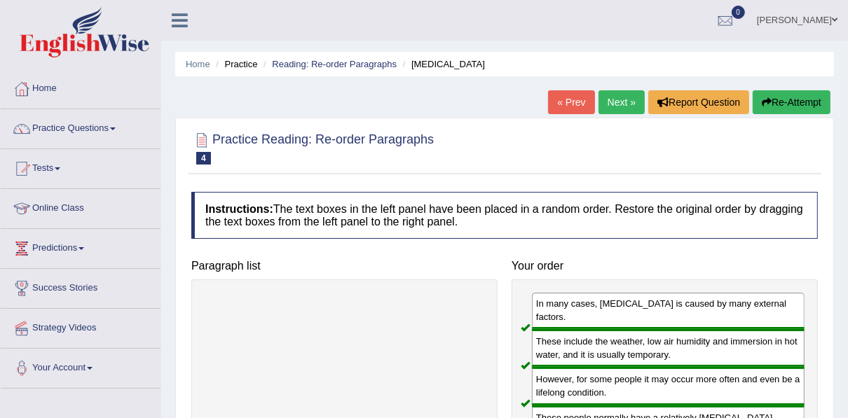
click at [627, 107] on link "Next »" at bounding box center [622, 102] width 46 height 24
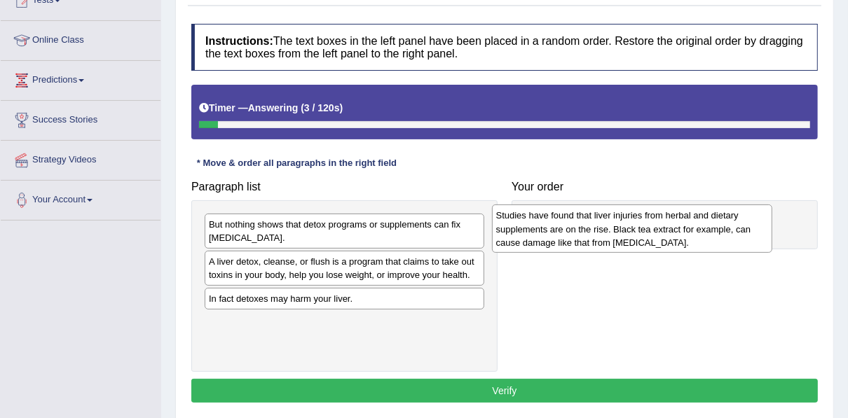
drag, startPoint x: 295, startPoint y: 311, endPoint x: 583, endPoint y: 227, distance: 299.9
click at [583, 227] on div "Studies have found that liver injuries from herbal and dietary supplements are …" at bounding box center [632, 229] width 280 height 48
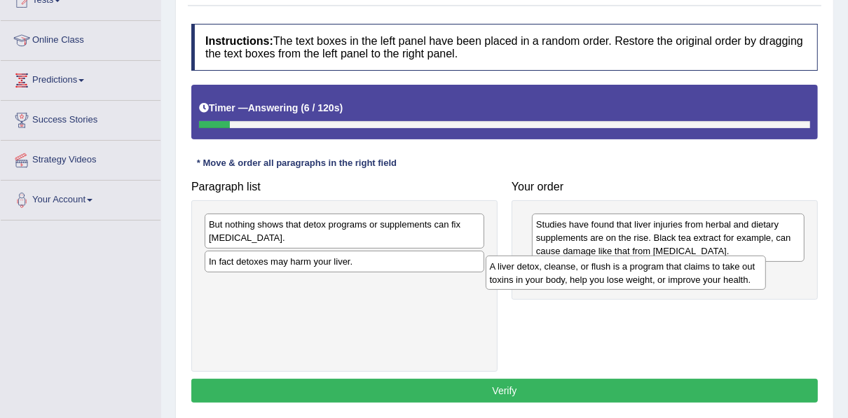
drag, startPoint x: 340, startPoint y: 275, endPoint x: 644, endPoint y: 280, distance: 304.3
click at [644, 280] on div "A liver detox, cleanse, or flush is a program that claims to take out toxins in…" at bounding box center [626, 273] width 280 height 35
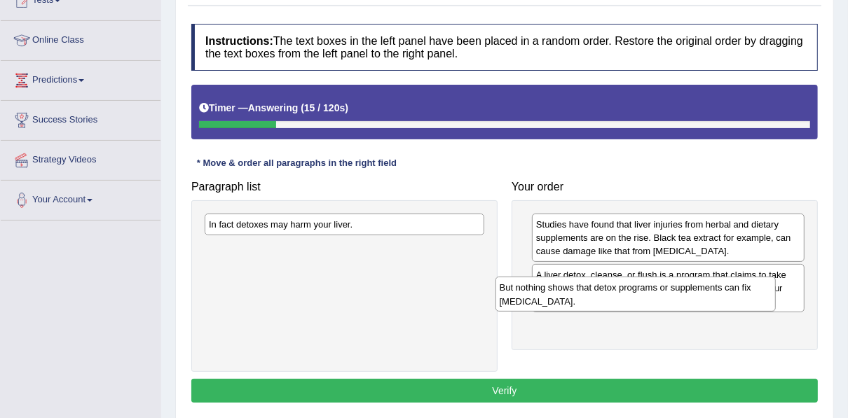
drag, startPoint x: 376, startPoint y: 226, endPoint x: 667, endPoint y: 289, distance: 297.7
click at [667, 289] on div "But nothing shows that detox programs or supplements can fix [MEDICAL_DATA]." at bounding box center [636, 294] width 280 height 35
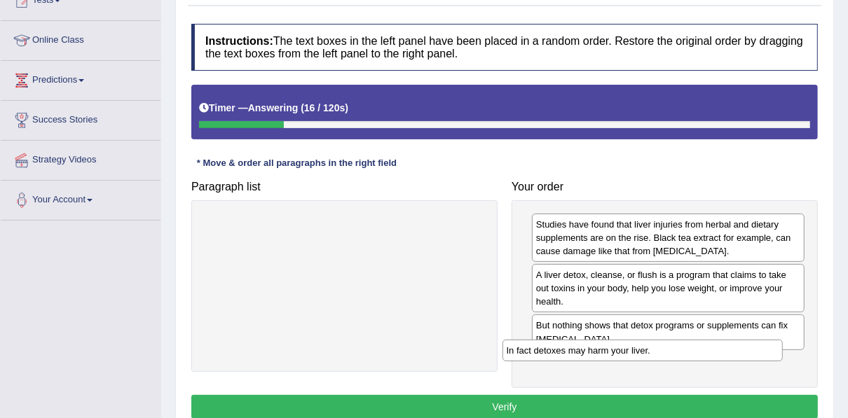
drag, startPoint x: 383, startPoint y: 220, endPoint x: 681, endPoint y: 347, distance: 323.8
click at [681, 347] on div "In fact detoxes may harm your liver." at bounding box center [643, 350] width 280 height 21
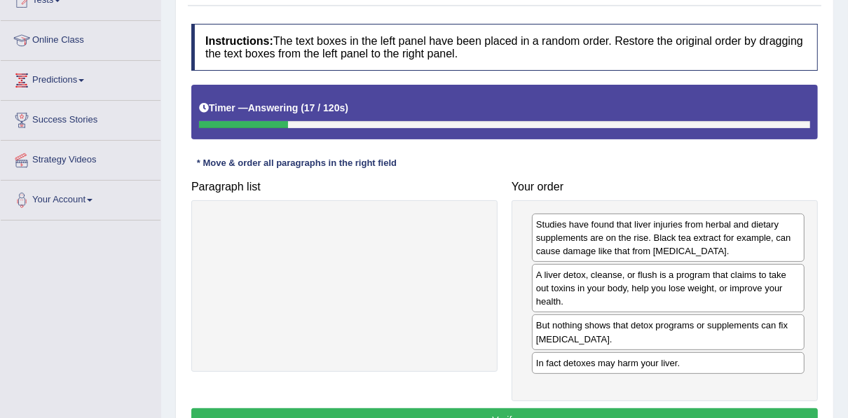
click at [587, 409] on button "Verify" at bounding box center [504, 421] width 627 height 24
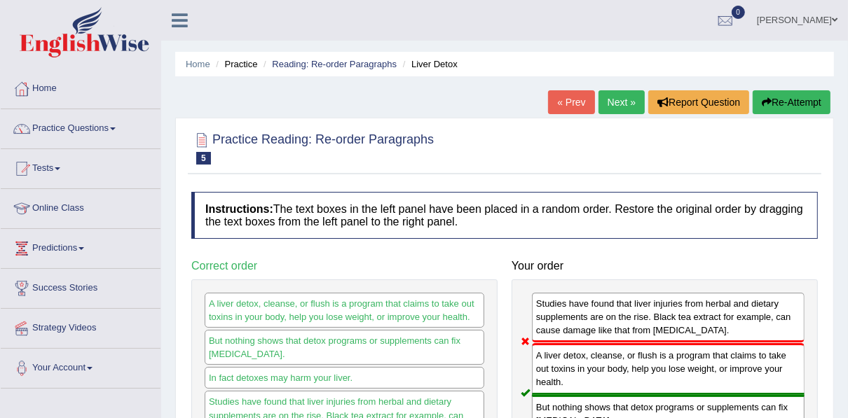
click at [779, 111] on button "Re-Attempt" at bounding box center [792, 102] width 78 height 24
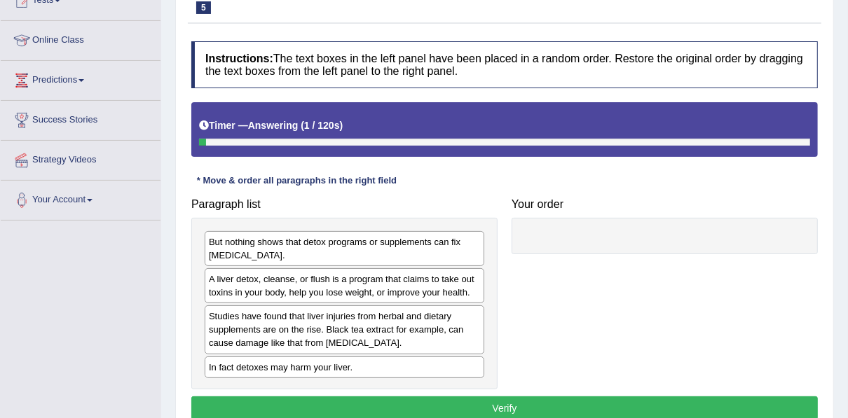
scroll to position [224, 0]
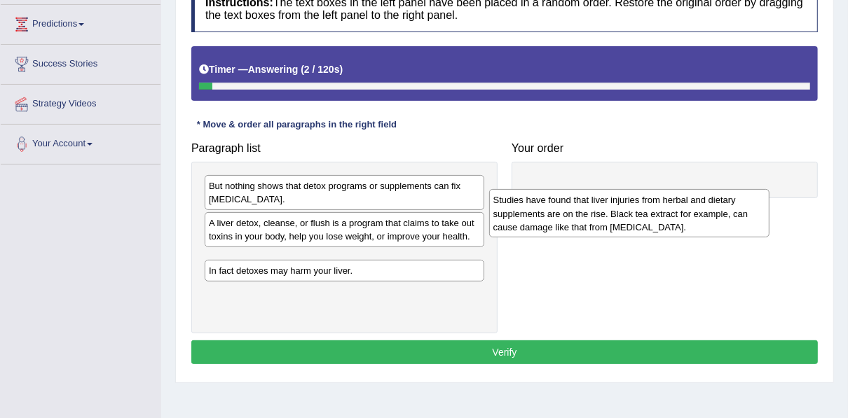
drag, startPoint x: 375, startPoint y: 280, endPoint x: 660, endPoint y: 222, distance: 290.6
click at [660, 222] on div "Studies have found that liver injuries from herbal and dietary supplements are …" at bounding box center [629, 213] width 280 height 48
drag, startPoint x: 322, startPoint y: 282, endPoint x: 648, endPoint y: 198, distance: 335.8
click at [648, 202] on div "Studies have found that liver injuries from herbal and dietary supplements are …" at bounding box center [661, 214] width 280 height 48
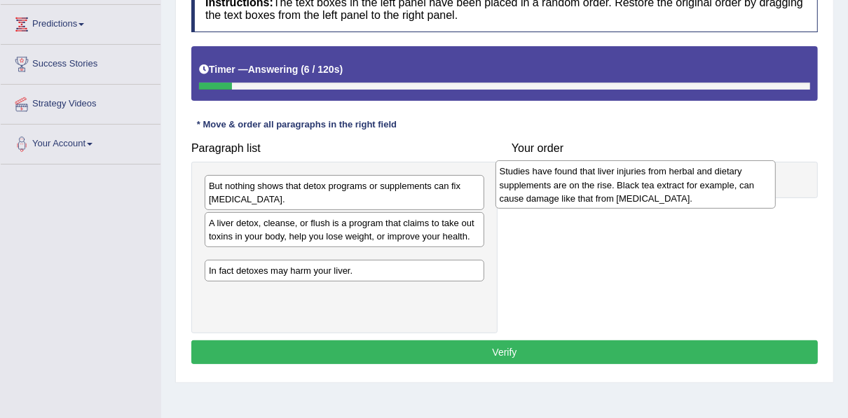
drag, startPoint x: 411, startPoint y: 291, endPoint x: 707, endPoint y: 203, distance: 307.8
click at [707, 203] on div "Studies have found that liver injuries from herbal and dietary supplements are …" at bounding box center [636, 185] width 280 height 48
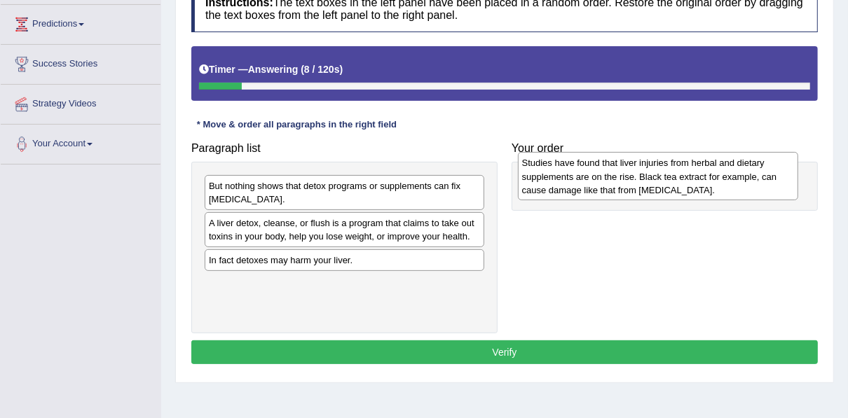
drag, startPoint x: 337, startPoint y: 267, endPoint x: 650, endPoint y: 171, distance: 327.7
click at [650, 171] on div "Studies have found that liver injuries from herbal and dietary supplements are …" at bounding box center [658, 176] width 280 height 48
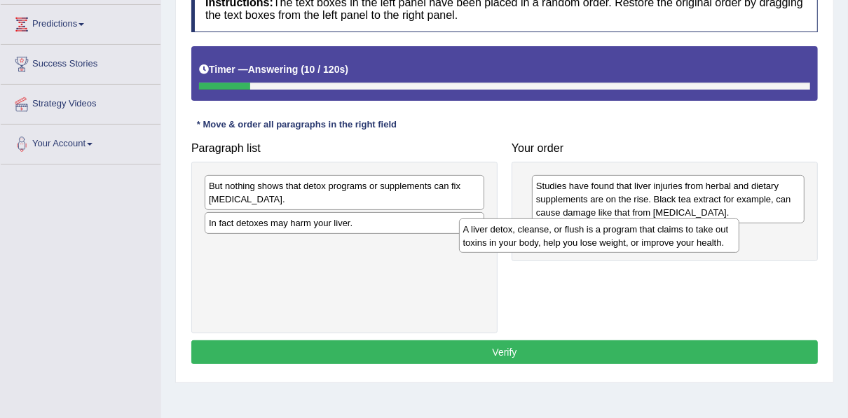
drag, startPoint x: 341, startPoint y: 234, endPoint x: 596, endPoint y: 242, distance: 254.6
click at [596, 242] on div "A liver detox, cleanse, or flush is a program that claims to take out toxins in…" at bounding box center [599, 236] width 280 height 35
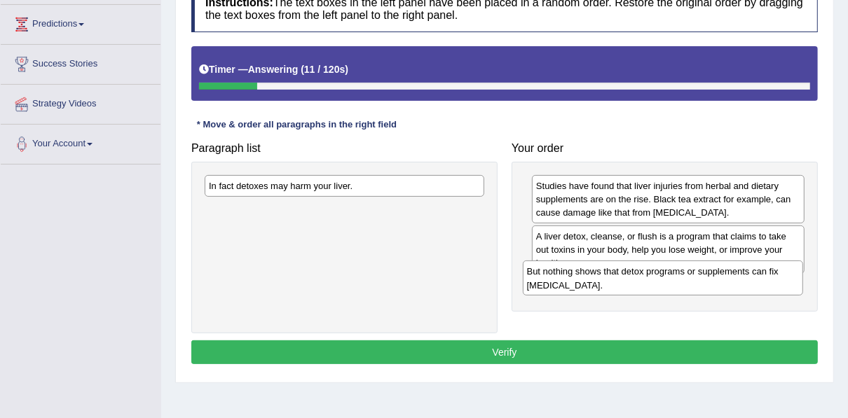
drag, startPoint x: 364, startPoint y: 190, endPoint x: 735, endPoint y: 283, distance: 382.4
click at [735, 283] on div "But nothing shows that detox programs or supplements can fix [MEDICAL_DATA]." at bounding box center [663, 278] width 280 height 35
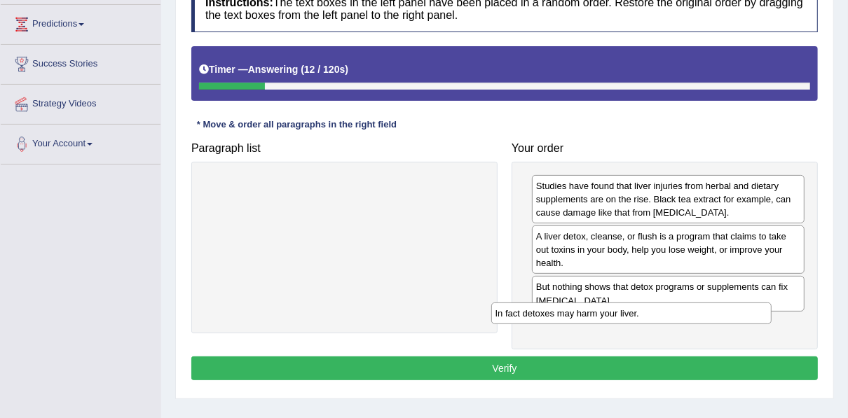
drag, startPoint x: 390, startPoint y: 190, endPoint x: 679, endPoint y: 319, distance: 315.7
click at [679, 319] on div "In fact detoxes may harm your liver." at bounding box center [631, 313] width 280 height 21
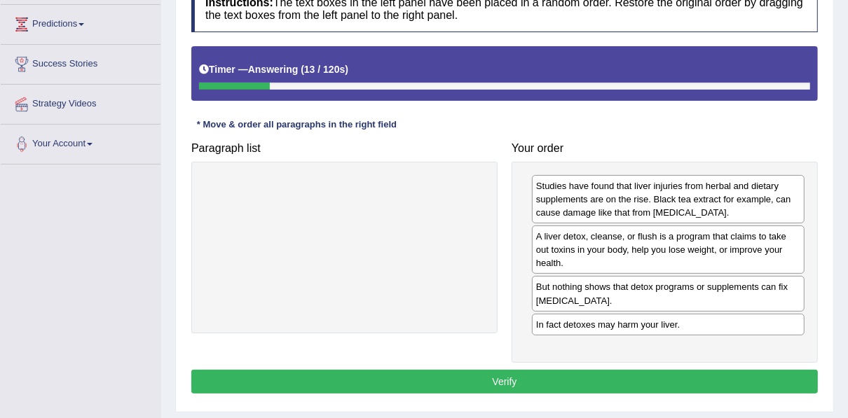
click at [639, 370] on button "Verify" at bounding box center [504, 382] width 627 height 24
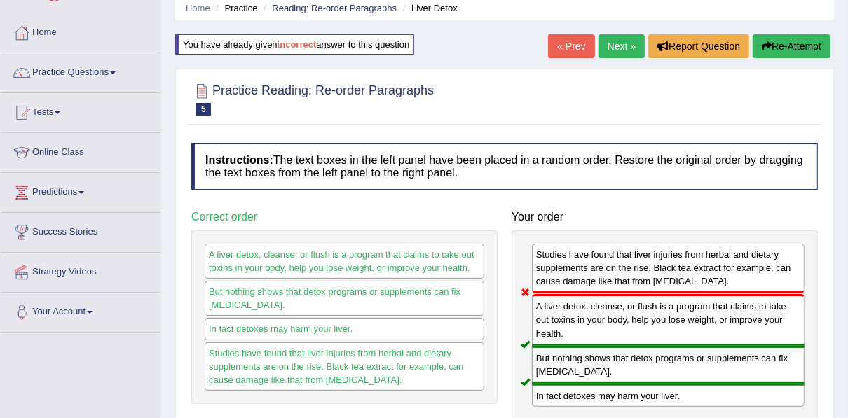
scroll to position [0, 0]
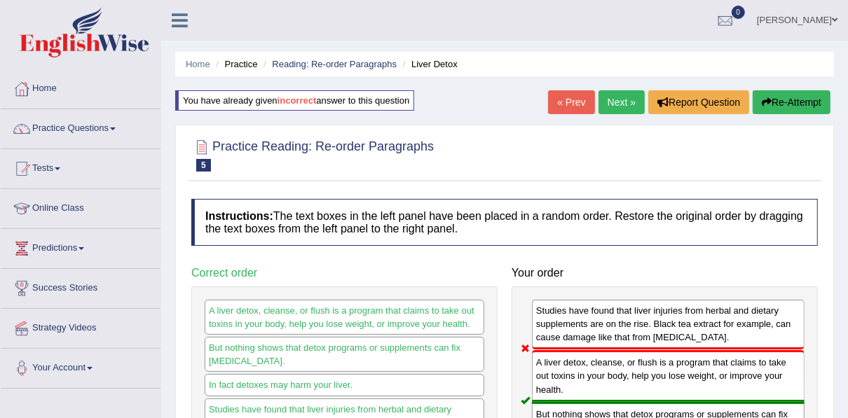
click at [619, 101] on link "Next »" at bounding box center [622, 102] width 46 height 24
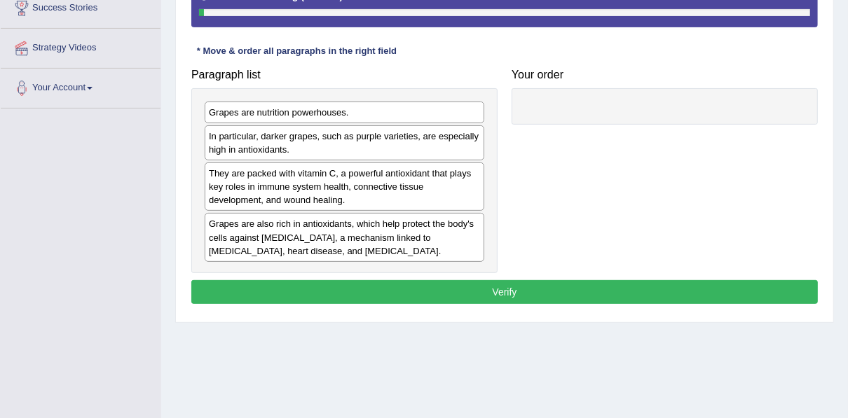
scroll to position [280, 0]
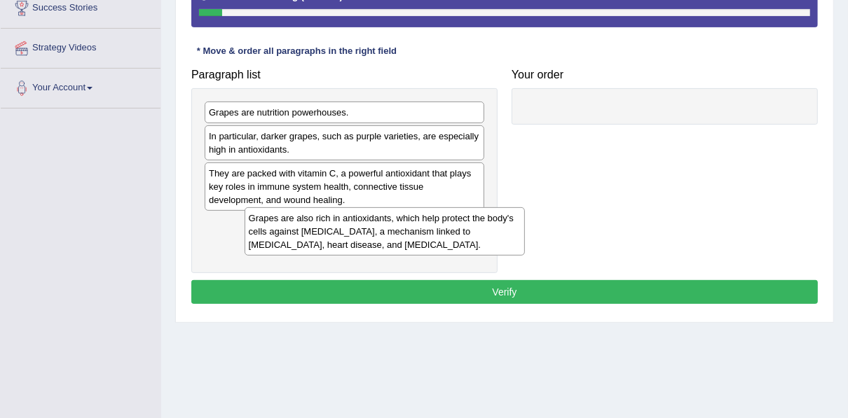
drag, startPoint x: 316, startPoint y: 246, endPoint x: 350, endPoint y: 243, distance: 34.5
click at [350, 243] on div "Grapes are also rich in antioxidants, which help protect the body's cells again…" at bounding box center [385, 231] width 280 height 48
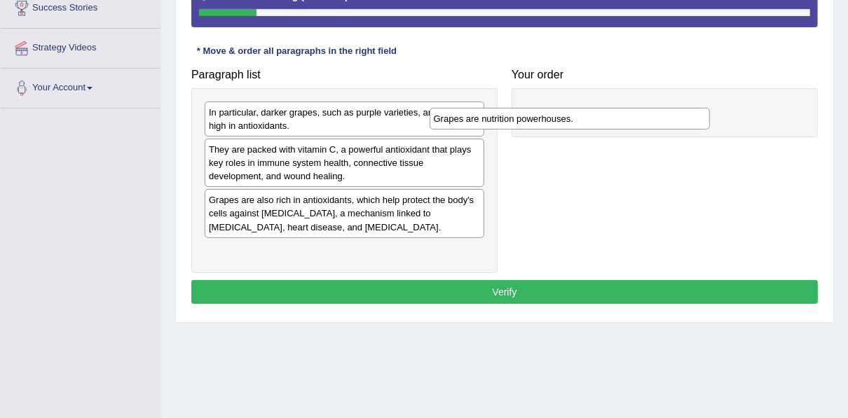
drag, startPoint x: 341, startPoint y: 111, endPoint x: 566, endPoint y: 118, distance: 225.1
click at [566, 118] on div "Grapes are nutrition powerhouses." at bounding box center [570, 118] width 280 height 21
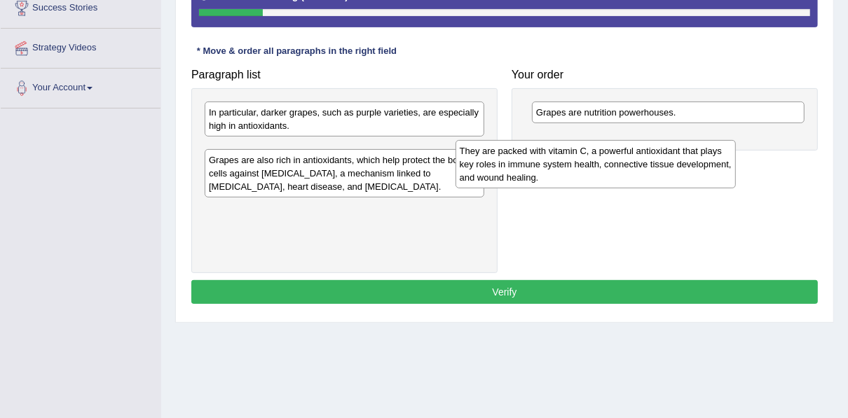
drag, startPoint x: 385, startPoint y: 160, endPoint x: 667, endPoint y: 163, distance: 281.8
click at [667, 163] on div "They are packed with vitamin C, a powerful antioxidant that plays key roles in …" at bounding box center [596, 164] width 280 height 48
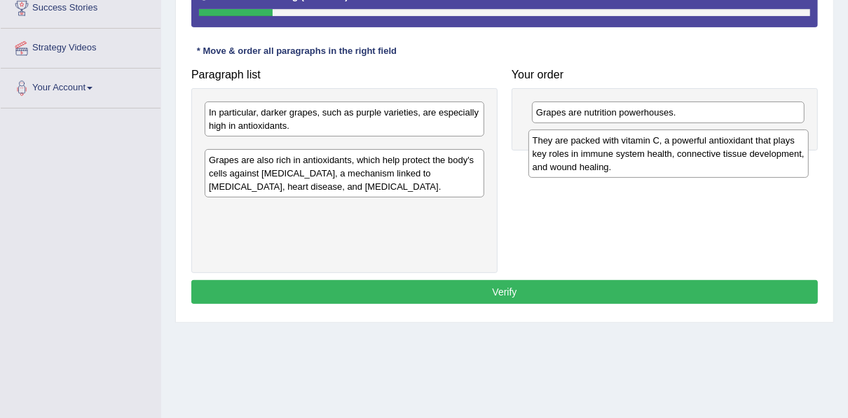
drag, startPoint x: 378, startPoint y: 149, endPoint x: 702, endPoint y: 140, distance: 324.0
click at [702, 140] on div "They are packed with vitamin C, a powerful antioxidant that plays key roles in …" at bounding box center [669, 154] width 280 height 48
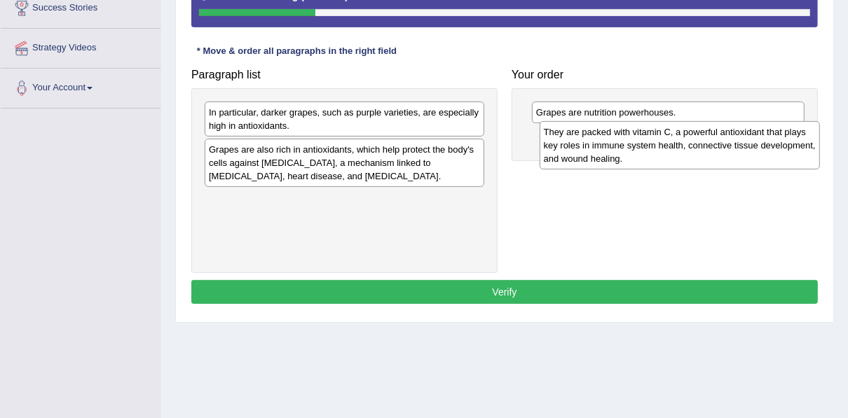
drag, startPoint x: 368, startPoint y: 163, endPoint x: 702, endPoint y: 146, distance: 334.8
click at [702, 146] on div "They are packed with vitamin C, a powerful antioxidant that plays key roles in …" at bounding box center [680, 145] width 280 height 48
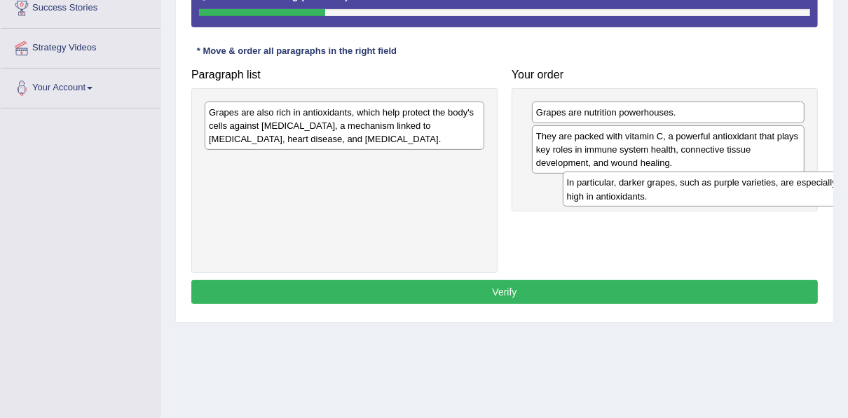
drag, startPoint x: 323, startPoint y: 112, endPoint x: 686, endPoint y: 184, distance: 369.4
click at [686, 184] on div "In particular, darker grapes, such as purple varieties, are especially high in …" at bounding box center [703, 189] width 280 height 35
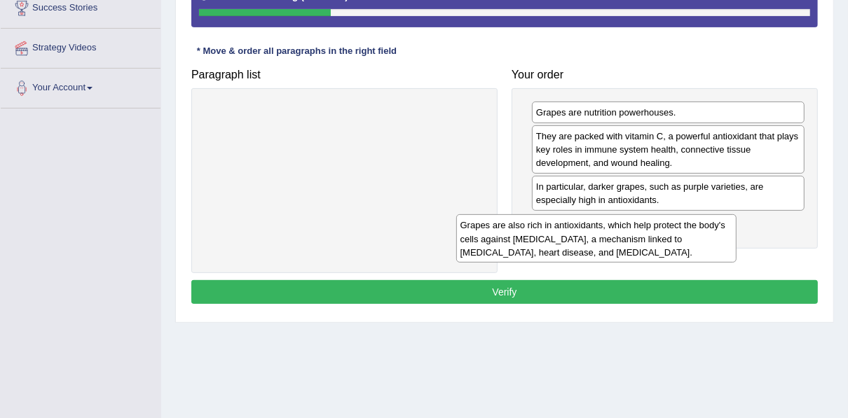
drag, startPoint x: 431, startPoint y: 128, endPoint x: 693, endPoint y: 243, distance: 285.6
click at [692, 242] on div "Grapes are also rich in antioxidants, which help protect the body's cells again…" at bounding box center [596, 238] width 280 height 48
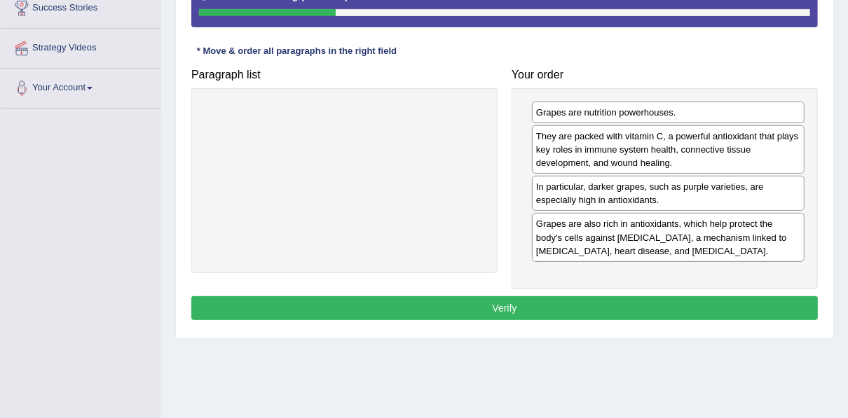
click at [601, 297] on button "Verify" at bounding box center [504, 309] width 627 height 24
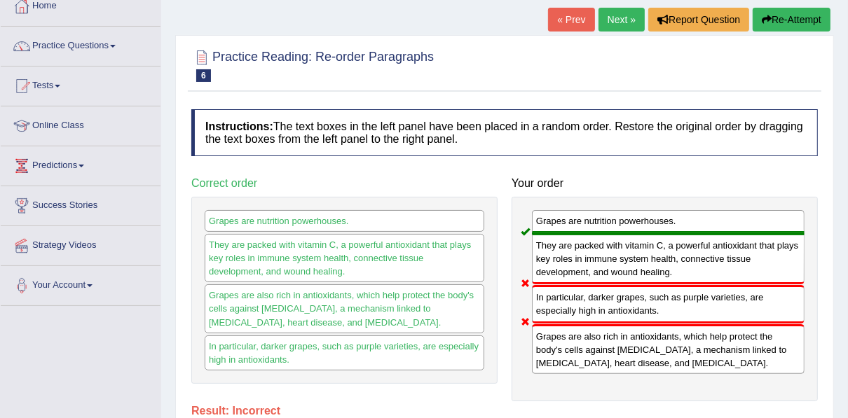
scroll to position [0, 0]
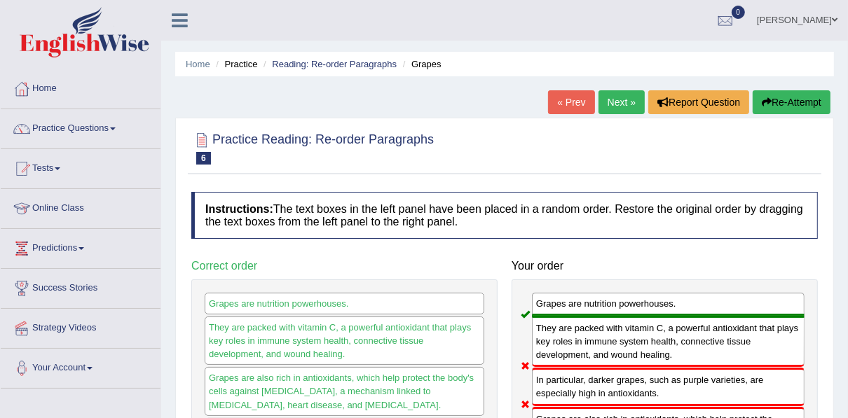
click at [781, 101] on button "Re-Attempt" at bounding box center [792, 102] width 78 height 24
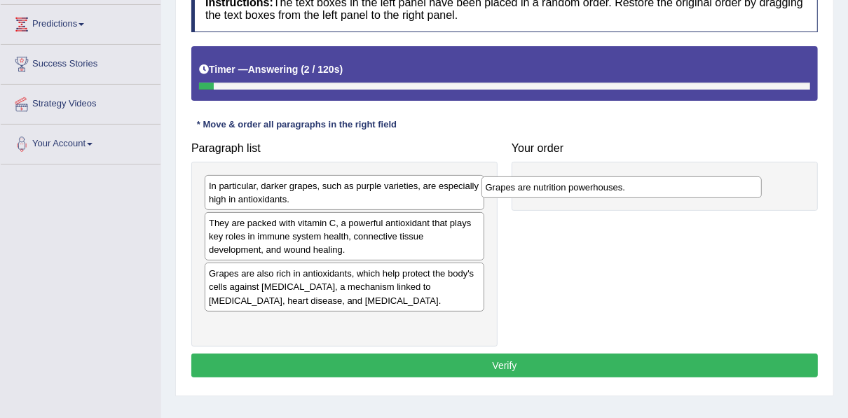
drag, startPoint x: 329, startPoint y: 183, endPoint x: 606, endPoint y: 185, distance: 276.9
click at [606, 185] on div "Grapes are nutrition powerhouses." at bounding box center [622, 187] width 280 height 21
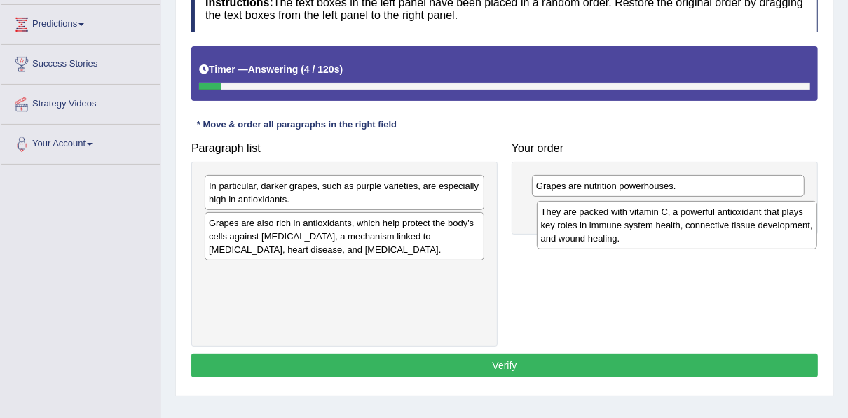
drag, startPoint x: 385, startPoint y: 236, endPoint x: 717, endPoint y: 225, distance: 332.4
click at [717, 225] on div "They are packed with vitamin C, a powerful antioxidant that plays key roles in …" at bounding box center [677, 225] width 280 height 48
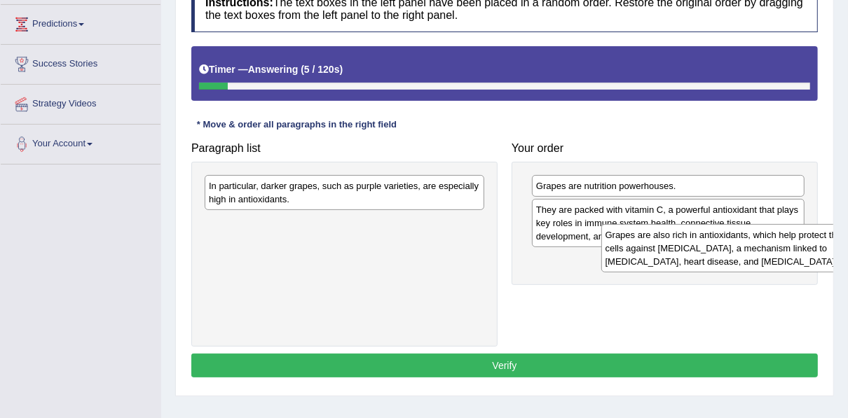
drag, startPoint x: 384, startPoint y: 231, endPoint x: 786, endPoint y: 244, distance: 401.9
click at [786, 244] on div "Grapes are also rich in antioxidants, which help protect the body's cells again…" at bounding box center [741, 248] width 280 height 48
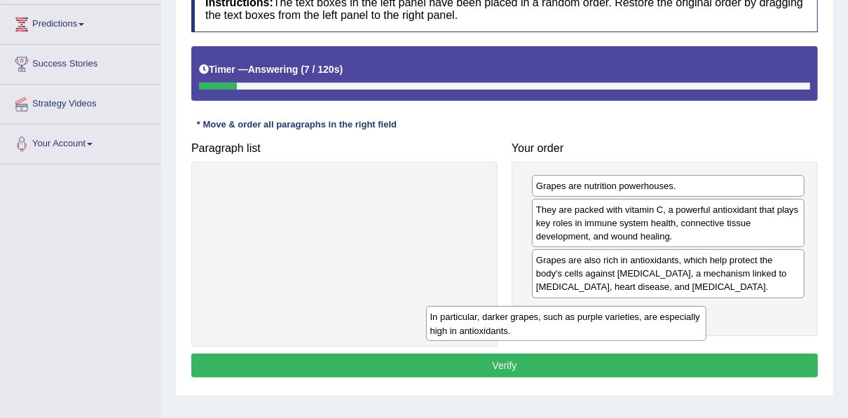
drag, startPoint x: 450, startPoint y: 192, endPoint x: 690, endPoint y: 320, distance: 271.9
click at [690, 320] on div "In particular, darker grapes, such as purple varieties, are especially high in …" at bounding box center [566, 323] width 280 height 35
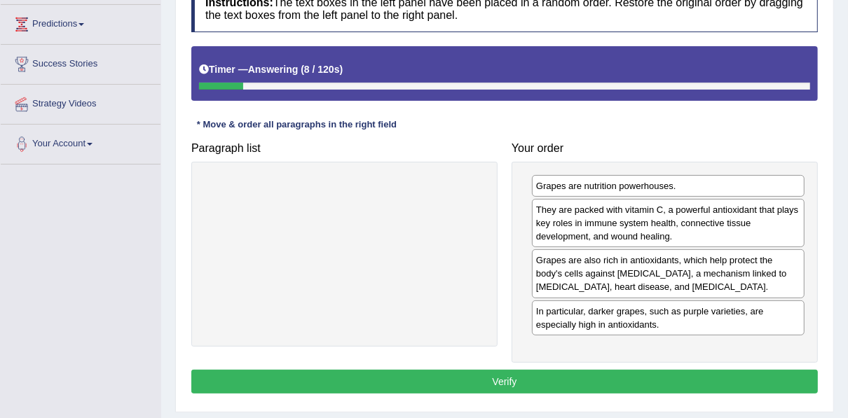
click at [616, 376] on button "Verify" at bounding box center [504, 382] width 627 height 24
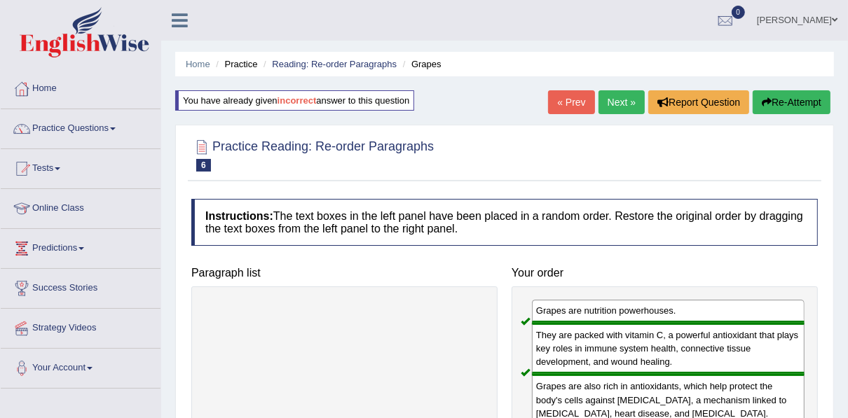
drag, startPoint x: 618, startPoint y: 100, endPoint x: 622, endPoint y: 158, distance: 57.7
click at [618, 100] on link "Next »" at bounding box center [622, 102] width 46 height 24
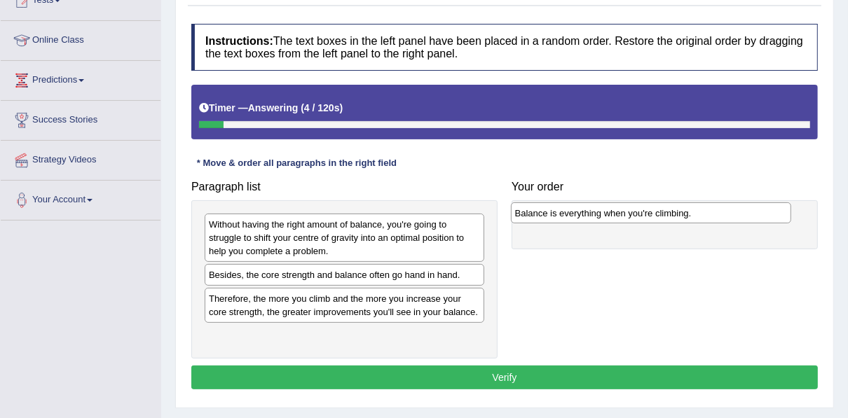
drag, startPoint x: 248, startPoint y: 269, endPoint x: 554, endPoint y: 208, distance: 312.3
click at [554, 208] on div "Balance is everything when you're climbing." at bounding box center [651, 213] width 280 height 21
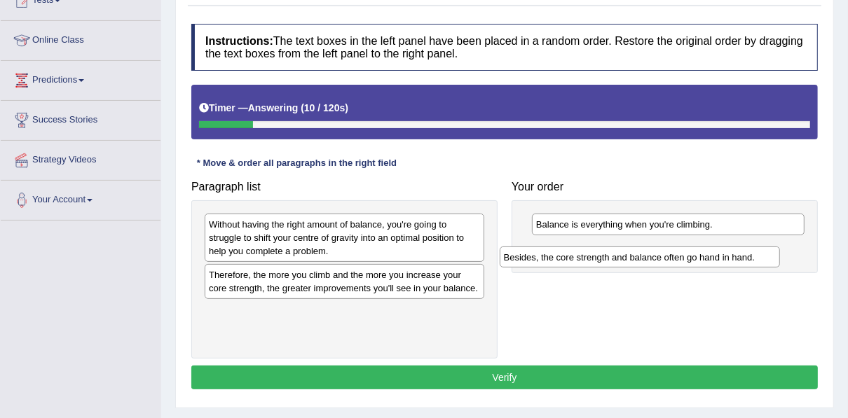
drag, startPoint x: 274, startPoint y: 275, endPoint x: 575, endPoint y: 254, distance: 302.1
click at [575, 254] on div "Besides, the core strength and balance often go hand in hand." at bounding box center [640, 257] width 280 height 21
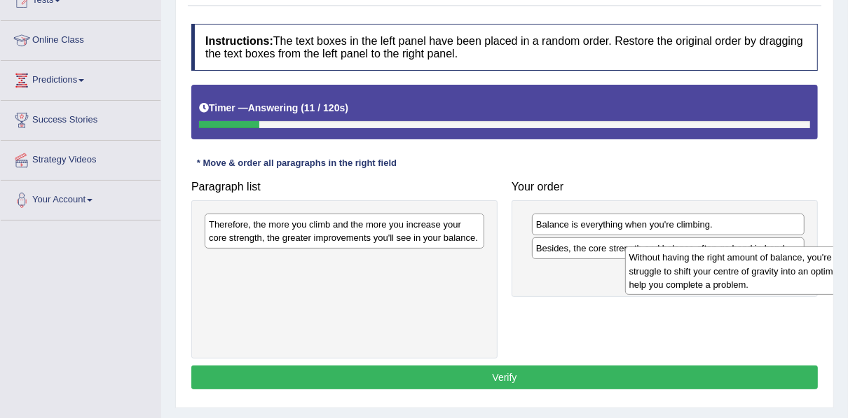
drag, startPoint x: 282, startPoint y: 231, endPoint x: 703, endPoint y: 264, distance: 421.9
click at [703, 264] on div "Without having the right amount of balance, you're going to struggle to shift y…" at bounding box center [765, 271] width 280 height 48
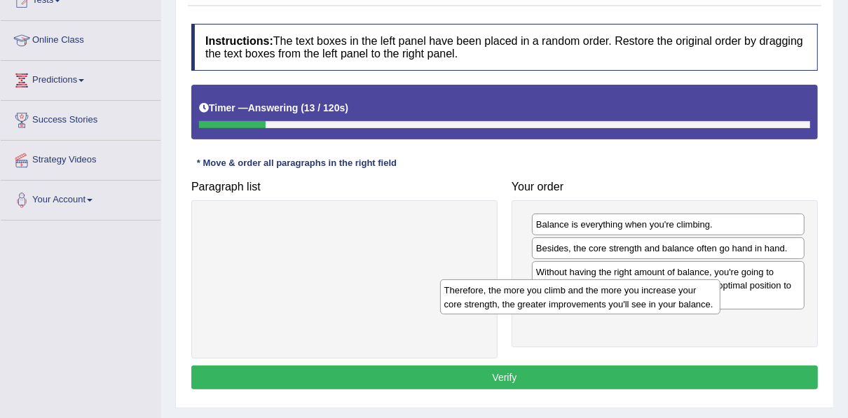
drag, startPoint x: 416, startPoint y: 241, endPoint x: 677, endPoint y: 339, distance: 279.3
click at [676, 315] on div "Therefore, the more you climb and the more you increase your core strength, the…" at bounding box center [580, 297] width 280 height 35
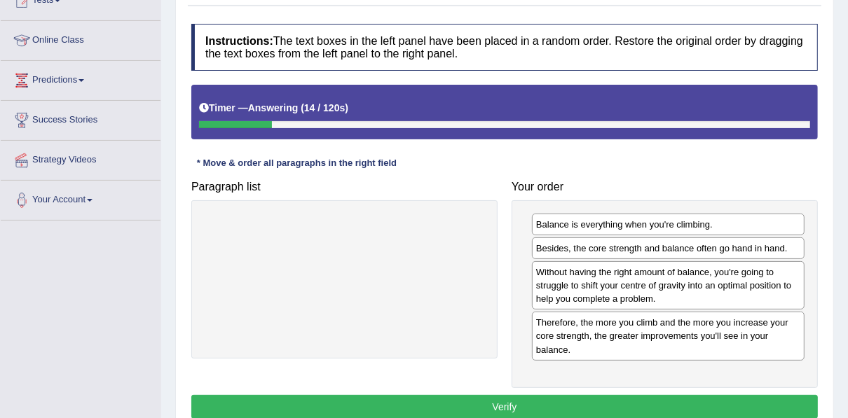
click at [636, 402] on button "Verify" at bounding box center [504, 407] width 627 height 24
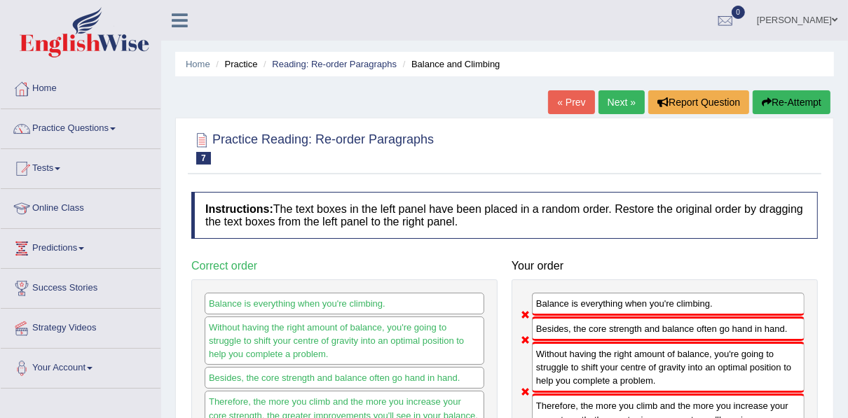
click at [777, 94] on button "Re-Attempt" at bounding box center [792, 102] width 78 height 24
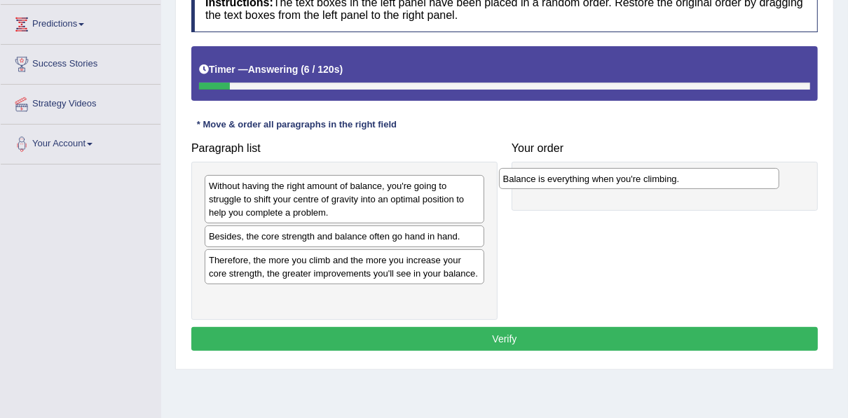
drag, startPoint x: 284, startPoint y: 233, endPoint x: 578, endPoint y: 177, distance: 299.8
click at [578, 177] on div "Balance is everything when you're climbing." at bounding box center [639, 178] width 280 height 21
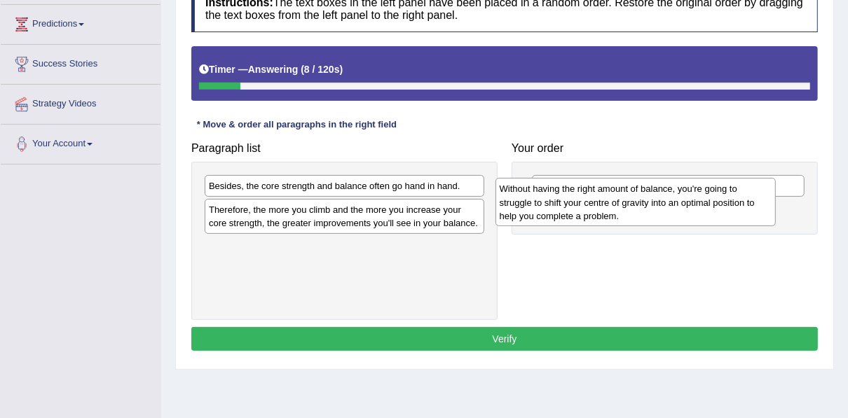
drag, startPoint x: 324, startPoint y: 207, endPoint x: 615, endPoint y: 211, distance: 290.9
click at [615, 211] on div "Without having the right amount of balance, you're going to struggle to shift y…" at bounding box center [636, 202] width 280 height 48
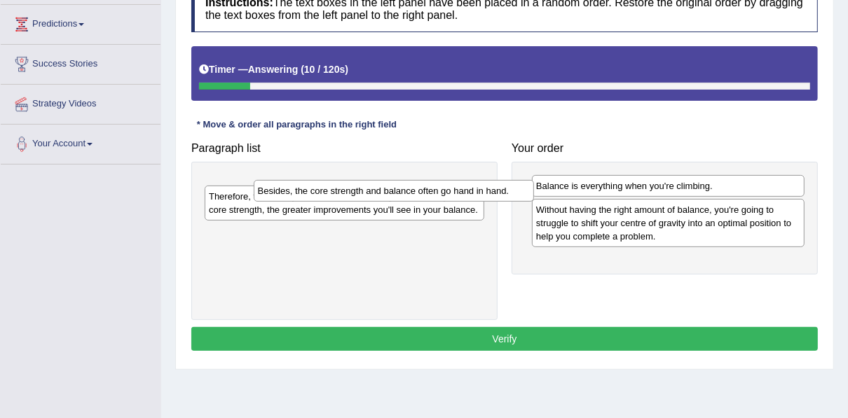
drag, startPoint x: 359, startPoint y: 186, endPoint x: 385, endPoint y: 182, distance: 26.3
click at [385, 182] on div "Besides, the core strength and balance often go hand in hand." at bounding box center [394, 190] width 280 height 21
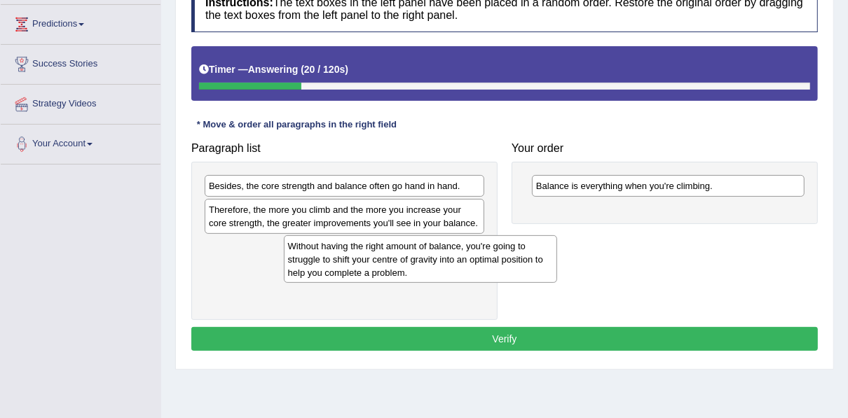
drag, startPoint x: 564, startPoint y: 216, endPoint x: 275, endPoint y: 232, distance: 288.5
click at [284, 252] on div "Without having the right amount of balance, you're going to struggle to shift y…" at bounding box center [420, 260] width 273 height 48
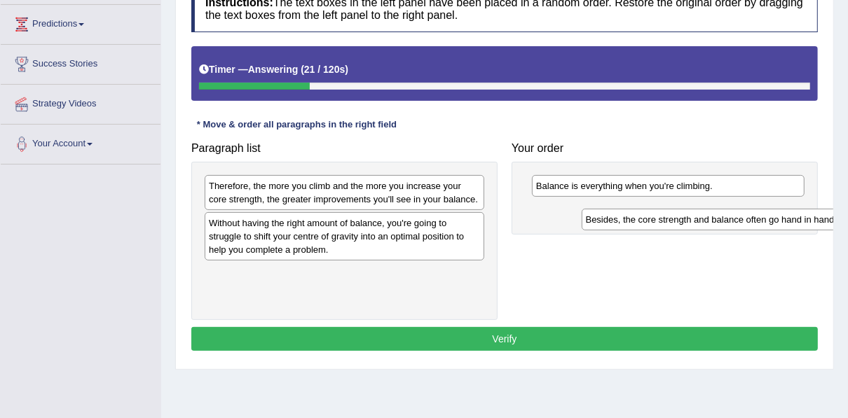
drag, startPoint x: 282, startPoint y: 184, endPoint x: 659, endPoint y: 218, distance: 378.7
click at [659, 218] on div "Besides, the core strength and balance often go hand in hand." at bounding box center [722, 219] width 280 height 21
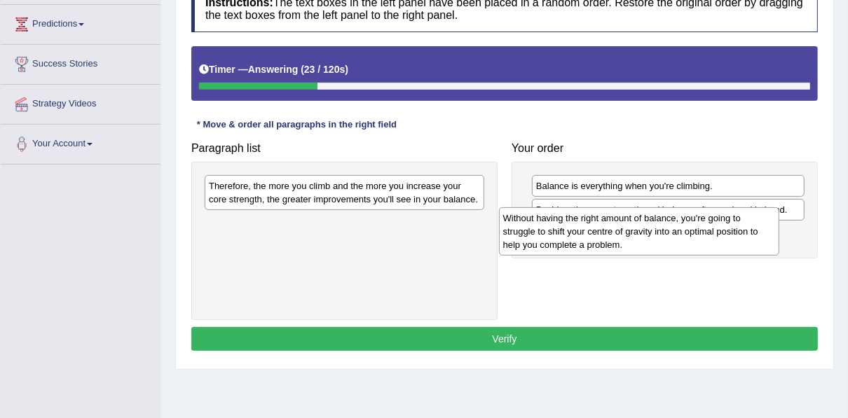
drag, startPoint x: 334, startPoint y: 235, endPoint x: 633, endPoint y: 231, distance: 298.6
click at [633, 231] on div "Without having the right amount of balance, you're going to struggle to shift y…" at bounding box center [639, 231] width 280 height 48
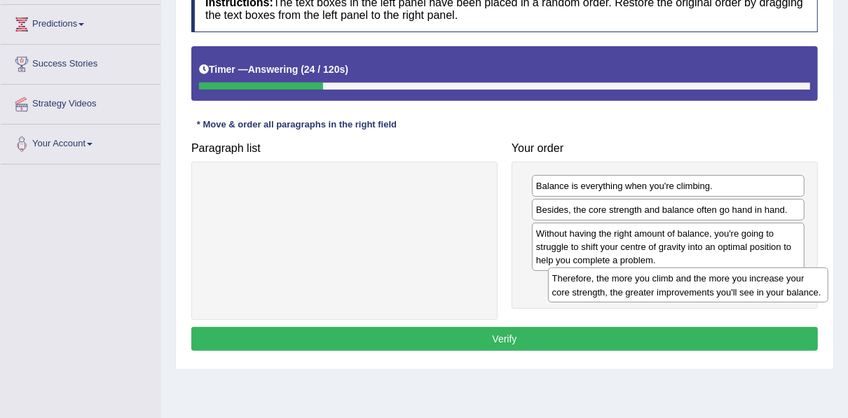
drag, startPoint x: 290, startPoint y: 191, endPoint x: 634, endPoint y: 285, distance: 356.6
click at [634, 285] on div "Therefore, the more you climb and the more you increase your core strength, the…" at bounding box center [688, 285] width 280 height 35
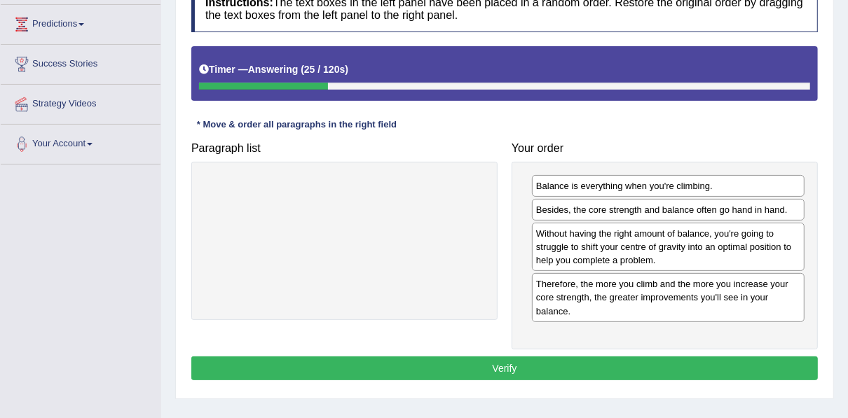
click at [556, 362] on button "Verify" at bounding box center [504, 369] width 627 height 24
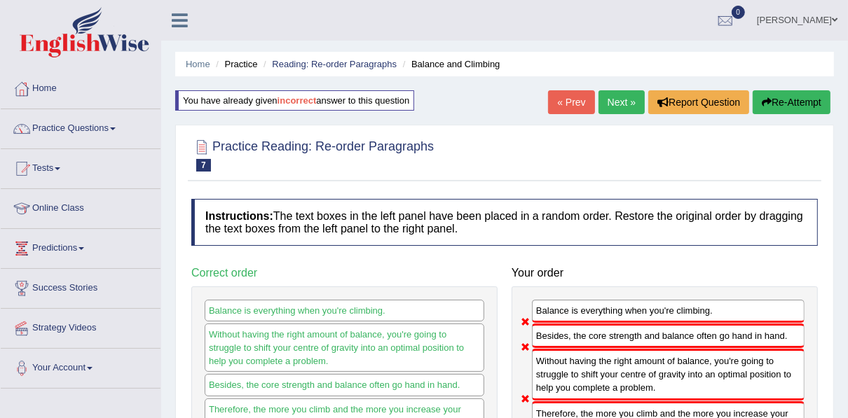
click at [778, 109] on button "Re-Attempt" at bounding box center [792, 102] width 78 height 24
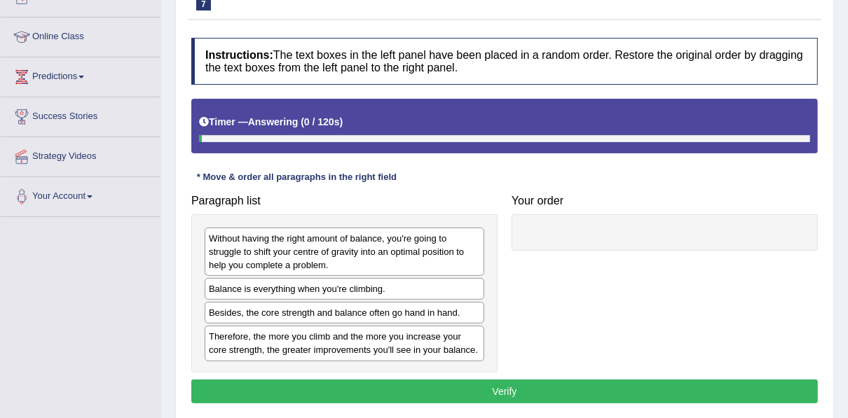
scroll to position [224, 0]
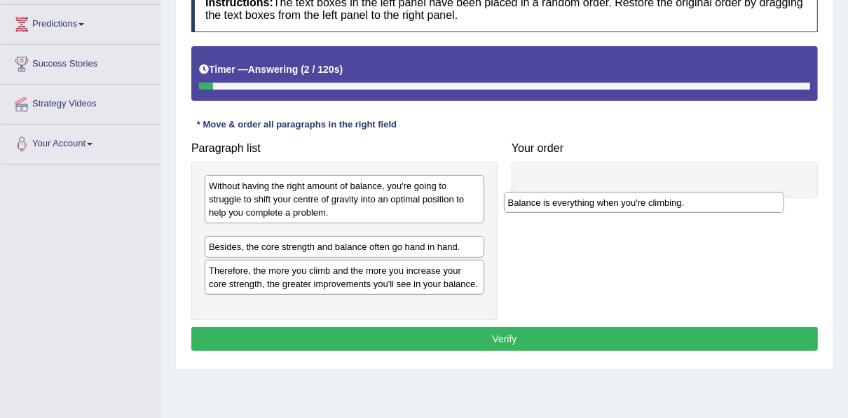
drag, startPoint x: 308, startPoint y: 237, endPoint x: 613, endPoint y: 182, distance: 309.8
click at [613, 192] on div "Balance is everything when you're climbing." at bounding box center [644, 202] width 280 height 21
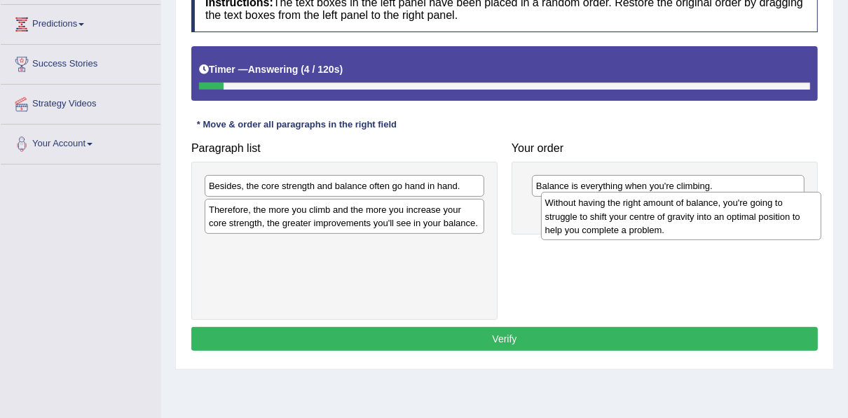
drag, startPoint x: 373, startPoint y: 203, endPoint x: 707, endPoint y: 220, distance: 334.8
click at [707, 220] on div "Without having the right amount of balance, you're going to struggle to shift y…" at bounding box center [681, 216] width 280 height 48
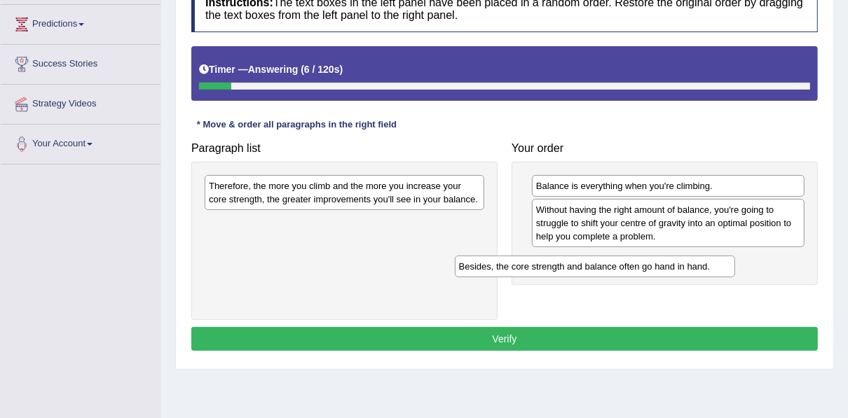
drag, startPoint x: 414, startPoint y: 188, endPoint x: 664, endPoint y: 269, distance: 263.1
click at [664, 269] on div "Besides, the core strength and balance often go hand in hand." at bounding box center [595, 266] width 280 height 21
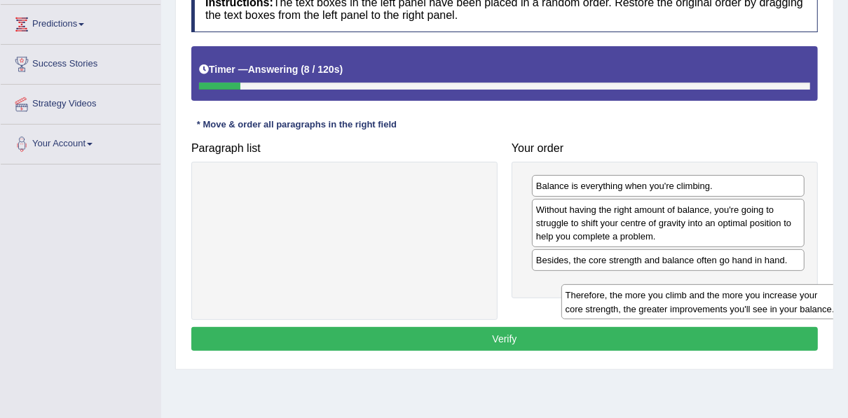
drag, startPoint x: 369, startPoint y: 197, endPoint x: 704, endPoint y: 302, distance: 350.5
click at [704, 302] on div "Therefore, the more you climb and the more you increase your core strength, the…" at bounding box center [701, 302] width 280 height 35
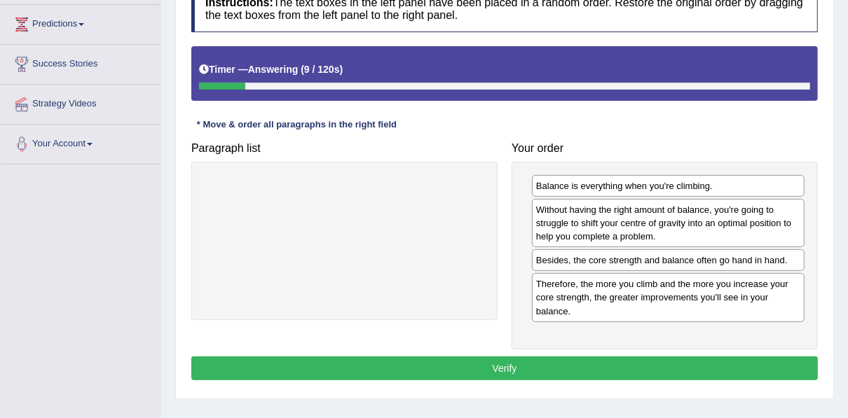
click at [644, 357] on button "Verify" at bounding box center [504, 369] width 627 height 24
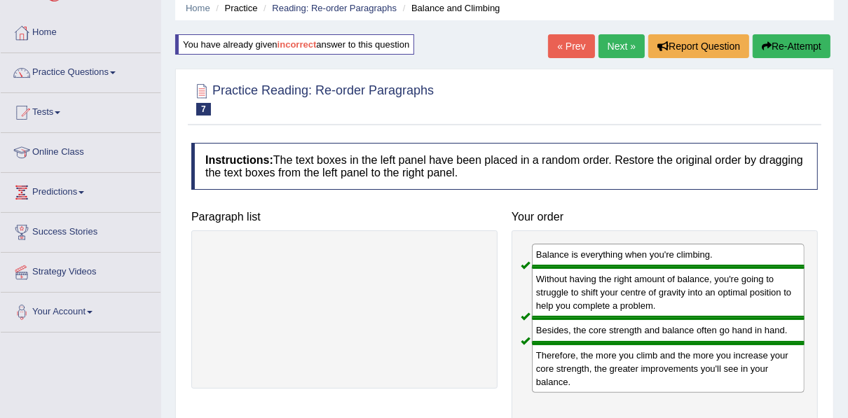
scroll to position [0, 0]
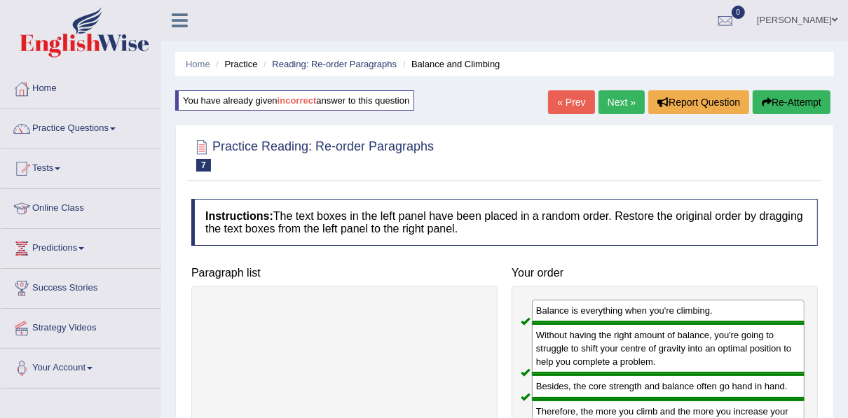
click at [613, 102] on link "Next »" at bounding box center [622, 102] width 46 height 24
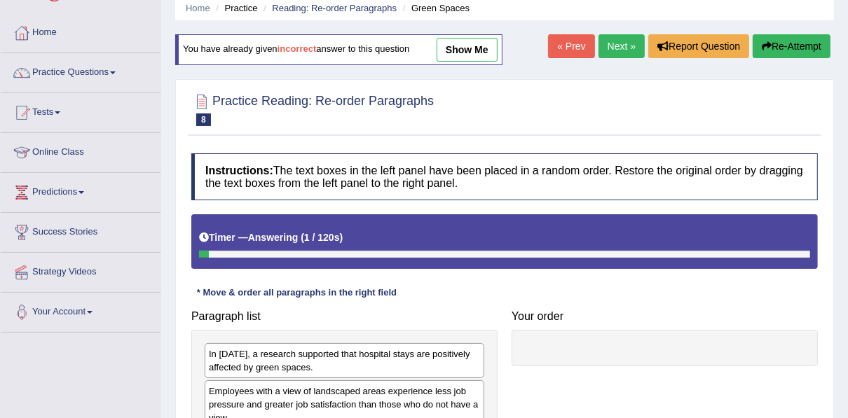
scroll to position [224, 0]
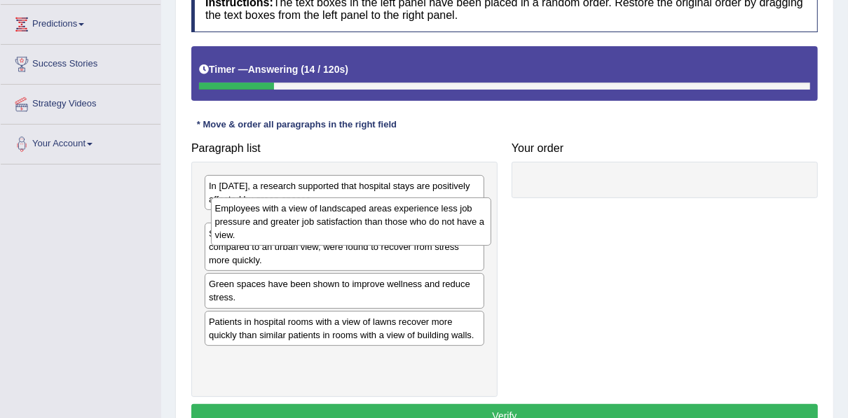
drag, startPoint x: 303, startPoint y: 234, endPoint x: 309, endPoint y: 220, distance: 15.4
click at [309, 220] on div "Employees with a view of landscaped areas experience less job pressure and grea…" at bounding box center [351, 222] width 280 height 48
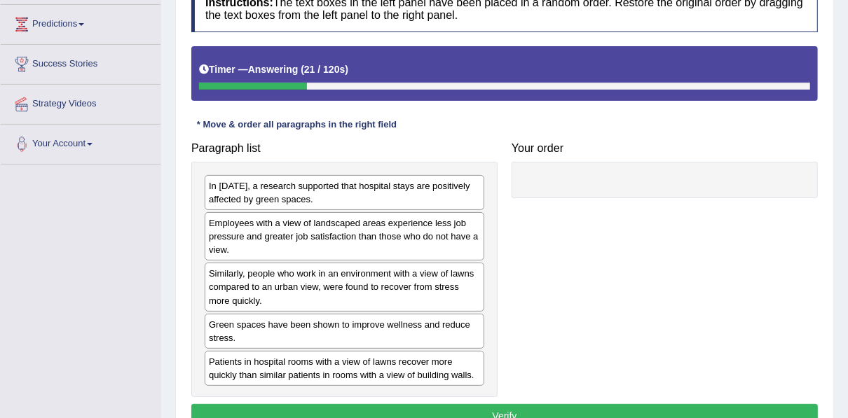
click at [292, 189] on div "In [DATE], a research supported that hospital stays are positively affected by …" at bounding box center [345, 192] width 280 height 35
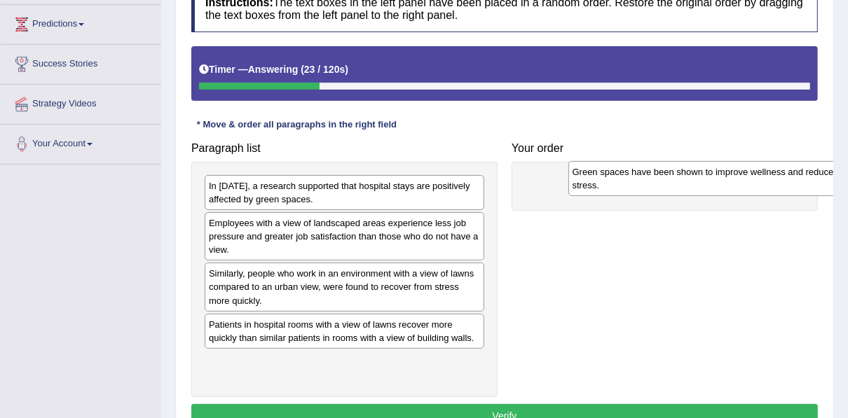
drag, startPoint x: 316, startPoint y: 325, endPoint x: 680, endPoint y: 174, distance: 393.8
click at [680, 174] on div "Green spaces have been shown to improve wellness and reduce stress." at bounding box center [708, 178] width 280 height 35
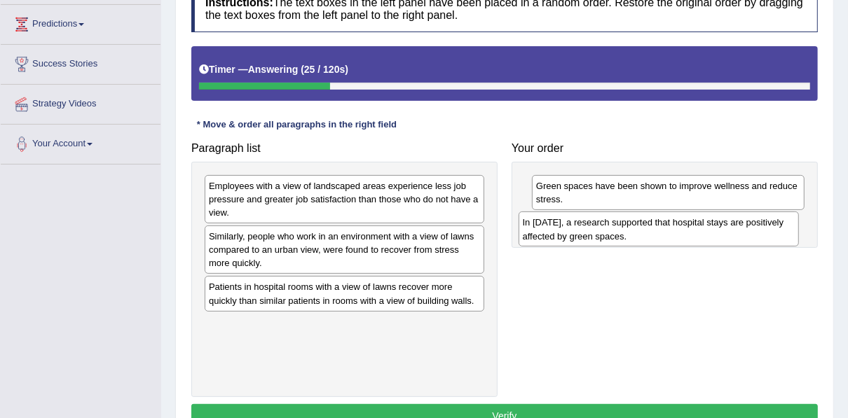
drag, startPoint x: 415, startPoint y: 190, endPoint x: 729, endPoint y: 227, distance: 316.2
click at [729, 227] on div "In [DATE], a research supported that hospital stays are positively affected by …" at bounding box center [659, 229] width 280 height 35
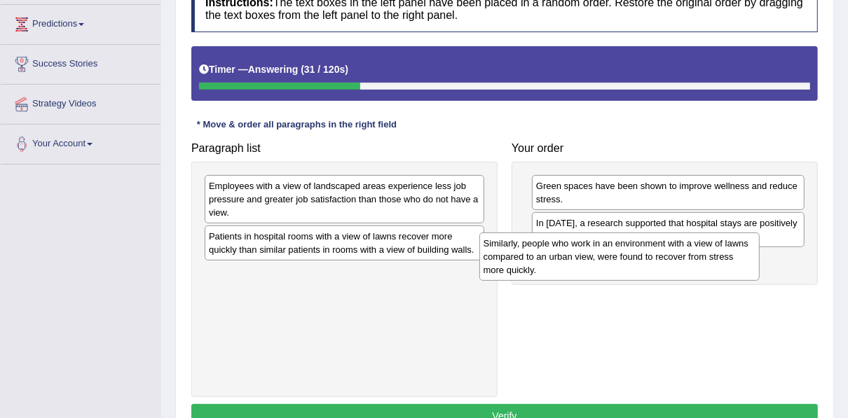
drag, startPoint x: 409, startPoint y: 251, endPoint x: 683, endPoint y: 259, distance: 274.2
click at [683, 259] on div "Similarly, people who work in an environment with a view of lawns compared to a…" at bounding box center [619, 257] width 280 height 48
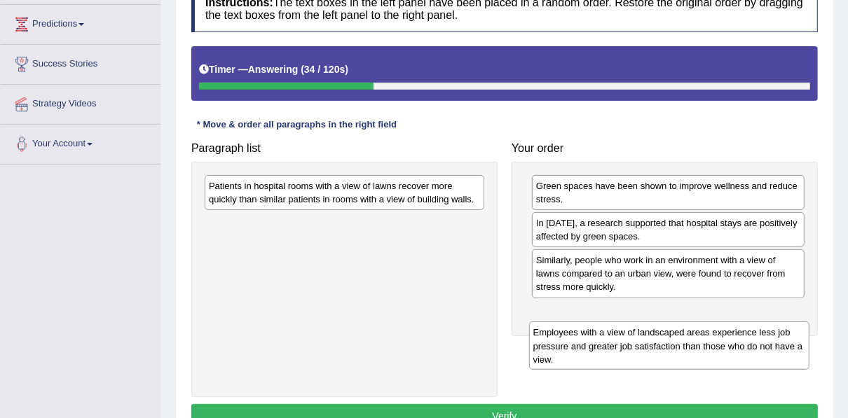
drag, startPoint x: 321, startPoint y: 196, endPoint x: 641, endPoint y: 322, distance: 343.6
click at [641, 322] on div "Employees with a view of landscaped areas experience less job pressure and grea…" at bounding box center [669, 346] width 280 height 48
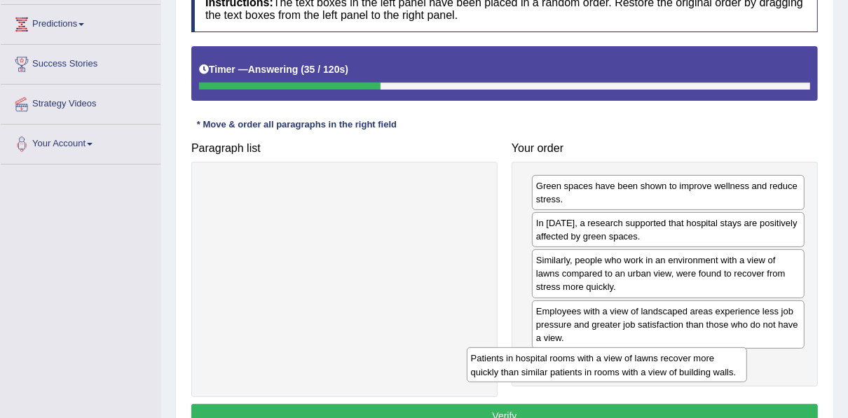
drag, startPoint x: 429, startPoint y: 195, endPoint x: 712, endPoint y: 367, distance: 331.6
click at [712, 367] on div "Patients in hospital rooms with a view of lawns recover more quickly than simil…" at bounding box center [607, 365] width 280 height 35
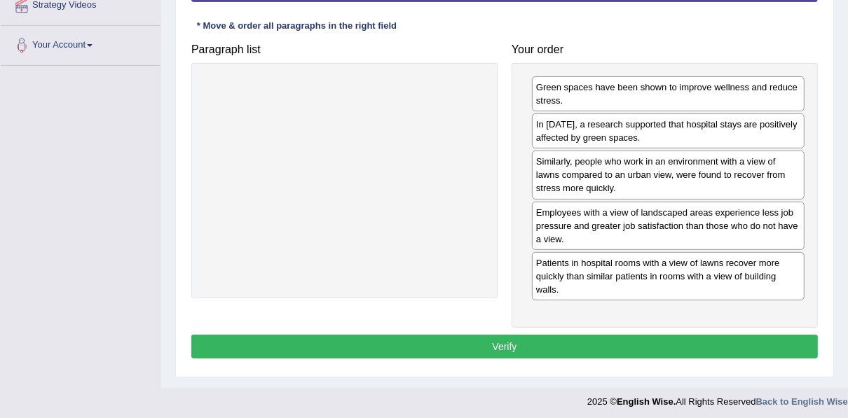
click at [575, 338] on button "Verify" at bounding box center [504, 347] width 627 height 24
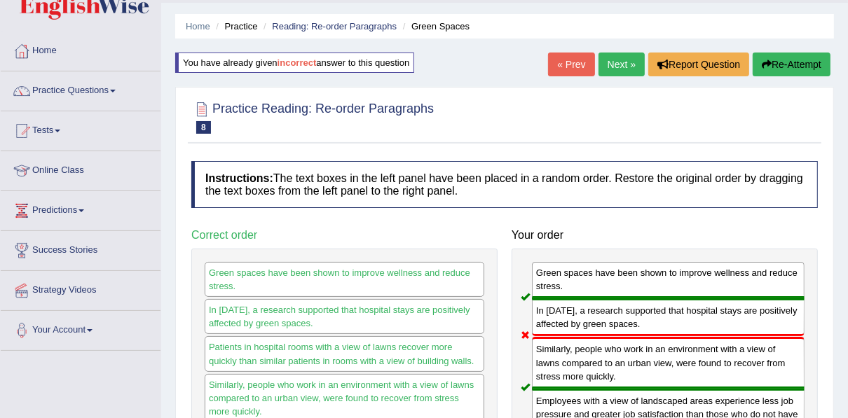
scroll to position [37, 0]
click at [801, 67] on button "Re-Attempt" at bounding box center [792, 65] width 78 height 24
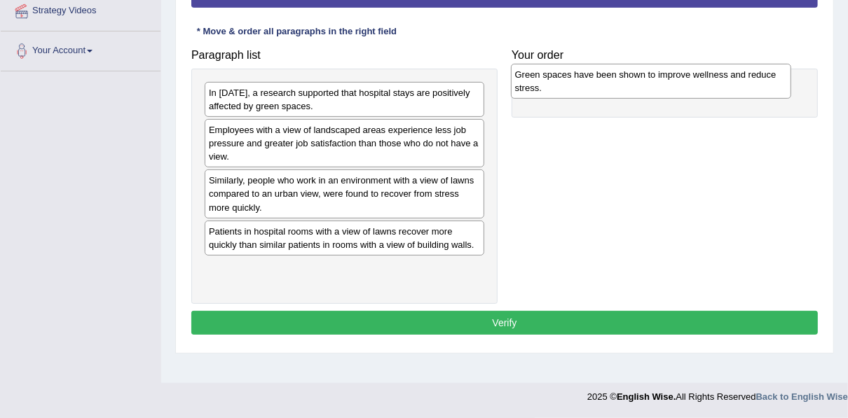
drag, startPoint x: 278, startPoint y: 228, endPoint x: 584, endPoint y: 73, distance: 343.3
click at [584, 73] on div "Green spaces have been shown to improve wellness and reduce stress." at bounding box center [651, 81] width 280 height 35
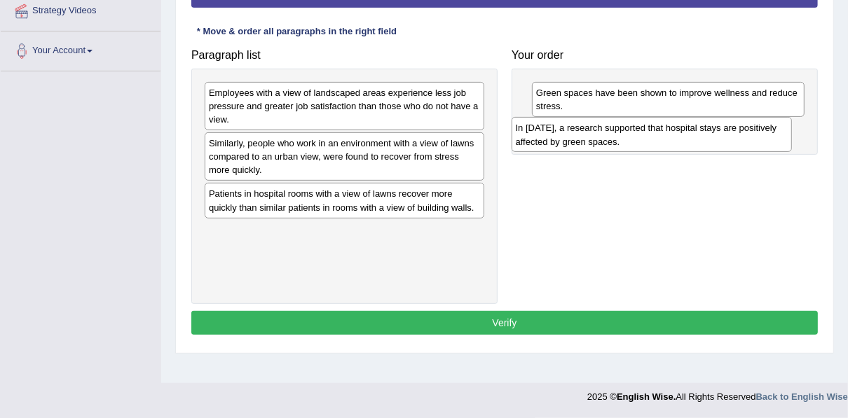
drag, startPoint x: 263, startPoint y: 100, endPoint x: 570, endPoint y: 135, distance: 308.9
click at [570, 135] on div "In [DATE], a research supported that hospital stays are positively affected by …" at bounding box center [652, 134] width 280 height 35
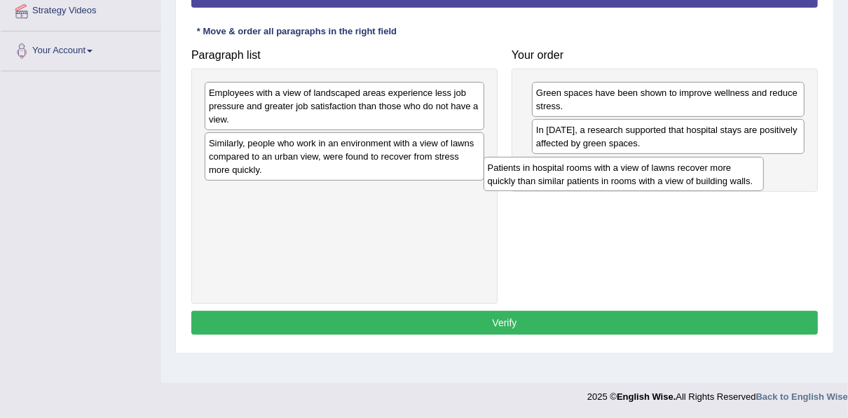
drag, startPoint x: 304, startPoint y: 205, endPoint x: 583, endPoint y: 179, distance: 280.1
click at [583, 179] on div "Patients in hospital rooms with a view of lawns recover more quickly than simil…" at bounding box center [624, 174] width 280 height 35
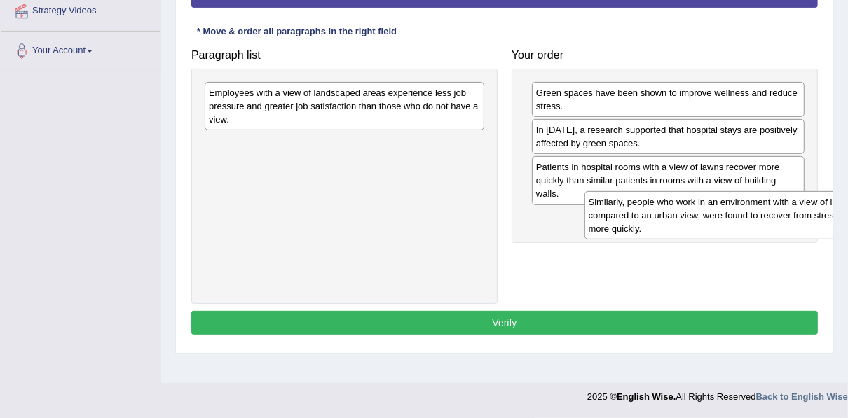
drag, startPoint x: 299, startPoint y: 140, endPoint x: 680, endPoint y: 200, distance: 386.0
click at [680, 200] on div "Similarly, people who work in an environment with a view of lawns compared to a…" at bounding box center [725, 215] width 280 height 48
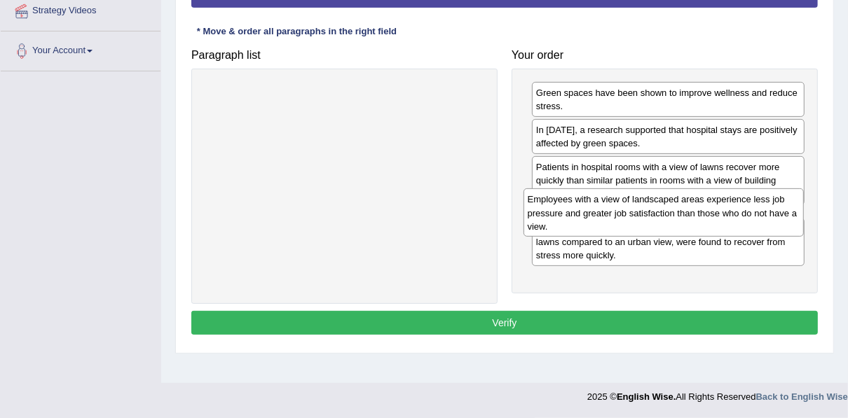
drag, startPoint x: 328, startPoint y: 98, endPoint x: 647, endPoint y: 205, distance: 336.5
click at [647, 205] on div "Employees with a view of landscaped areas experience less job pressure and grea…" at bounding box center [664, 213] width 280 height 48
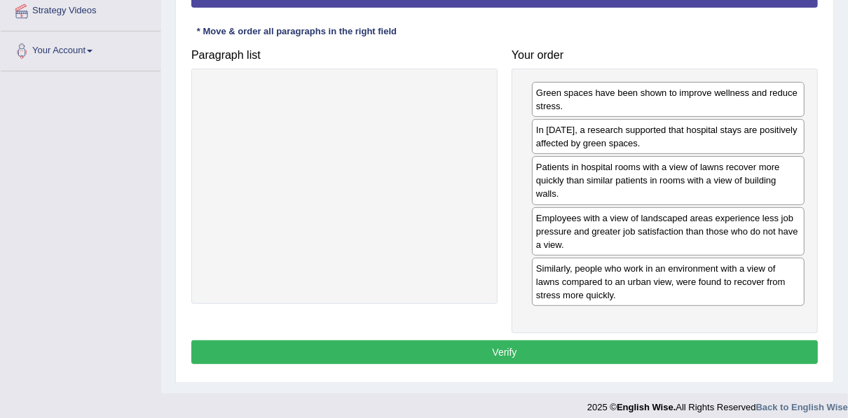
click at [542, 350] on button "Verify" at bounding box center [504, 353] width 627 height 24
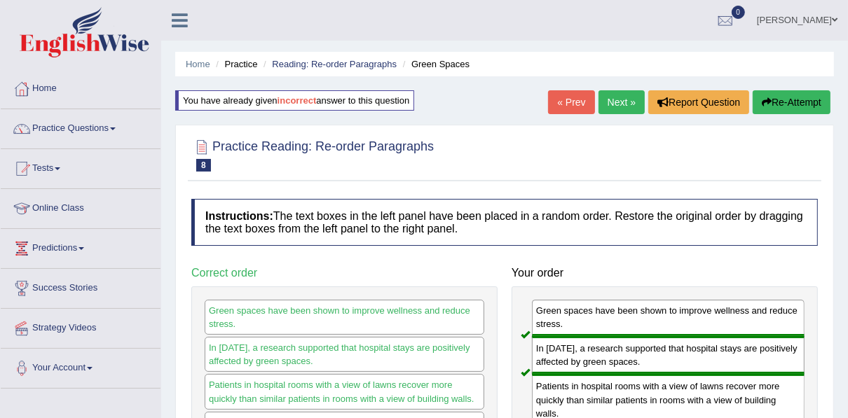
click at [615, 99] on link "Next »" at bounding box center [622, 102] width 46 height 24
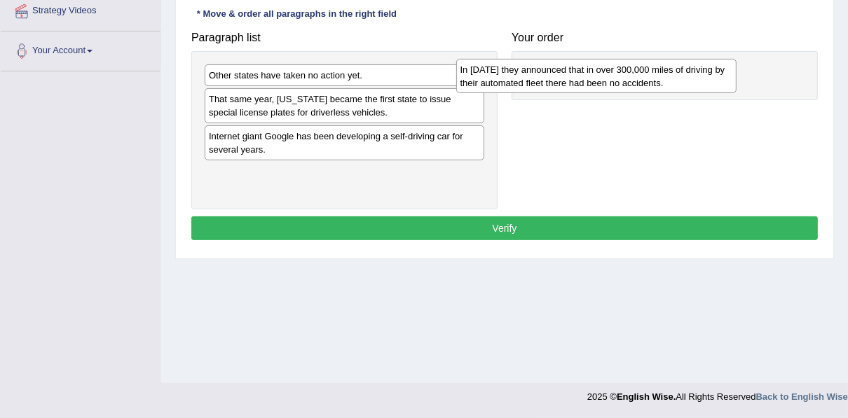
drag, startPoint x: 318, startPoint y: 184, endPoint x: 570, endPoint y: 81, distance: 271.7
click at [570, 81] on div "In [DATE] they announced that in over 300,000 miles of driving by their automat…" at bounding box center [596, 76] width 280 height 35
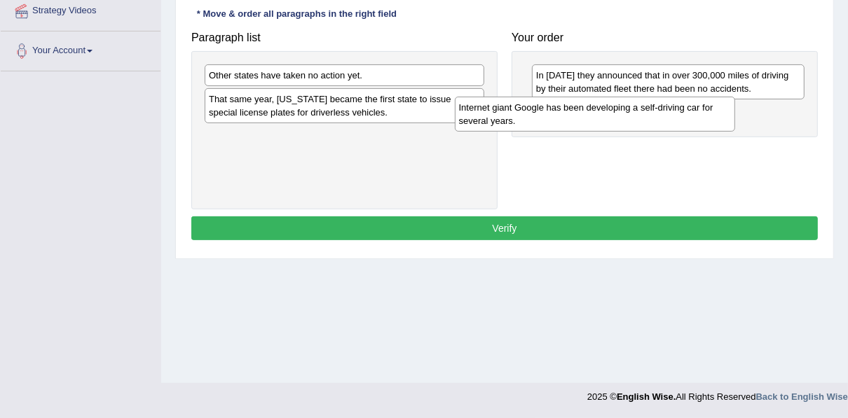
drag, startPoint x: 350, startPoint y: 151, endPoint x: 601, endPoint y: 124, distance: 253.1
click at [601, 124] on div "Internet giant Google has been developing a self-driving car for several years." at bounding box center [595, 114] width 280 height 35
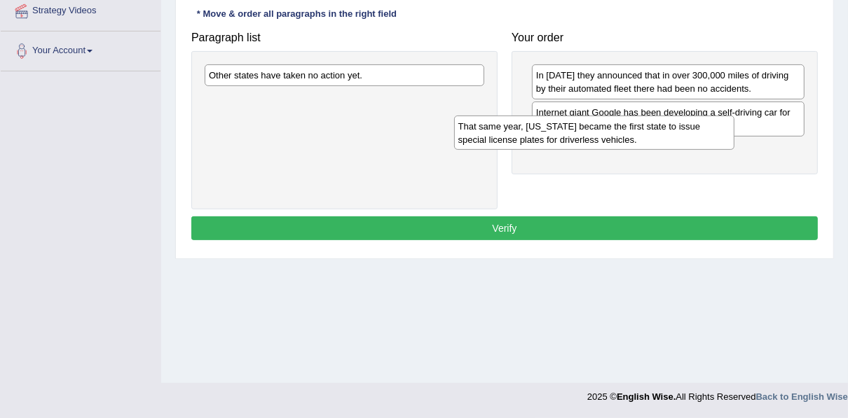
drag, startPoint x: 356, startPoint y: 106, endPoint x: 613, endPoint y: 134, distance: 258.1
click at [613, 134] on div "That same year, [US_STATE] became the first state to issue special license plat…" at bounding box center [594, 133] width 280 height 35
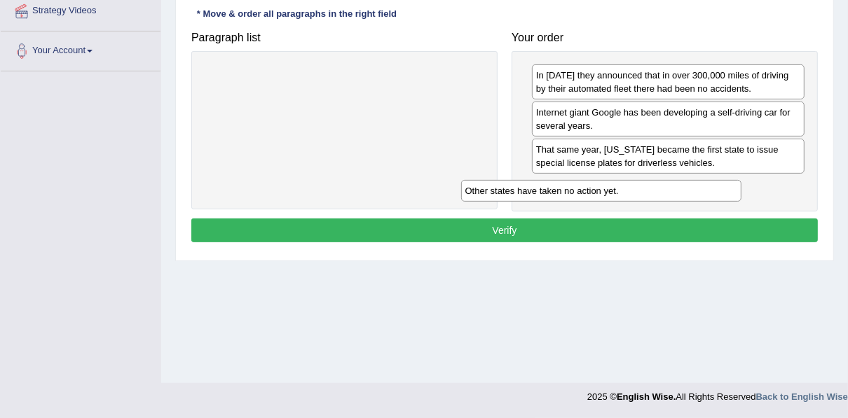
drag, startPoint x: 378, startPoint y: 73, endPoint x: 634, endPoint y: 189, distance: 281.7
click at [634, 189] on div "Other states have taken no action yet." at bounding box center [601, 190] width 280 height 21
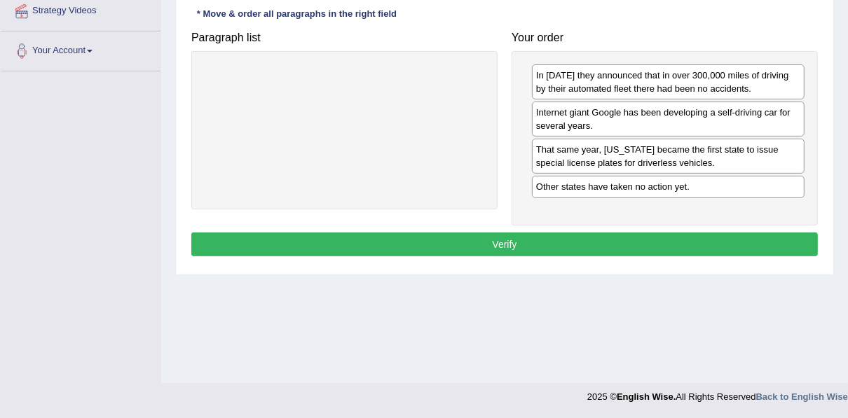
click at [593, 241] on button "Verify" at bounding box center [504, 245] width 627 height 24
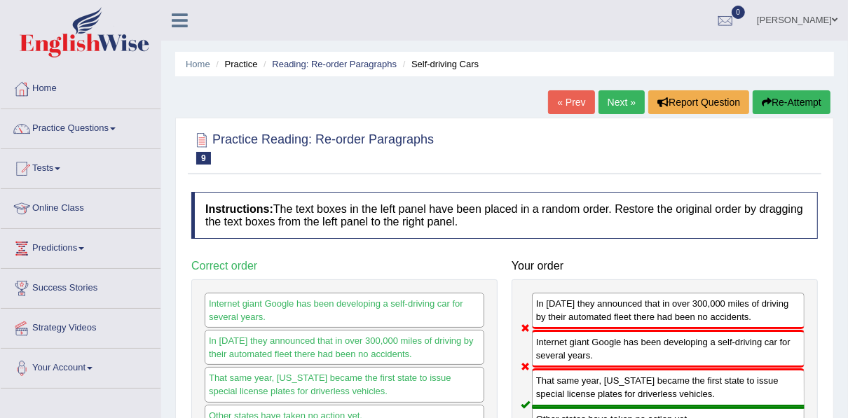
click at [798, 111] on button "Re-Attempt" at bounding box center [792, 102] width 78 height 24
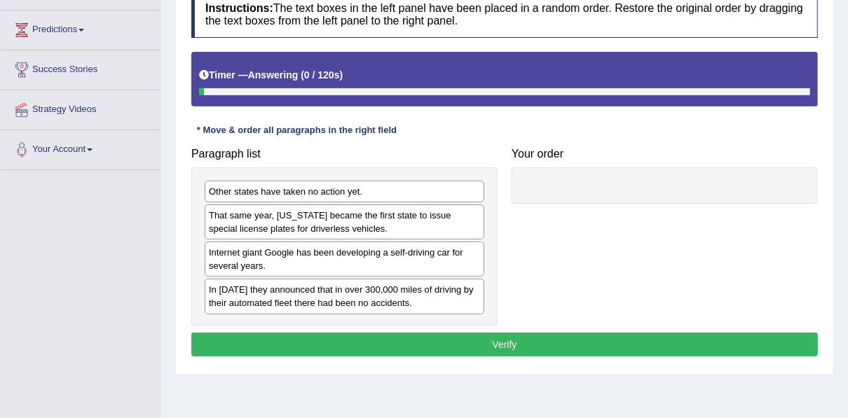
scroll to position [280, 0]
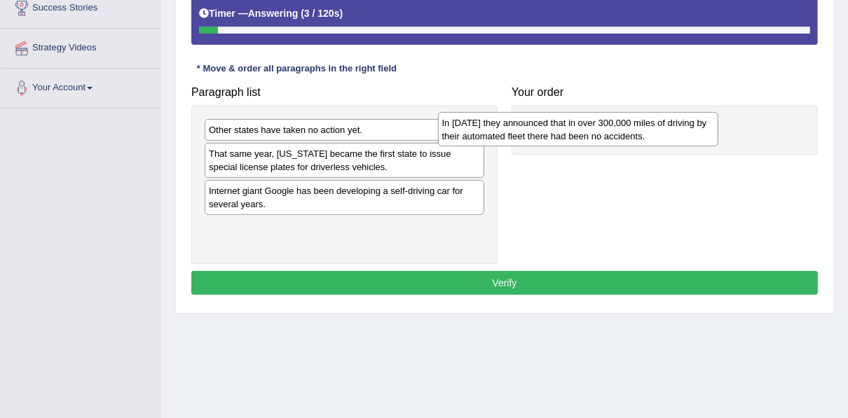
drag, startPoint x: 297, startPoint y: 231, endPoint x: 531, endPoint y: 128, distance: 255.4
click at [531, 128] on div "In [DATE] they announced that in over 300,000 miles of driving by their automat…" at bounding box center [578, 129] width 280 height 35
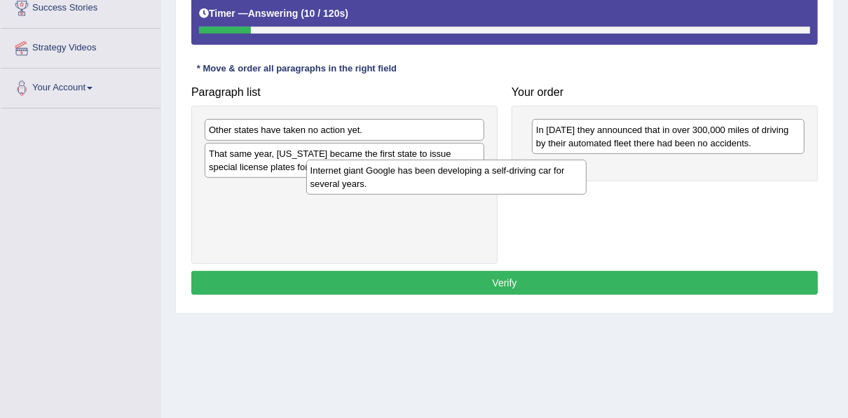
drag, startPoint x: 316, startPoint y: 191, endPoint x: 407, endPoint y: 176, distance: 92.4
click at [407, 176] on div "Internet giant Google has been developing a self-driving car for several years." at bounding box center [446, 177] width 280 height 35
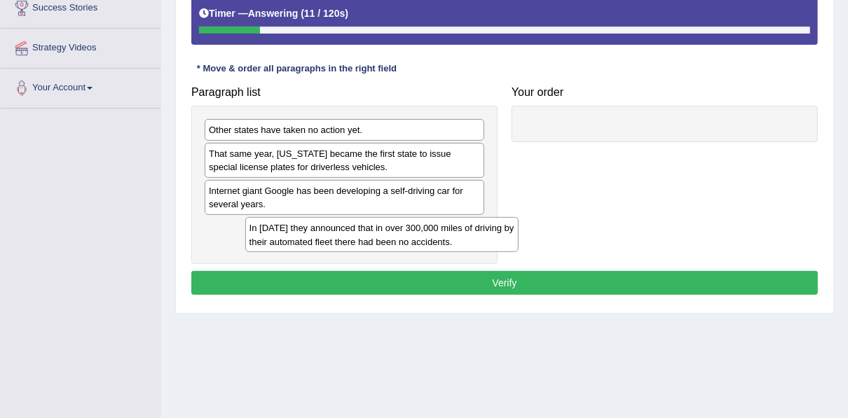
drag, startPoint x: 554, startPoint y: 141, endPoint x: 264, endPoint y: 242, distance: 307.3
click at [264, 242] on div "In 2012 they announced that in over 300,000 miles of driving by their automated…" at bounding box center [381, 234] width 273 height 35
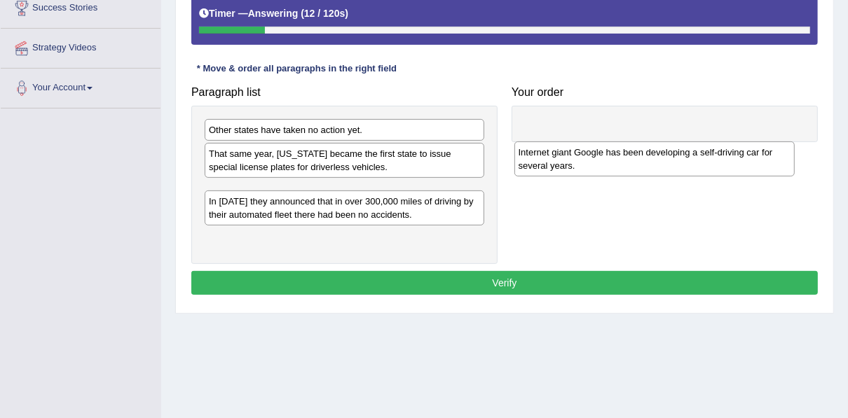
drag, startPoint x: 269, startPoint y: 194, endPoint x: 586, endPoint y: 154, distance: 319.3
click at [586, 154] on div "Internet giant Google has been developing a self-driving car for several years." at bounding box center [655, 159] width 280 height 35
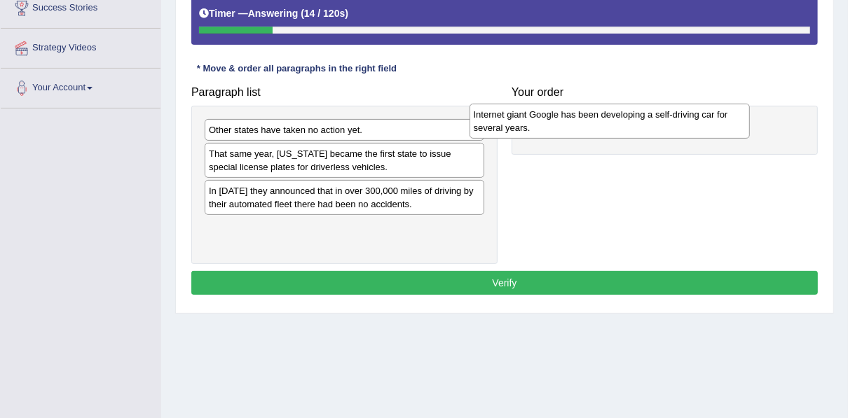
drag, startPoint x: 378, startPoint y: 201, endPoint x: 643, endPoint y: 126, distance: 275.4
click at [643, 126] on div "Internet giant Google has been developing a self-driving car for several years." at bounding box center [610, 121] width 280 height 35
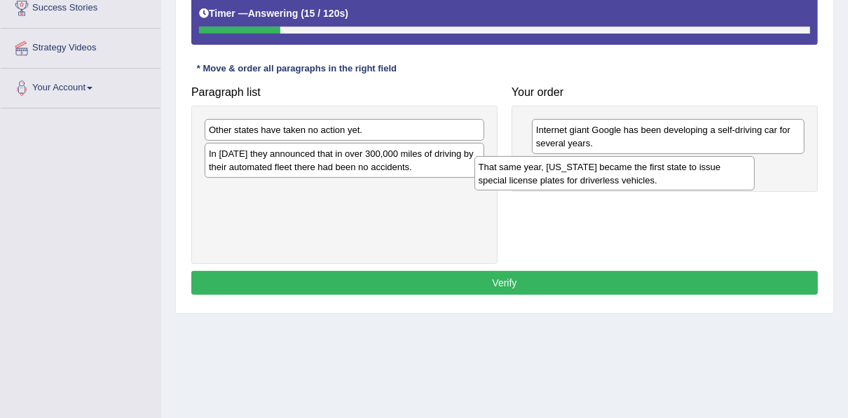
drag, startPoint x: 390, startPoint y: 158, endPoint x: 664, endPoint y: 170, distance: 273.6
click at [664, 170] on div "That same year, Nevada became the first state to issue special license plates f…" at bounding box center [615, 173] width 280 height 35
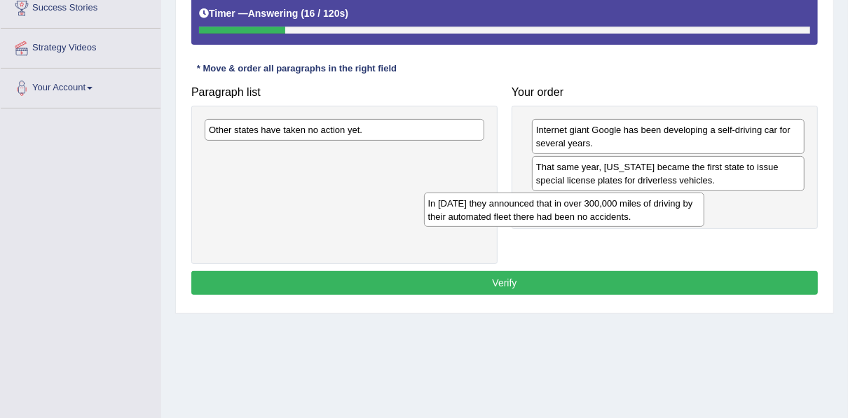
drag, startPoint x: 372, startPoint y: 165, endPoint x: 641, endPoint y: 215, distance: 273.7
click at [641, 216] on div "In 2012 they announced that in over 300,000 miles of driving by their automated…" at bounding box center [564, 210] width 280 height 35
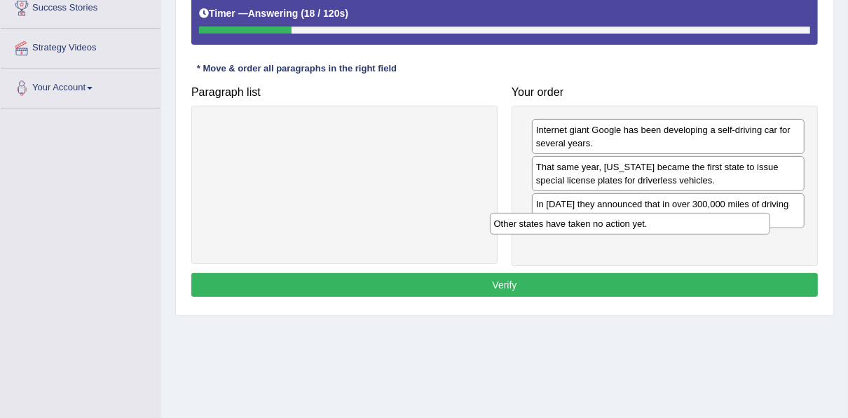
drag, startPoint x: 303, startPoint y: 136, endPoint x: 610, endPoint y: 250, distance: 327.4
click at [610, 234] on div "Other states have taken no action yet." at bounding box center [630, 223] width 280 height 21
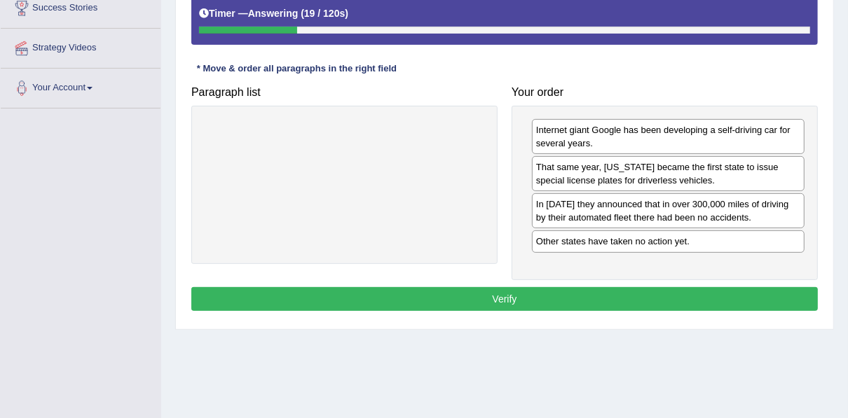
click at [573, 288] on button "Verify" at bounding box center [504, 299] width 627 height 24
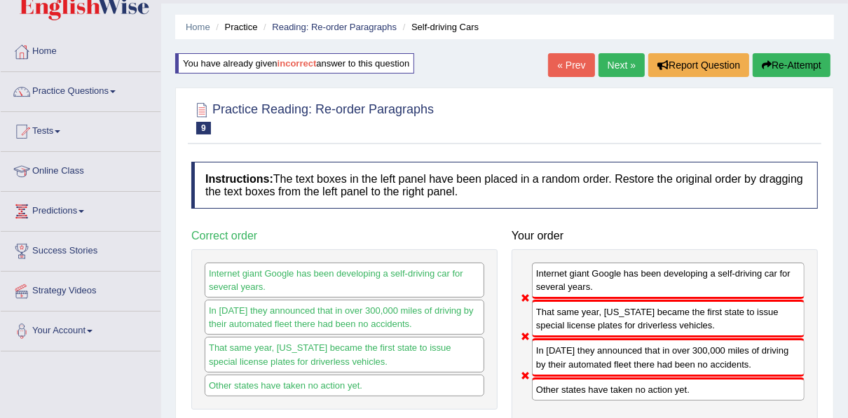
scroll to position [0, 0]
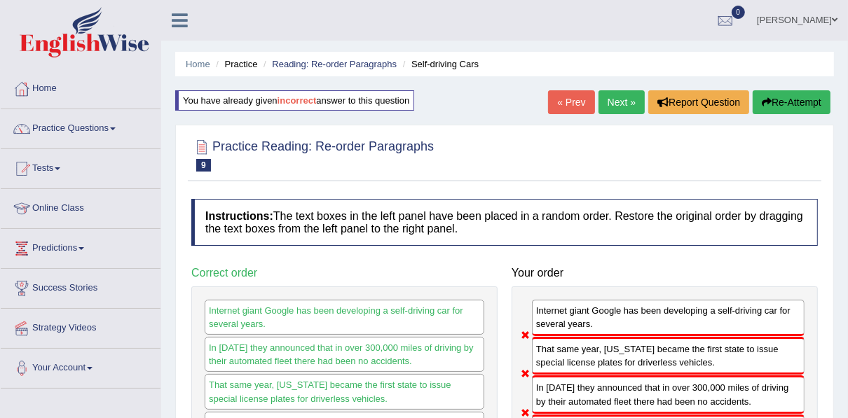
click at [607, 96] on link "Next »" at bounding box center [622, 102] width 46 height 24
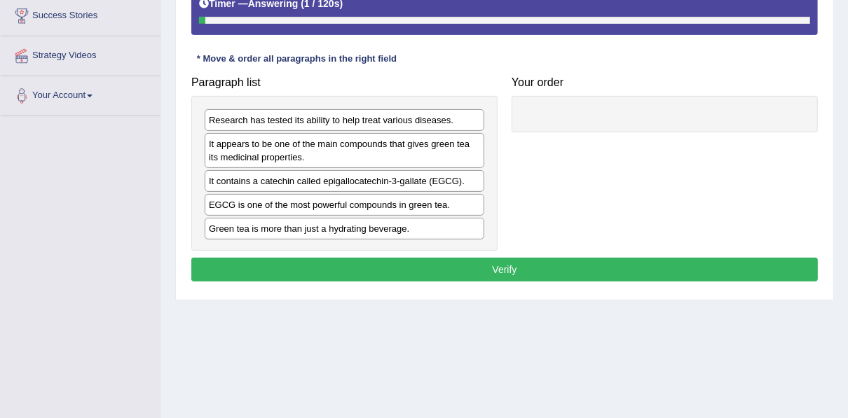
scroll to position [280, 0]
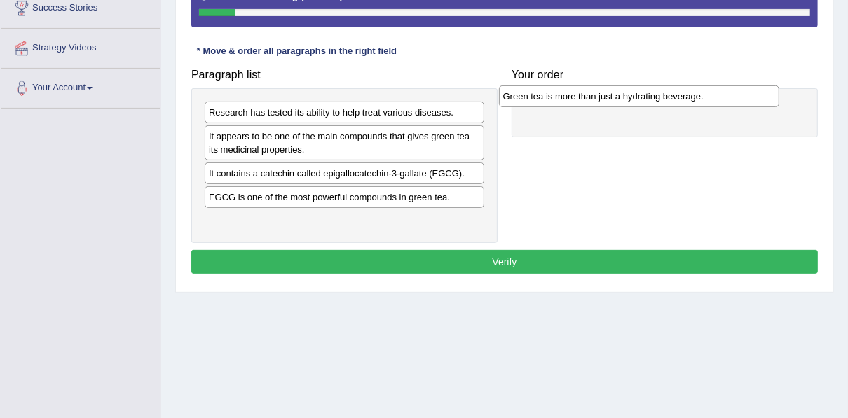
drag, startPoint x: 332, startPoint y: 219, endPoint x: 627, endPoint y: 97, distance: 318.9
click at [627, 97] on div "Green tea is more than just a hydrating beverage." at bounding box center [639, 96] width 280 height 21
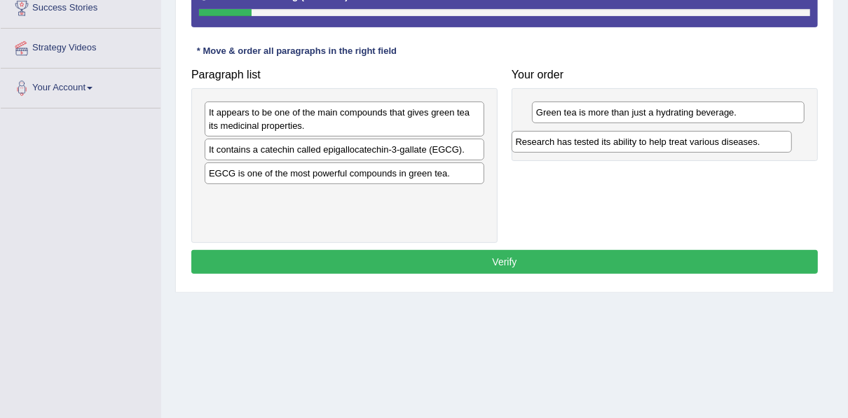
drag, startPoint x: 357, startPoint y: 109, endPoint x: 663, endPoint y: 139, distance: 307.8
click at [663, 139] on div "Research has tested its ability to help treat various diseases." at bounding box center [652, 141] width 280 height 21
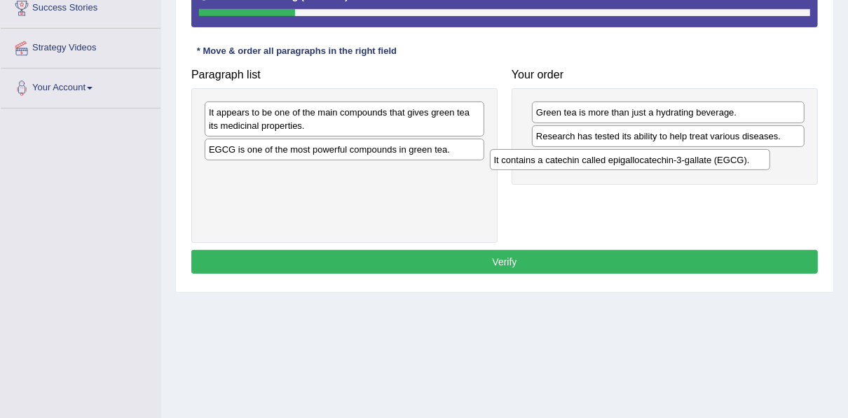
drag, startPoint x: 336, startPoint y: 149, endPoint x: 622, endPoint y: 160, distance: 285.5
click at [622, 160] on div "It contains a catechin called epigallocatechin-3-gallate (EGCG)." at bounding box center [630, 159] width 280 height 21
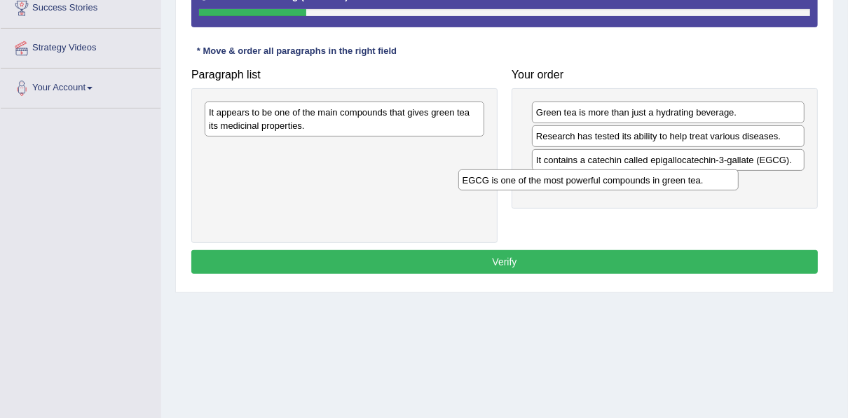
drag, startPoint x: 390, startPoint y: 151, endPoint x: 644, endPoint y: 182, distance: 255.7
click at [644, 182] on div "EGCG is one of the most powerful compounds in green tea." at bounding box center [598, 180] width 280 height 21
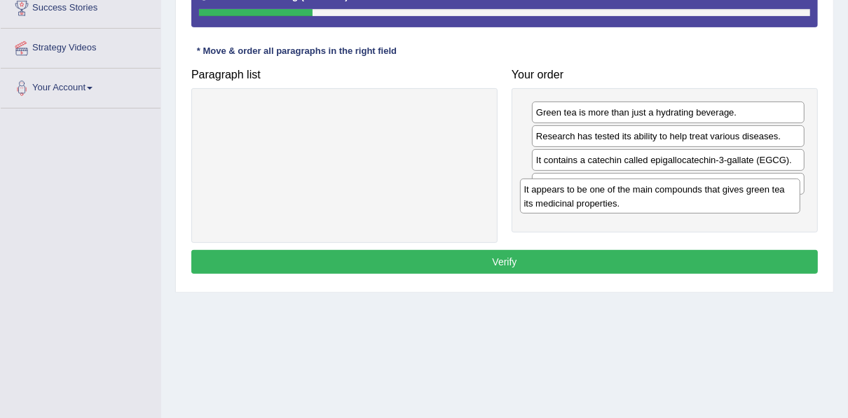
drag, startPoint x: 404, startPoint y: 121, endPoint x: 722, endPoint y: 203, distance: 328.1
click at [722, 203] on div "It appears to be one of the main compounds that gives green tea its medicinal p…" at bounding box center [660, 196] width 280 height 35
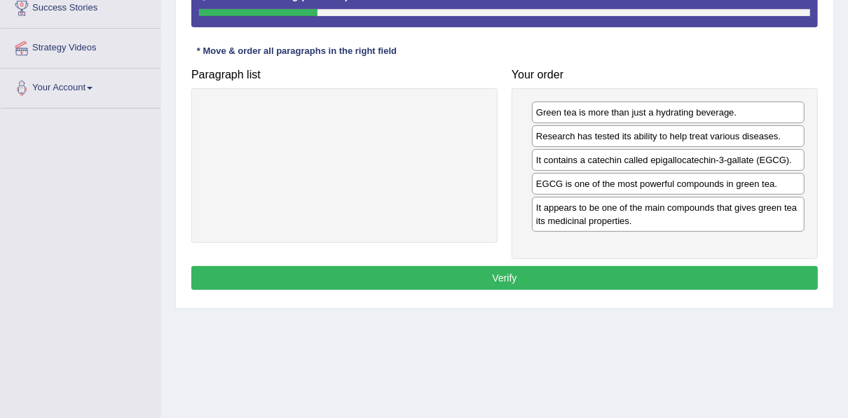
click at [552, 270] on button "Verify" at bounding box center [504, 278] width 627 height 24
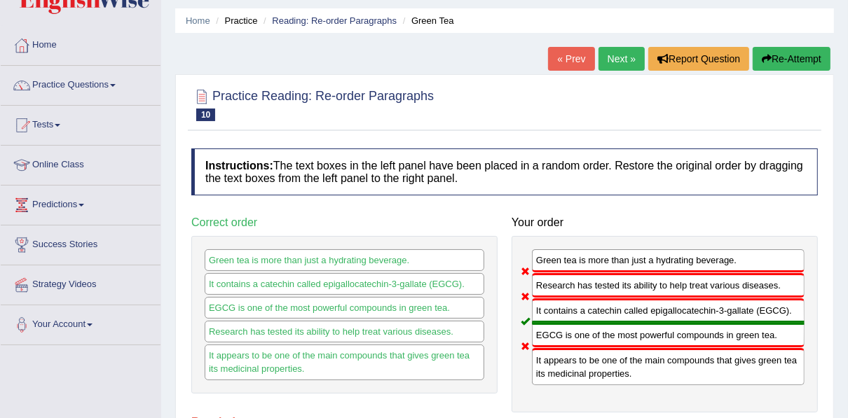
scroll to position [0, 0]
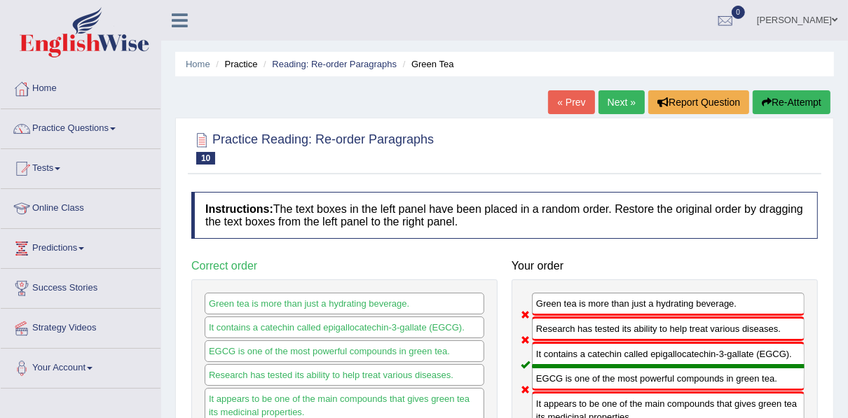
click at [791, 94] on button "Re-Attempt" at bounding box center [792, 102] width 78 height 24
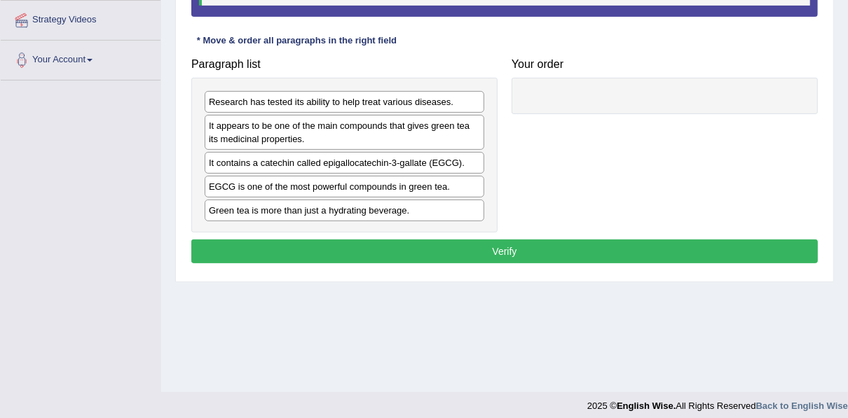
scroll to position [318, 0]
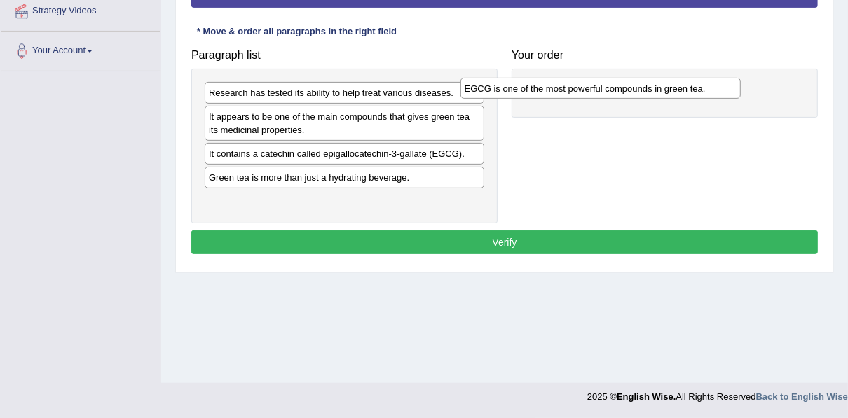
drag, startPoint x: 357, startPoint y: 176, endPoint x: 615, endPoint y: 79, distance: 276.2
click at [615, 79] on div "EGCG is one of the most powerful compounds in green tea." at bounding box center [601, 88] width 280 height 21
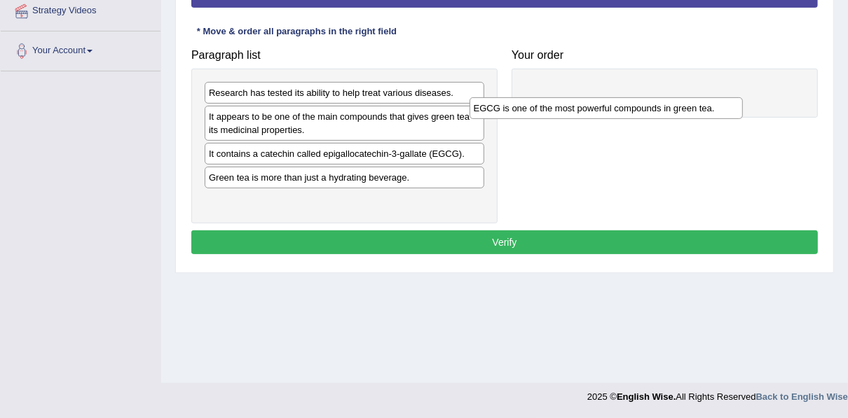
drag, startPoint x: 635, startPoint y: 94, endPoint x: 597, endPoint y: 98, distance: 38.8
click at [595, 99] on div "EGCG is one of the most powerful compounds in green tea." at bounding box center [606, 107] width 273 height 21
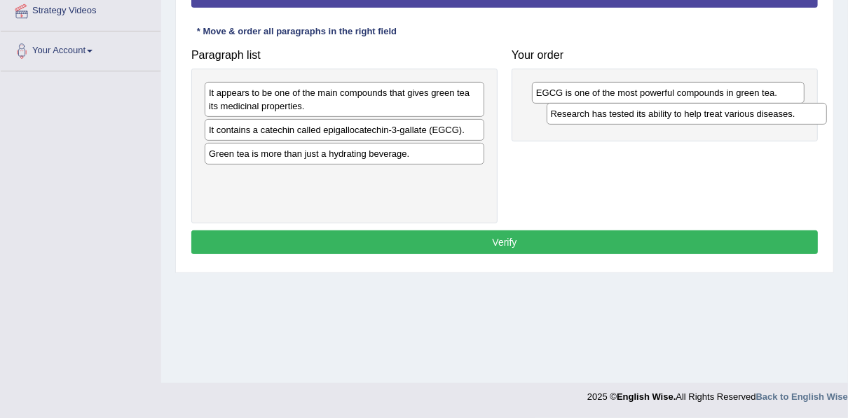
drag, startPoint x: 371, startPoint y: 93, endPoint x: 713, endPoint y: 114, distance: 342.8
click at [713, 114] on div "Research has tested its ability to help treat various diseases." at bounding box center [687, 113] width 280 height 21
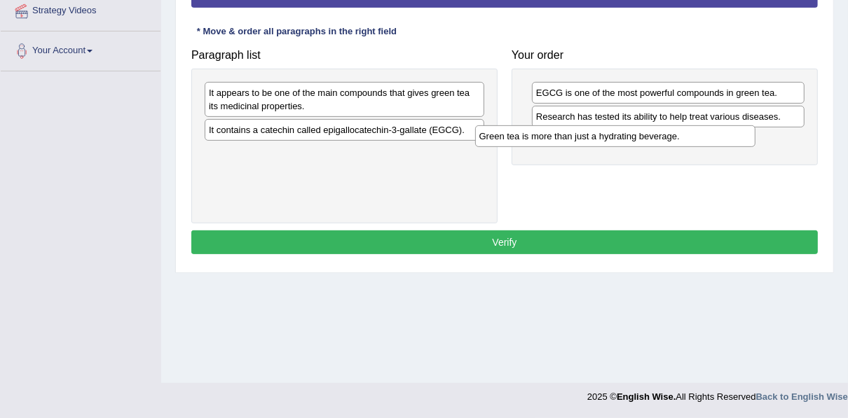
drag, startPoint x: 353, startPoint y: 155, endPoint x: 660, endPoint y: 137, distance: 308.2
click at [660, 137] on div "Green tea is more than just a hydrating beverage." at bounding box center [615, 135] width 280 height 21
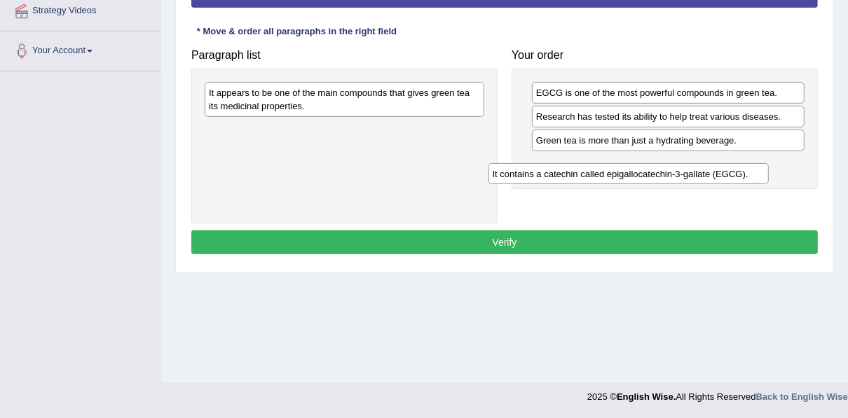
drag, startPoint x: 393, startPoint y: 131, endPoint x: 693, endPoint y: 175, distance: 302.5
click at [693, 175] on div "It contains a catechin called epigallocatechin-3-gallate (EGCG)." at bounding box center [629, 173] width 280 height 21
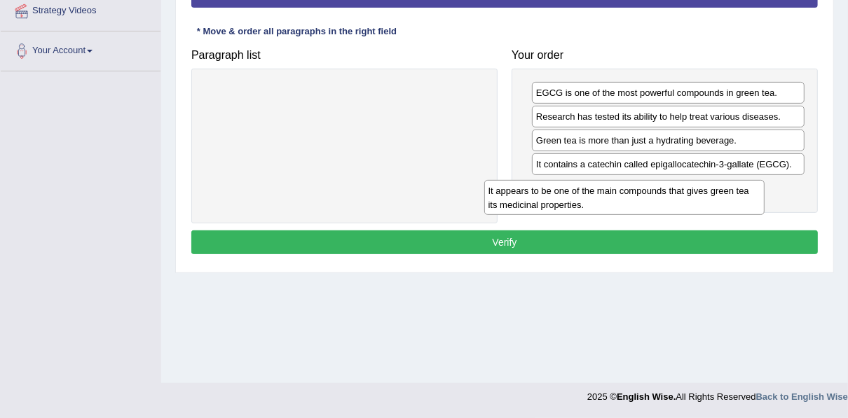
drag, startPoint x: 381, startPoint y: 102, endPoint x: 661, endPoint y: 200, distance: 296.4
click at [661, 200] on div "It appears to be one of the main compounds that gives green tea its medicinal p…" at bounding box center [624, 197] width 280 height 35
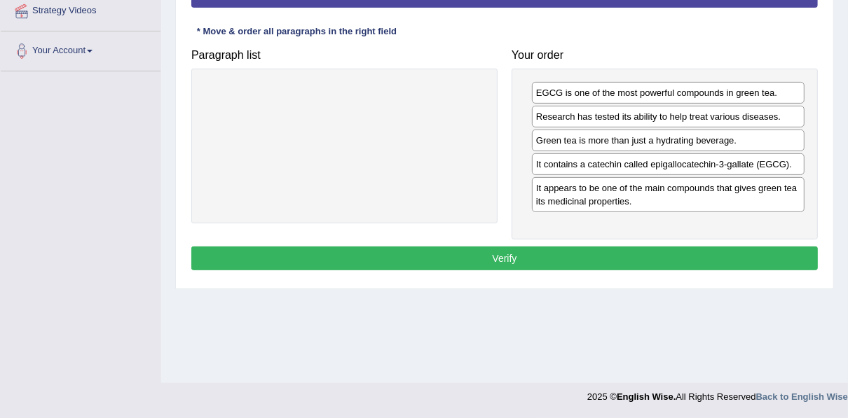
click at [568, 248] on button "Verify" at bounding box center [504, 259] width 627 height 24
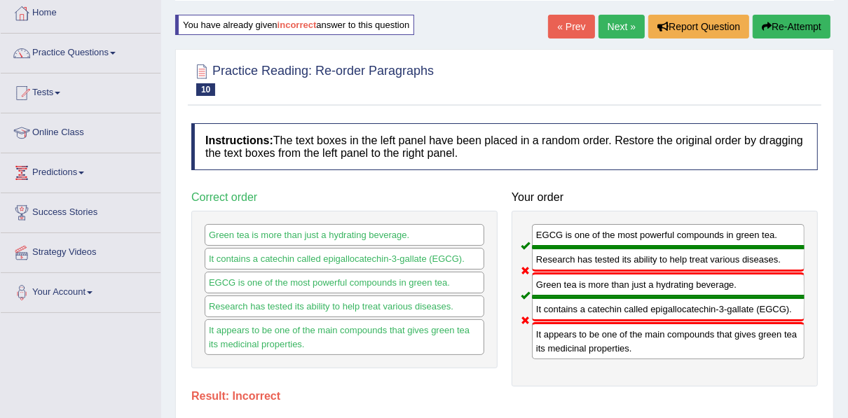
scroll to position [0, 0]
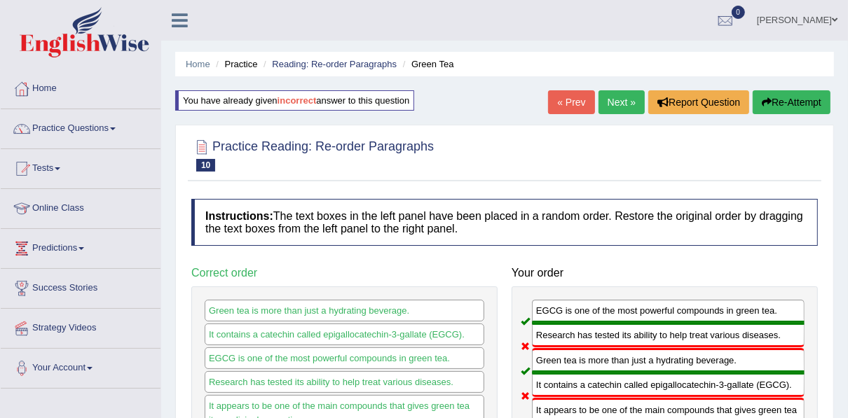
click at [608, 105] on link "Next »" at bounding box center [622, 102] width 46 height 24
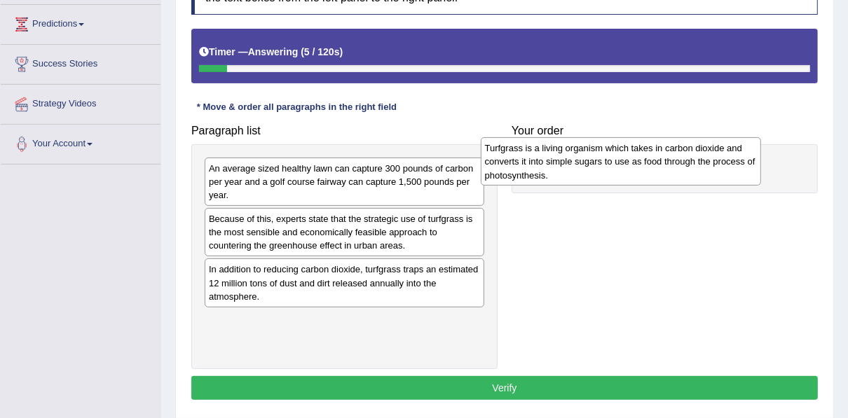
drag, startPoint x: 307, startPoint y: 325, endPoint x: 583, endPoint y: 154, distance: 324.5
click at [583, 154] on div "Turfgrass is a living organism which takes in carbon dioxide and converts it in…" at bounding box center [621, 161] width 280 height 48
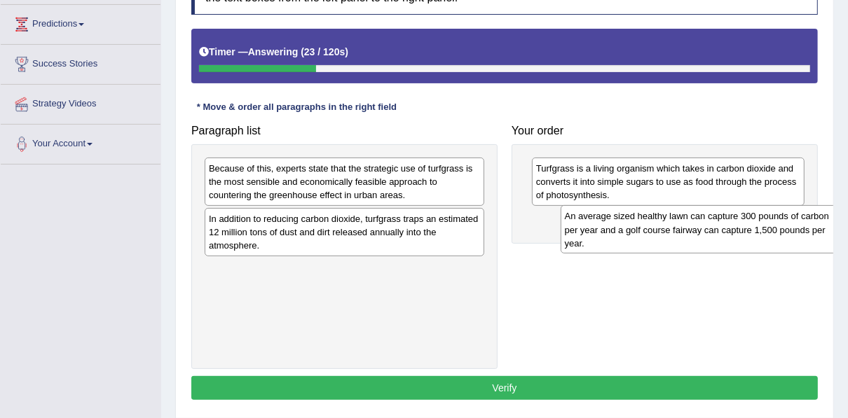
drag, startPoint x: 311, startPoint y: 182, endPoint x: 667, endPoint y: 231, distance: 359.4
click at [667, 231] on div "An average sized healthy lawn can capture 300 pounds of carbon per year and a g…" at bounding box center [701, 229] width 280 height 48
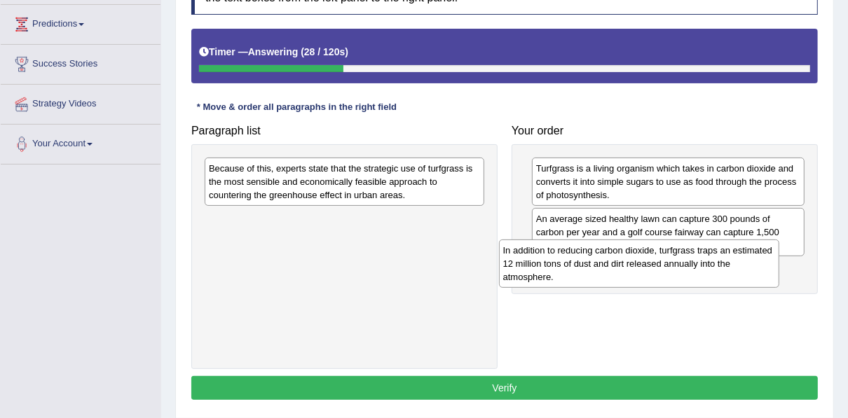
drag, startPoint x: 360, startPoint y: 234, endPoint x: 654, endPoint y: 266, distance: 296.2
click at [654, 266] on div "In addition to reducing carbon dioxide, turfgrass traps an estimated 12 million…" at bounding box center [639, 264] width 280 height 48
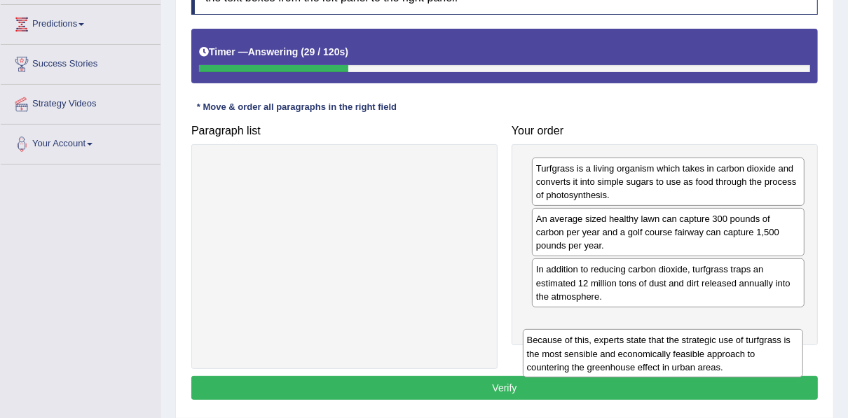
drag, startPoint x: 386, startPoint y: 184, endPoint x: 718, endPoint y: 327, distance: 362.4
click at [718, 329] on div "Because of this, experts state that the strategic use of turfgrass is the most …" at bounding box center [663, 353] width 280 height 48
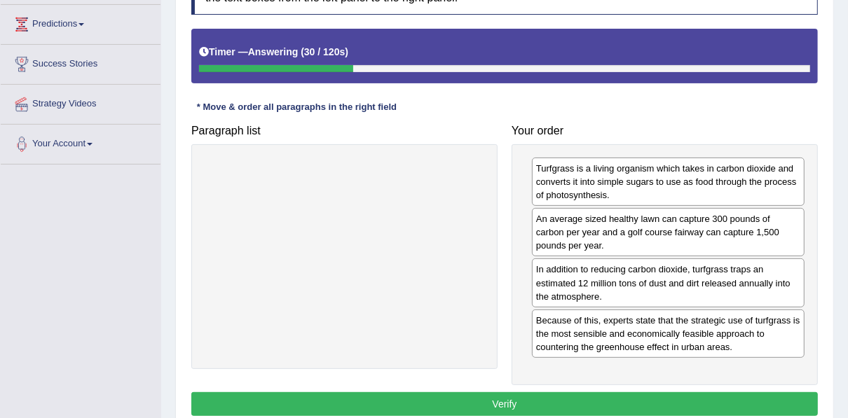
click at [538, 394] on button "Verify" at bounding box center [504, 405] width 627 height 24
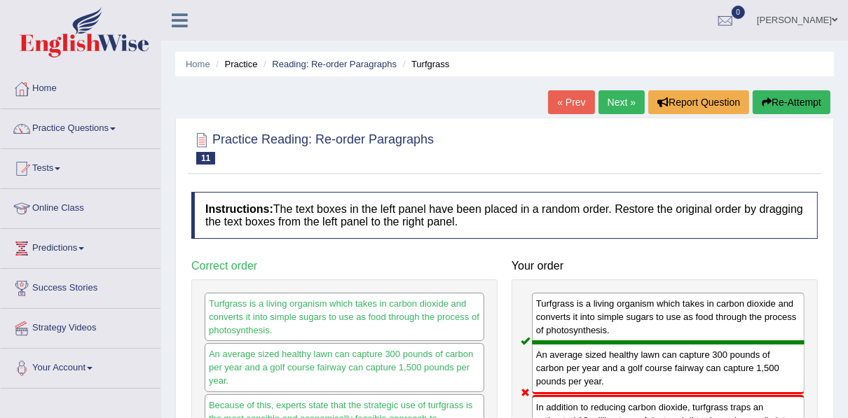
click at [618, 105] on link "Next »" at bounding box center [622, 102] width 46 height 24
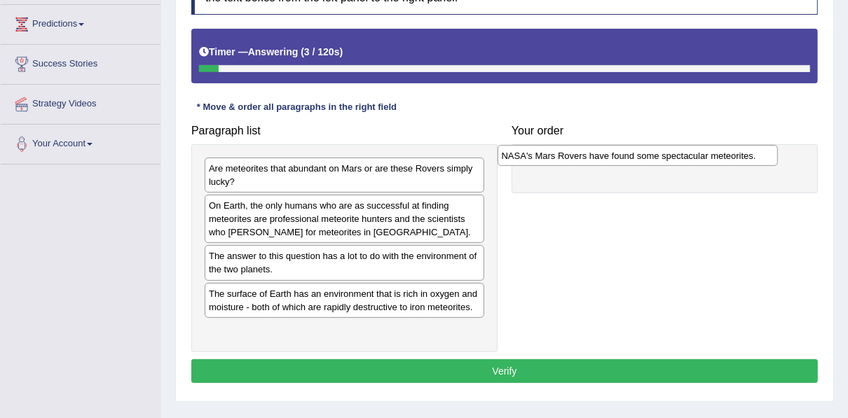
drag, startPoint x: 335, startPoint y: 259, endPoint x: 628, endPoint y: 160, distance: 309.5
click at [628, 160] on div "NASA's Mars Rovers have found some spectacular meteorites." at bounding box center [638, 155] width 280 height 21
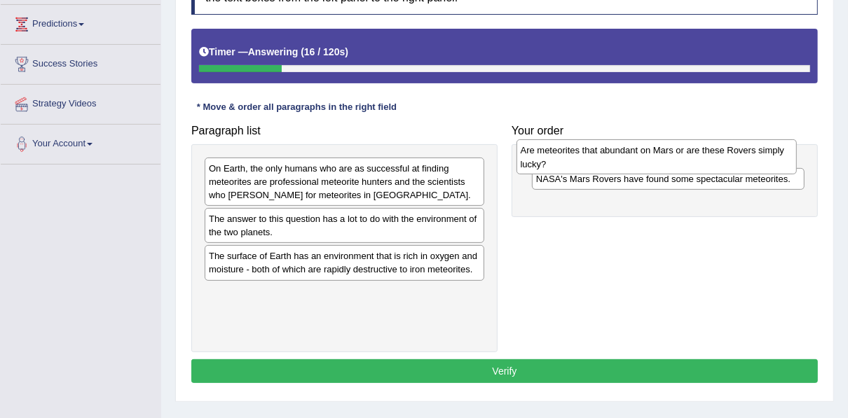
drag, startPoint x: 423, startPoint y: 168, endPoint x: 735, endPoint y: 151, distance: 312.4
click at [735, 151] on div "Are meteorites that abundant on Mars or are these Rovers simply lucky?" at bounding box center [657, 156] width 280 height 35
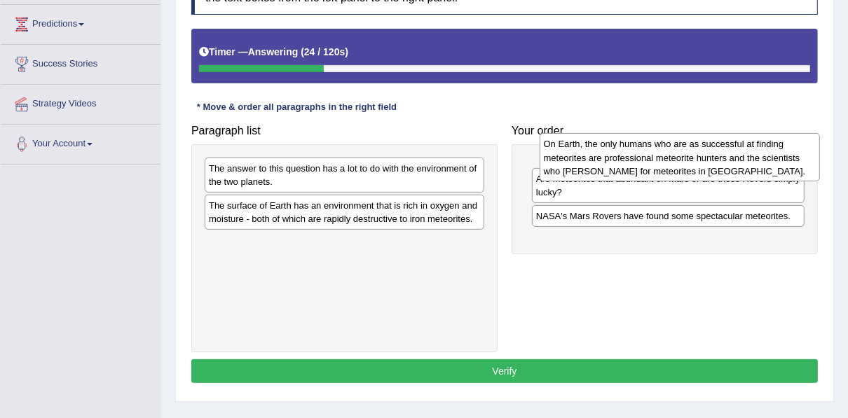
drag, startPoint x: 297, startPoint y: 186, endPoint x: 632, endPoint y: 162, distance: 335.9
click at [632, 162] on div "On Earth, the only humans who are as successful at finding meteorites are profe…" at bounding box center [680, 157] width 280 height 48
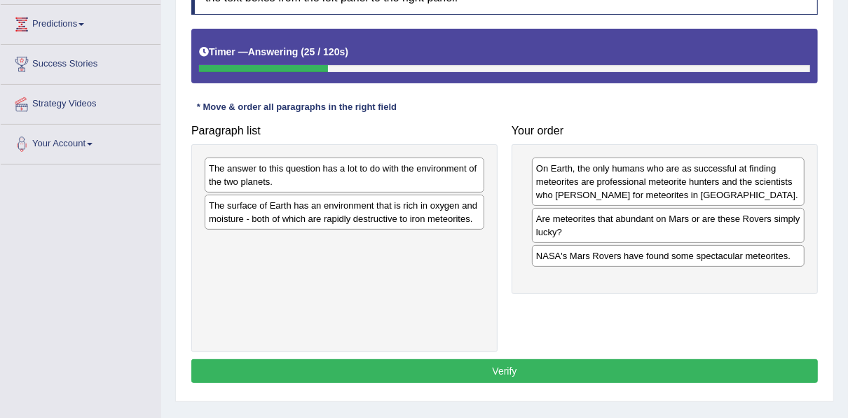
click at [632, 161] on div "On Earth, the only humans who are as successful at finding meteorites are profe…" at bounding box center [668, 182] width 273 height 48
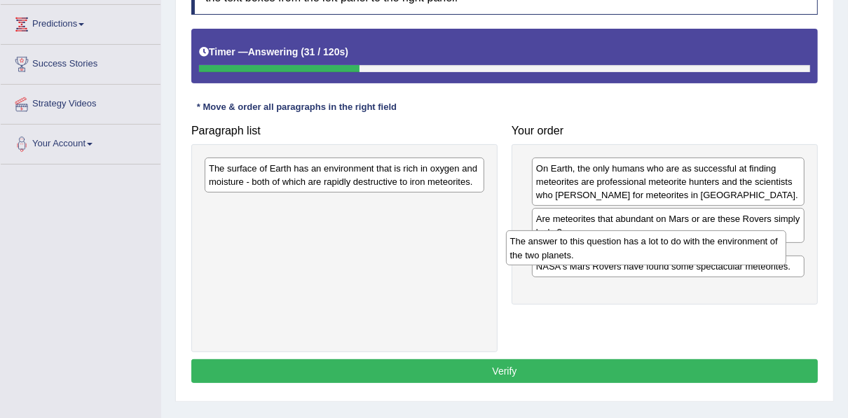
drag, startPoint x: 359, startPoint y: 172, endPoint x: 660, endPoint y: 246, distance: 310.3
click at [660, 246] on div "The answer to this question has a lot to do with the environment of the two pla…" at bounding box center [646, 248] width 280 height 35
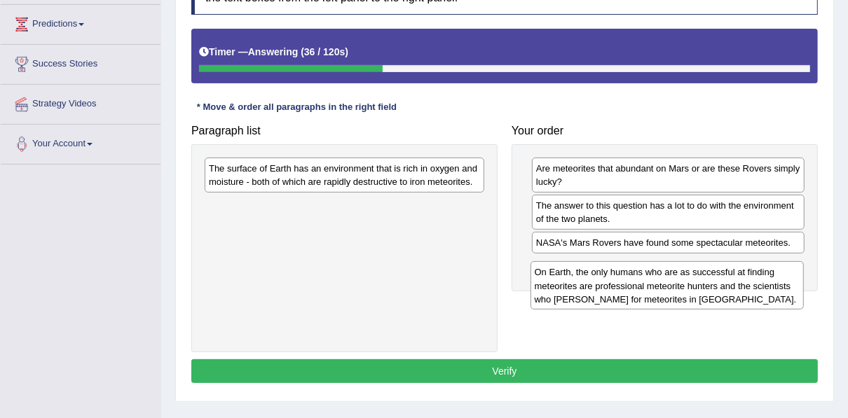
drag, startPoint x: 582, startPoint y: 182, endPoint x: 580, endPoint y: 292, distance: 110.1
click at [580, 292] on div "On Earth, the only humans who are as successful at finding meteorites are profe…" at bounding box center [667, 285] width 273 height 48
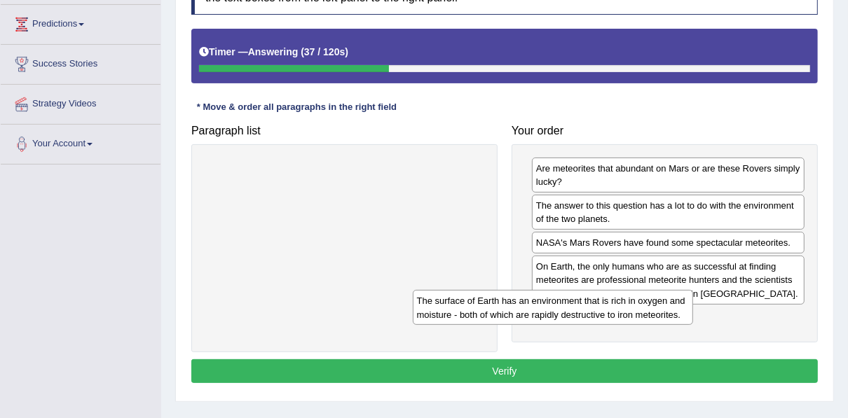
drag, startPoint x: 444, startPoint y: 173, endPoint x: 755, endPoint y: 344, distance: 354.5
click at [693, 325] on div "The surface of Earth has an environment that is rich in oxygen and moisture - b…" at bounding box center [553, 307] width 280 height 35
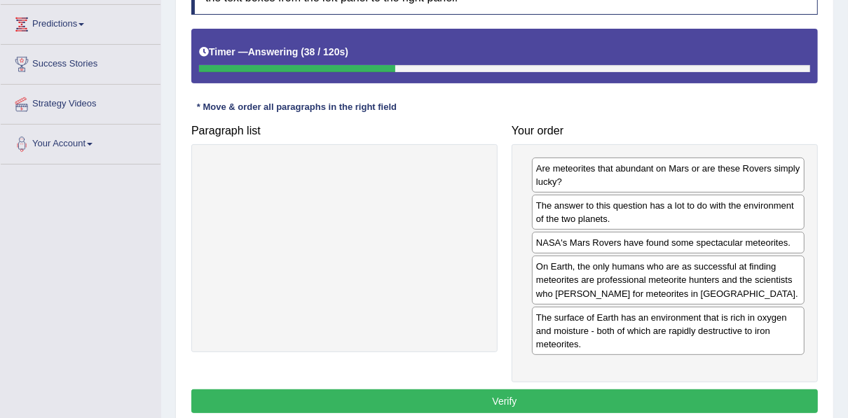
click at [629, 390] on button "Verify" at bounding box center [504, 402] width 627 height 24
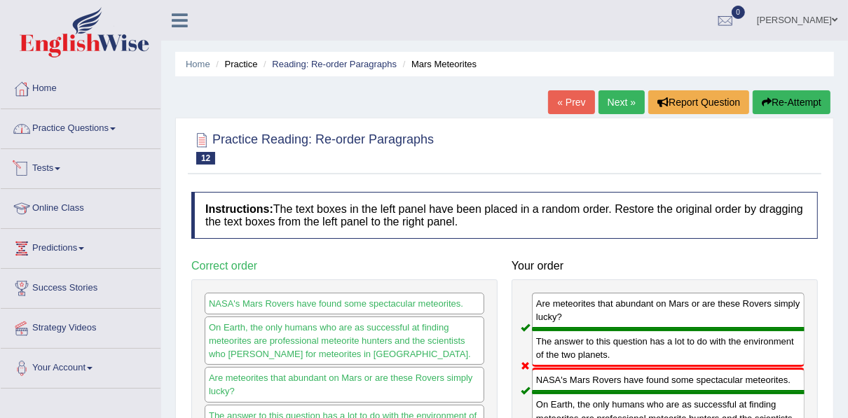
click at [83, 123] on link "Practice Questions" at bounding box center [81, 126] width 160 height 35
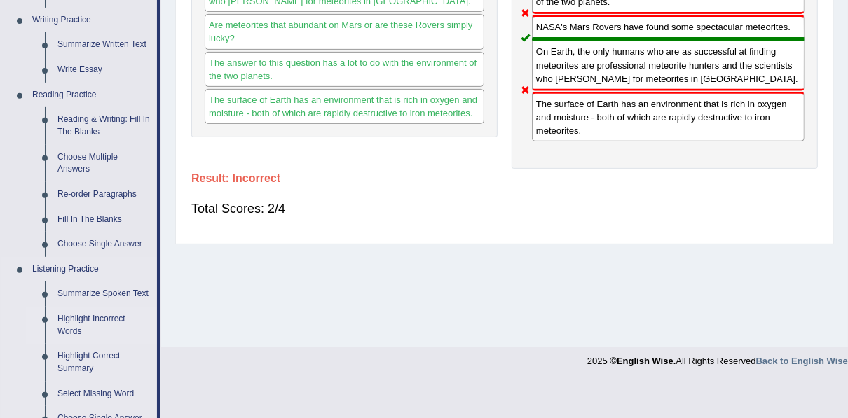
scroll to position [336, 0]
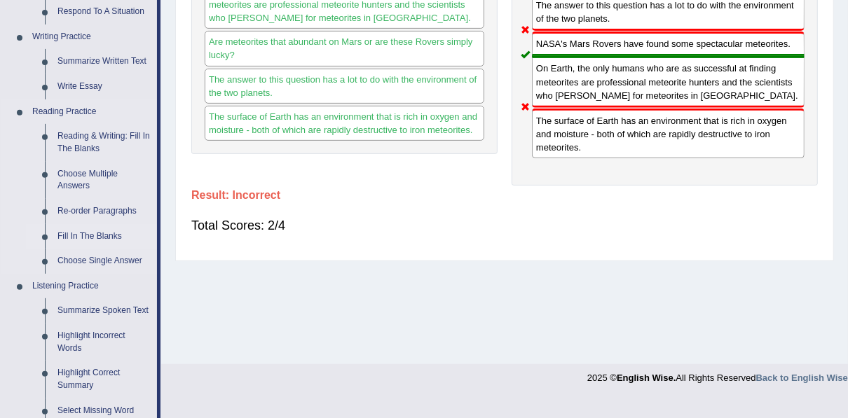
click at [95, 238] on link "Fill In The Blanks" at bounding box center [104, 236] width 106 height 25
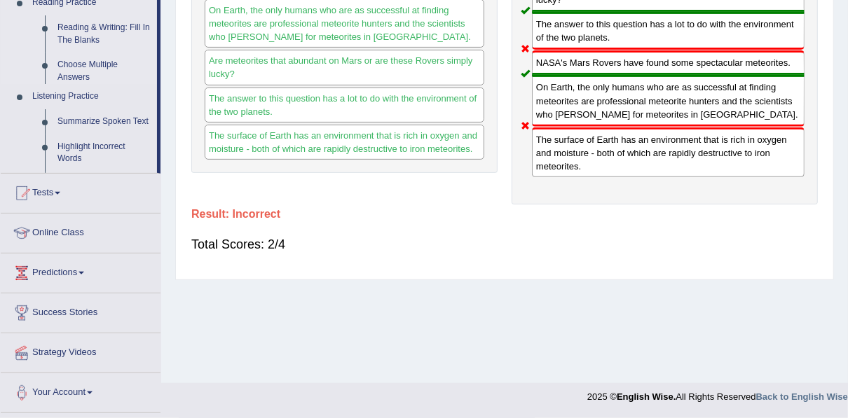
scroll to position [158, 0]
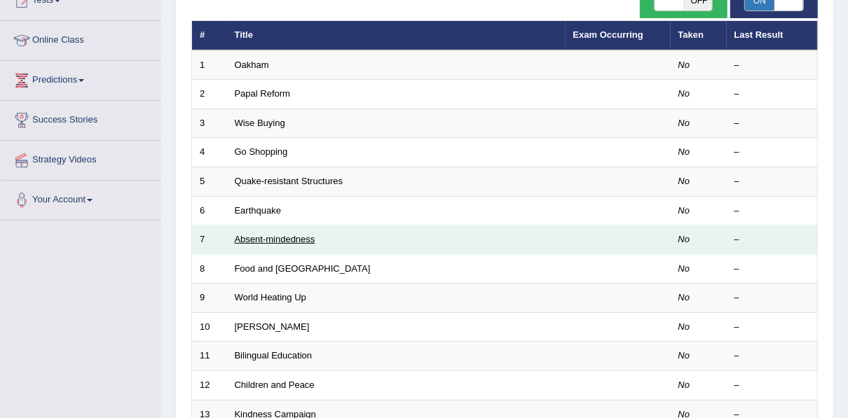
click at [261, 239] on link "Absent-mindedness" at bounding box center [275, 239] width 81 height 11
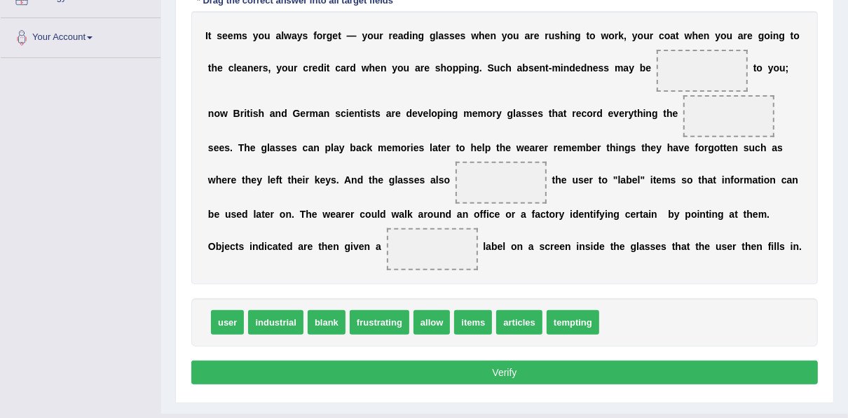
scroll to position [336, 0]
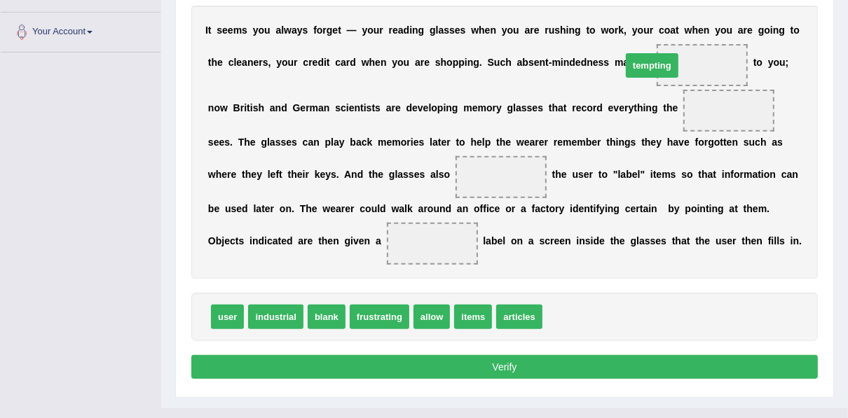
drag, startPoint x: 576, startPoint y: 320, endPoint x: 655, endPoint y: 68, distance: 263.8
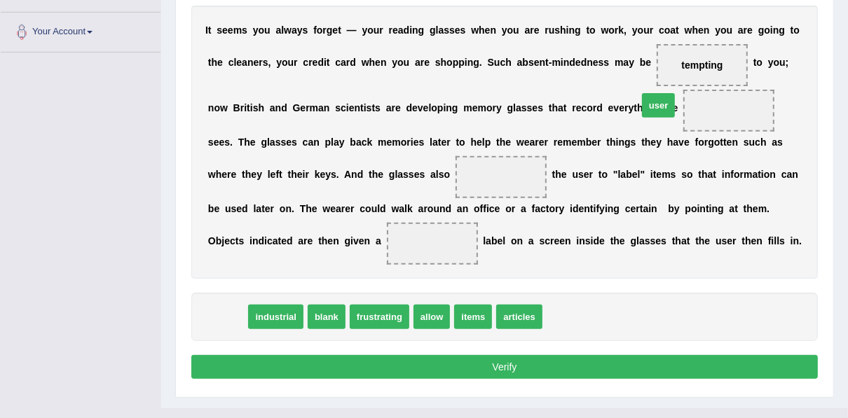
drag, startPoint x: 218, startPoint y: 320, endPoint x: 649, endPoint y: 109, distance: 480.3
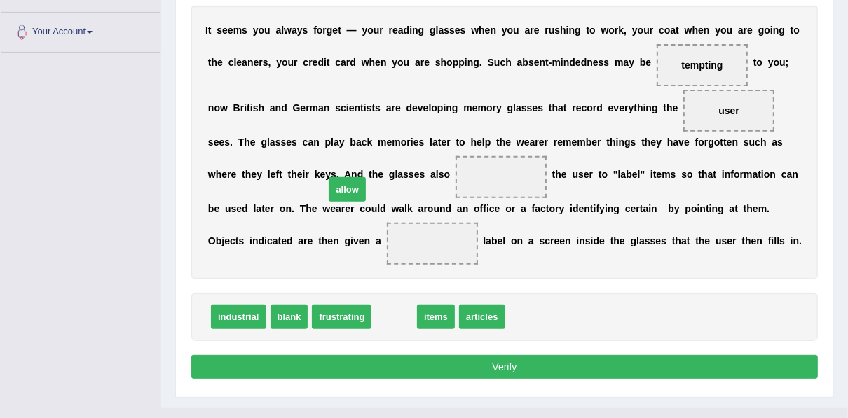
drag, startPoint x: 372, startPoint y: 319, endPoint x: 318, endPoint y: 169, distance: 159.4
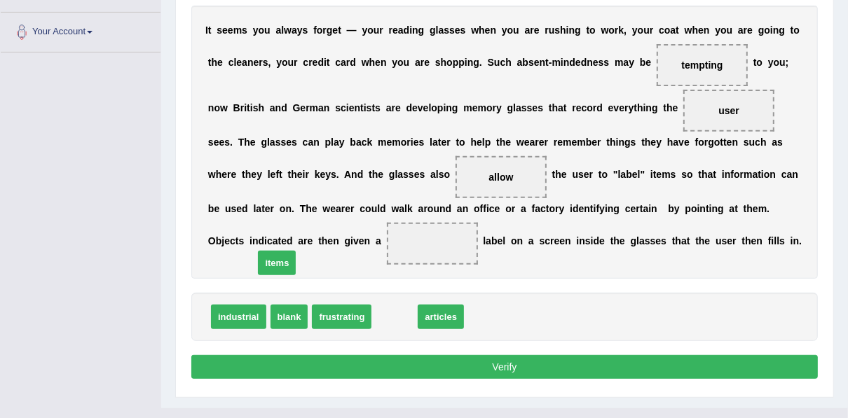
drag, startPoint x: 388, startPoint y: 318, endPoint x: 268, endPoint y: 261, distance: 132.6
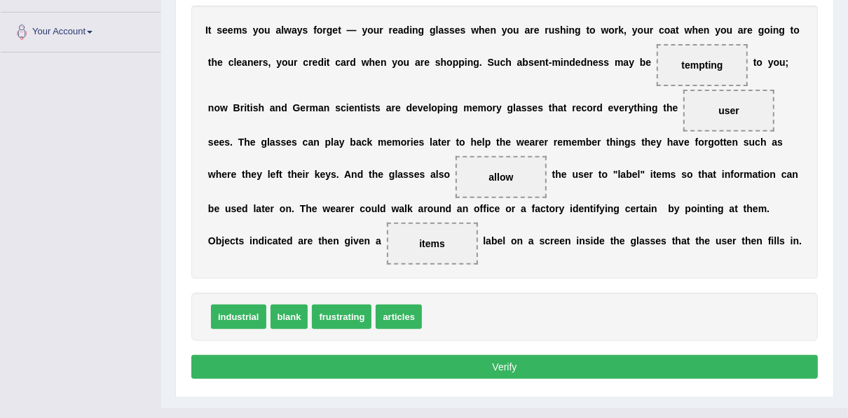
click at [391, 362] on button "Verify" at bounding box center [504, 367] width 627 height 24
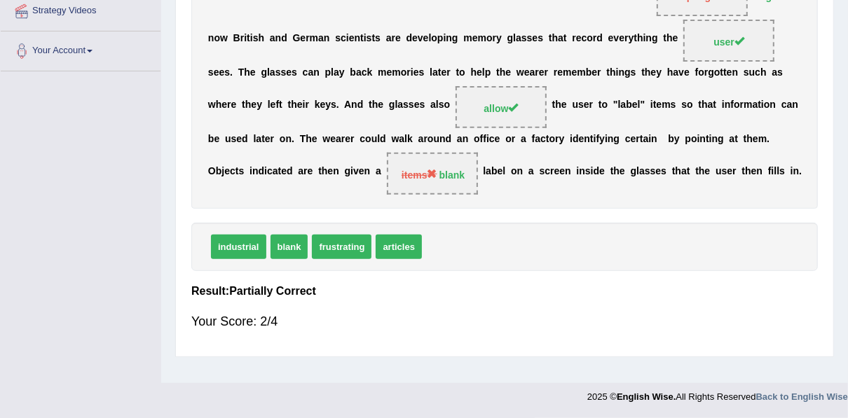
scroll to position [0, 0]
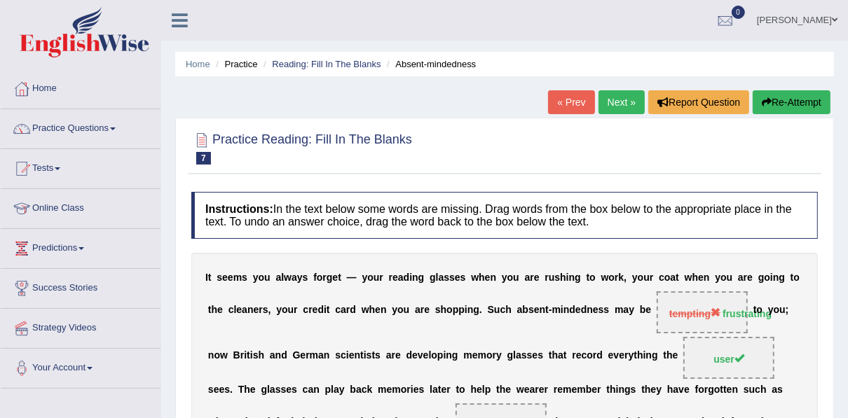
click at [620, 91] on link "Next »" at bounding box center [622, 102] width 46 height 24
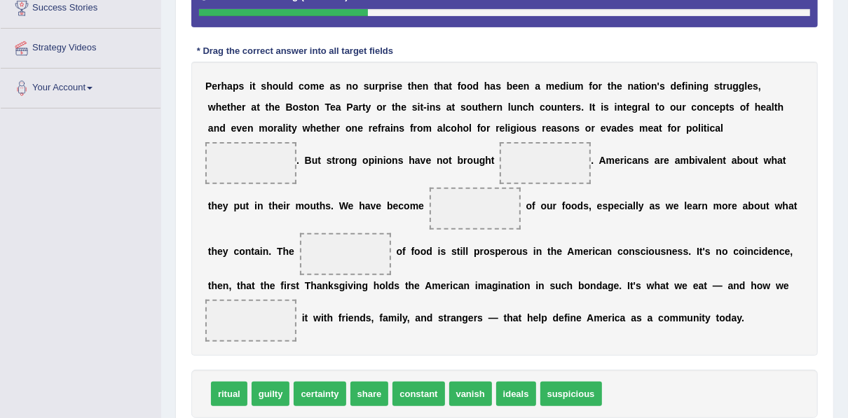
scroll to position [336, 0]
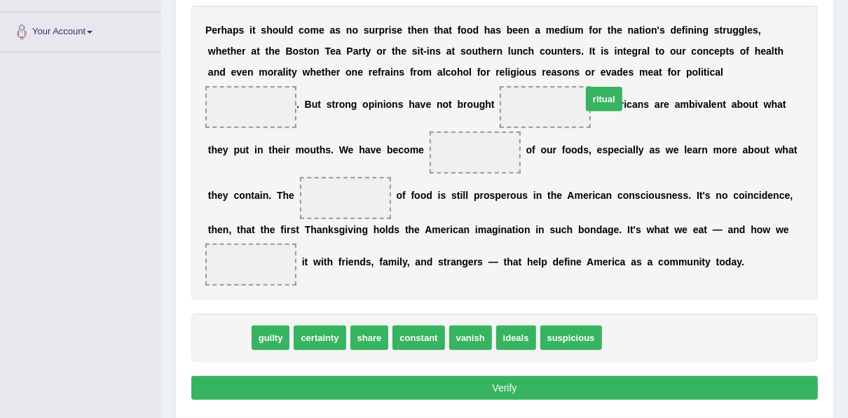
drag, startPoint x: 215, startPoint y: 341, endPoint x: 590, endPoint y: 96, distance: 447.6
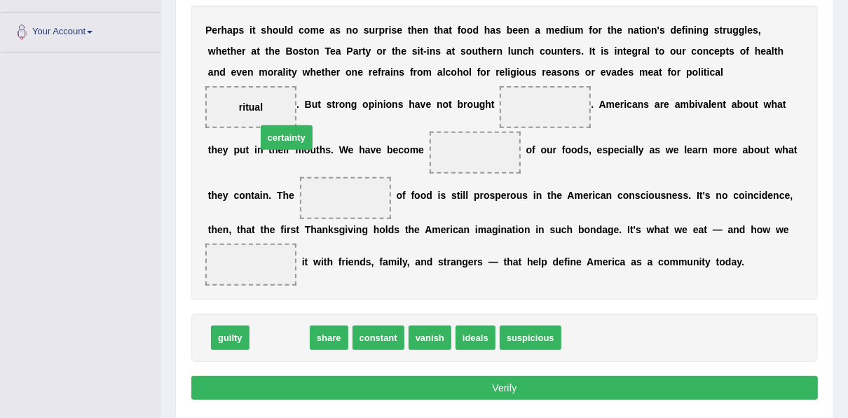
drag, startPoint x: 267, startPoint y: 339, endPoint x: 274, endPoint y: 137, distance: 201.3
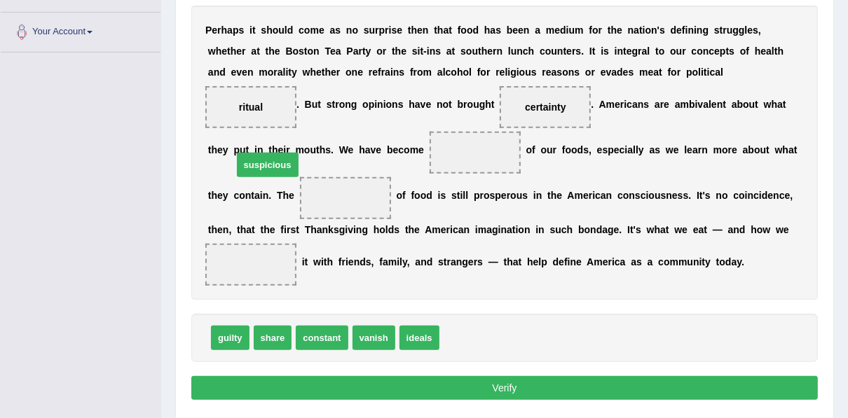
drag, startPoint x: 452, startPoint y: 330, endPoint x: 240, endPoint y: 151, distance: 277.1
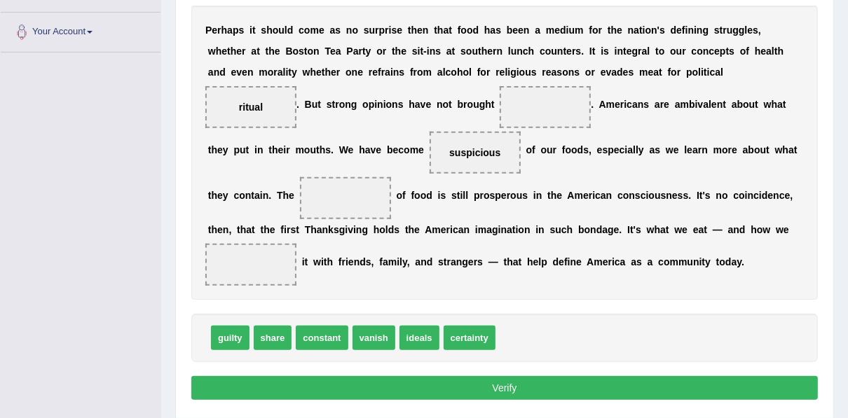
drag, startPoint x: 461, startPoint y: 333, endPoint x: 377, endPoint y: 221, distance: 140.2
click at [444, 326] on span "certainty" at bounding box center [470, 338] width 52 height 25
drag, startPoint x: 463, startPoint y: 342, endPoint x: 281, endPoint y: 131, distance: 278.3
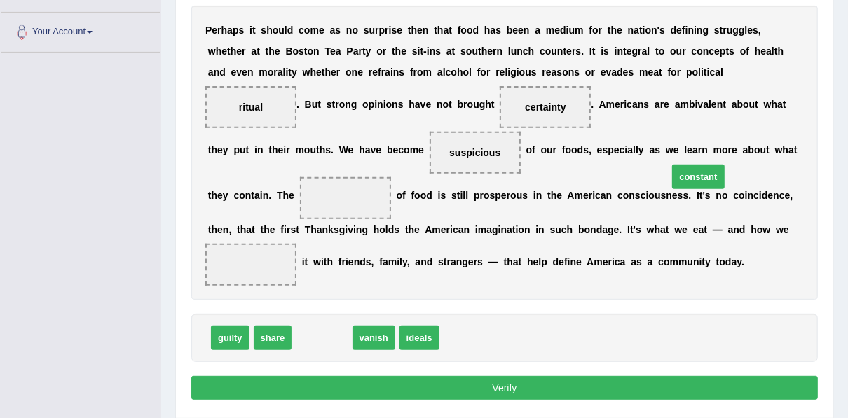
drag, startPoint x: 318, startPoint y: 340, endPoint x: 694, endPoint y: 179, distance: 409.5
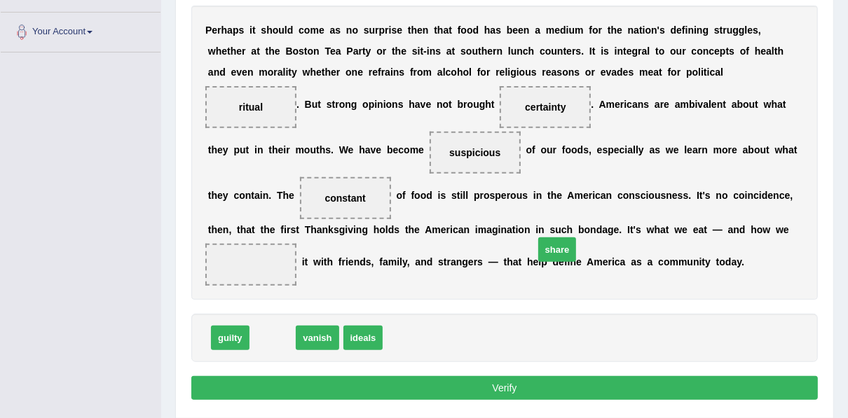
drag, startPoint x: 266, startPoint y: 341, endPoint x: 551, endPoint y: 252, distance: 298.2
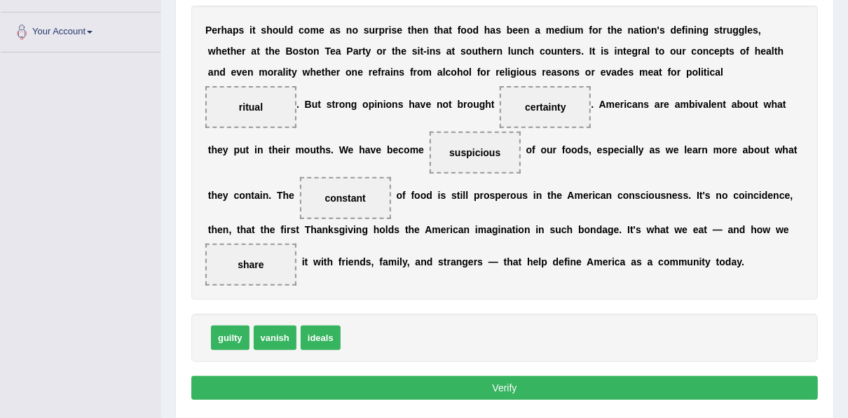
click at [497, 387] on button "Verify" at bounding box center [504, 388] width 627 height 24
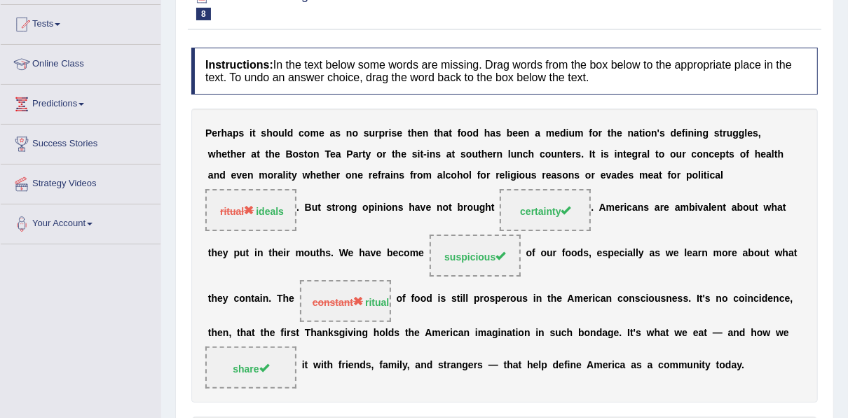
scroll to position [0, 0]
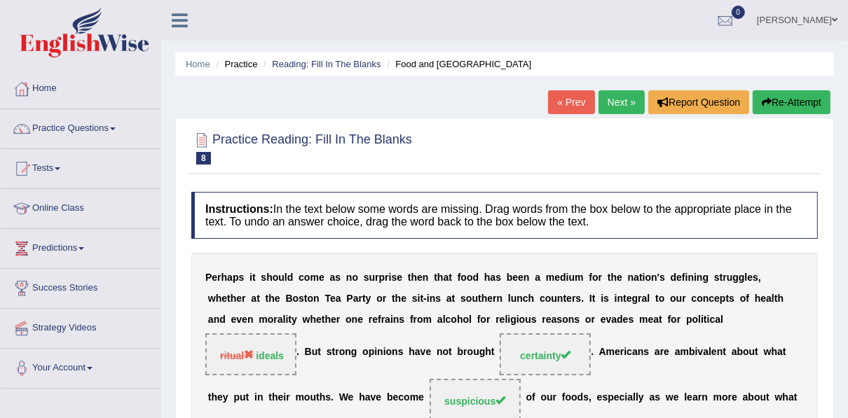
click at [596, 104] on div "« Prev Next » Report Question Re-Attempt" at bounding box center [691, 103] width 286 height 27
click at [611, 97] on link "Next »" at bounding box center [622, 102] width 46 height 24
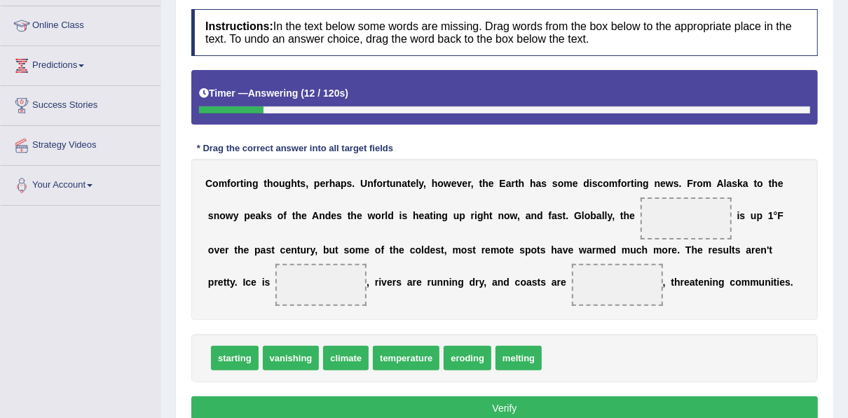
scroll to position [239, 0]
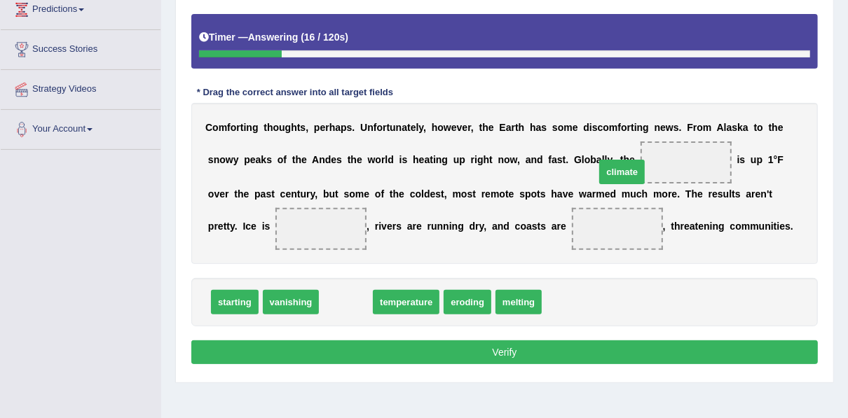
drag, startPoint x: 341, startPoint y: 299, endPoint x: 618, endPoint y: 168, distance: 305.7
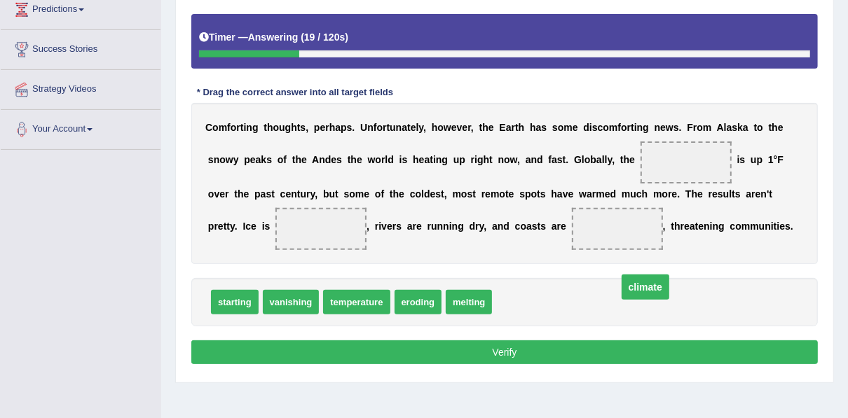
drag, startPoint x: 627, startPoint y: 165, endPoint x: 585, endPoint y: 293, distance: 135.2
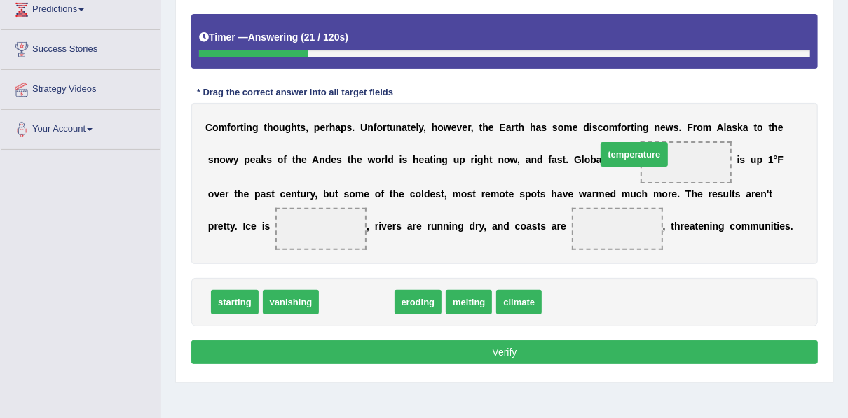
drag, startPoint x: 351, startPoint y: 306, endPoint x: 624, endPoint y: 165, distance: 306.9
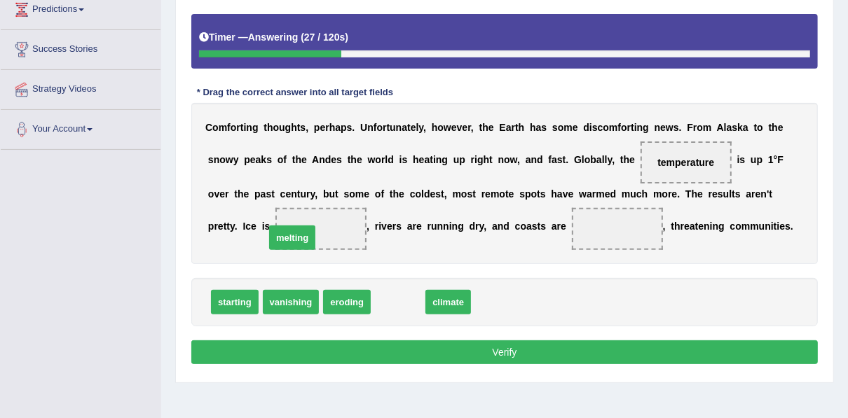
drag, startPoint x: 409, startPoint y: 301, endPoint x: 284, endPoint y: 231, distance: 143.7
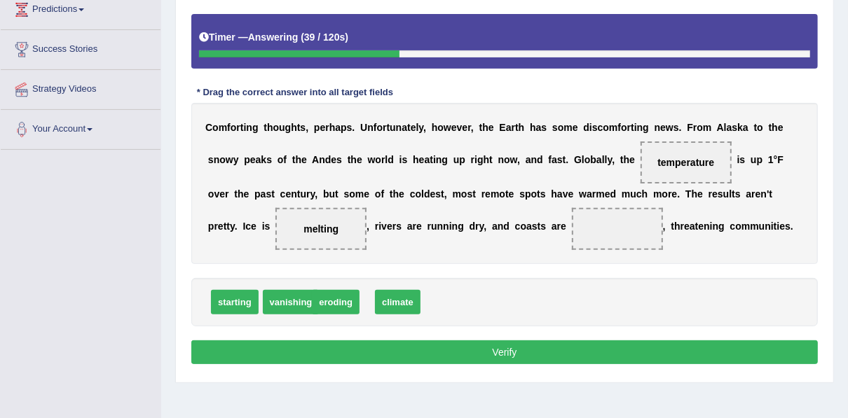
drag, startPoint x: 335, startPoint y: 299, endPoint x: 325, endPoint y: 299, distance: 10.5
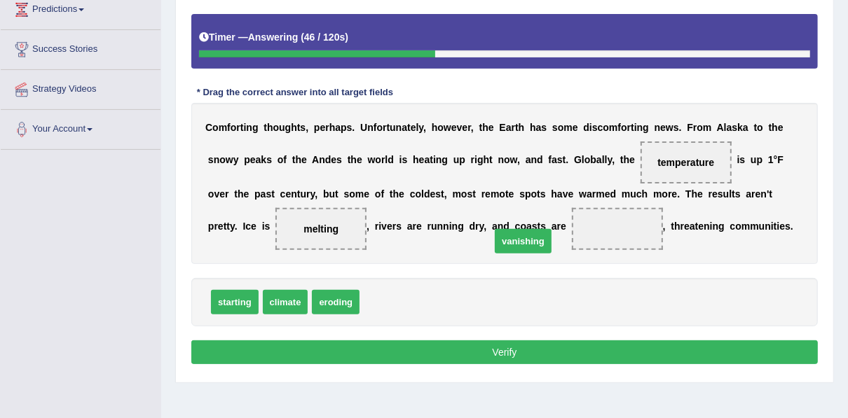
drag, startPoint x: 372, startPoint y: 297, endPoint x: 541, endPoint y: 212, distance: 189.0
click at [505, 353] on button "Verify" at bounding box center [504, 353] width 627 height 24
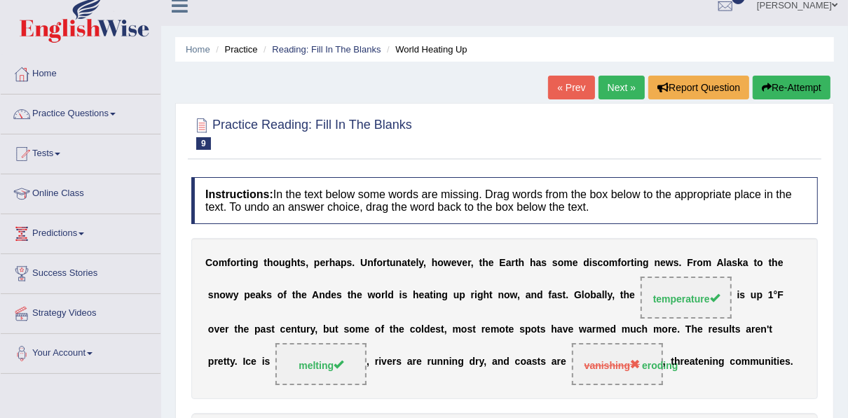
scroll to position [71, 0]
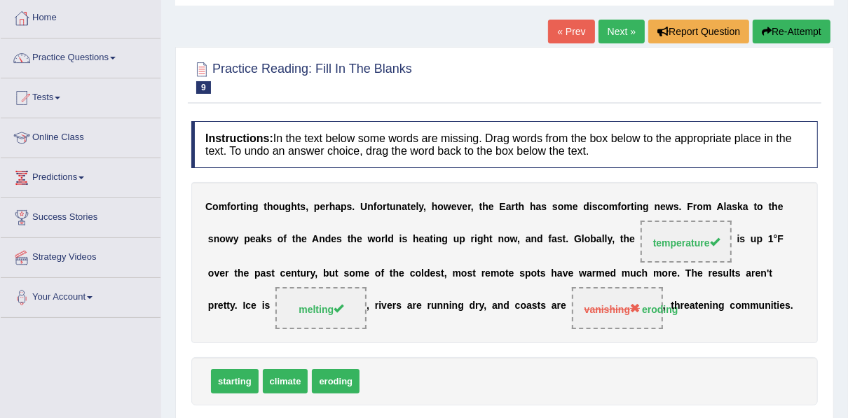
click at [620, 36] on link "Next »" at bounding box center [622, 32] width 46 height 24
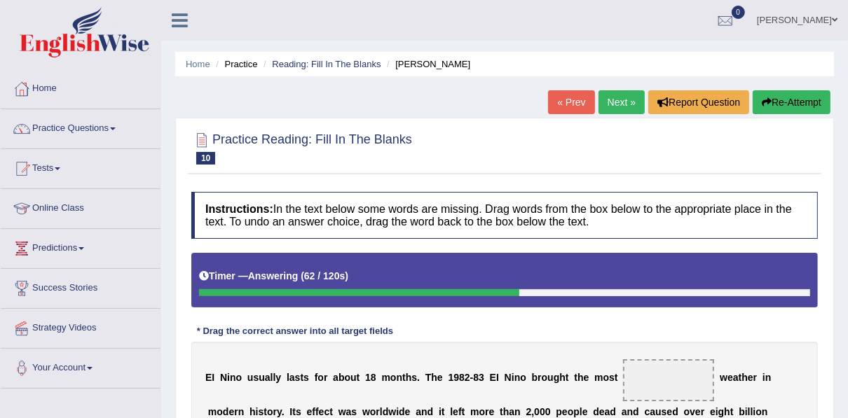
click at [789, 95] on button "Re-Attempt" at bounding box center [792, 102] width 78 height 24
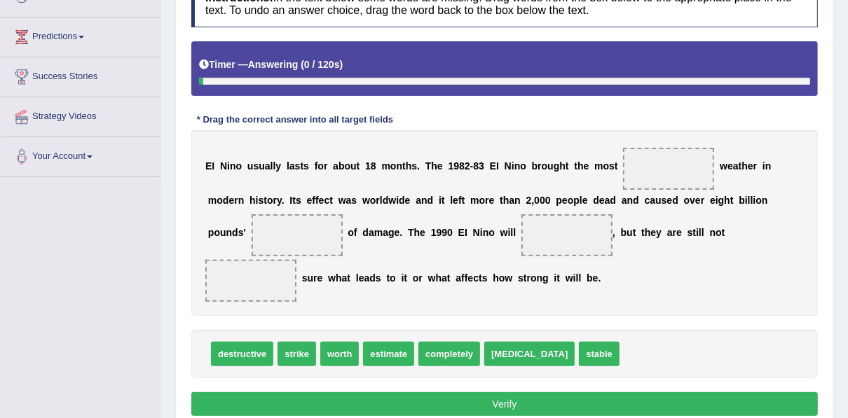
scroll to position [224, 0]
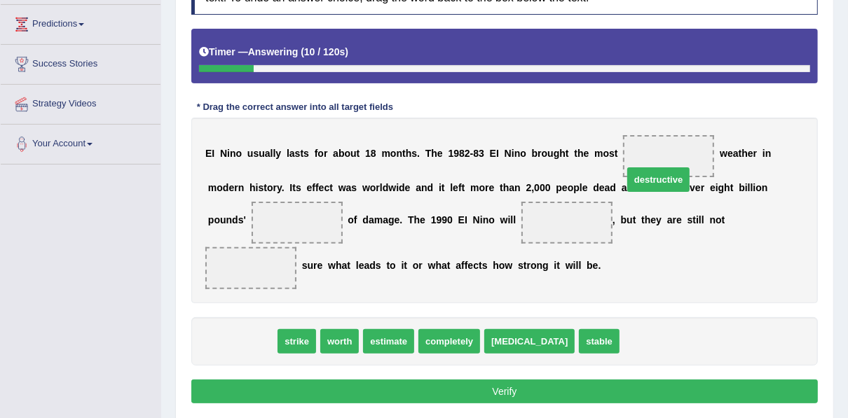
drag, startPoint x: 236, startPoint y: 317, endPoint x: 652, endPoint y: 155, distance: 446.8
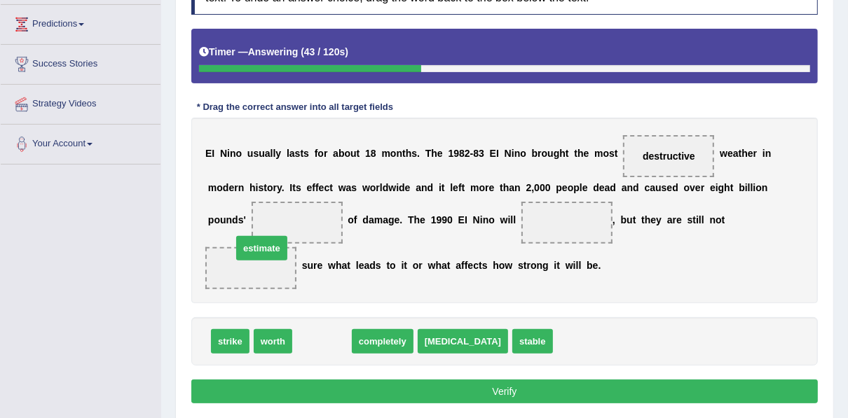
drag, startPoint x: 313, startPoint y: 314, endPoint x: 252, endPoint y: 221, distance: 111.0
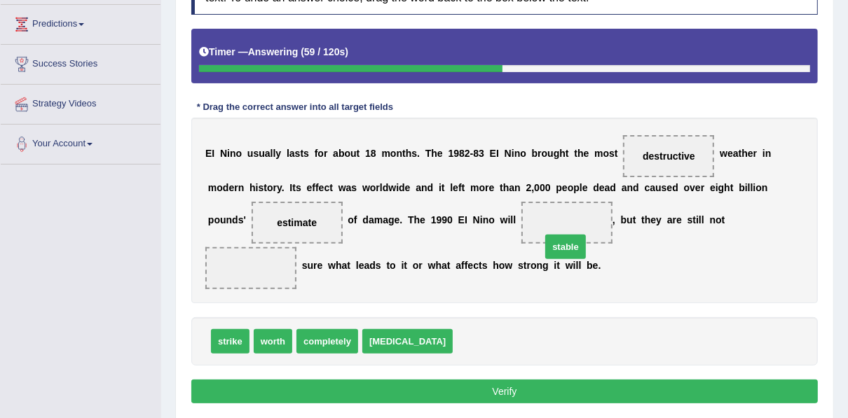
drag, startPoint x: 435, startPoint y: 312, endPoint x: 521, endPoint y: 216, distance: 129.1
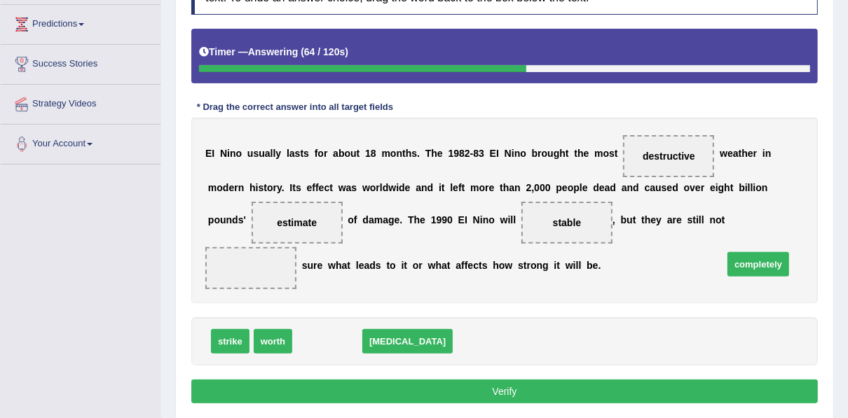
drag, startPoint x: 315, startPoint y: 314, endPoint x: 746, endPoint y: 237, distance: 437.9
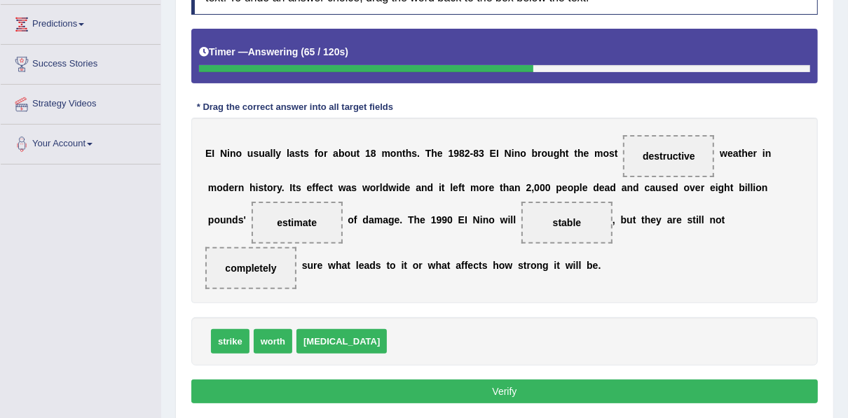
click at [568, 380] on button "Verify" at bounding box center [504, 392] width 627 height 24
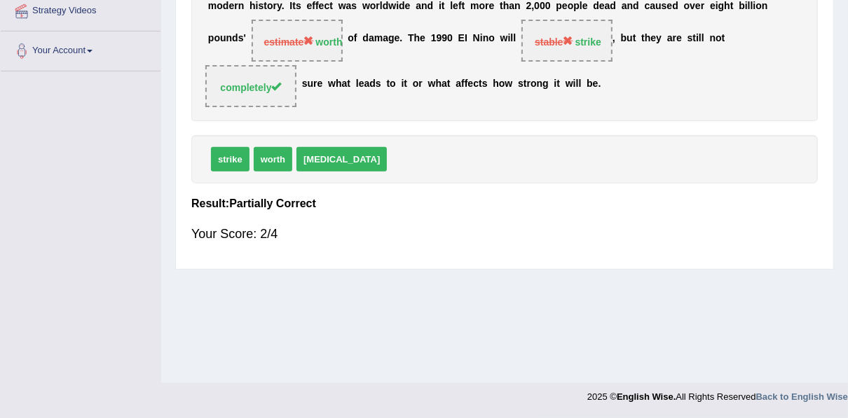
scroll to position [0, 0]
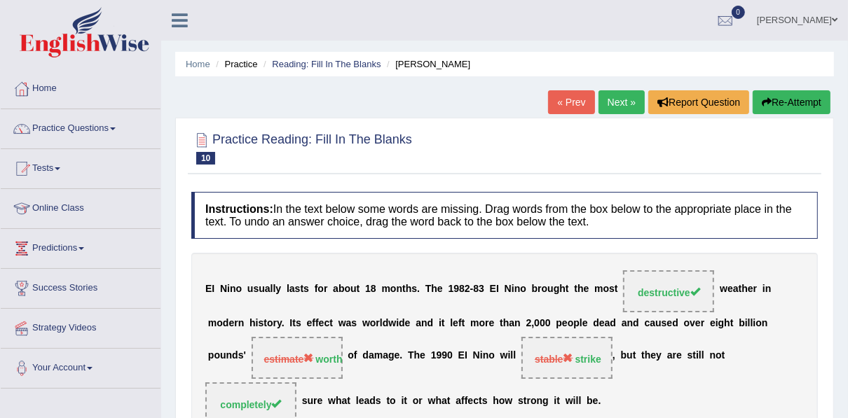
click at [625, 98] on link "Next »" at bounding box center [622, 102] width 46 height 24
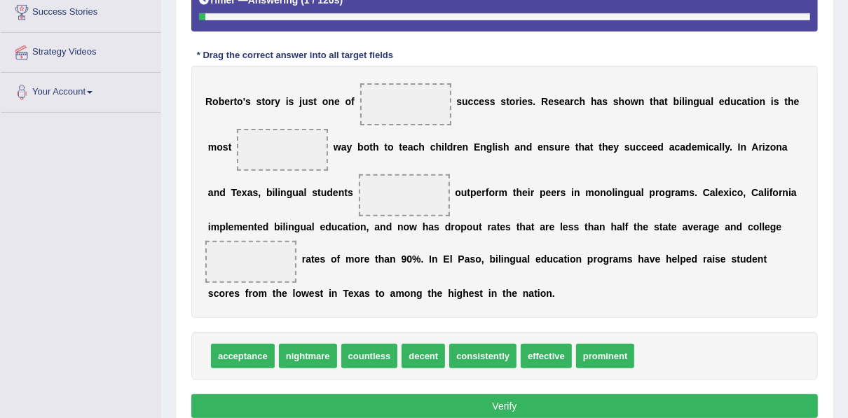
scroll to position [280, 0]
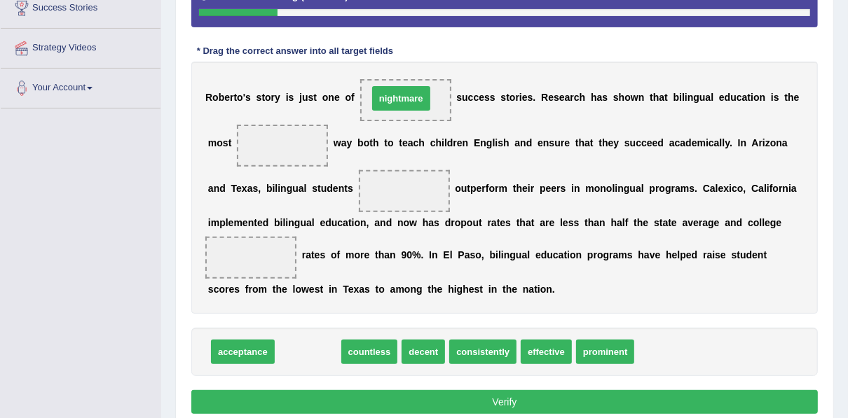
drag, startPoint x: 301, startPoint y: 350, endPoint x: 395, endPoint y: 97, distance: 270.3
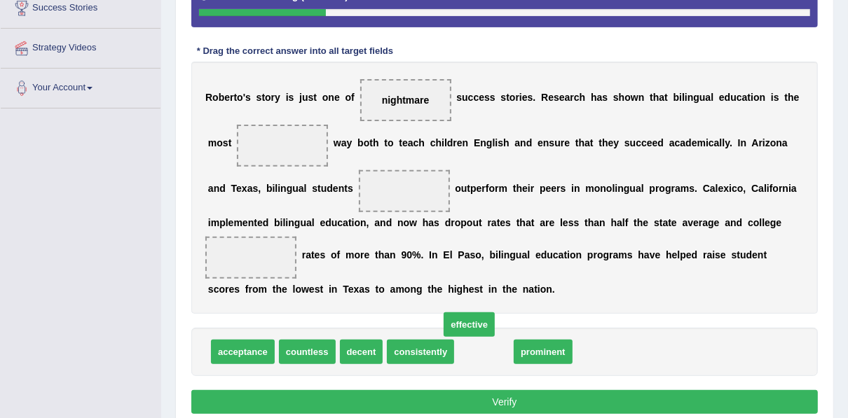
drag, startPoint x: 472, startPoint y: 350, endPoint x: 392, endPoint y: 233, distance: 141.7
click at [444, 313] on span "effective" at bounding box center [469, 325] width 51 height 25
drag, startPoint x: 475, startPoint y: 357, endPoint x: 254, endPoint y: 129, distance: 317.8
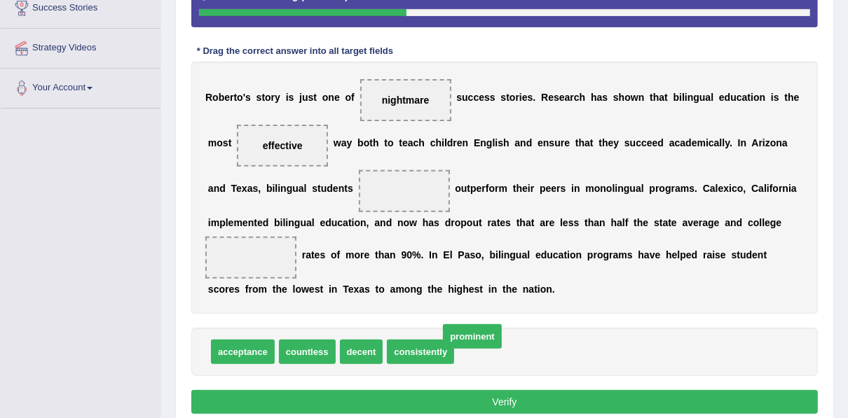
drag, startPoint x: 462, startPoint y: 350, endPoint x: 447, endPoint y: 336, distance: 20.3
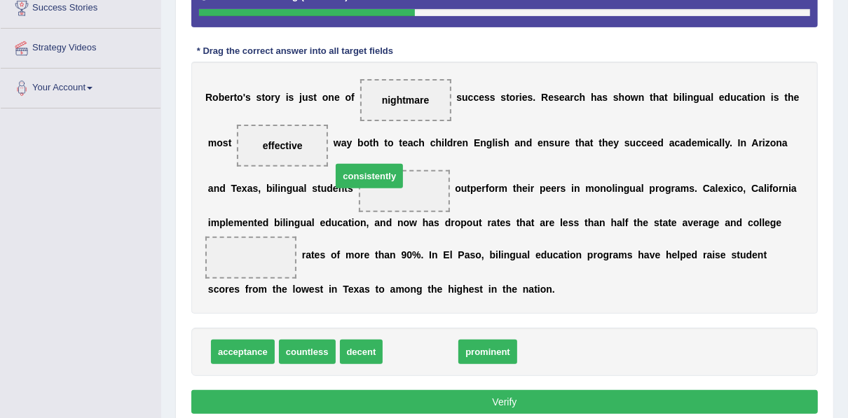
drag, startPoint x: 409, startPoint y: 346, endPoint x: 357, endPoint y: 171, distance: 182.6
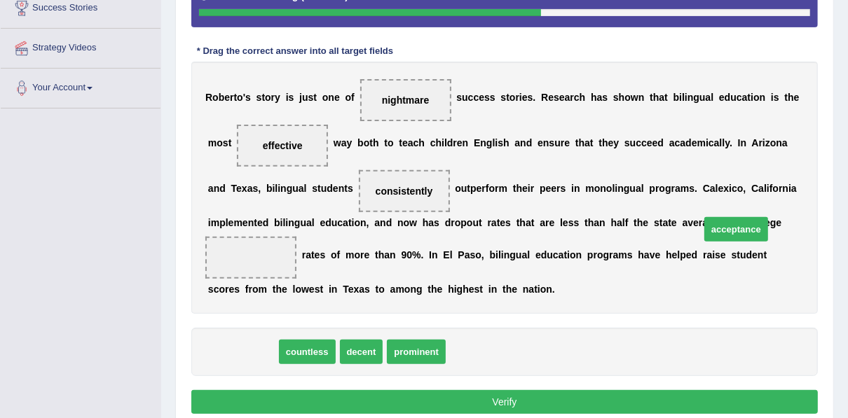
drag, startPoint x: 245, startPoint y: 348, endPoint x: 741, endPoint y: 230, distance: 510.1
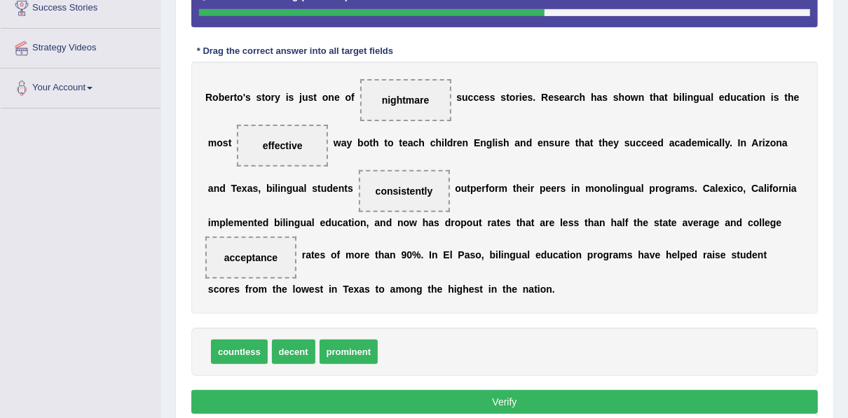
click at [563, 399] on button "Verify" at bounding box center [504, 402] width 627 height 24
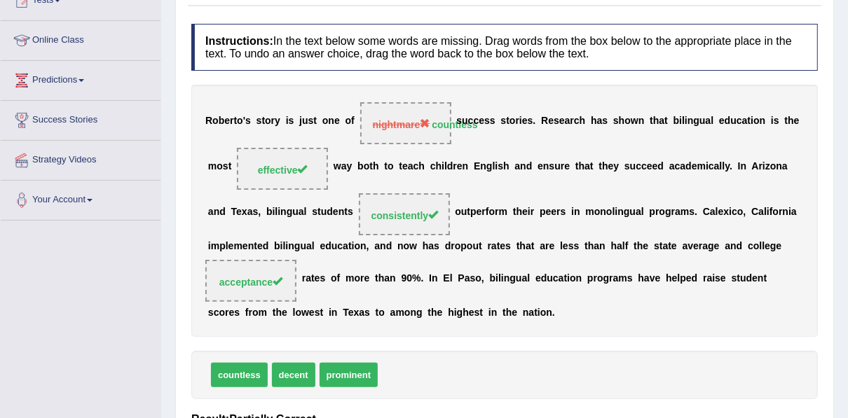
scroll to position [0, 0]
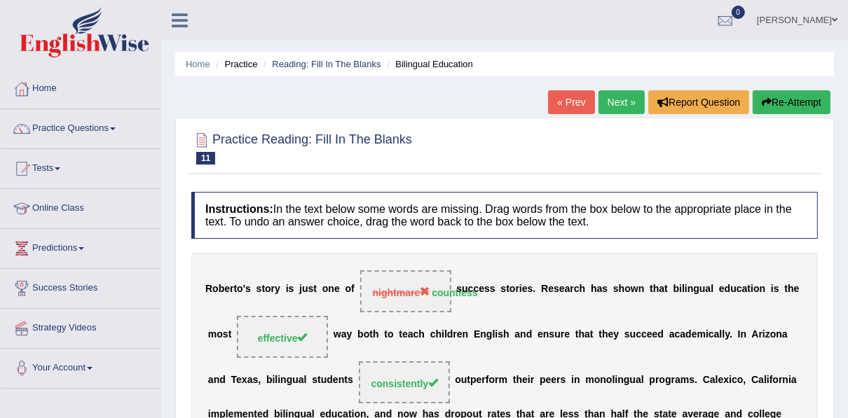
click at [634, 101] on link "Next »" at bounding box center [622, 102] width 46 height 24
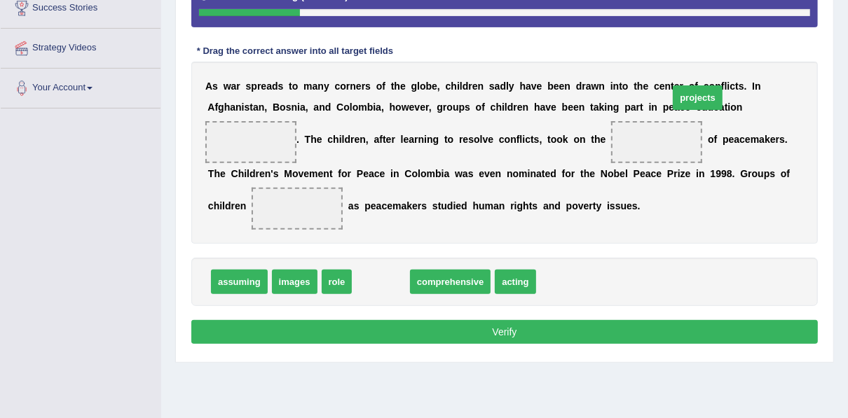
drag, startPoint x: 371, startPoint y: 307, endPoint x: 688, endPoint y: 123, distance: 366.6
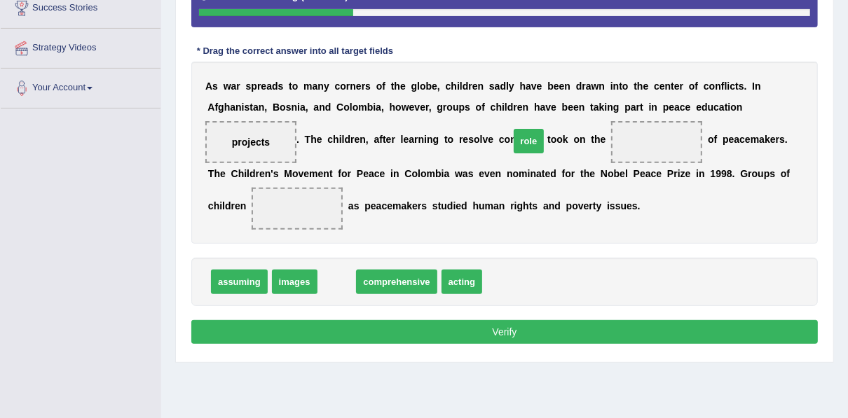
drag, startPoint x: 333, startPoint y: 311, endPoint x: 525, endPoint y: 170, distance: 238.2
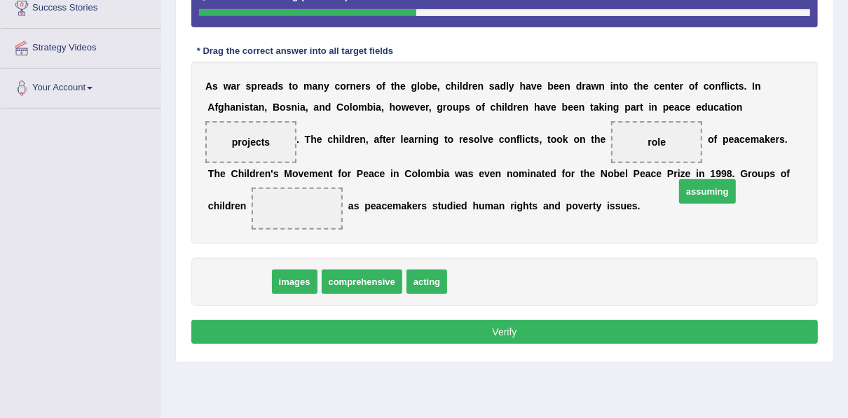
drag, startPoint x: 239, startPoint y: 300, endPoint x: 707, endPoint y: 210, distance: 476.9
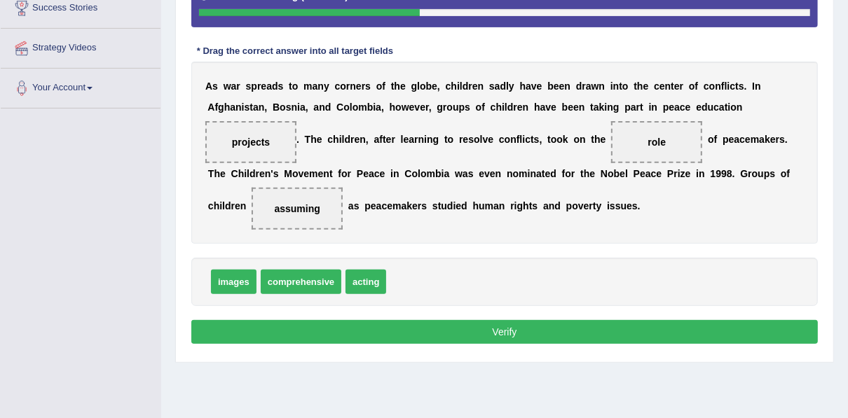
click at [568, 344] on button "Verify" at bounding box center [504, 332] width 627 height 24
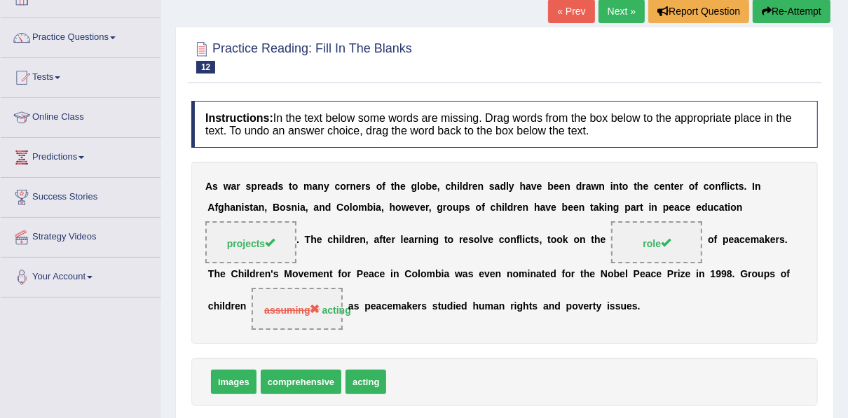
scroll to position [56, 0]
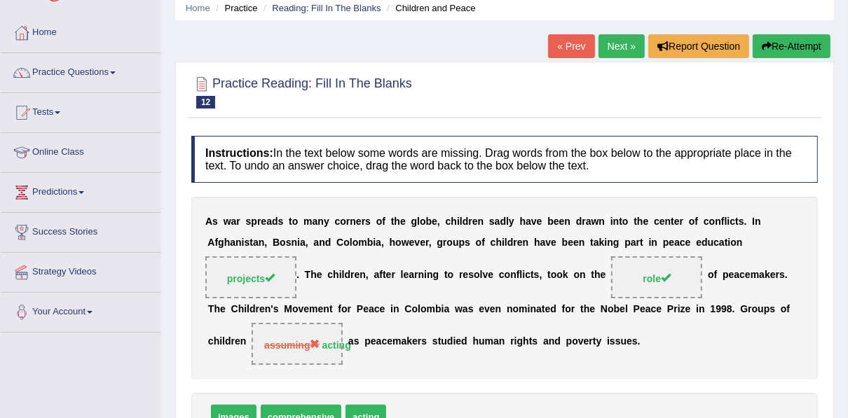
click at [612, 47] on link "Next »" at bounding box center [622, 46] width 46 height 24
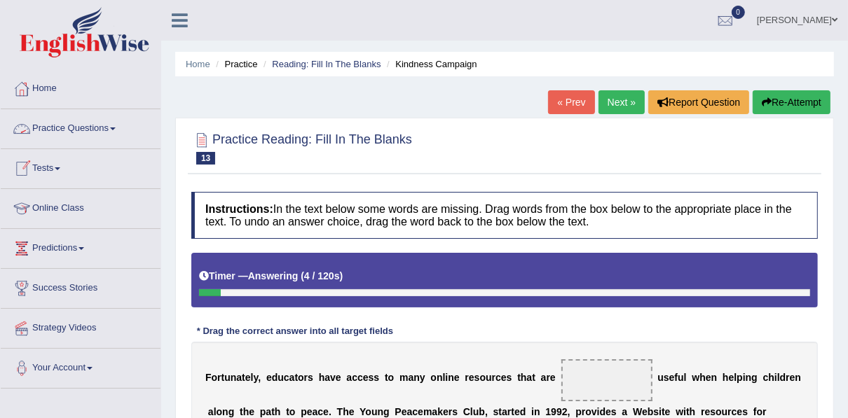
click at [65, 162] on link "Tests" at bounding box center [81, 166] width 160 height 35
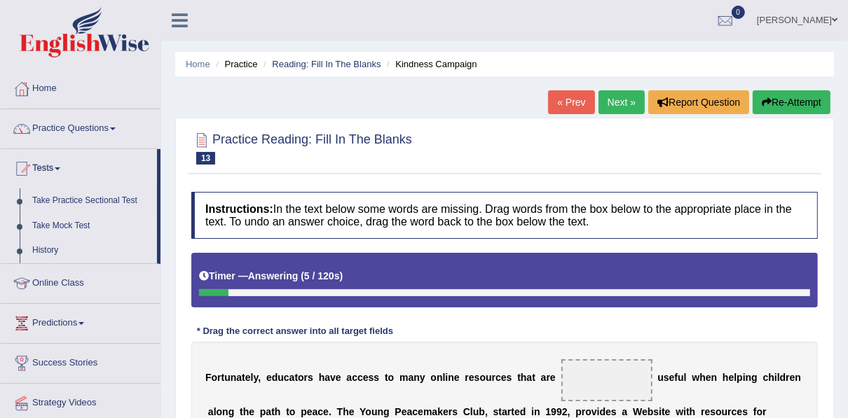
click at [62, 222] on link "Take Mock Test" at bounding box center [91, 226] width 131 height 25
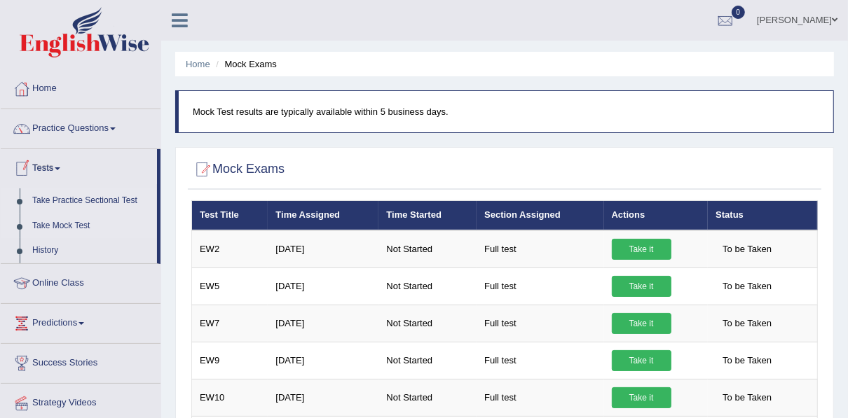
click at [63, 197] on link "Take Practice Sectional Test" at bounding box center [91, 201] width 131 height 25
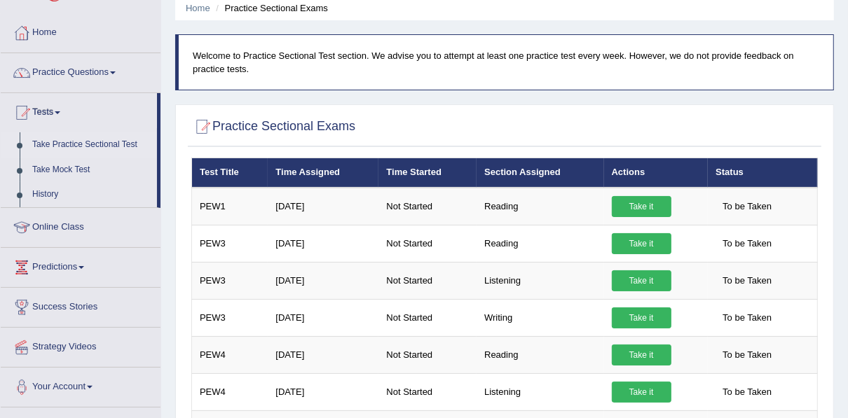
click at [622, 200] on link "Take it" at bounding box center [642, 206] width 60 height 21
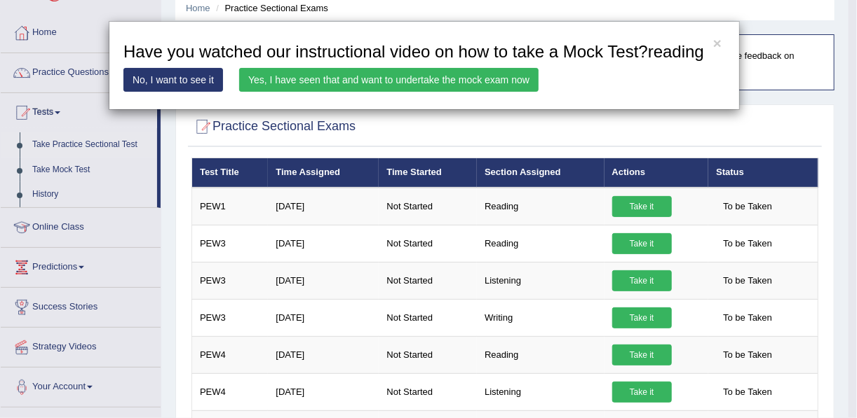
click at [433, 78] on link "Yes, I have seen that and want to undertake the mock exam now" at bounding box center [388, 80] width 299 height 24
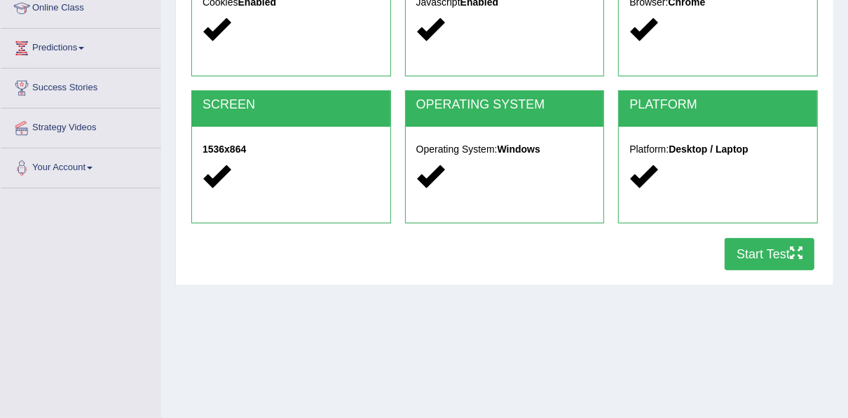
scroll to position [280, 0]
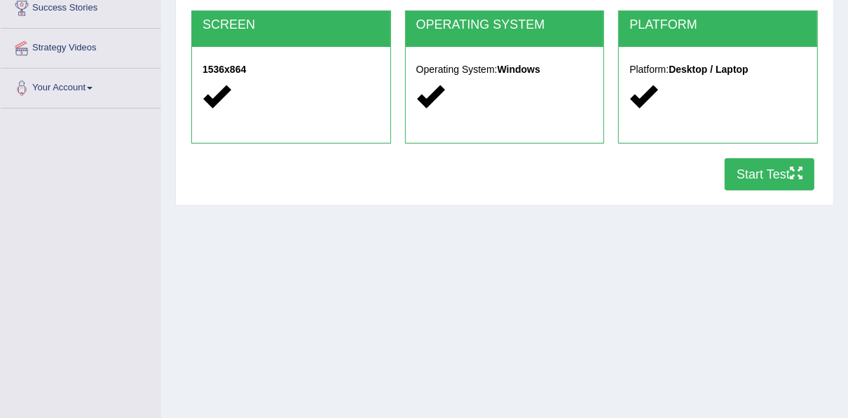
click at [751, 168] on button "Start Test" at bounding box center [770, 174] width 90 height 32
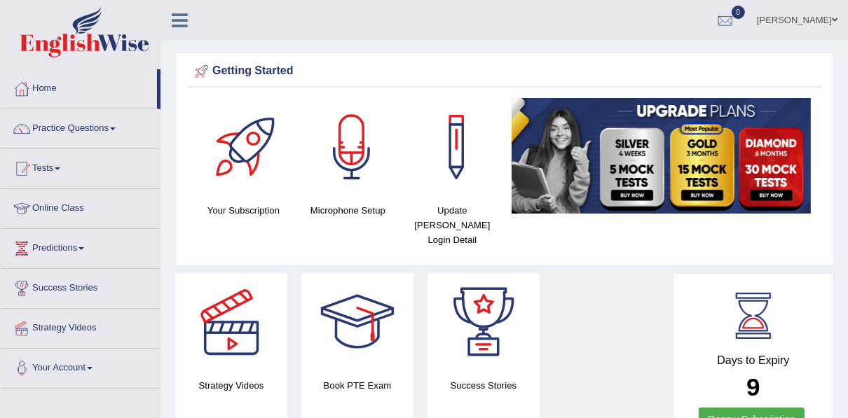
drag, startPoint x: 0, startPoint y: 0, endPoint x: 388, endPoint y: 214, distance: 443.6
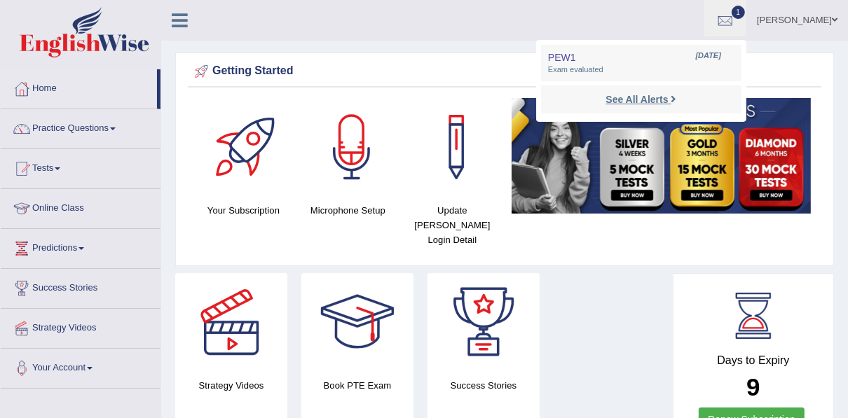
click at [648, 97] on strong "See All Alerts" at bounding box center [637, 99] width 62 height 11
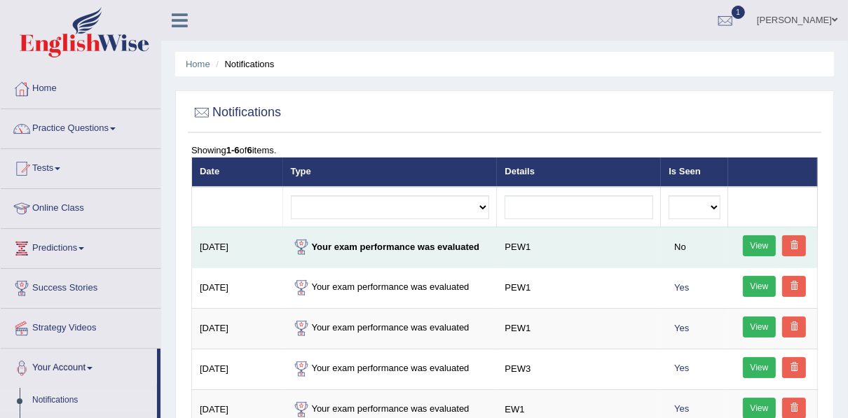
click at [763, 243] on link "View" at bounding box center [760, 246] width 34 height 21
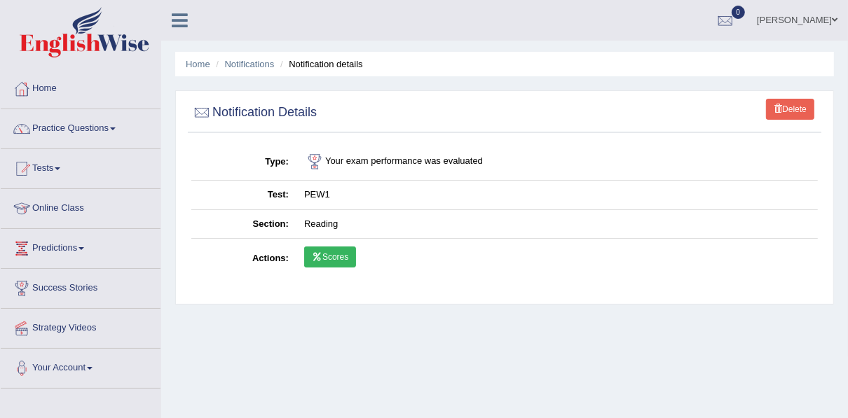
click at [327, 249] on link "Scores" at bounding box center [330, 257] width 52 height 21
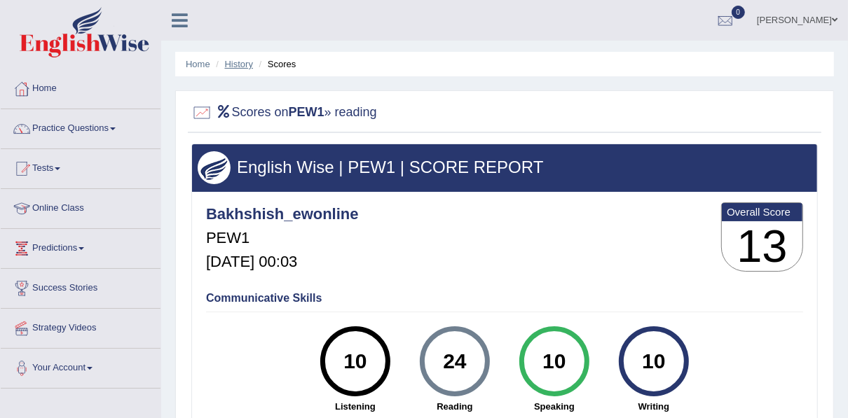
click at [226, 62] on link "History" at bounding box center [239, 64] width 28 height 11
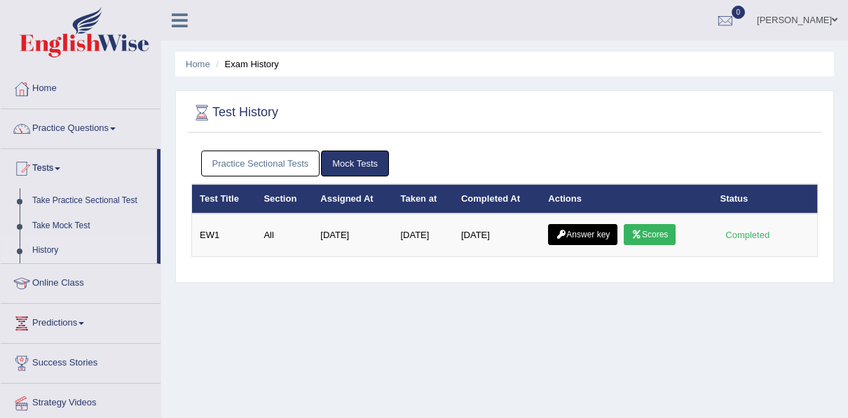
click at [264, 160] on link "Practice Sectional Tests" at bounding box center [260, 164] width 119 height 26
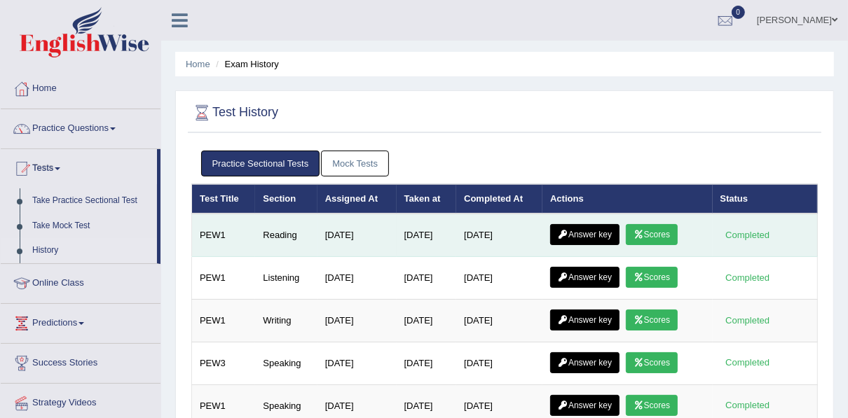
click at [589, 231] on link "Answer key" at bounding box center [584, 234] width 69 height 21
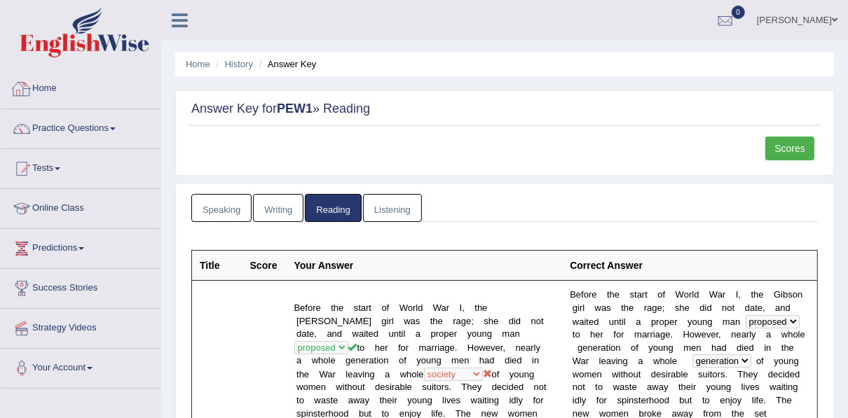
click at [45, 93] on link "Home" at bounding box center [81, 86] width 160 height 35
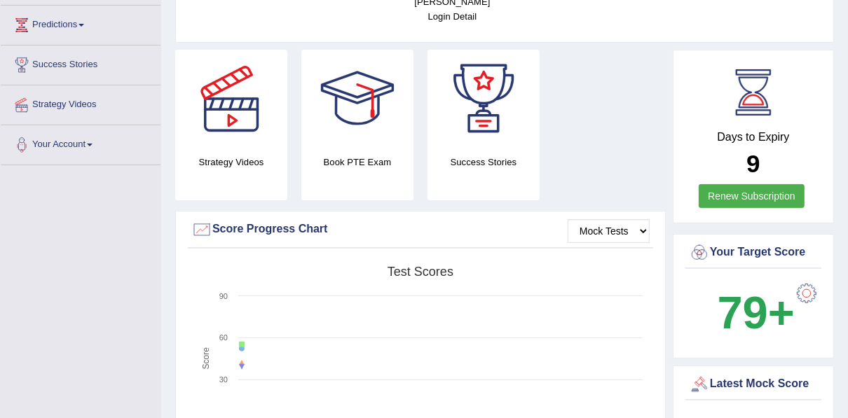
scroll to position [224, 0]
